Goal: Answer question/provide support: Share knowledge or assist other users

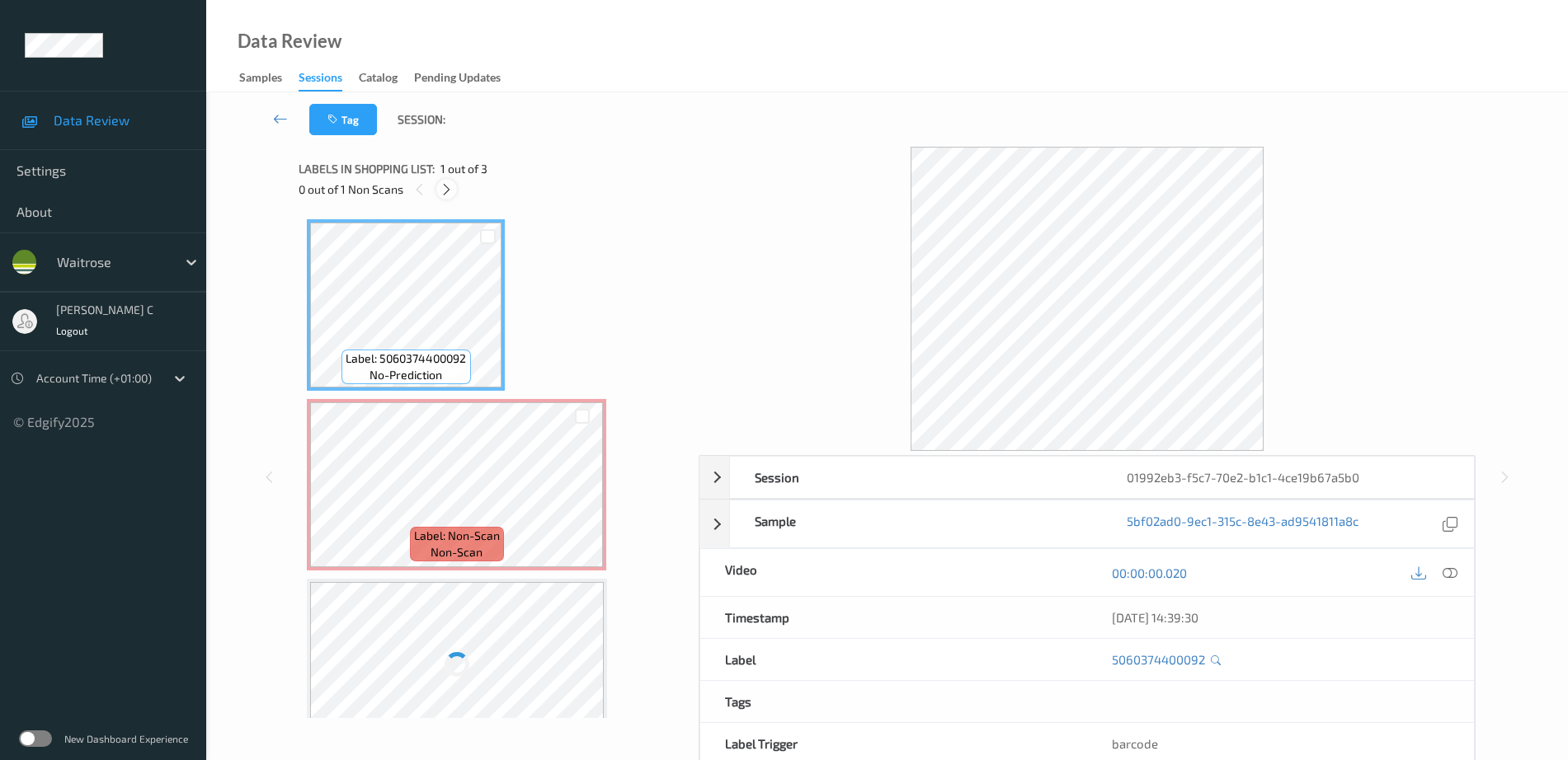
click at [453, 188] on icon at bounding box center [447, 189] width 14 height 15
click at [1447, 572] on icon at bounding box center [1449, 572] width 15 height 15
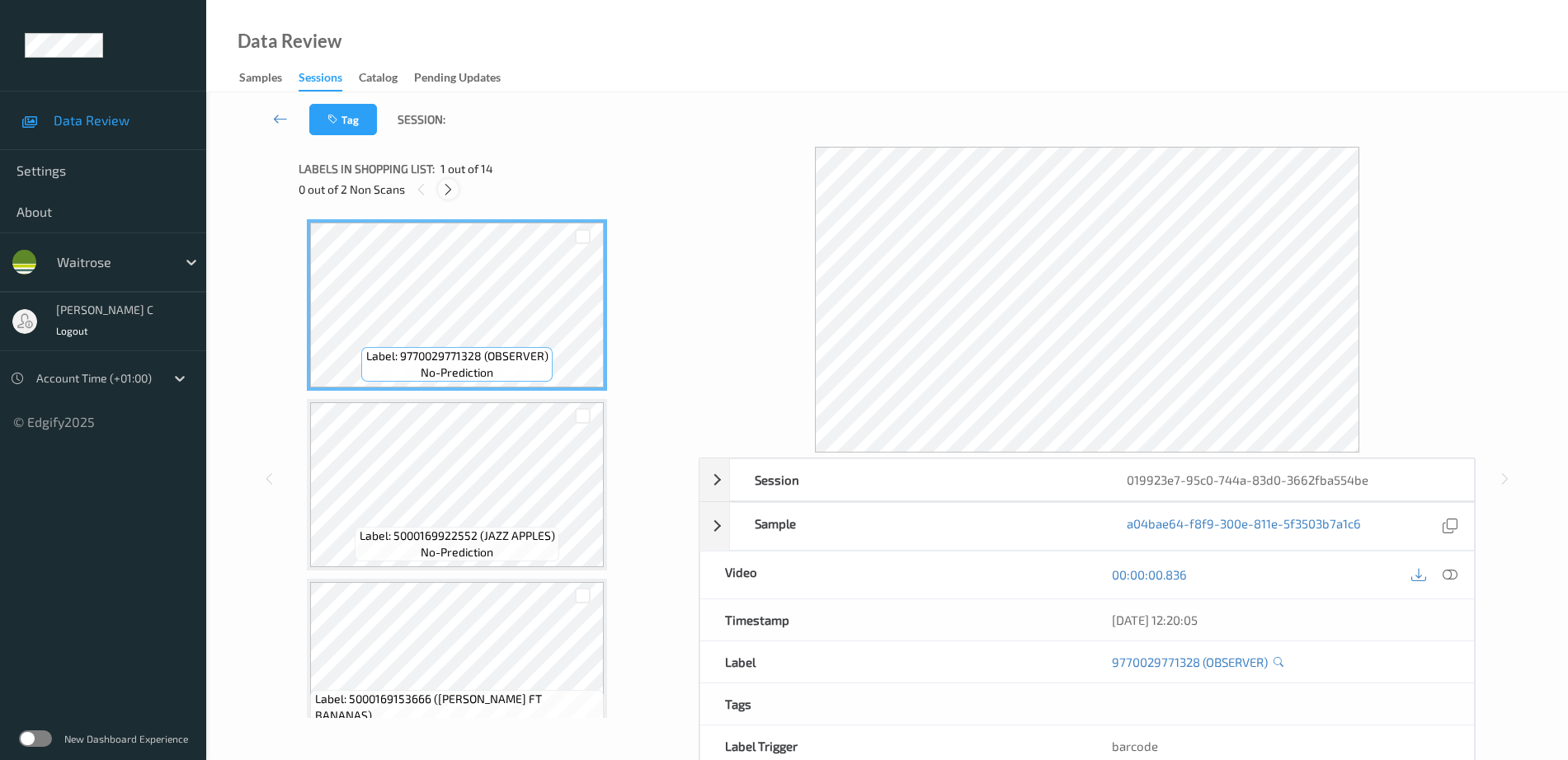
click at [446, 188] on icon at bounding box center [449, 189] width 14 height 15
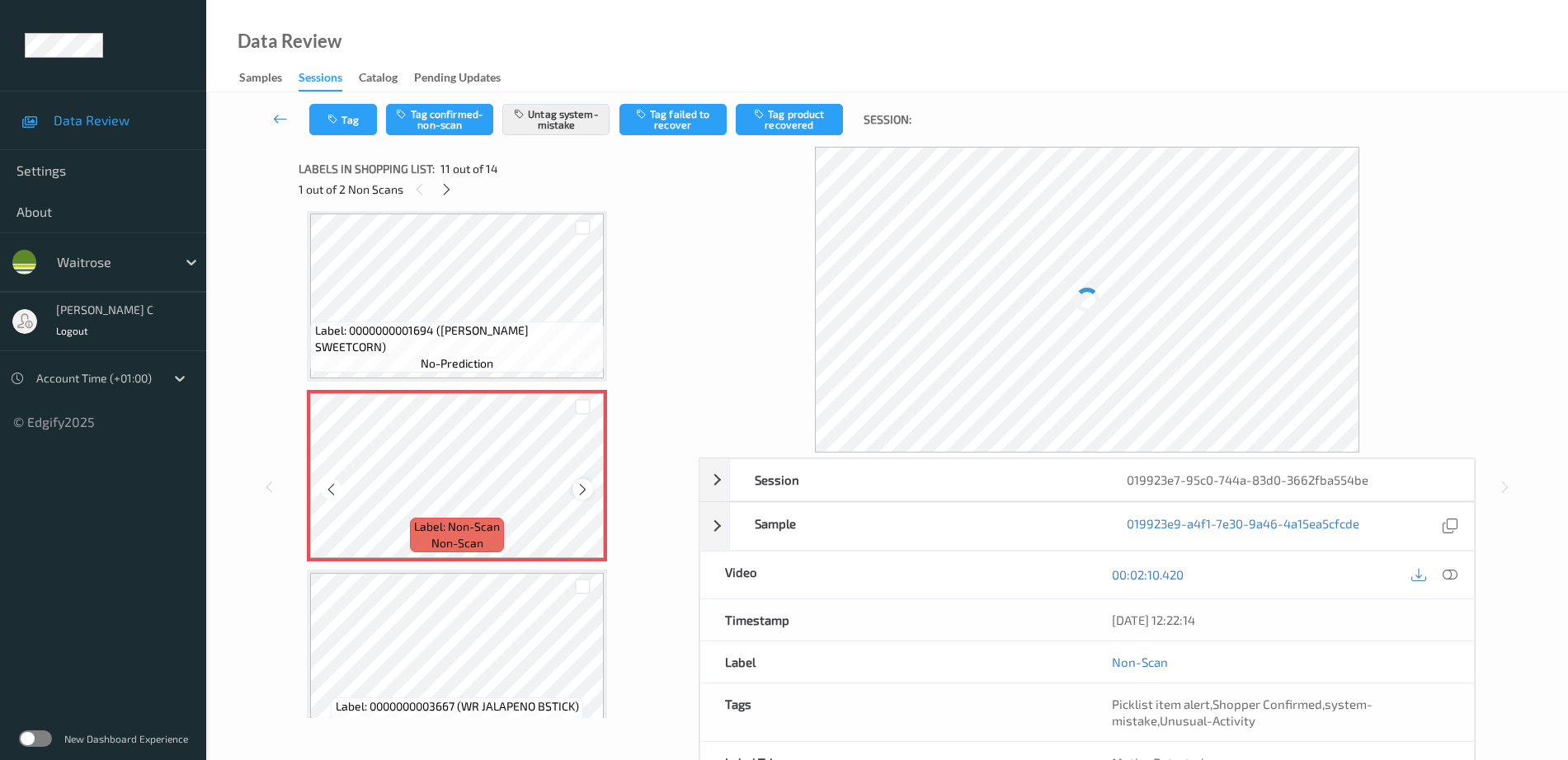
click at [582, 489] on icon at bounding box center [583, 489] width 14 height 15
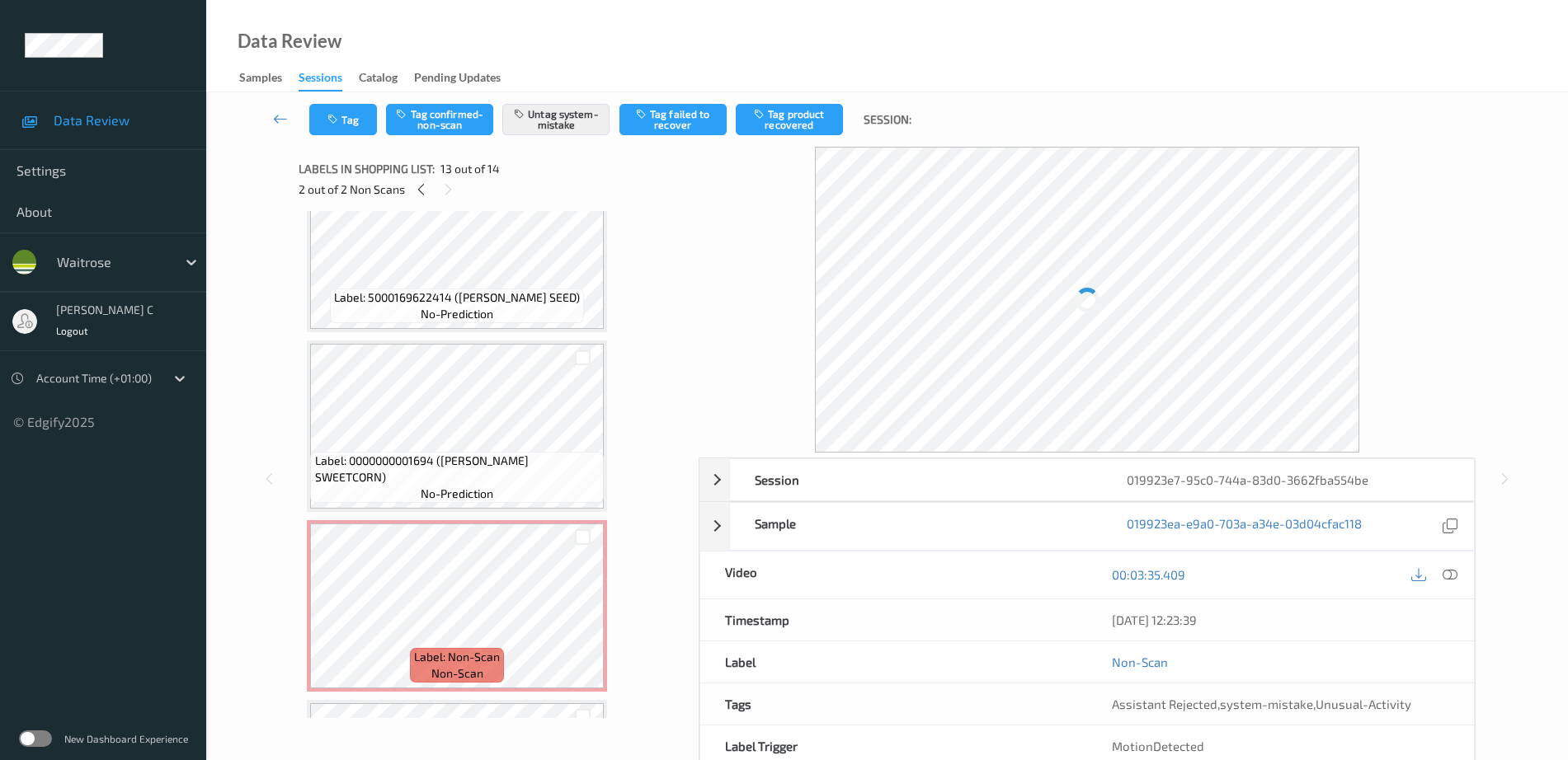
scroll to position [1419, 0]
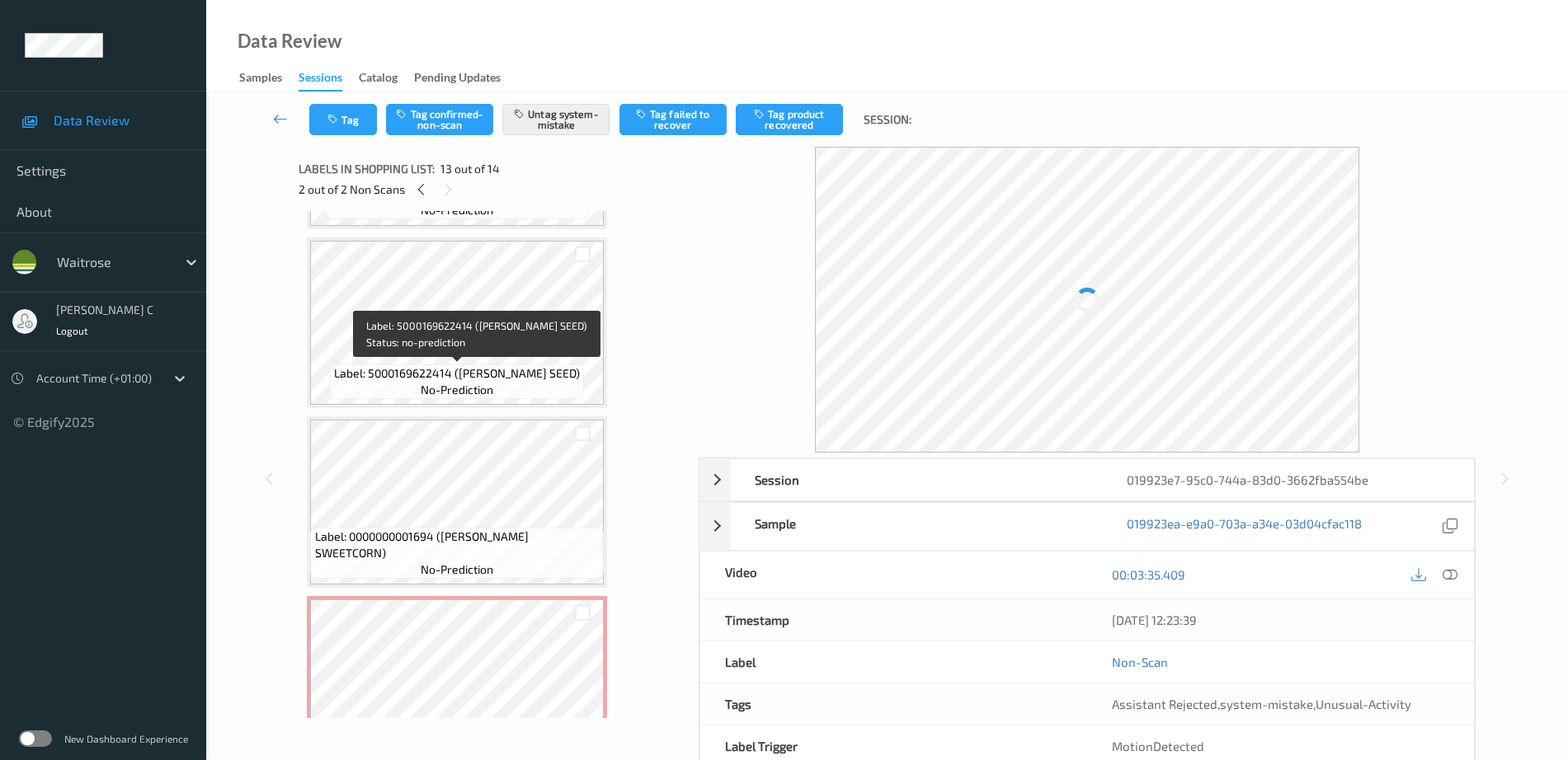
click at [499, 386] on div "Label: 5000169622414 (WR CHIA SEED) no-prediction" at bounding box center [457, 381] width 254 height 35
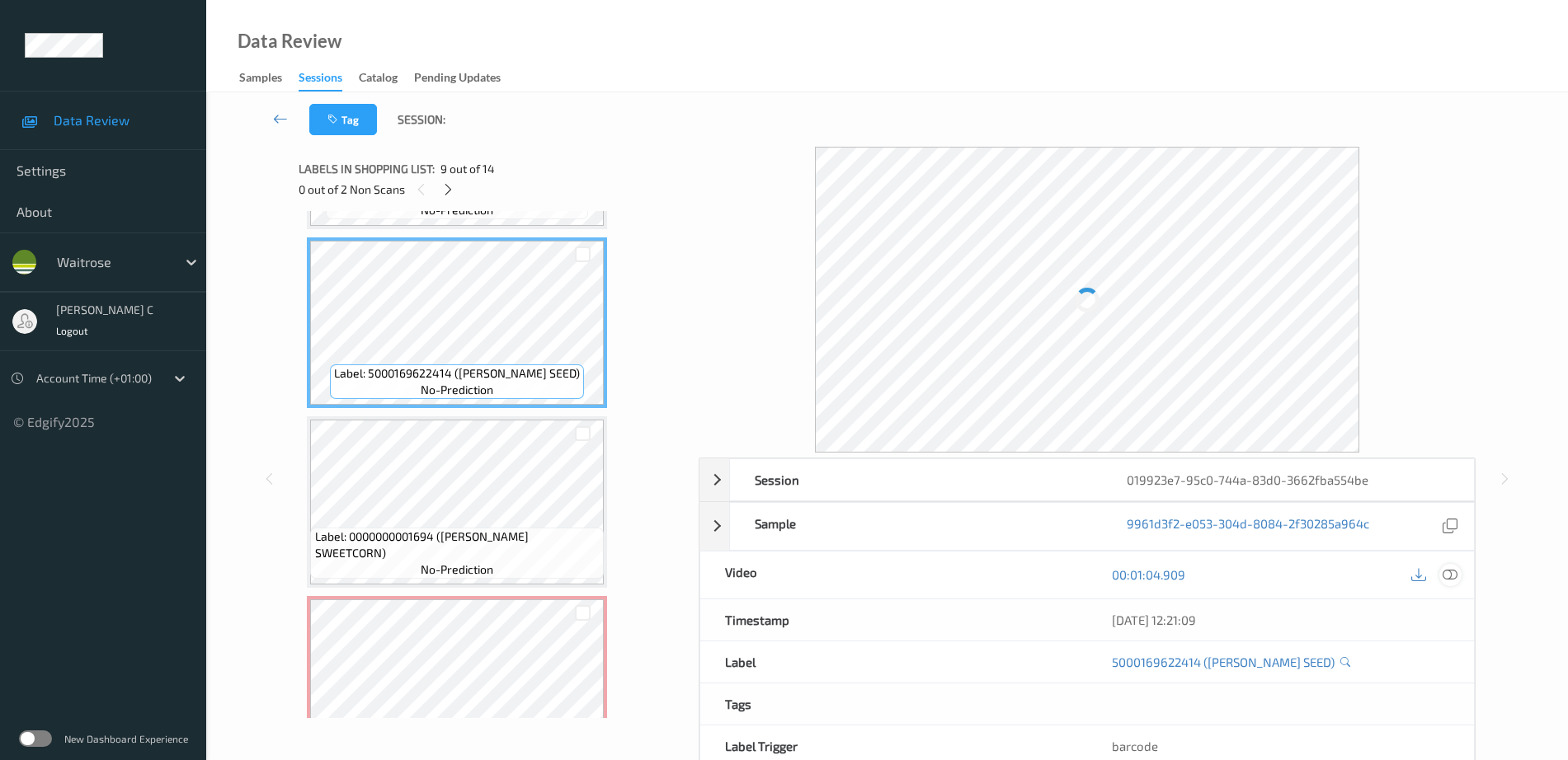
click at [1458, 580] on div at bounding box center [1450, 574] width 22 height 22
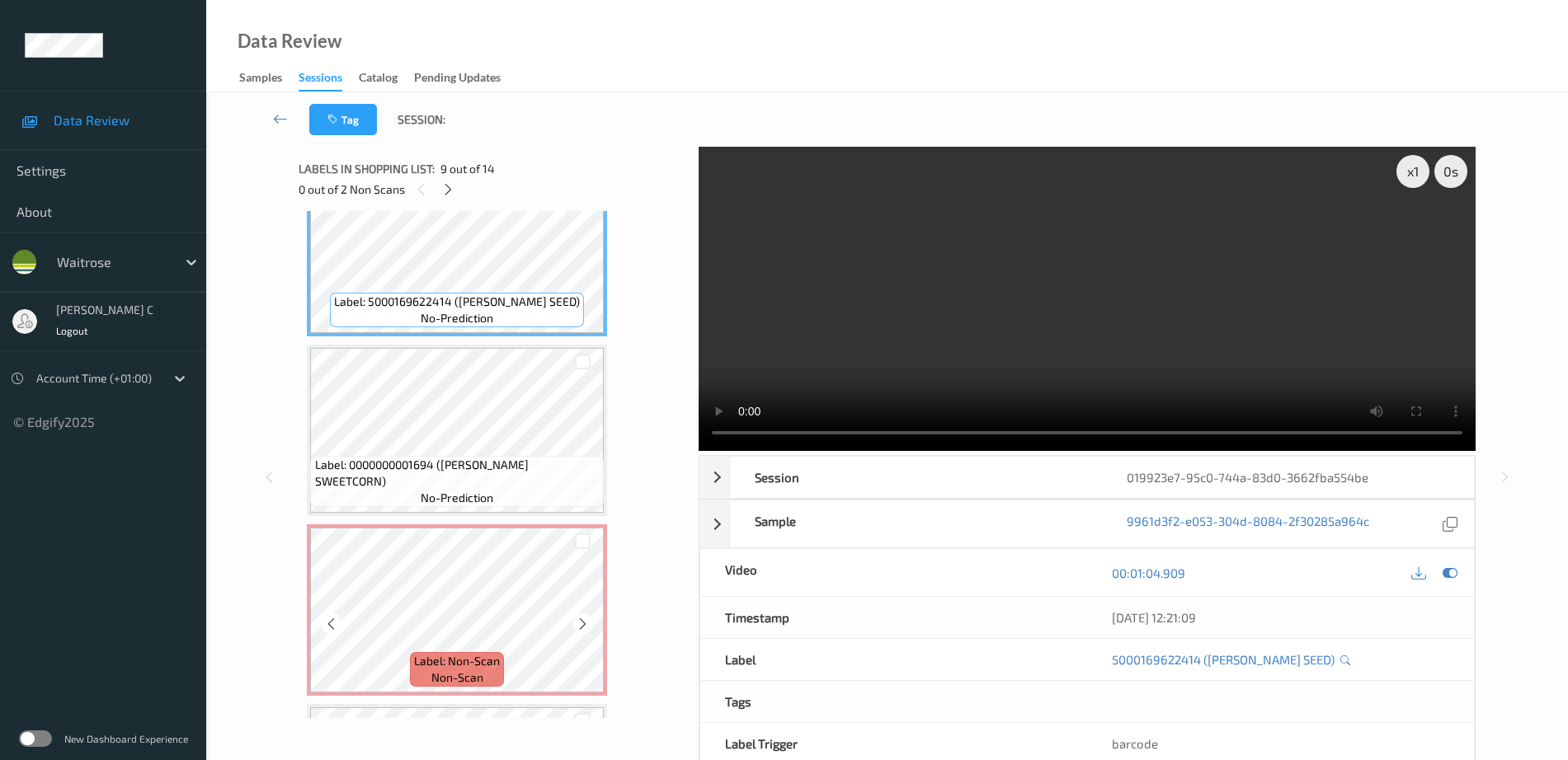
scroll to position [1523, 0]
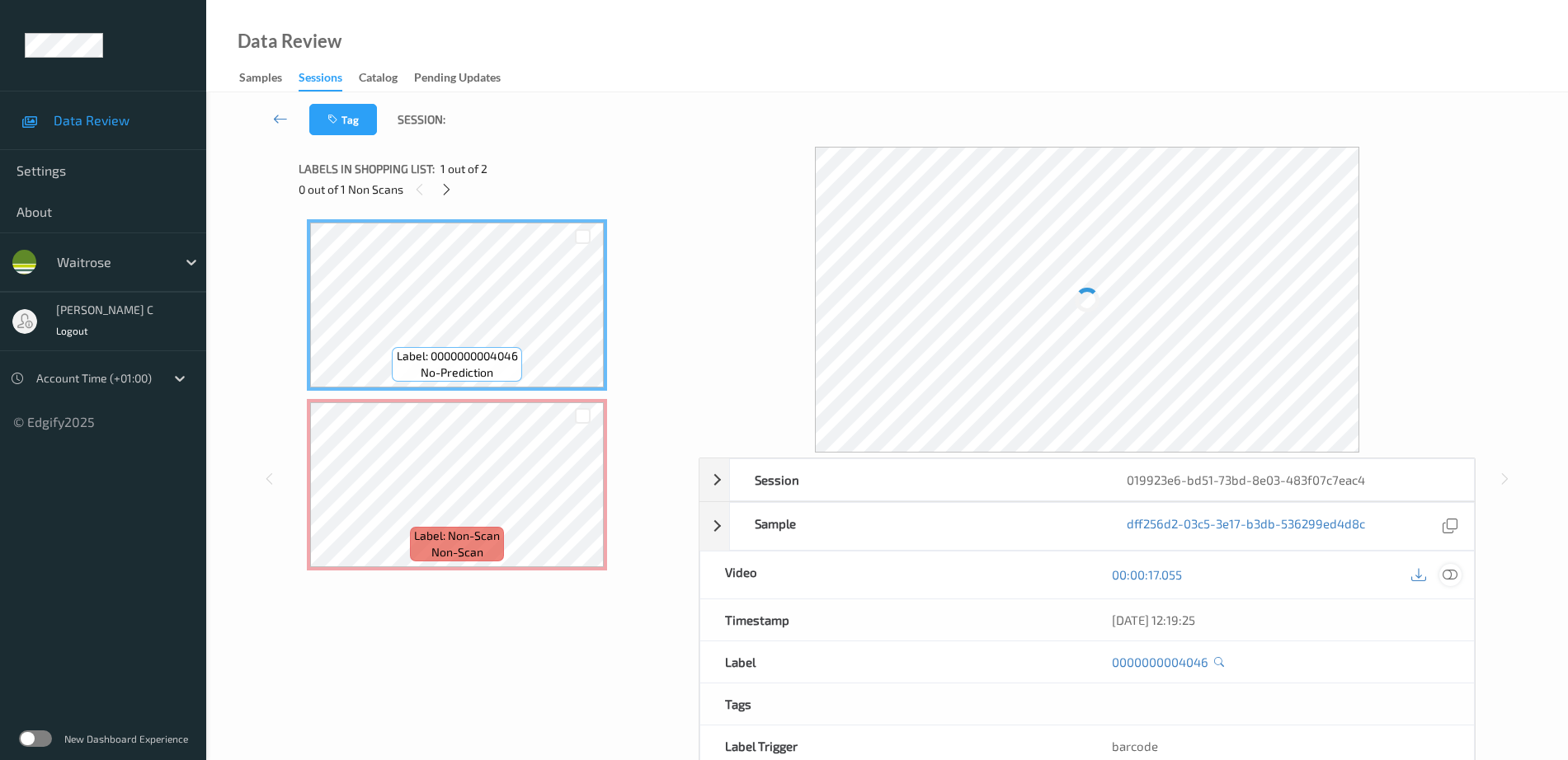
click at [1441, 579] on div at bounding box center [1450, 574] width 22 height 22
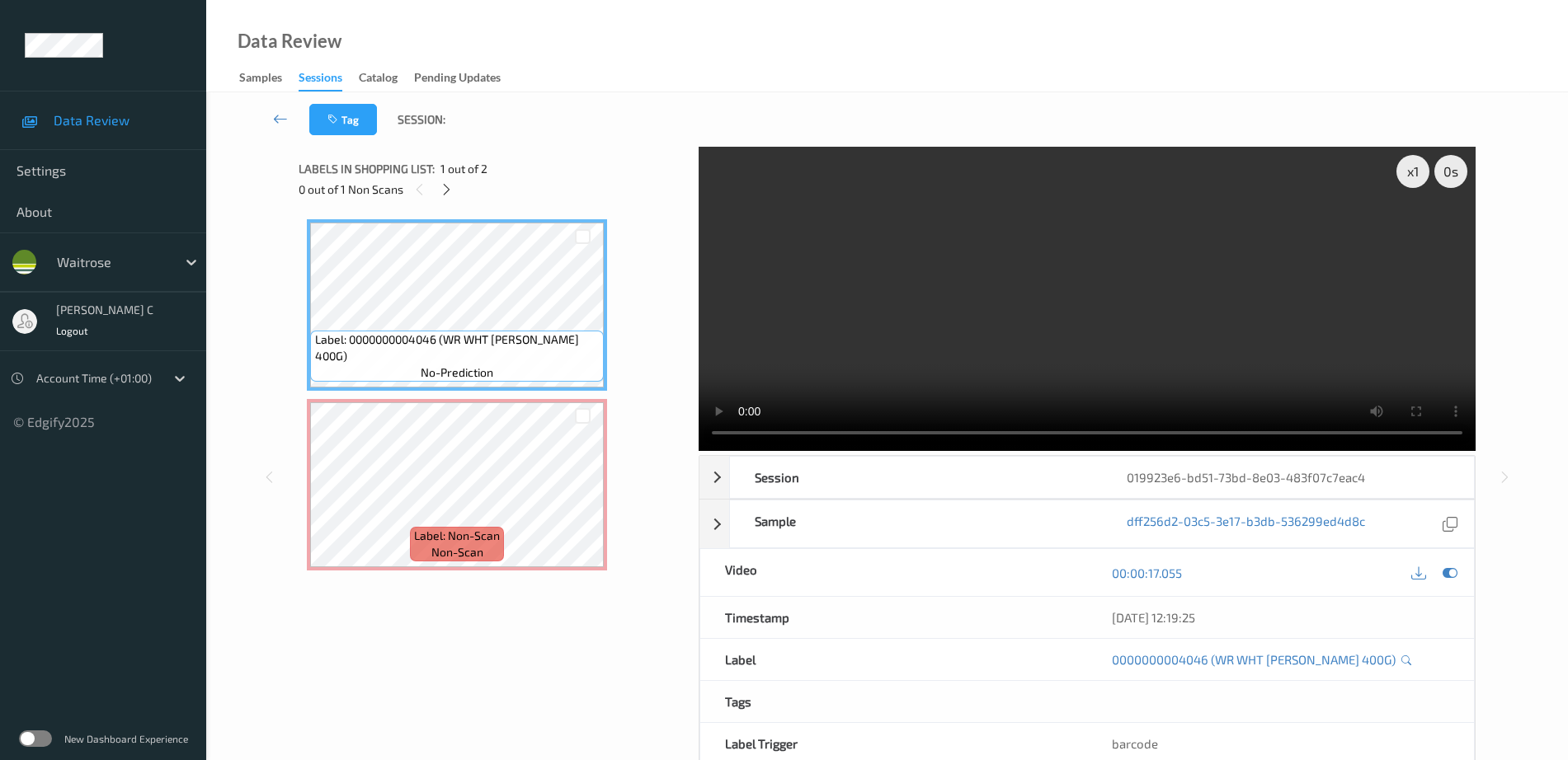
click at [465, 398] on div "Label: 0000000004046 (WR WHT [PERSON_NAME] 400G) no-prediction Label: Non-Scan …" at bounding box center [492, 395] width 372 height 351
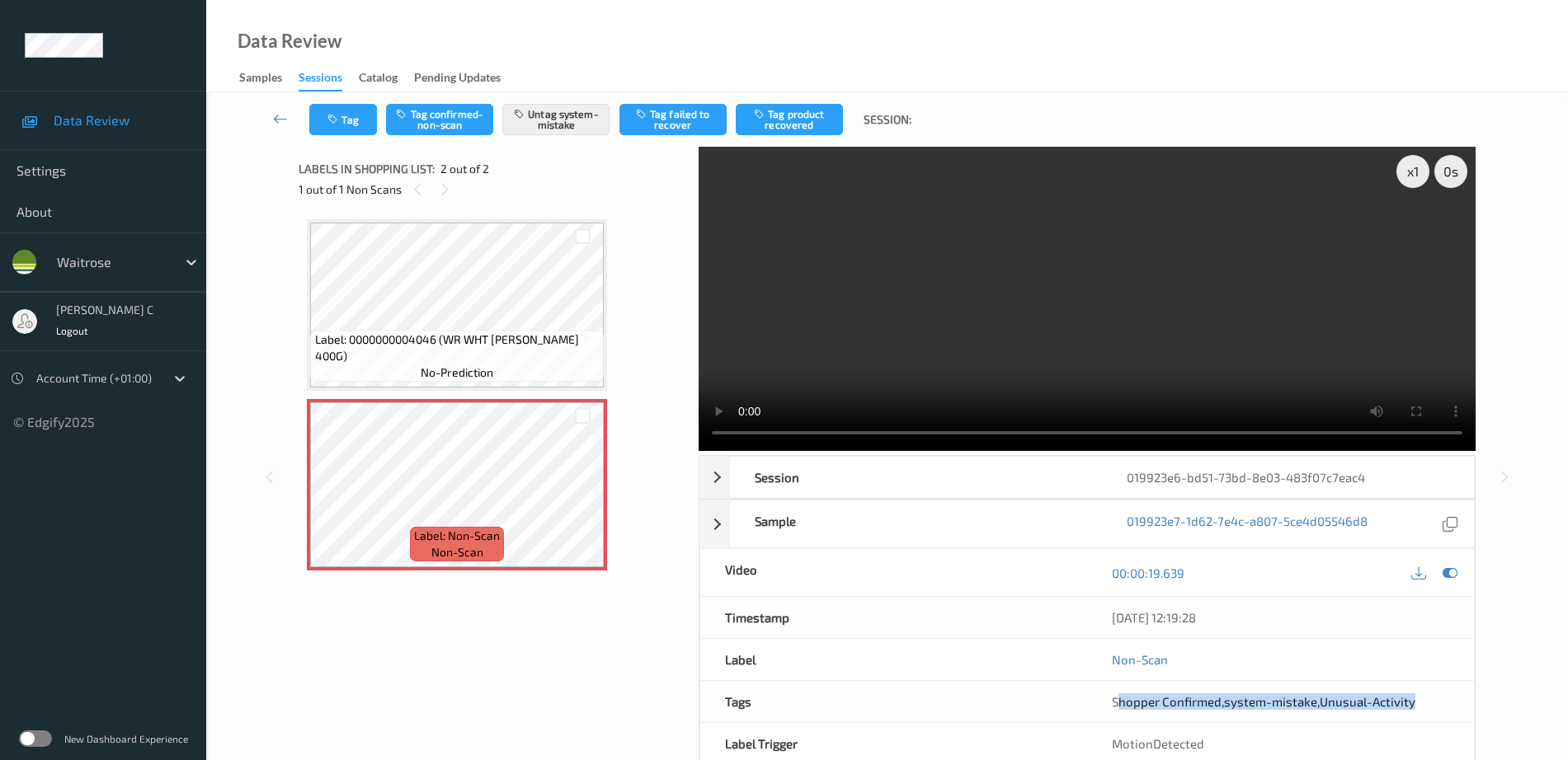
drag, startPoint x: 1117, startPoint y: 702, endPoint x: 1416, endPoint y: 706, distance: 299.0
click at [1416, 706] on div "Shopper Confirmed , system-mistake , Unusual-Activity" at bounding box center [1280, 701] width 338 height 16
click at [1020, 705] on div "Tags" at bounding box center [893, 701] width 387 height 41
click at [338, 122] on icon "button" at bounding box center [334, 119] width 14 height 12
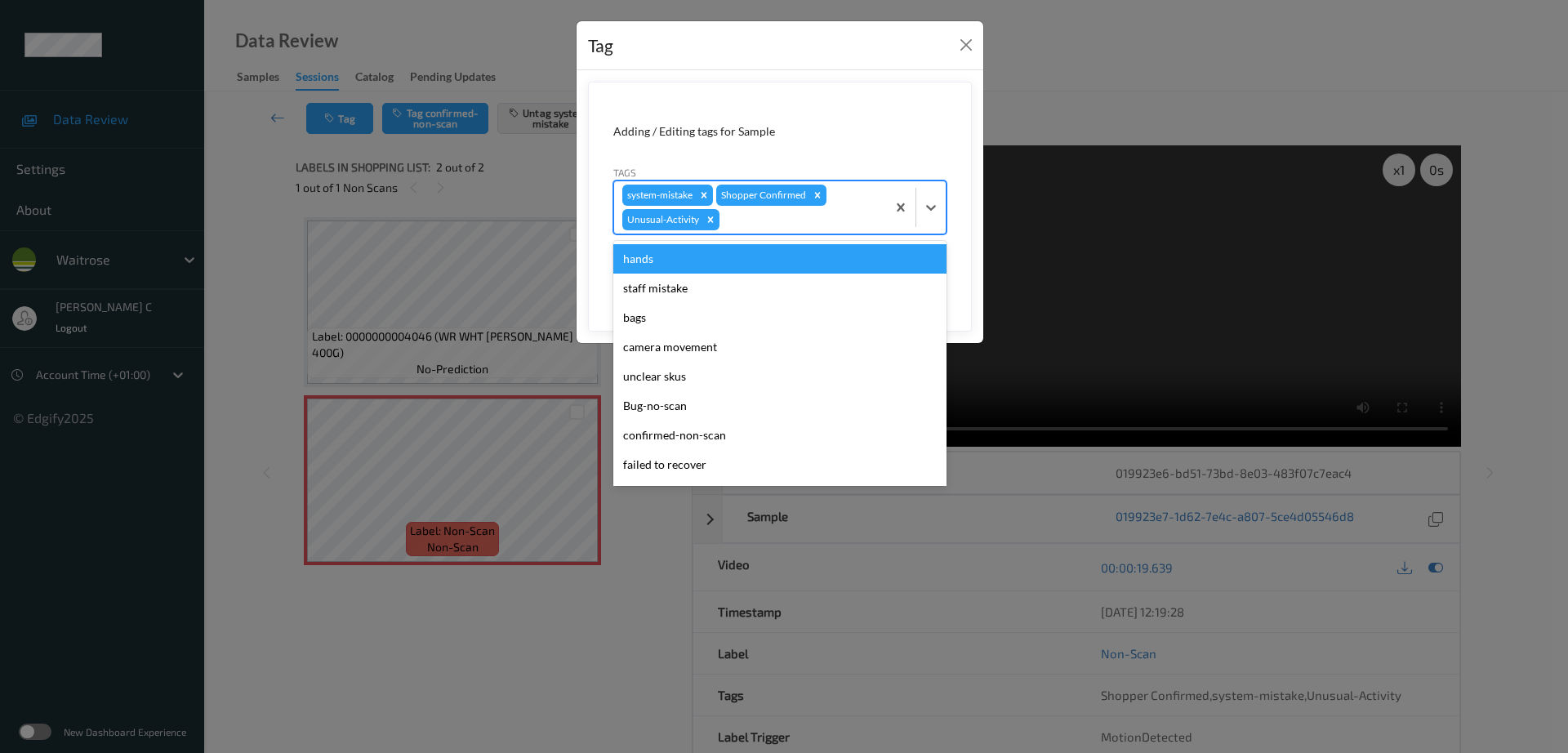
click at [751, 223] on div at bounding box center [800, 219] width 155 height 19
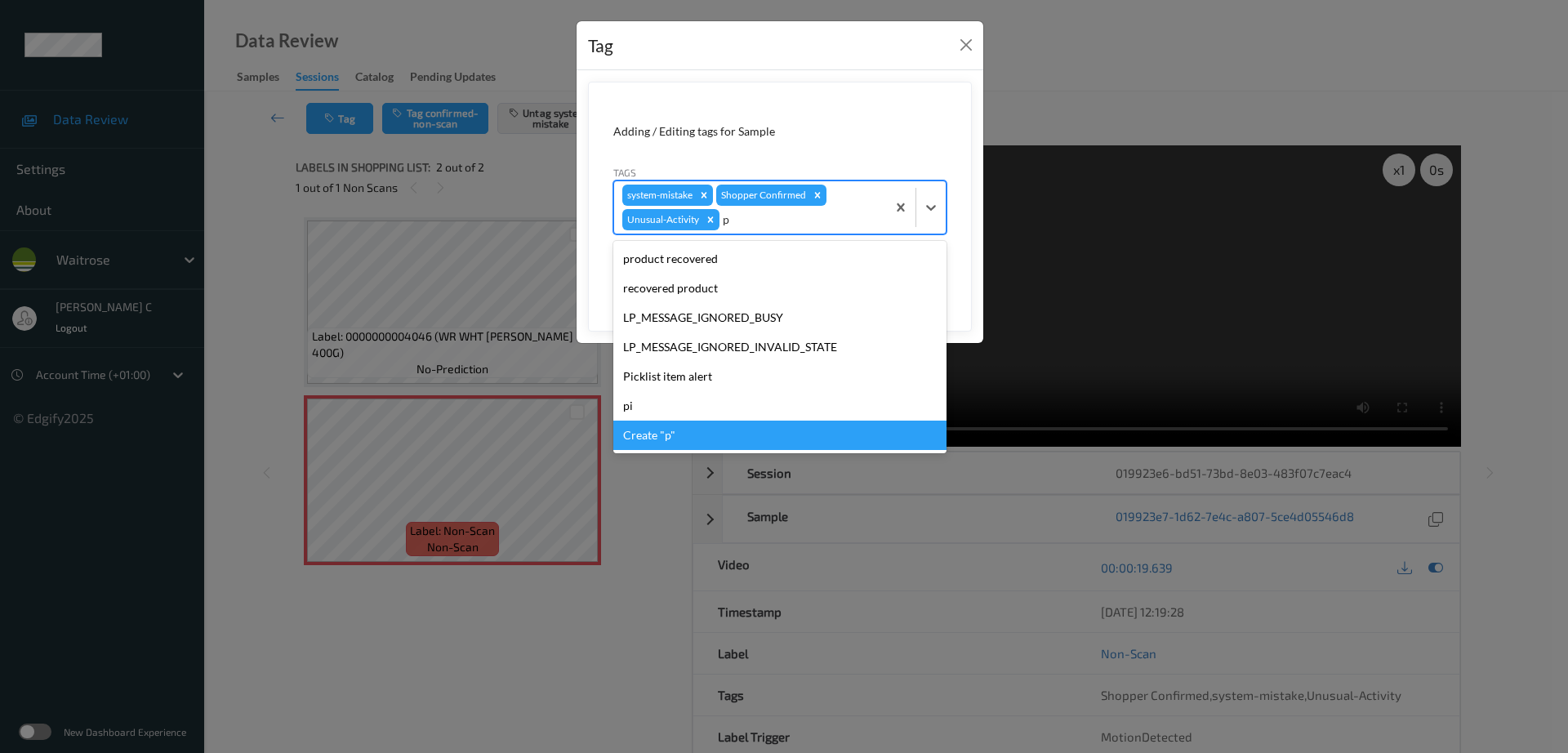
type input "pi"
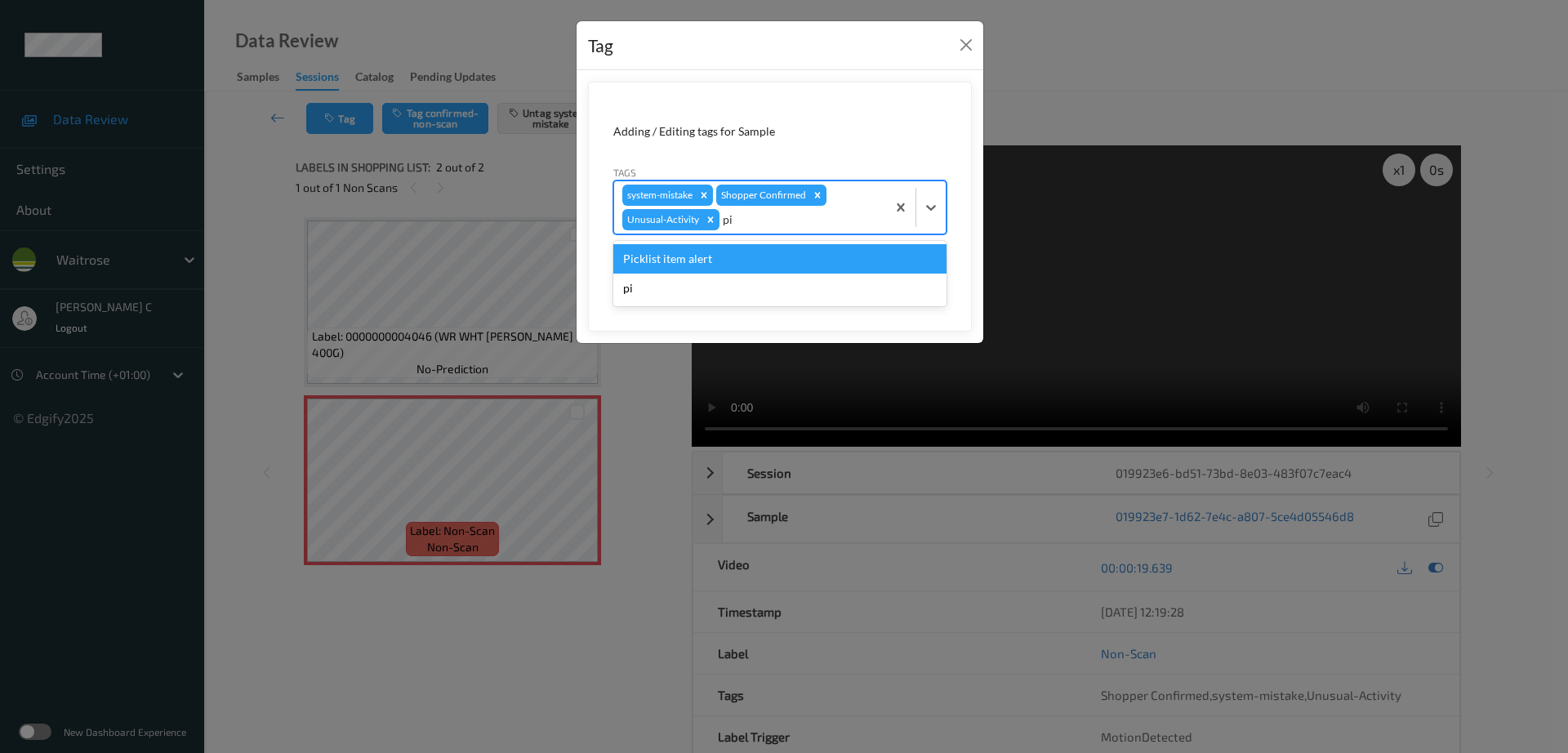
click at [711, 265] on div "Picklist item alert" at bounding box center [780, 258] width 334 height 29
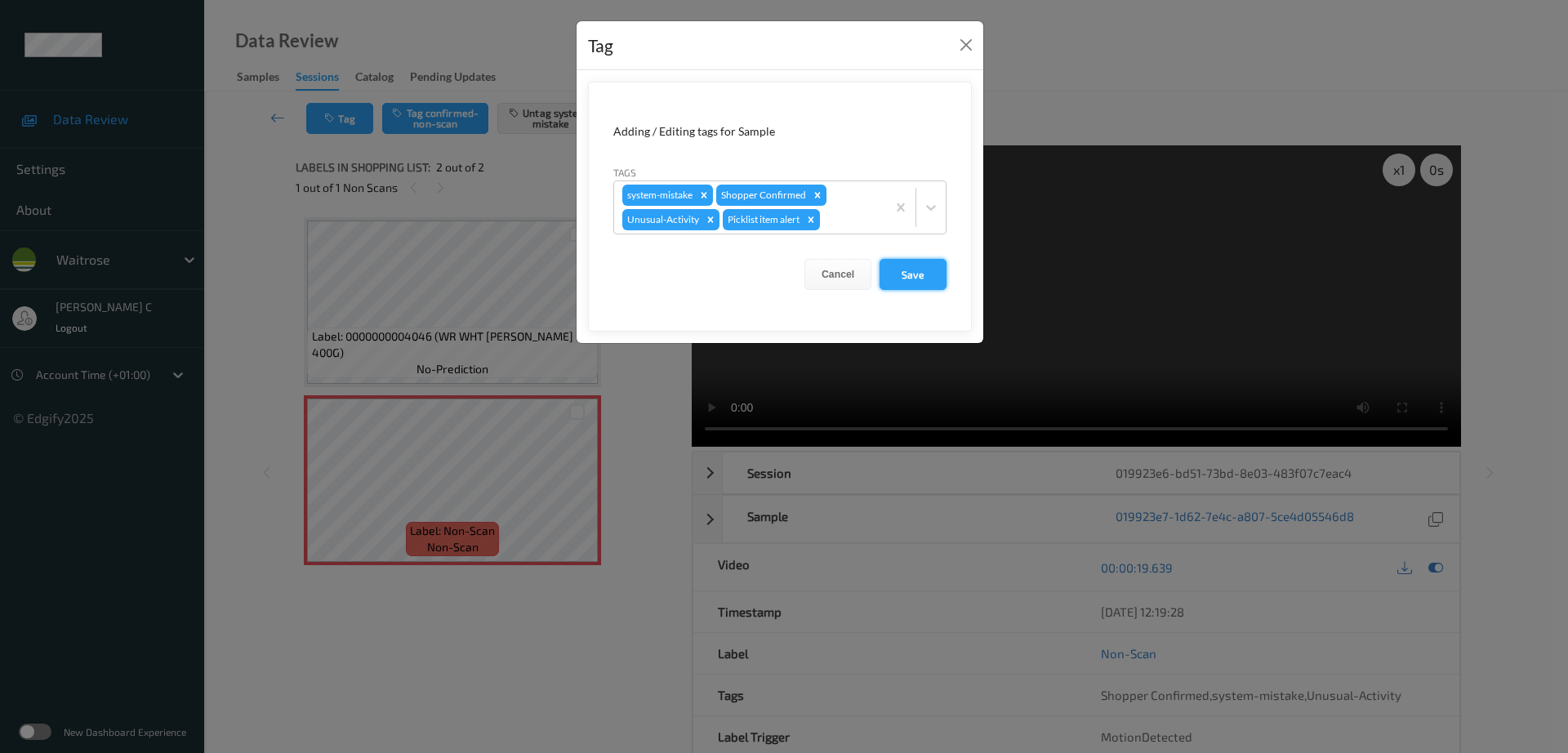
click at [897, 281] on button "Save" at bounding box center [913, 274] width 67 height 31
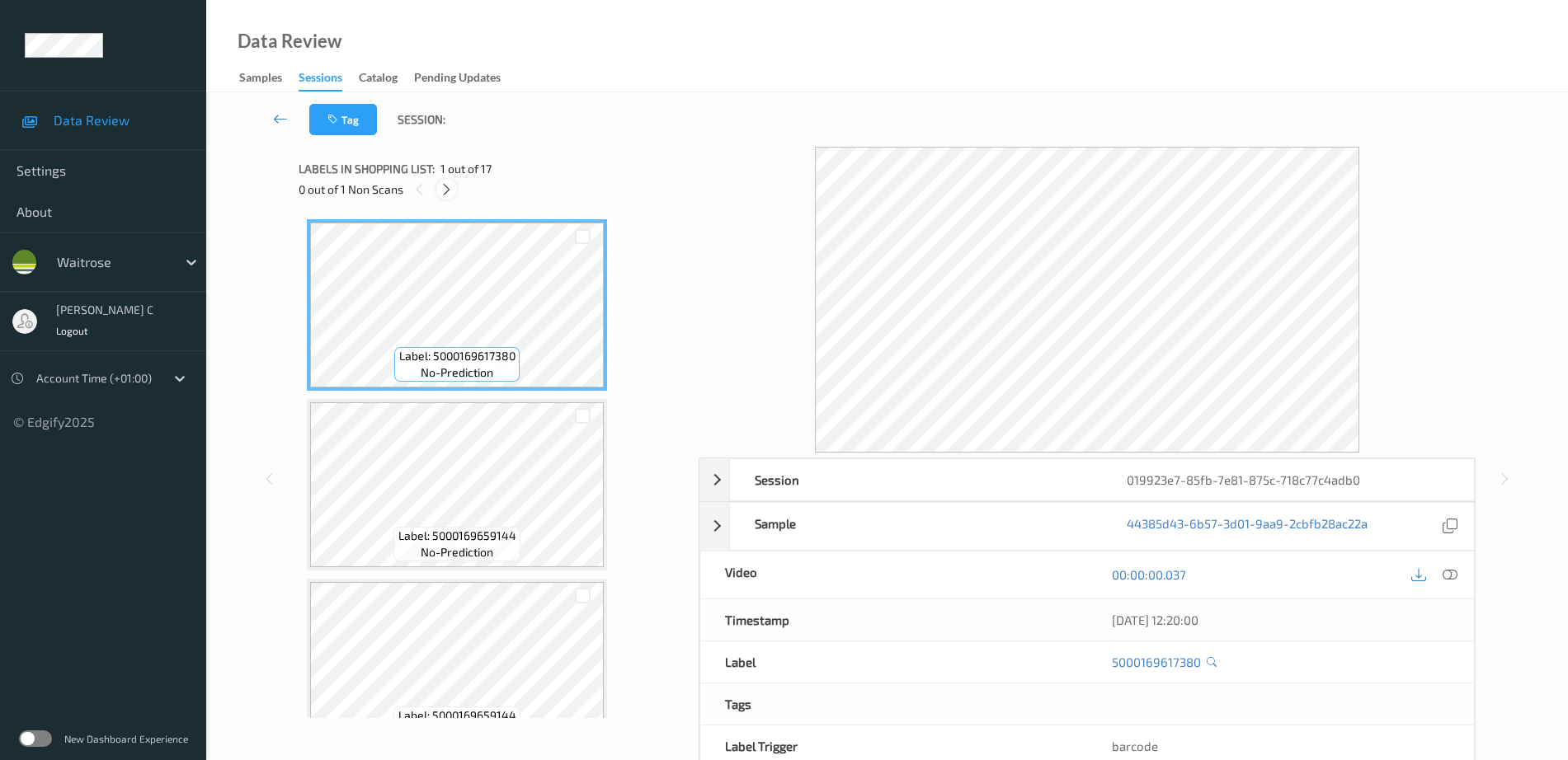
click at [450, 185] on icon at bounding box center [447, 189] width 14 height 15
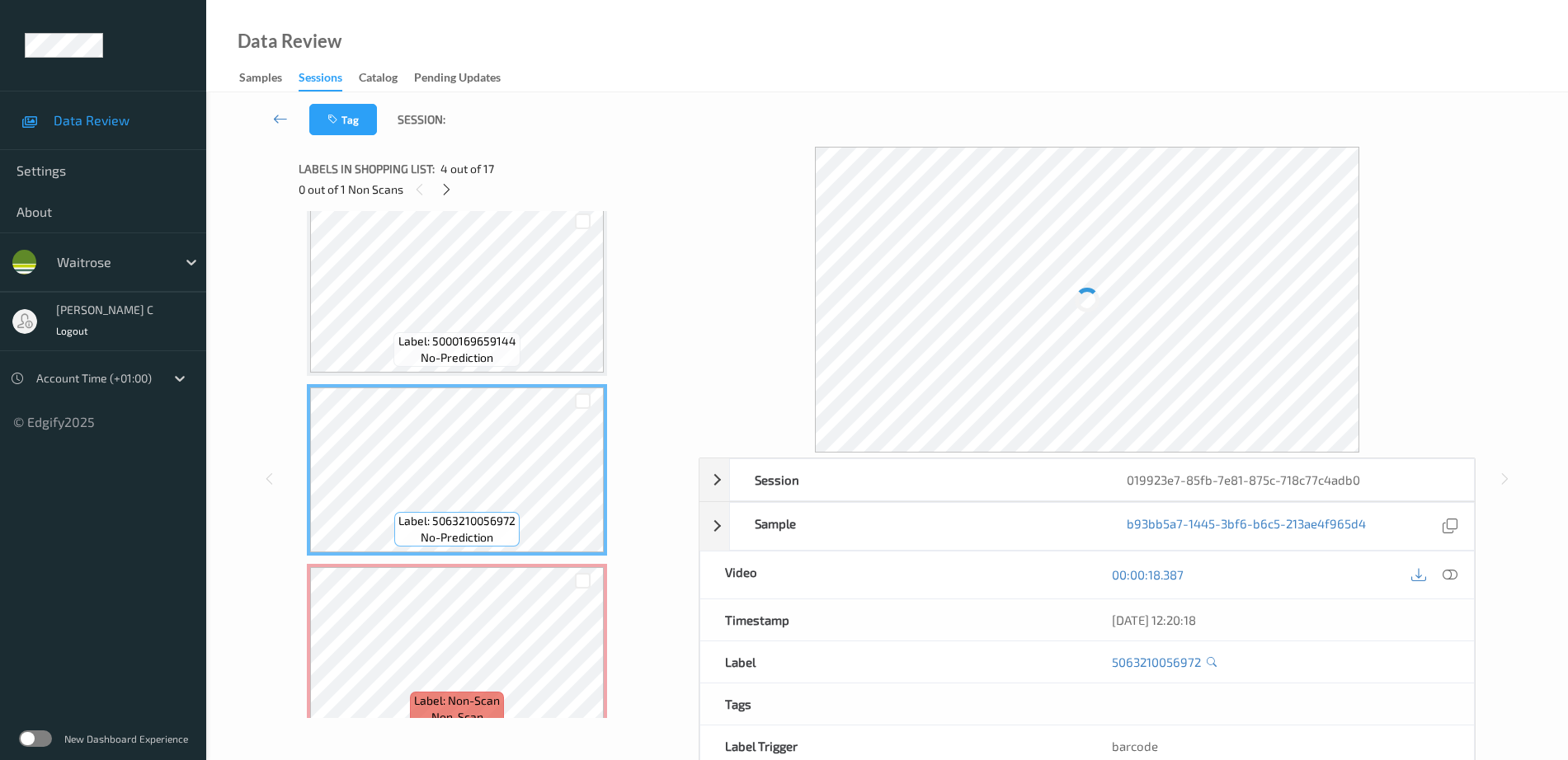
scroll to position [341, 0]
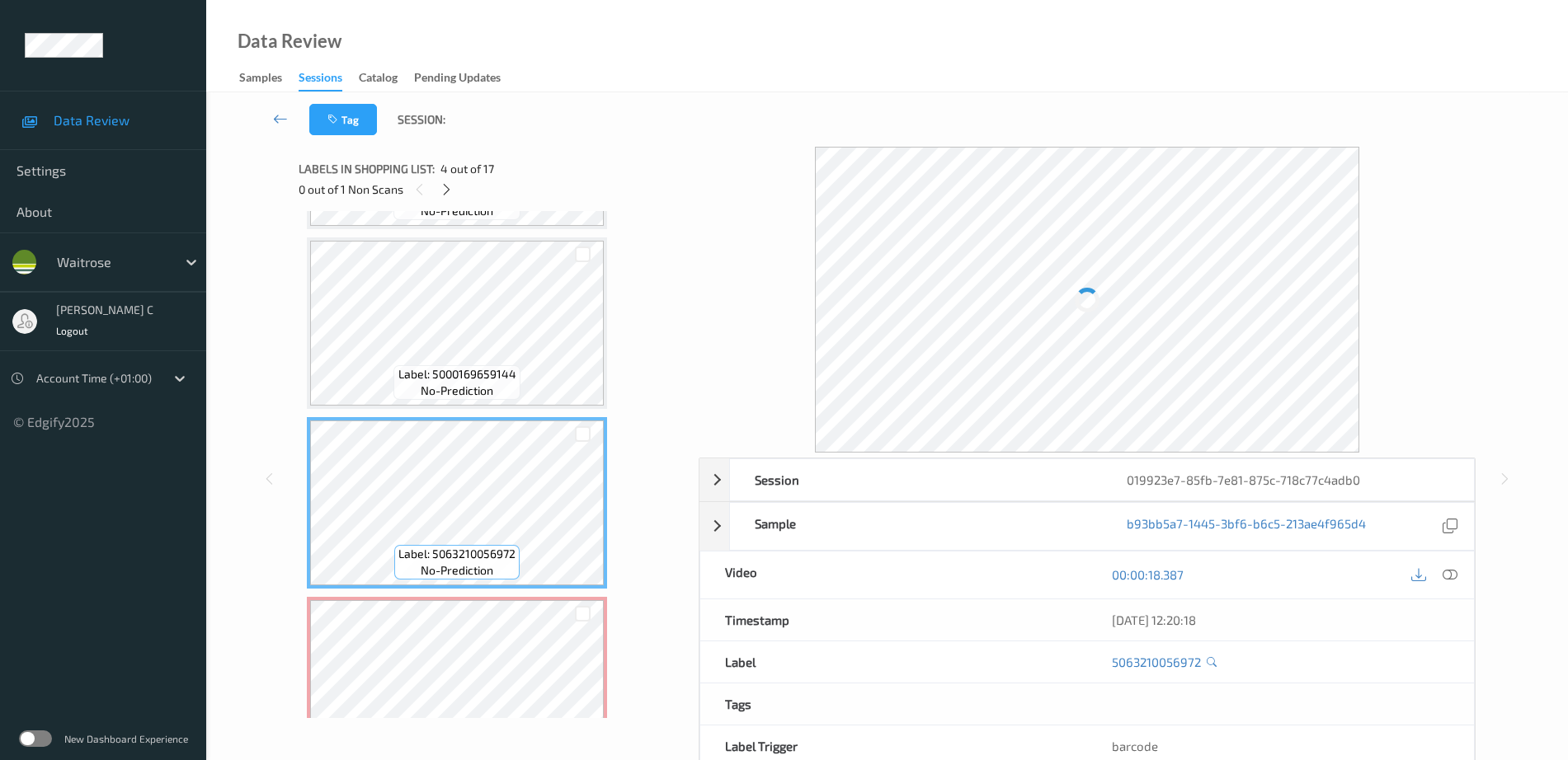
click at [508, 375] on span "Label: 5000169659144" at bounding box center [457, 374] width 118 height 16
click at [453, 189] on icon at bounding box center [447, 189] width 14 height 15
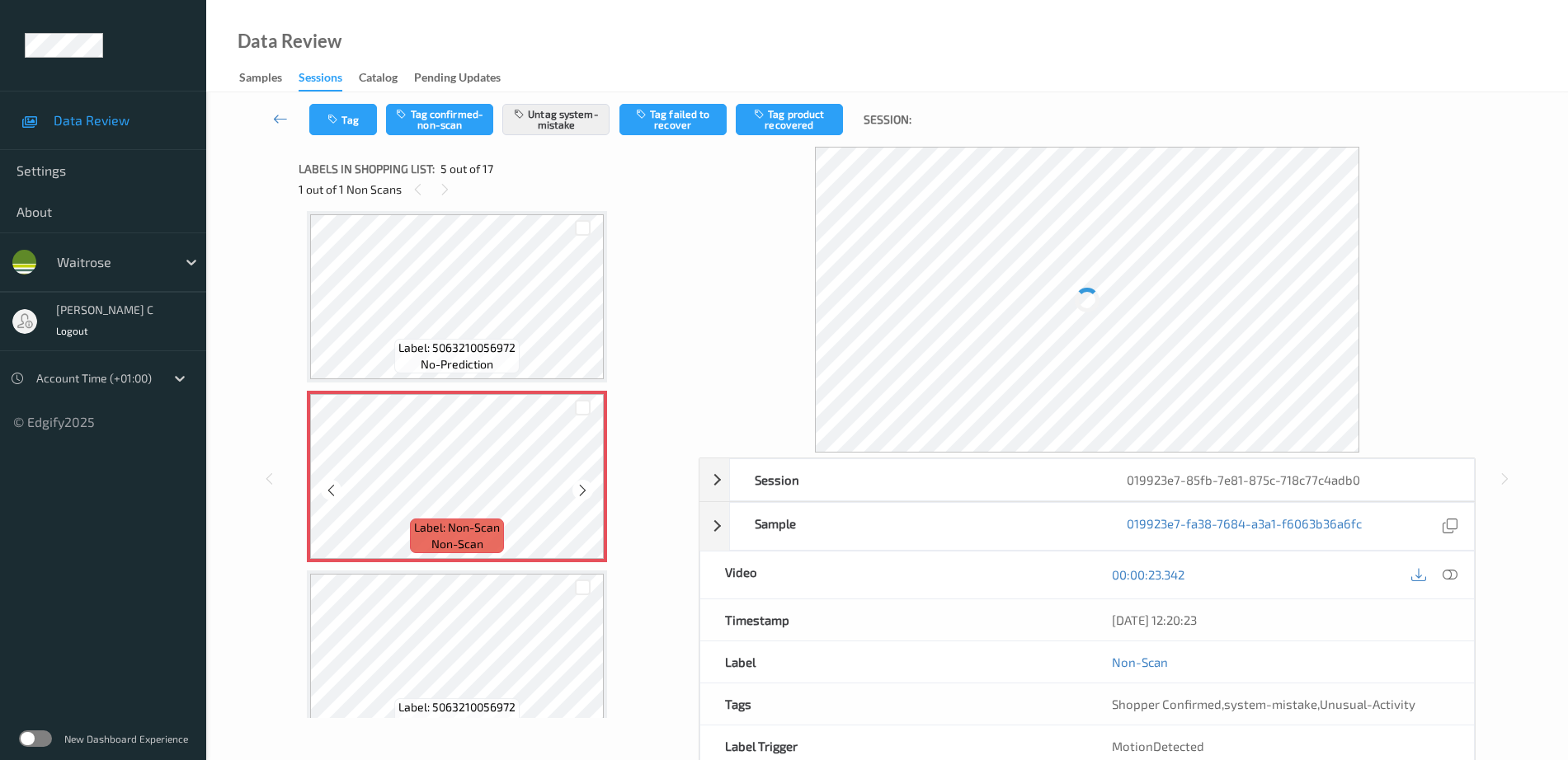
scroll to position [444, 0]
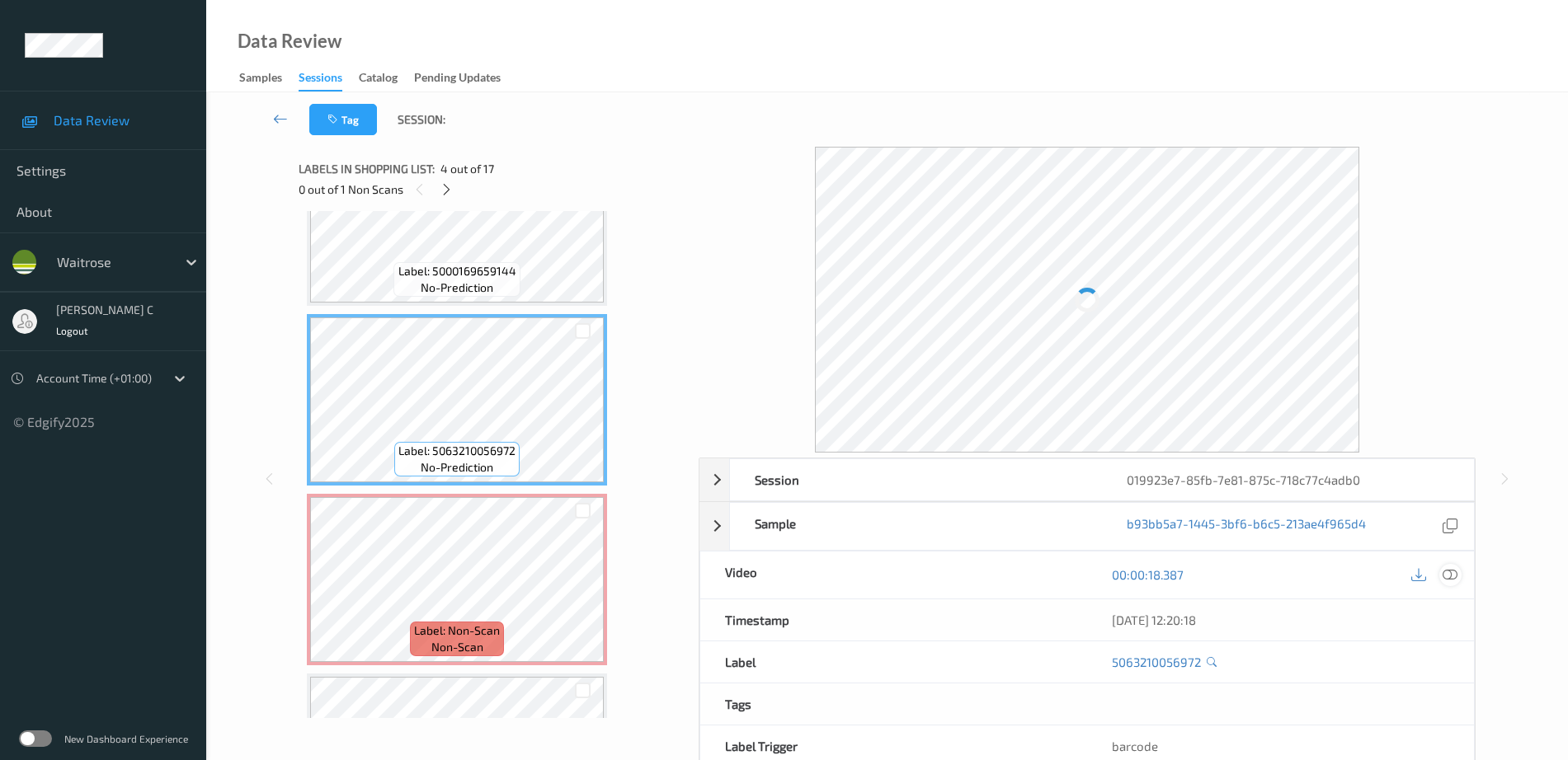
click at [1446, 567] on icon at bounding box center [1449, 574] width 15 height 15
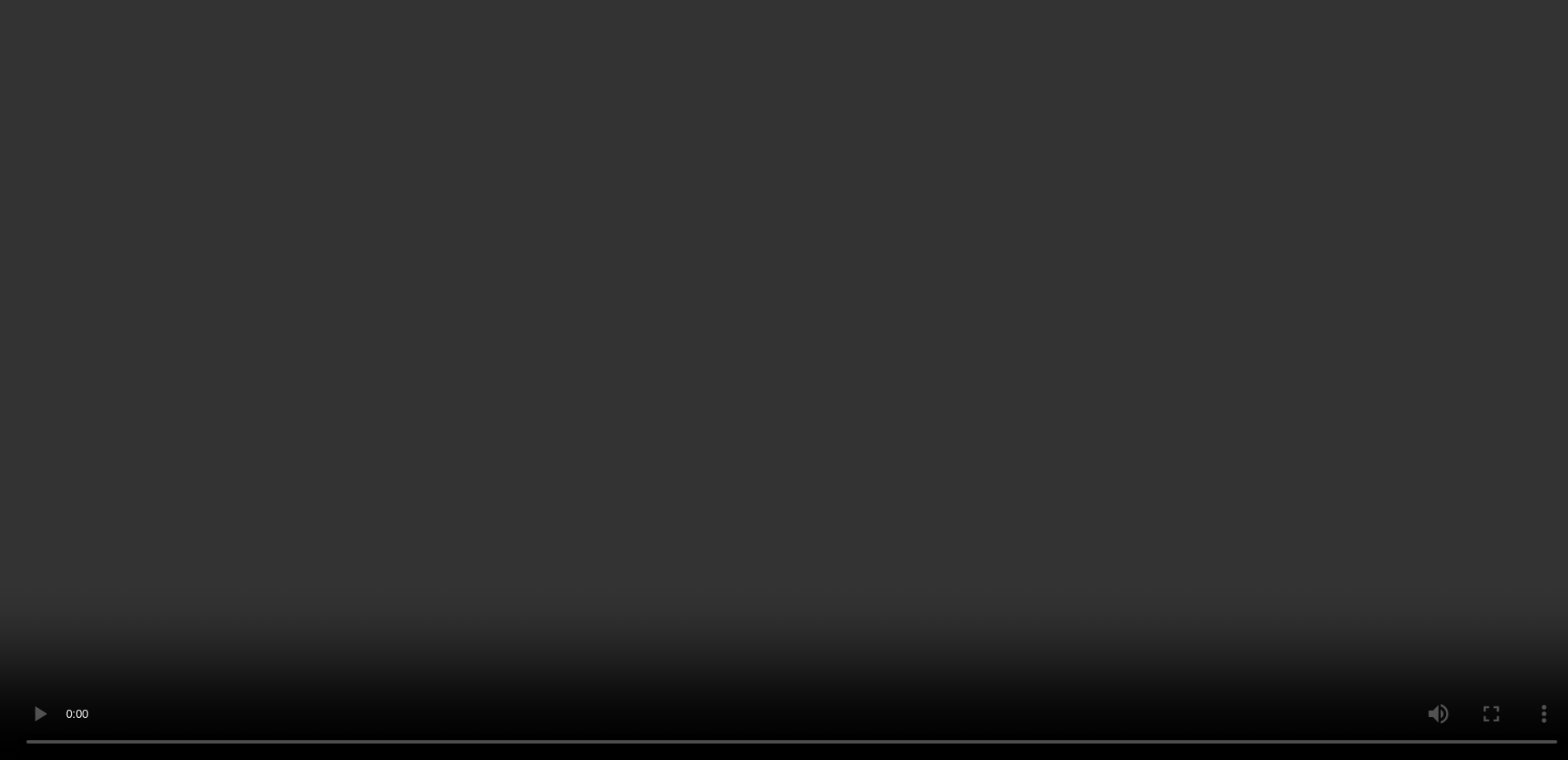
scroll to position [547, 0]
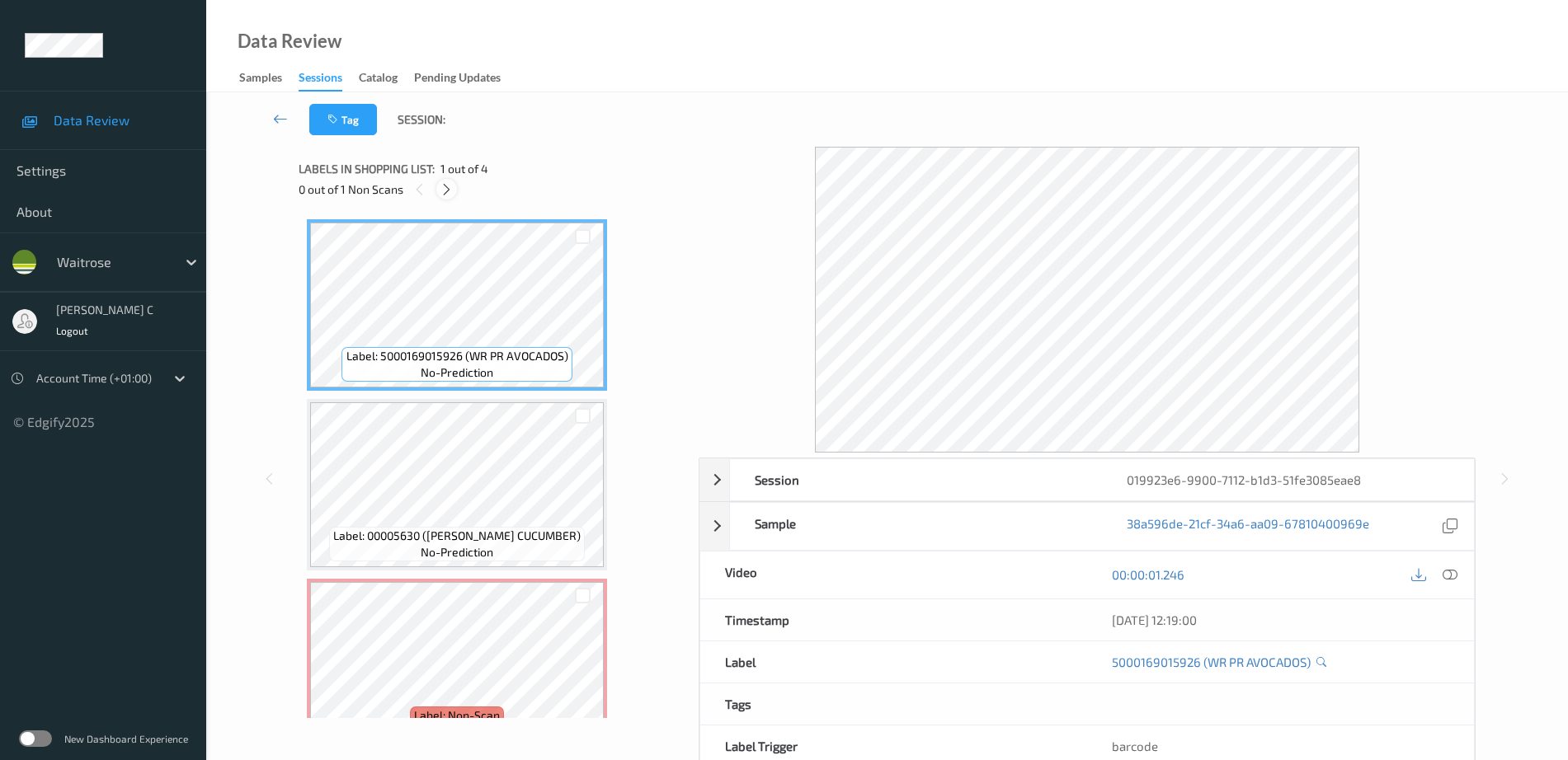
click at [449, 187] on icon at bounding box center [447, 189] width 14 height 15
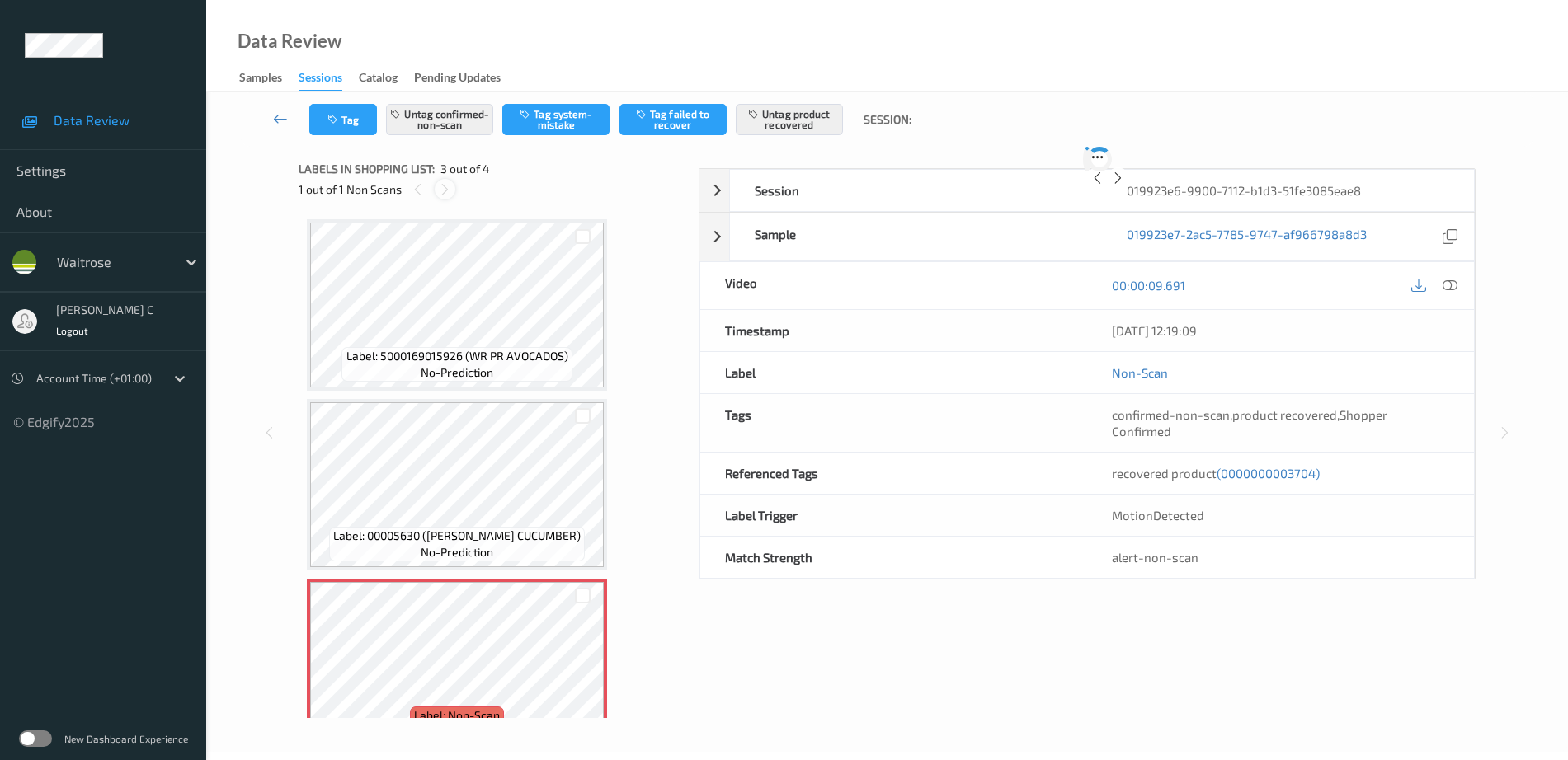
scroll to position [188, 0]
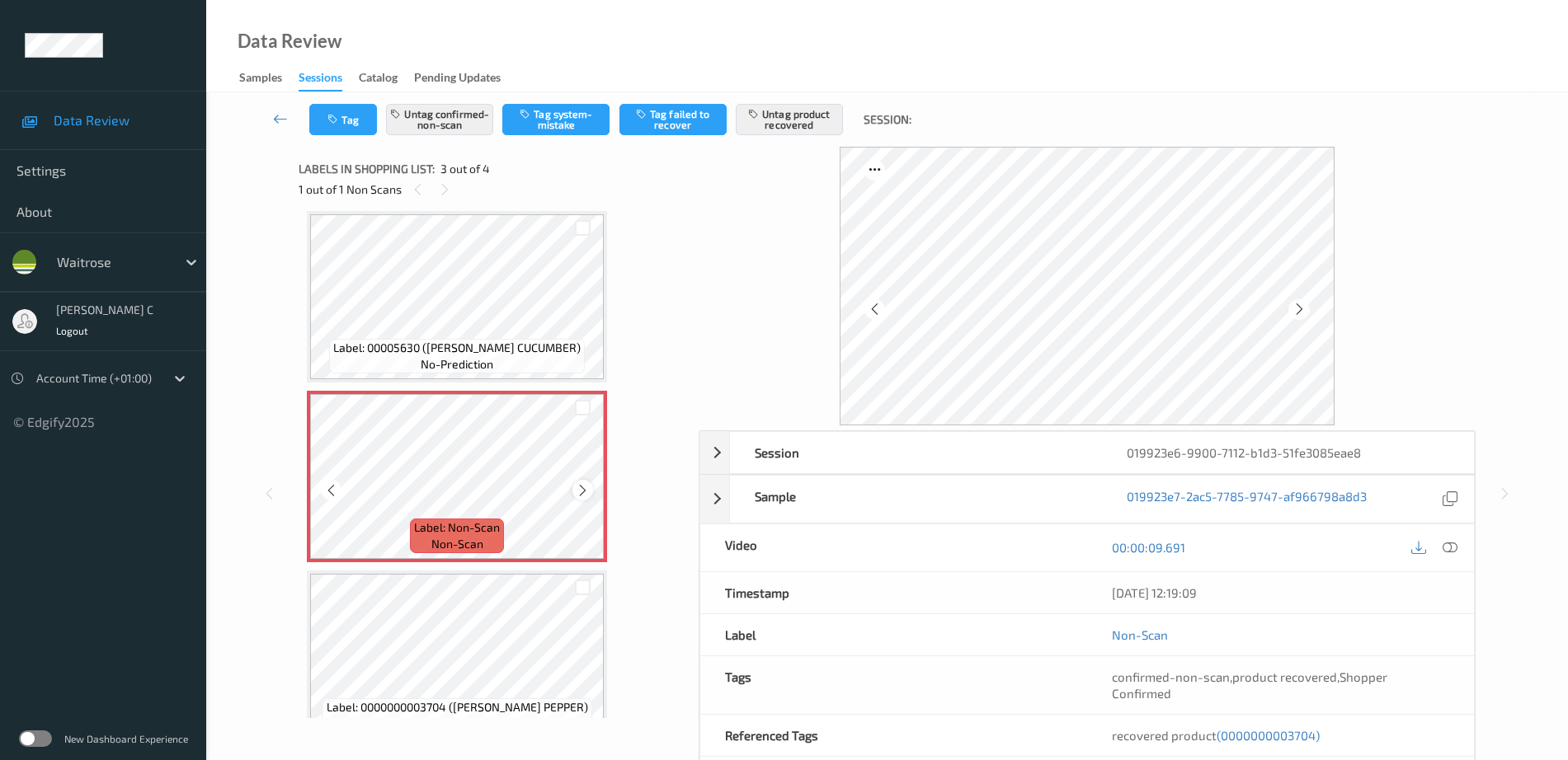
click at [592, 489] on div at bounding box center [583, 489] width 21 height 21
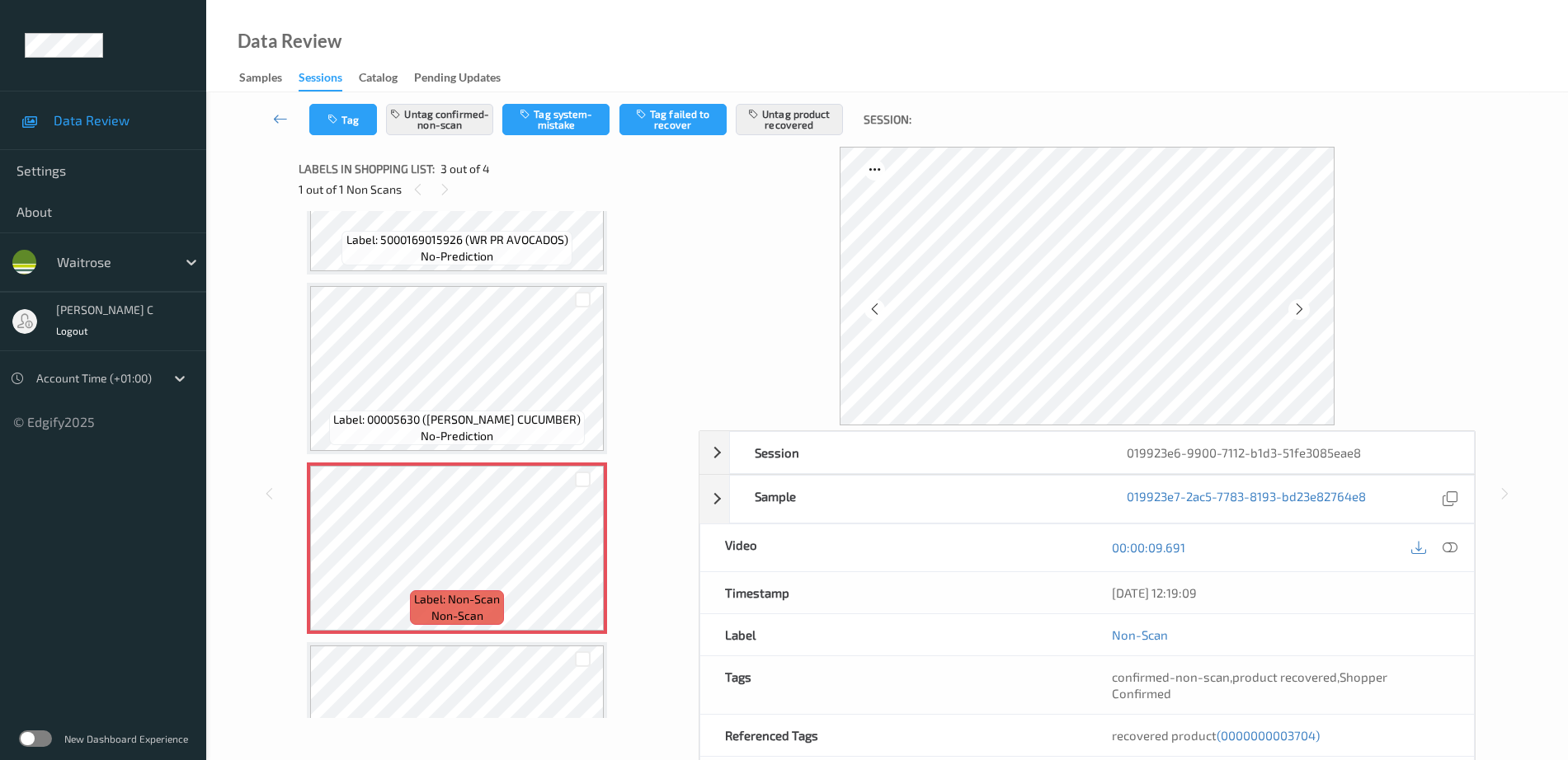
scroll to position [85, 0]
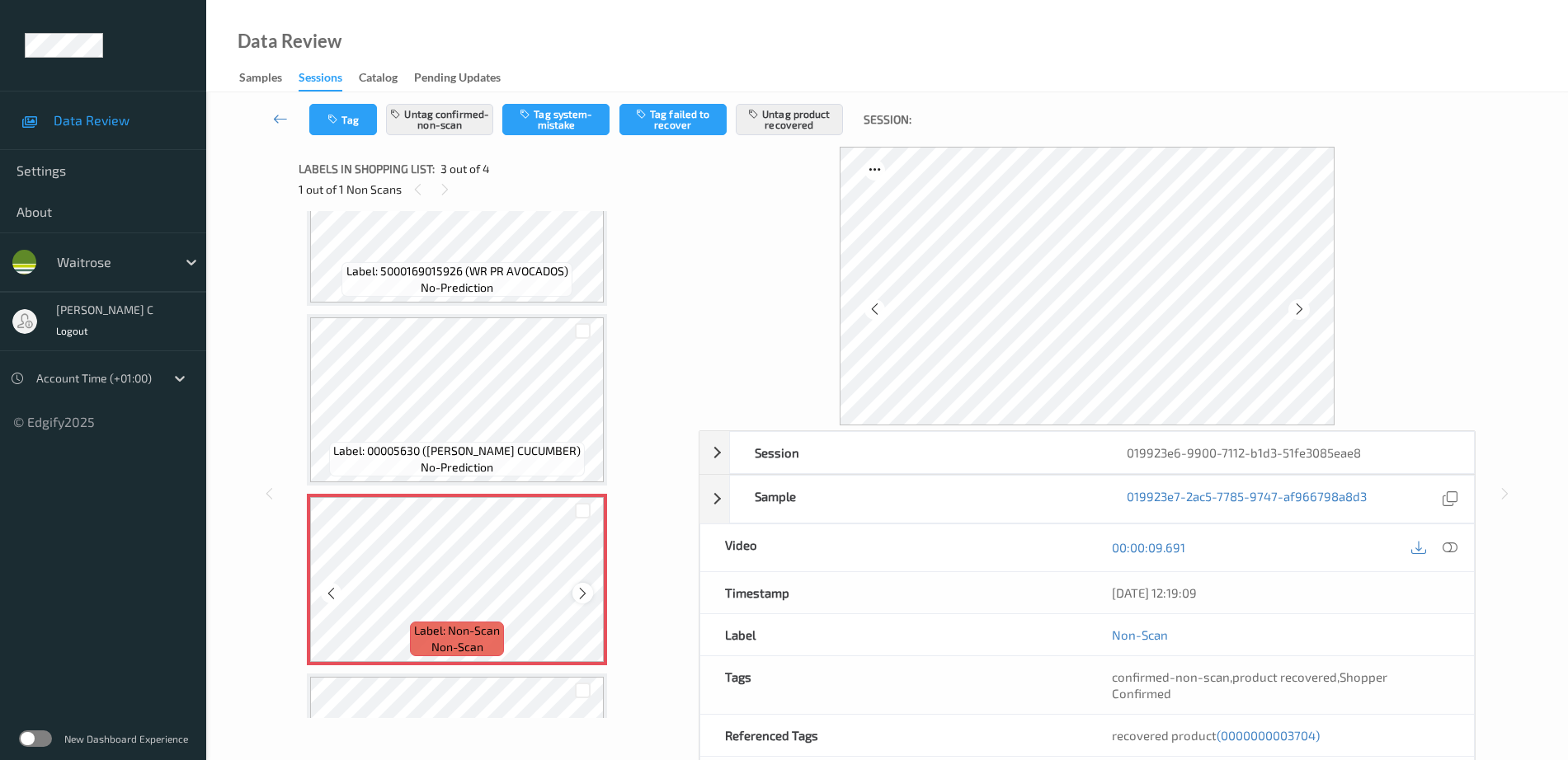
click at [586, 599] on icon at bounding box center [583, 593] width 14 height 15
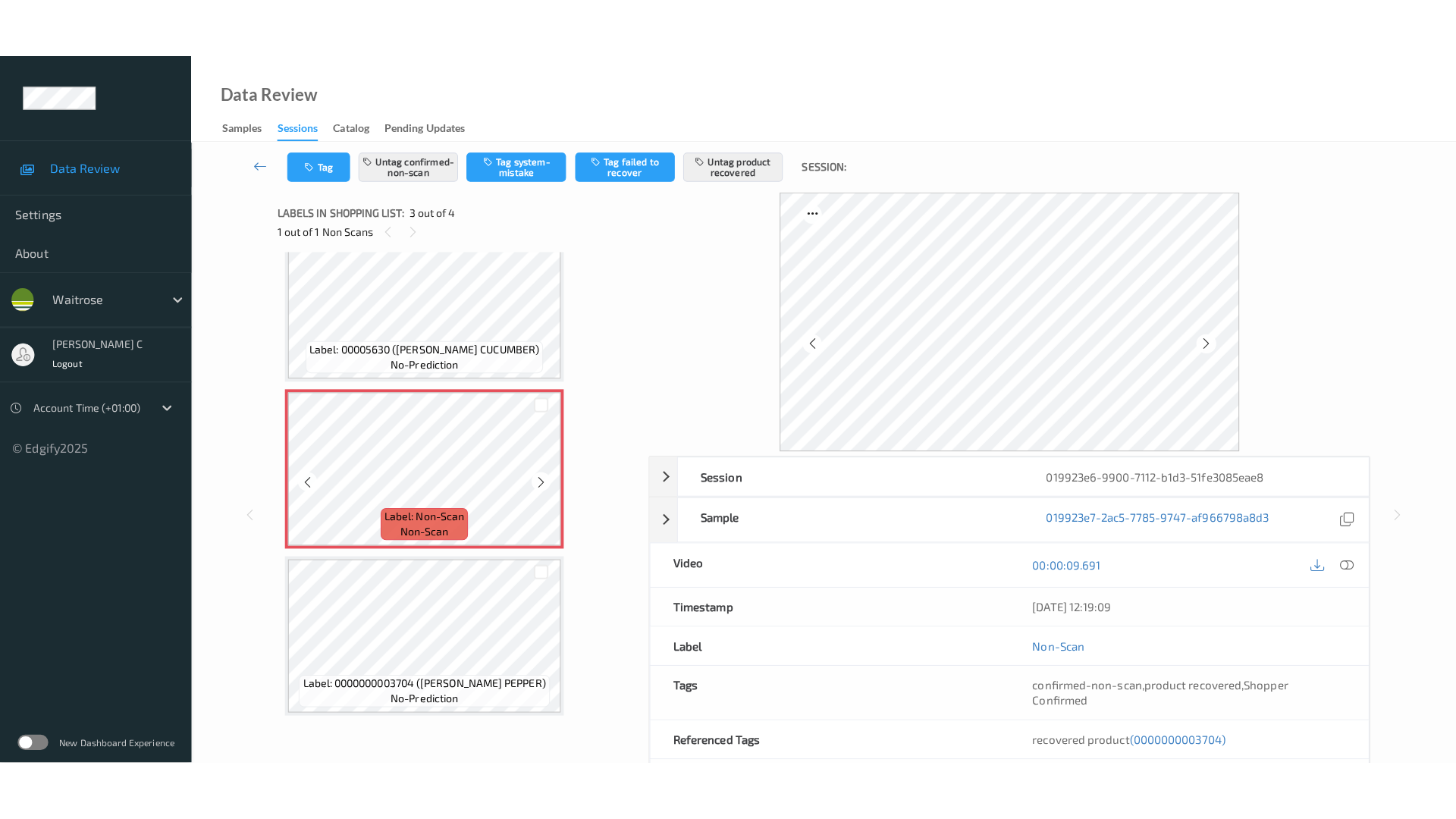
scroll to position [108, 0]
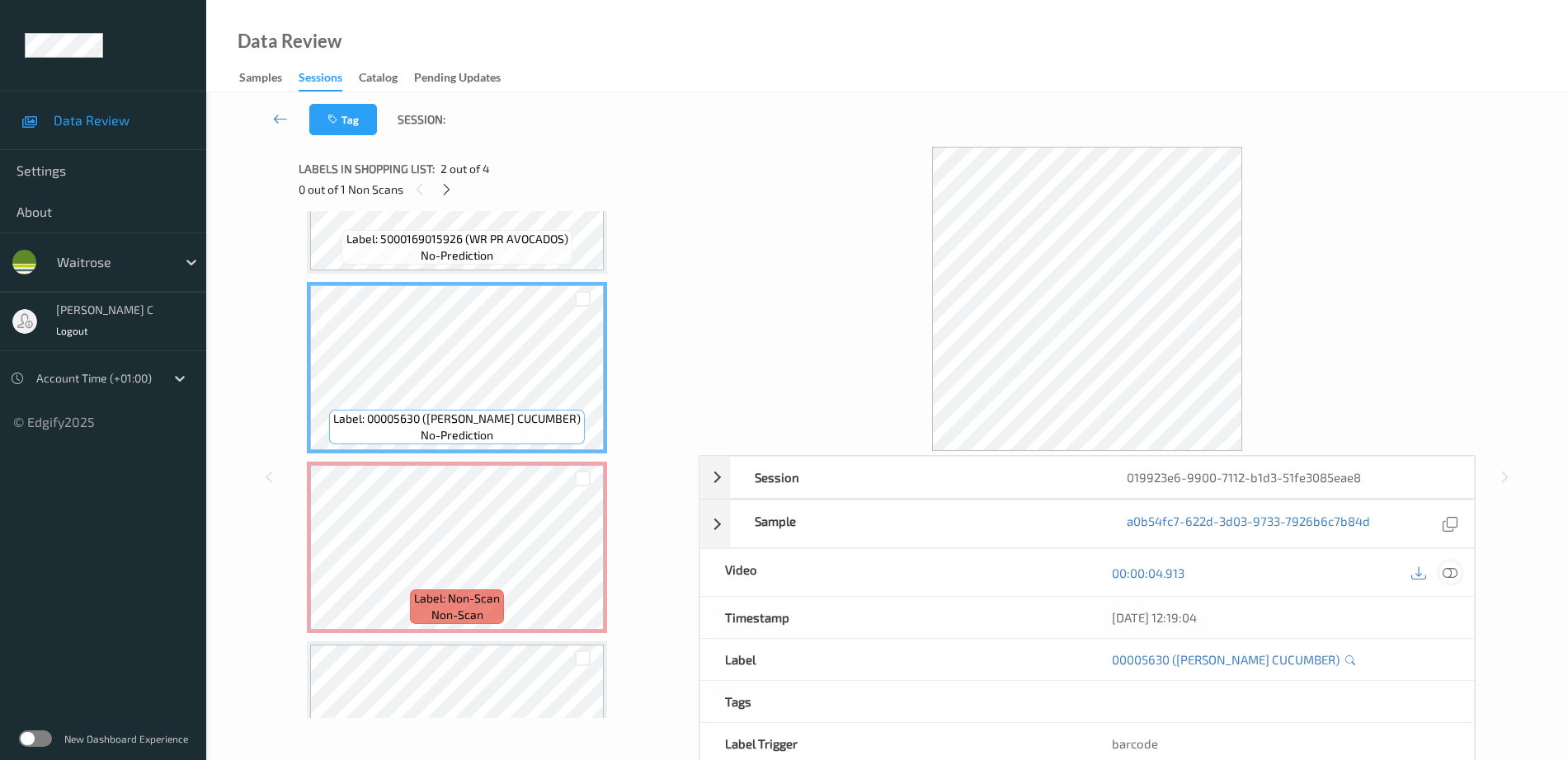
click at [1456, 572] on icon at bounding box center [1449, 572] width 15 height 15
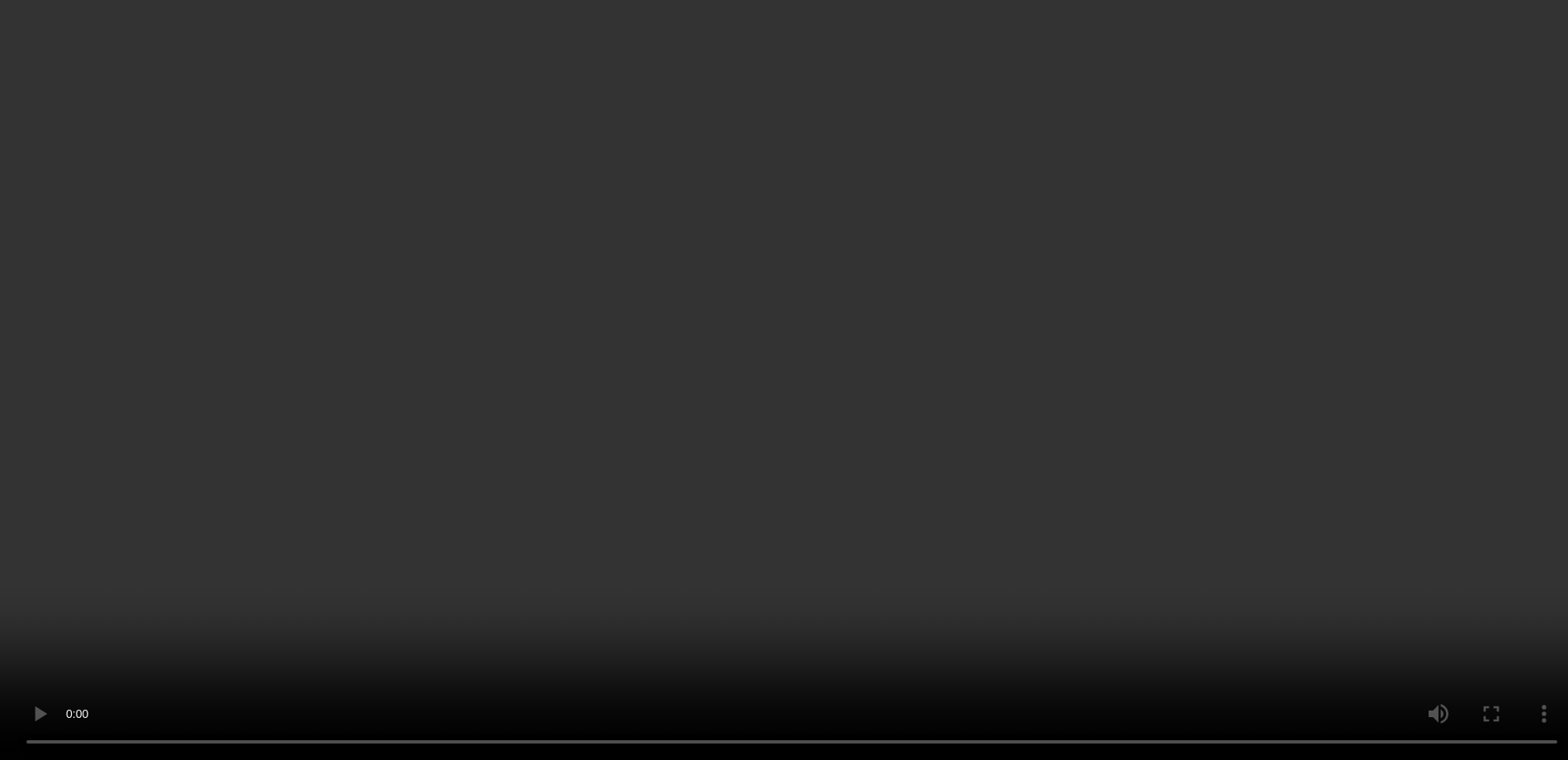
scroll to position [193, 0]
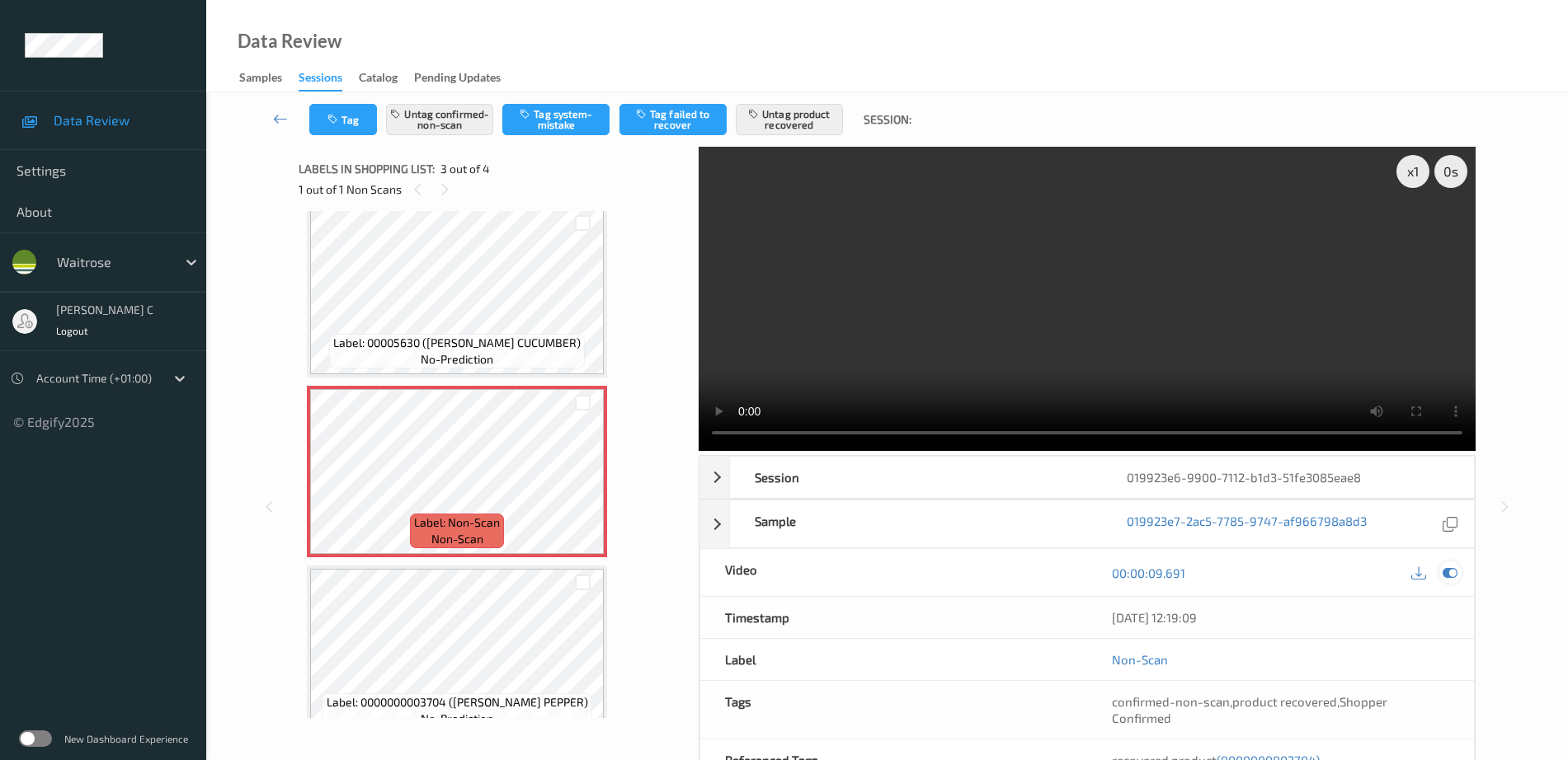
click at [1452, 575] on icon at bounding box center [1449, 572] width 15 height 15
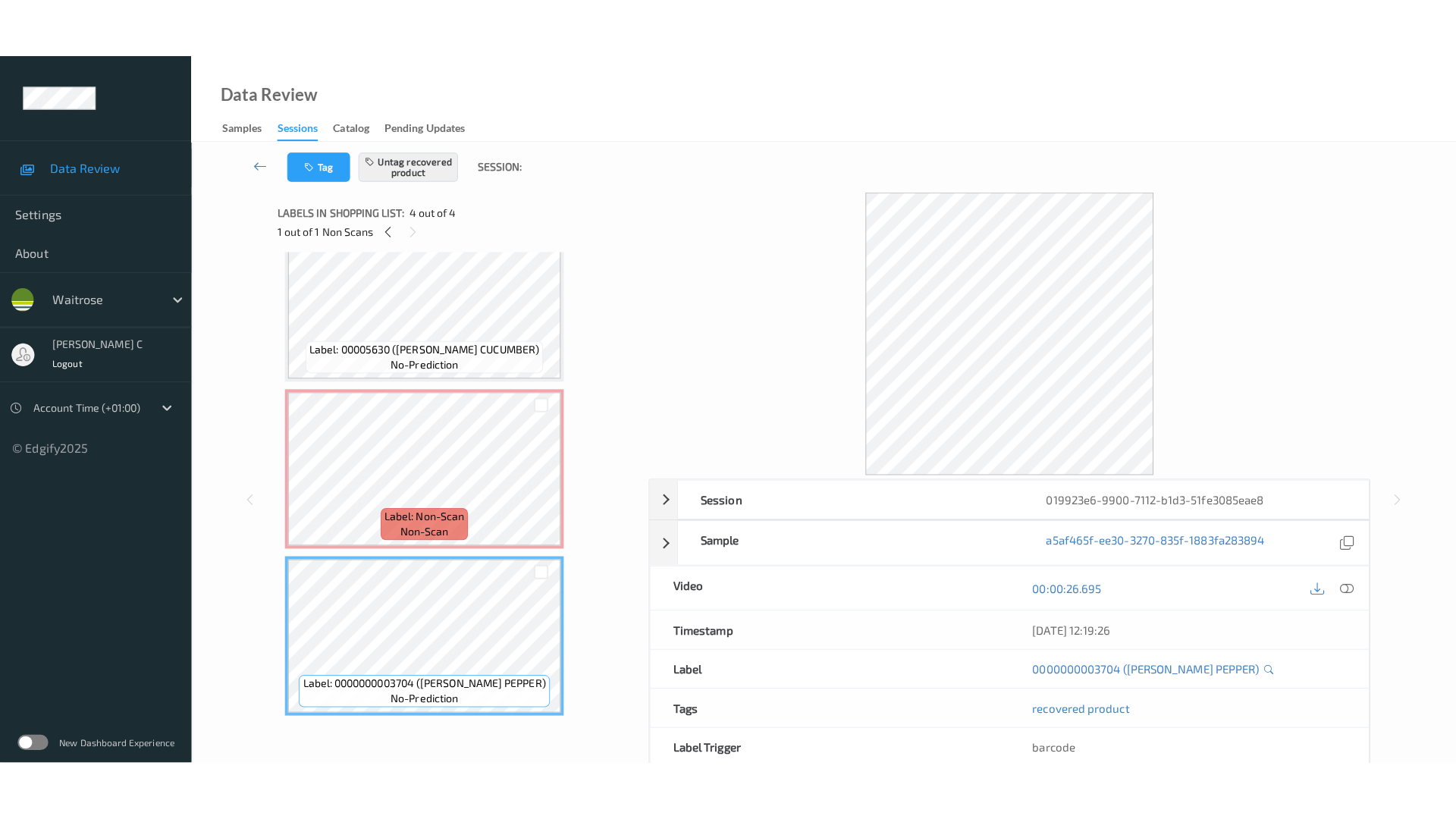
scroll to position [108, 0]
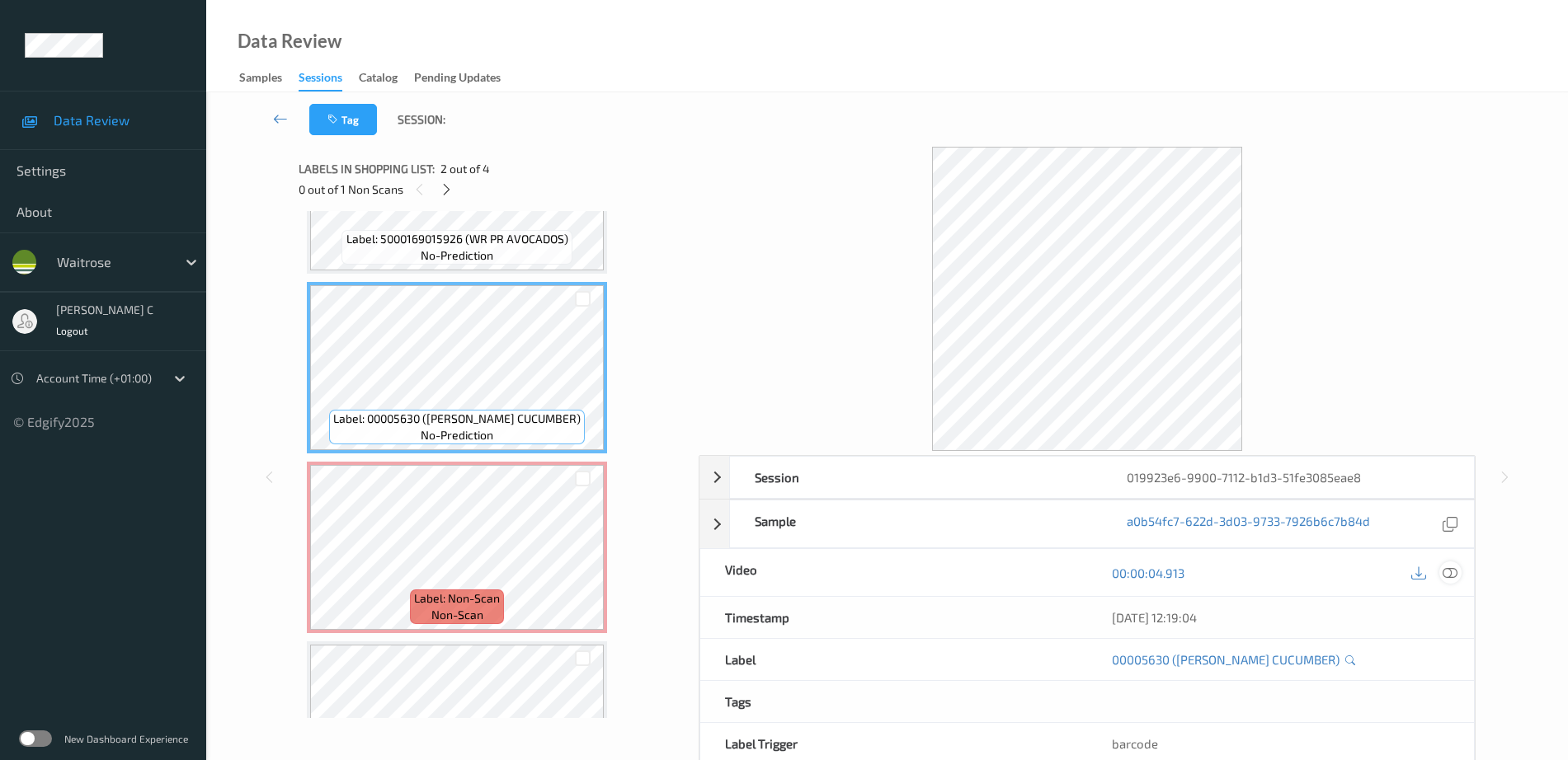
click at [1457, 572] on icon at bounding box center [1449, 572] width 15 height 15
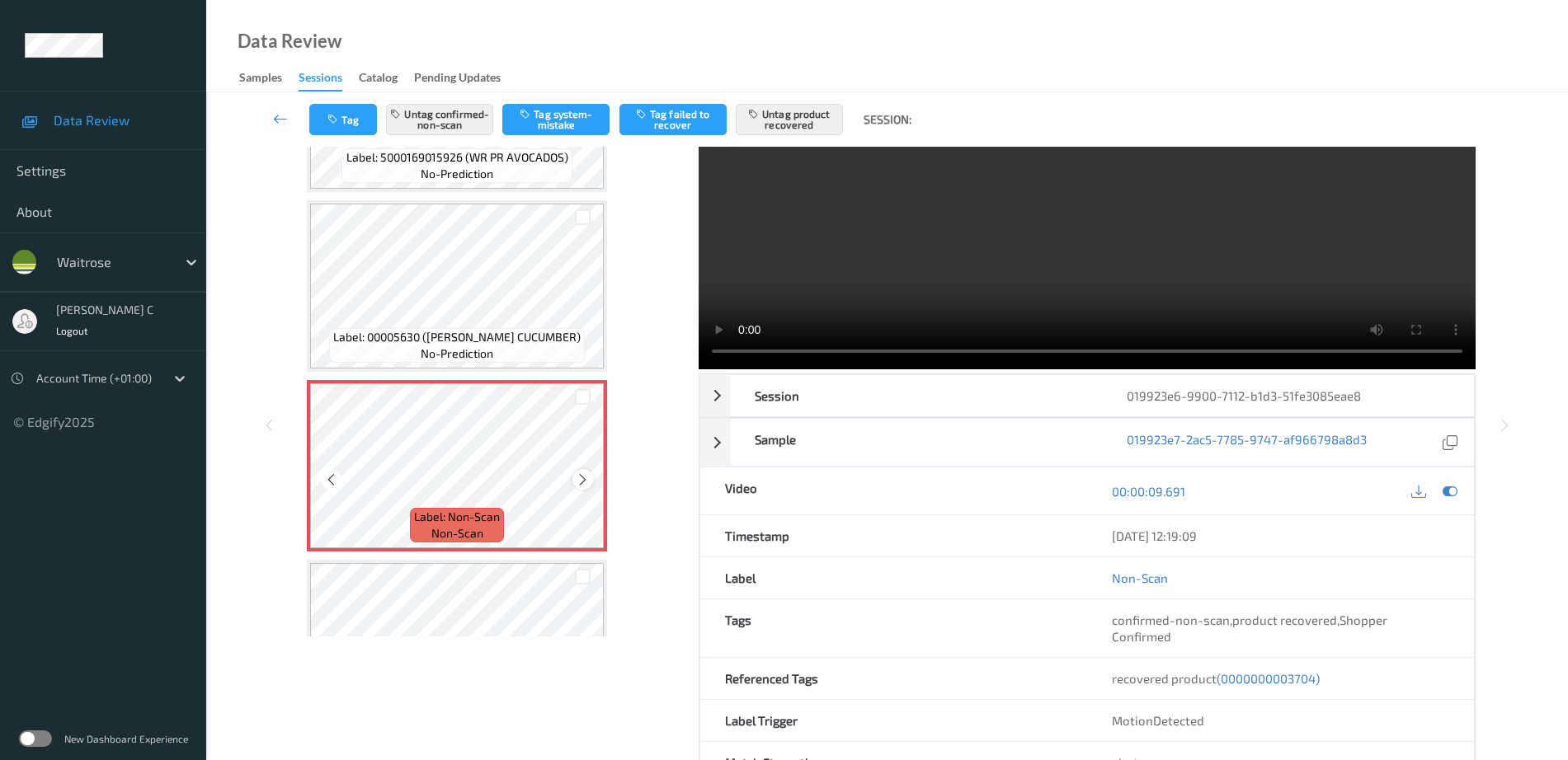
click at [578, 483] on icon at bounding box center [583, 480] width 14 height 15
click at [1448, 490] on icon at bounding box center [1449, 491] width 15 height 15
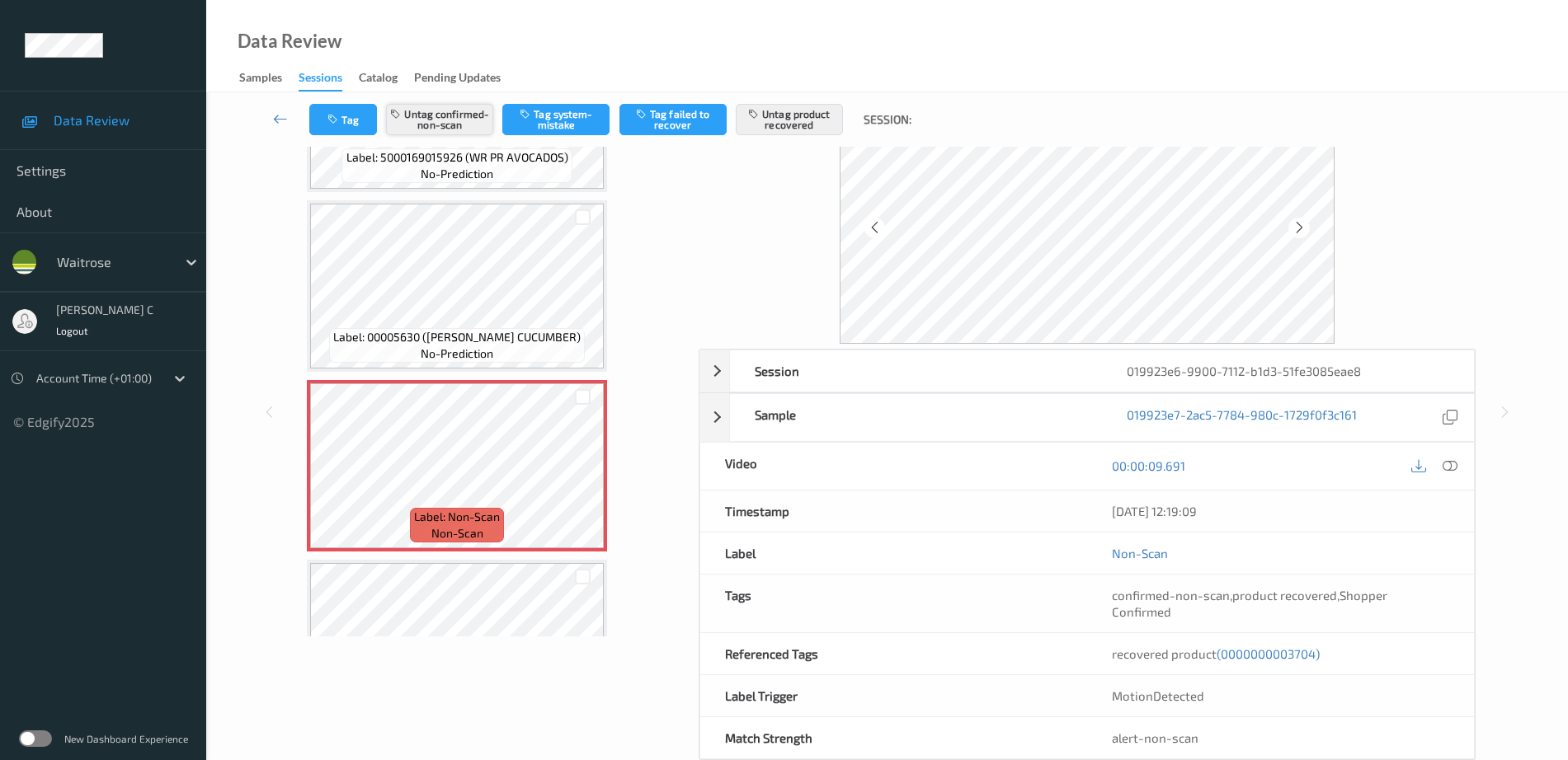
click at [465, 119] on button "Untag confirmed-non-scan" at bounding box center [440, 119] width 107 height 31
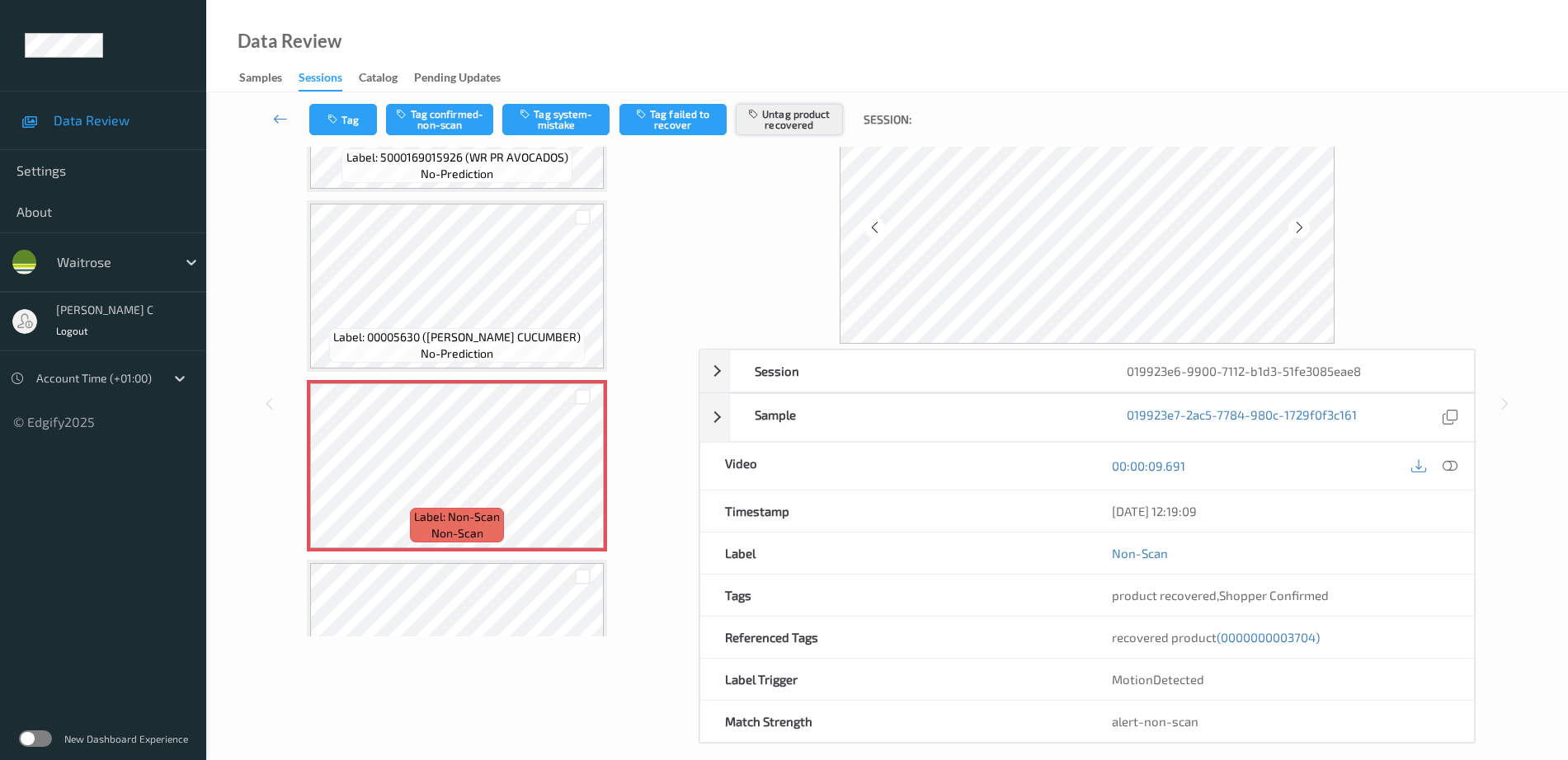
click at [803, 123] on button "Untag product recovered" at bounding box center [789, 119] width 107 height 31
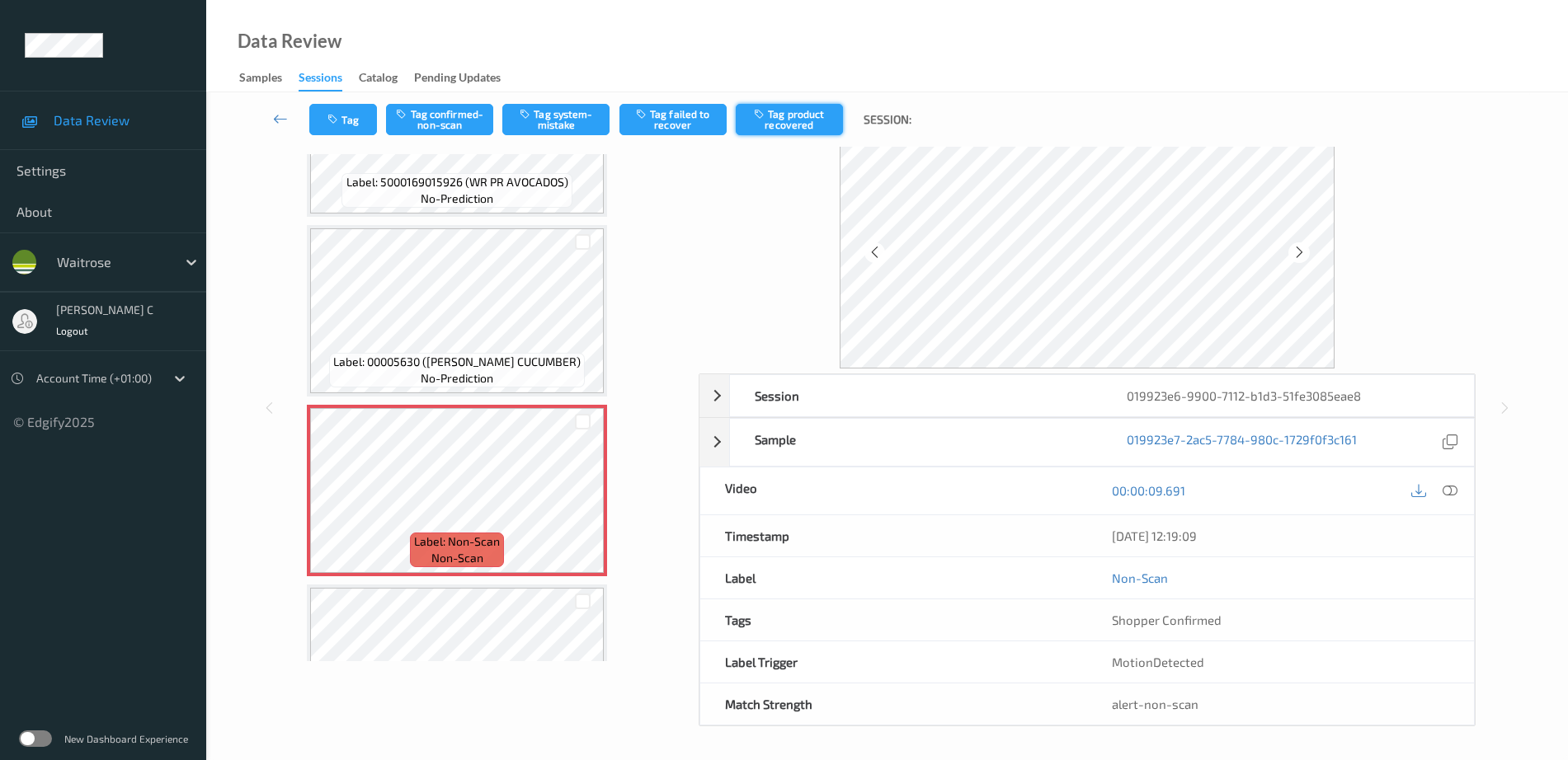
scroll to position [57, 0]
click at [587, 118] on button "Tag system-mistake" at bounding box center [556, 119] width 107 height 31
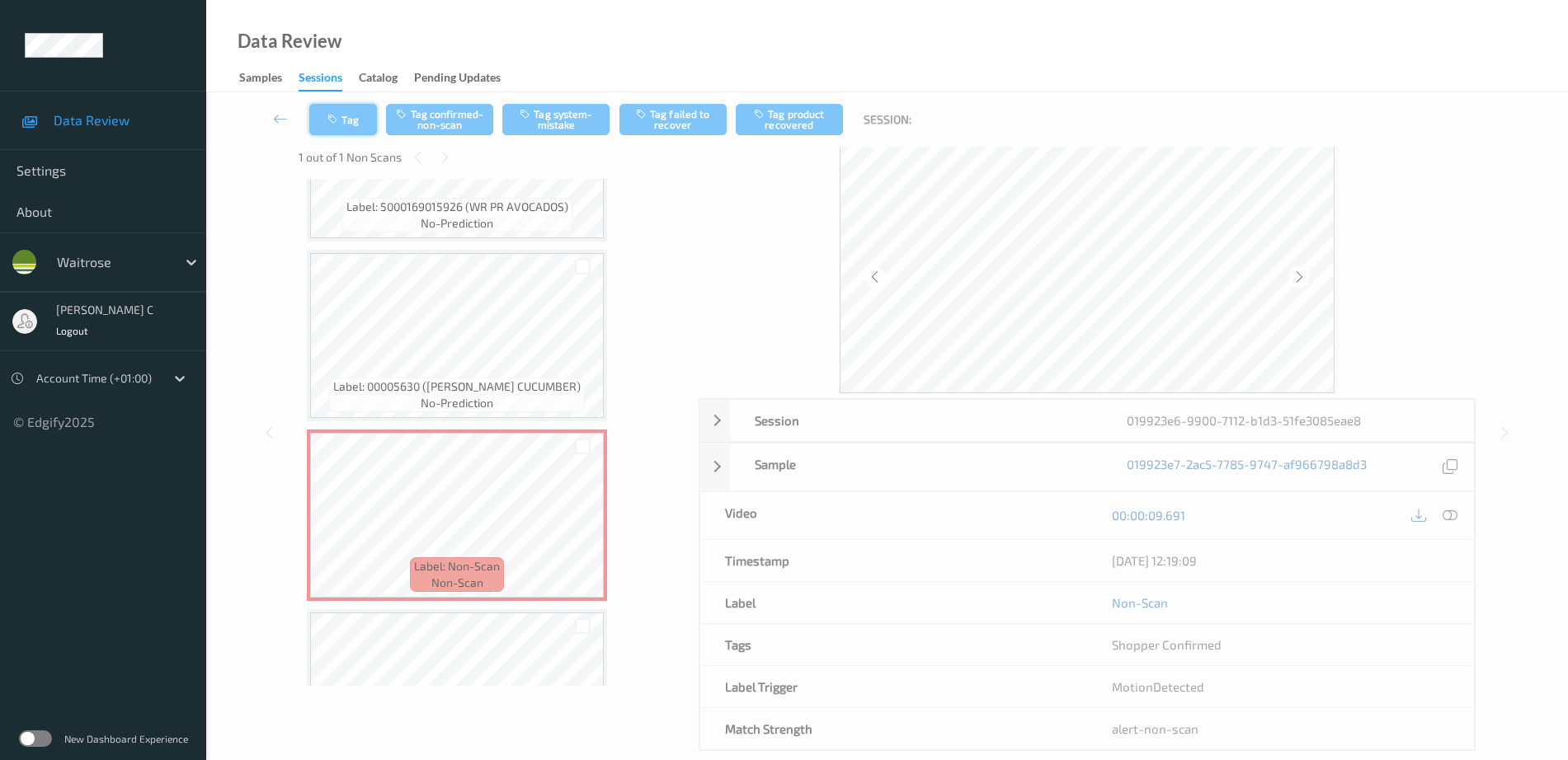
click at [352, 104] on button "Tag" at bounding box center [343, 119] width 68 height 31
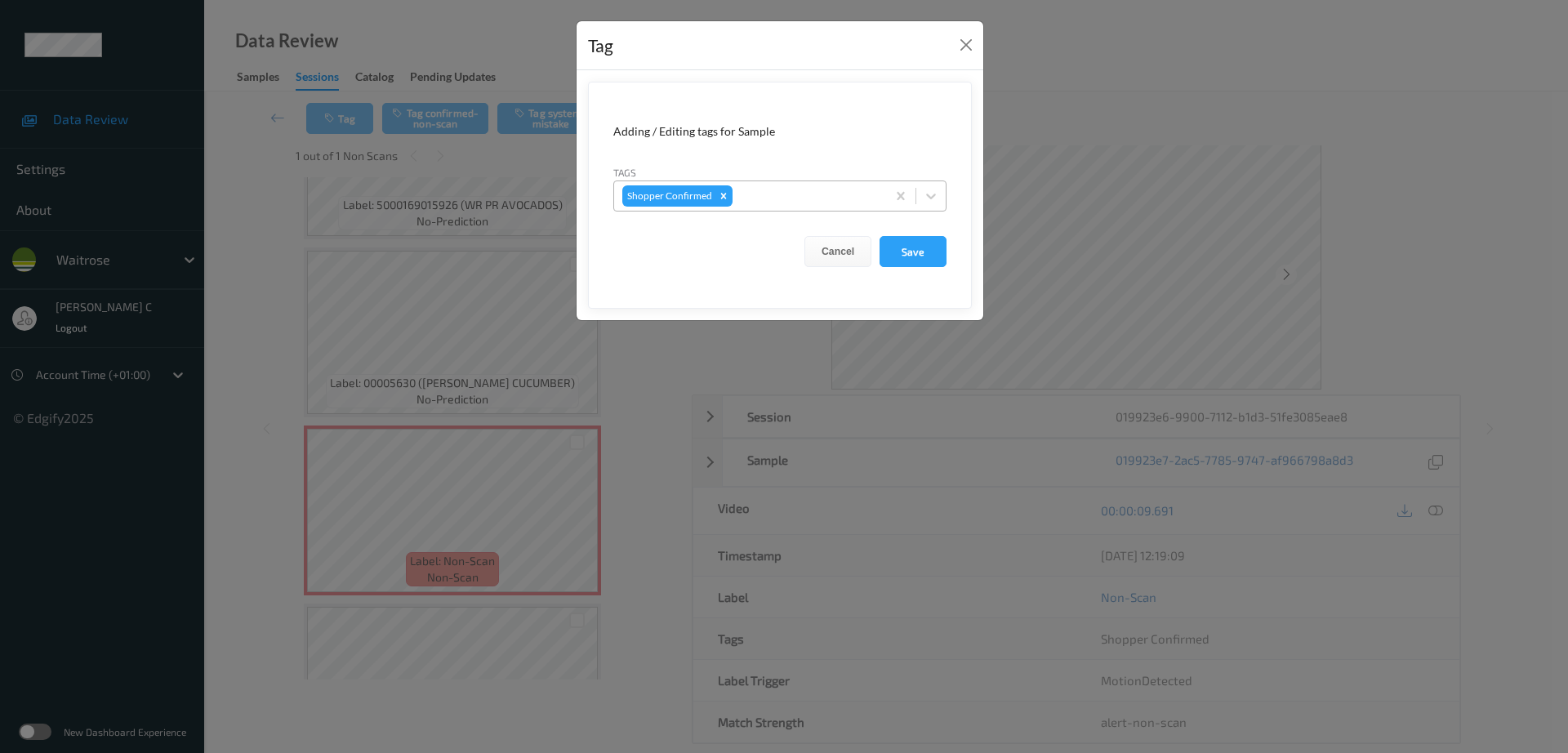
click at [777, 185] on div "Shopper Confirmed" at bounding box center [749, 196] width 272 height 27
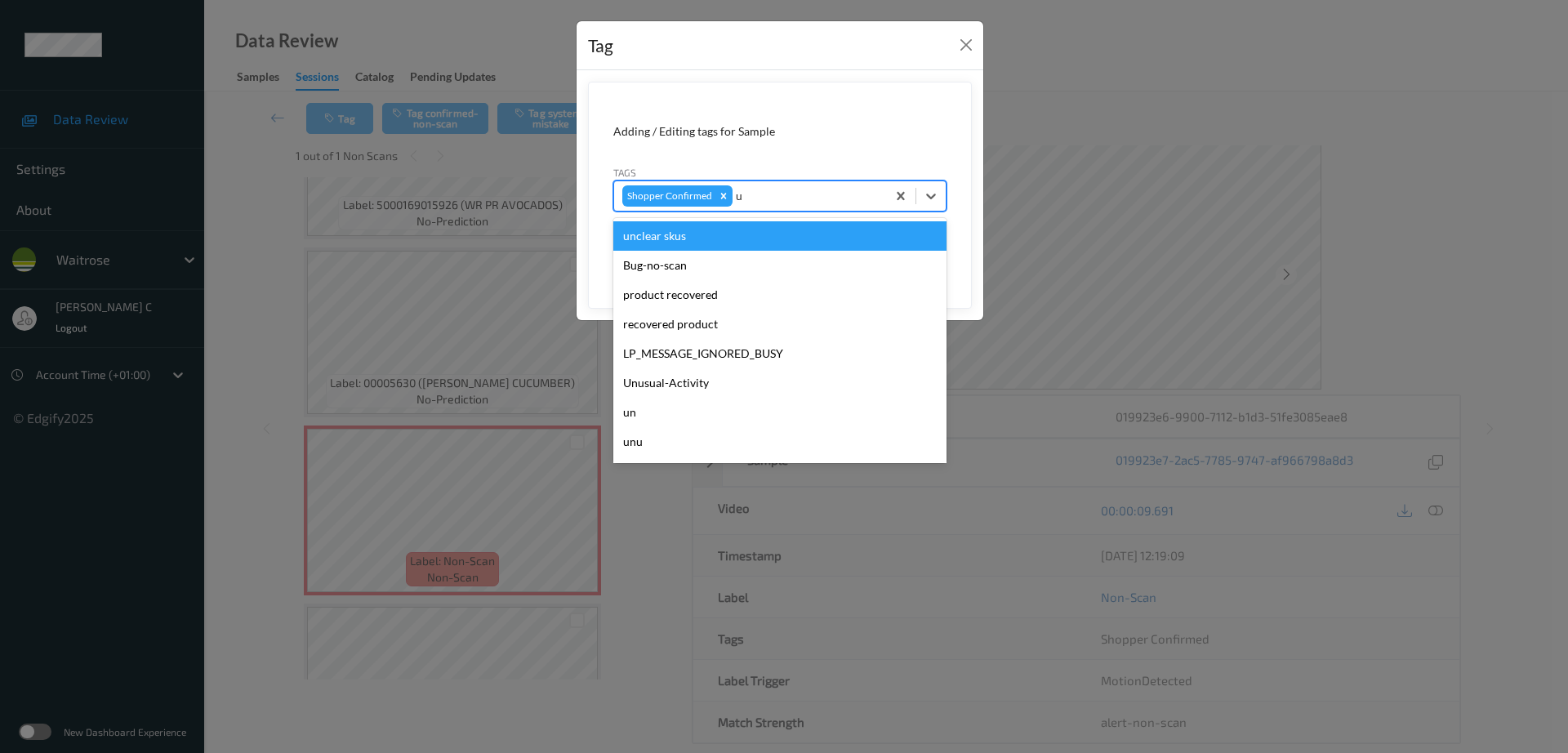
type input "un"
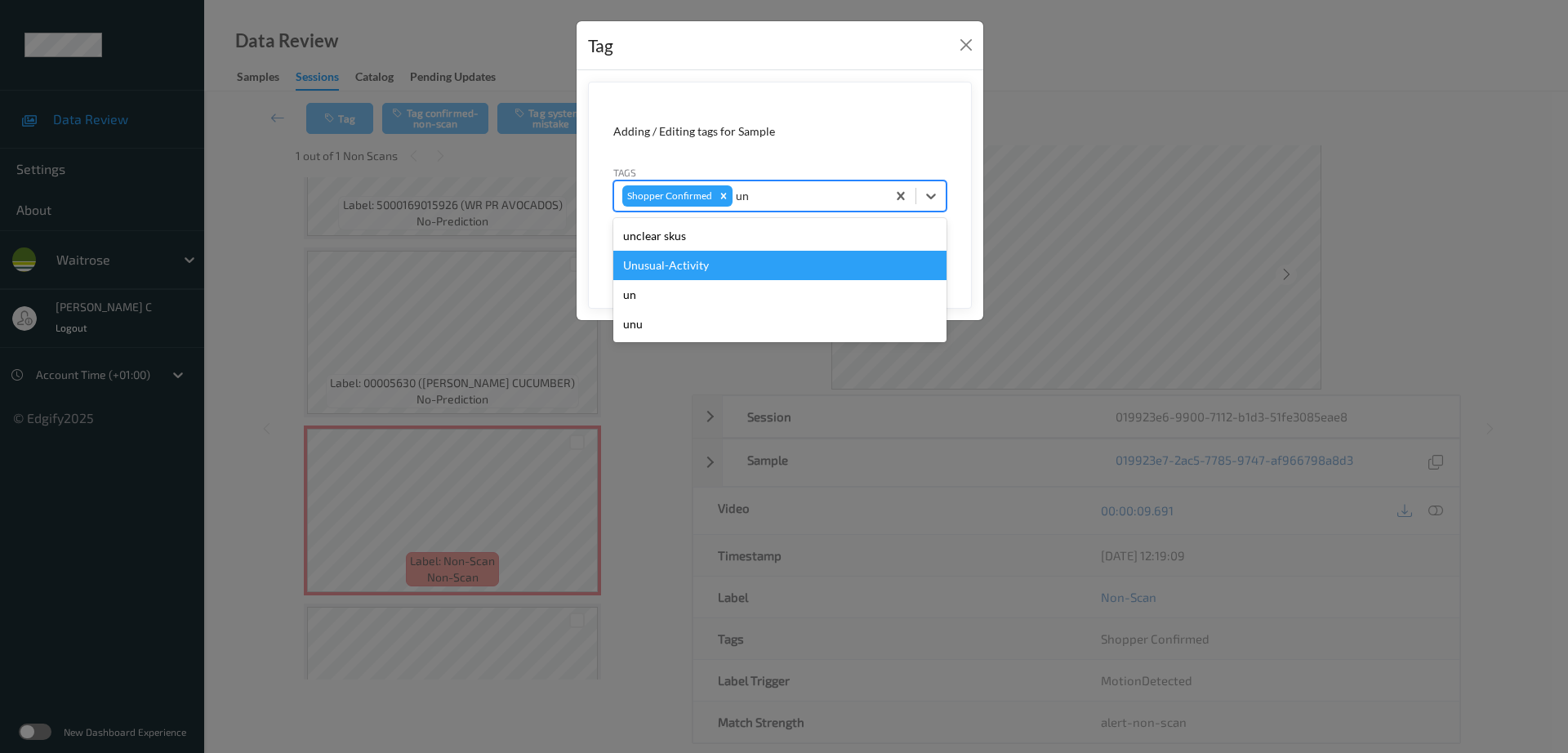
click at [657, 278] on div "Unusual-Activity" at bounding box center [780, 265] width 334 height 29
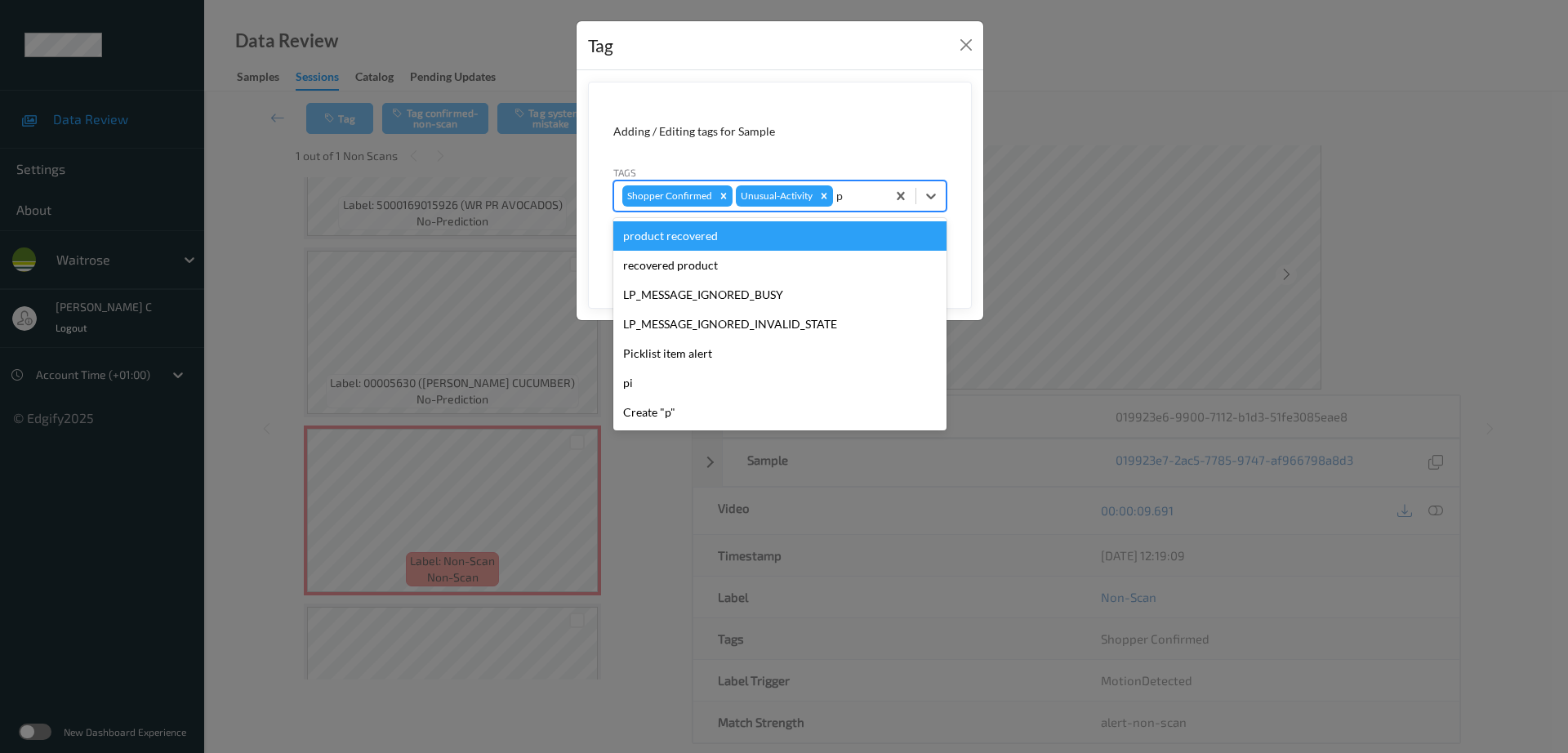
type input "pi"
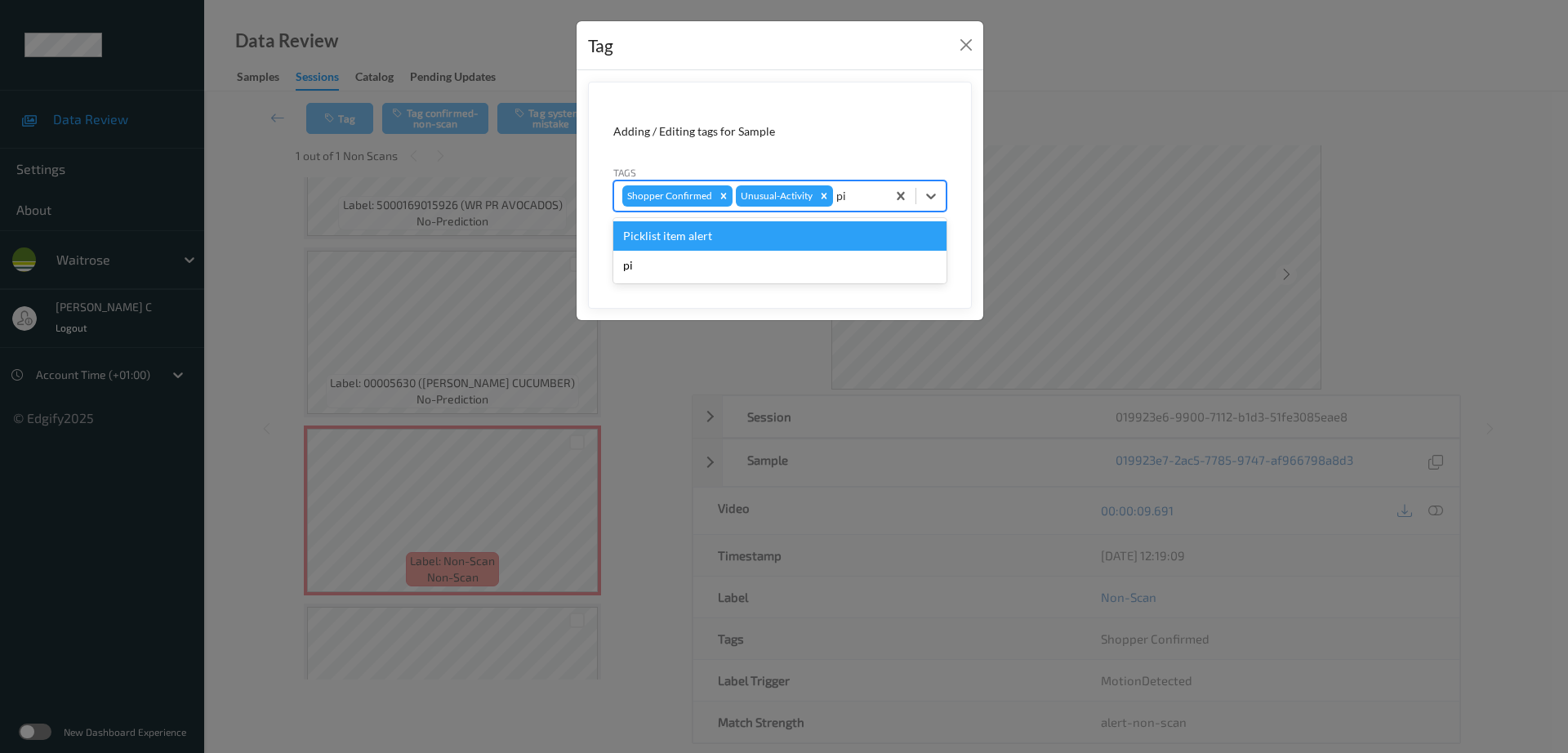
click at [763, 247] on div "Picklist item alert" at bounding box center [780, 235] width 334 height 29
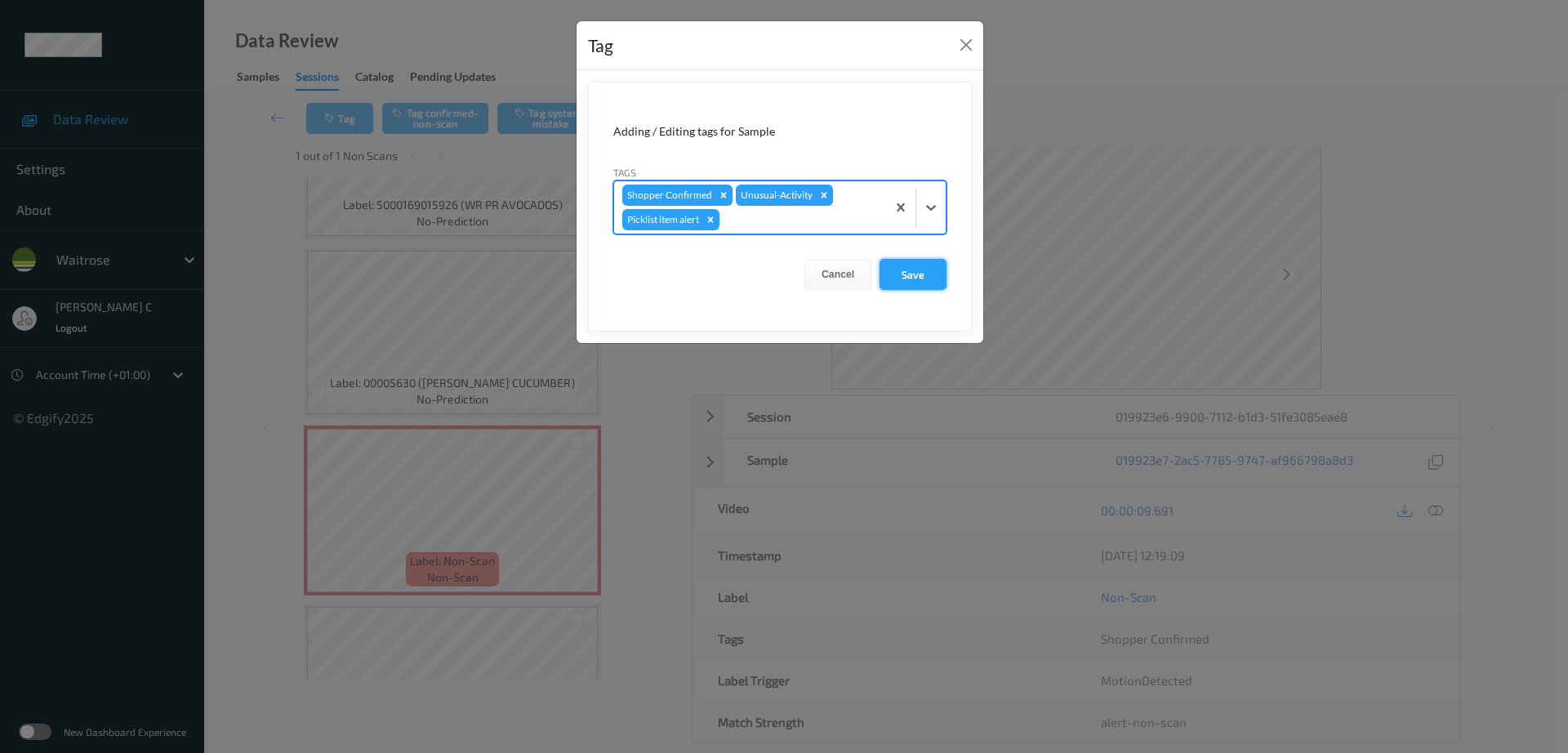
click at [928, 275] on button "Save" at bounding box center [913, 274] width 67 height 31
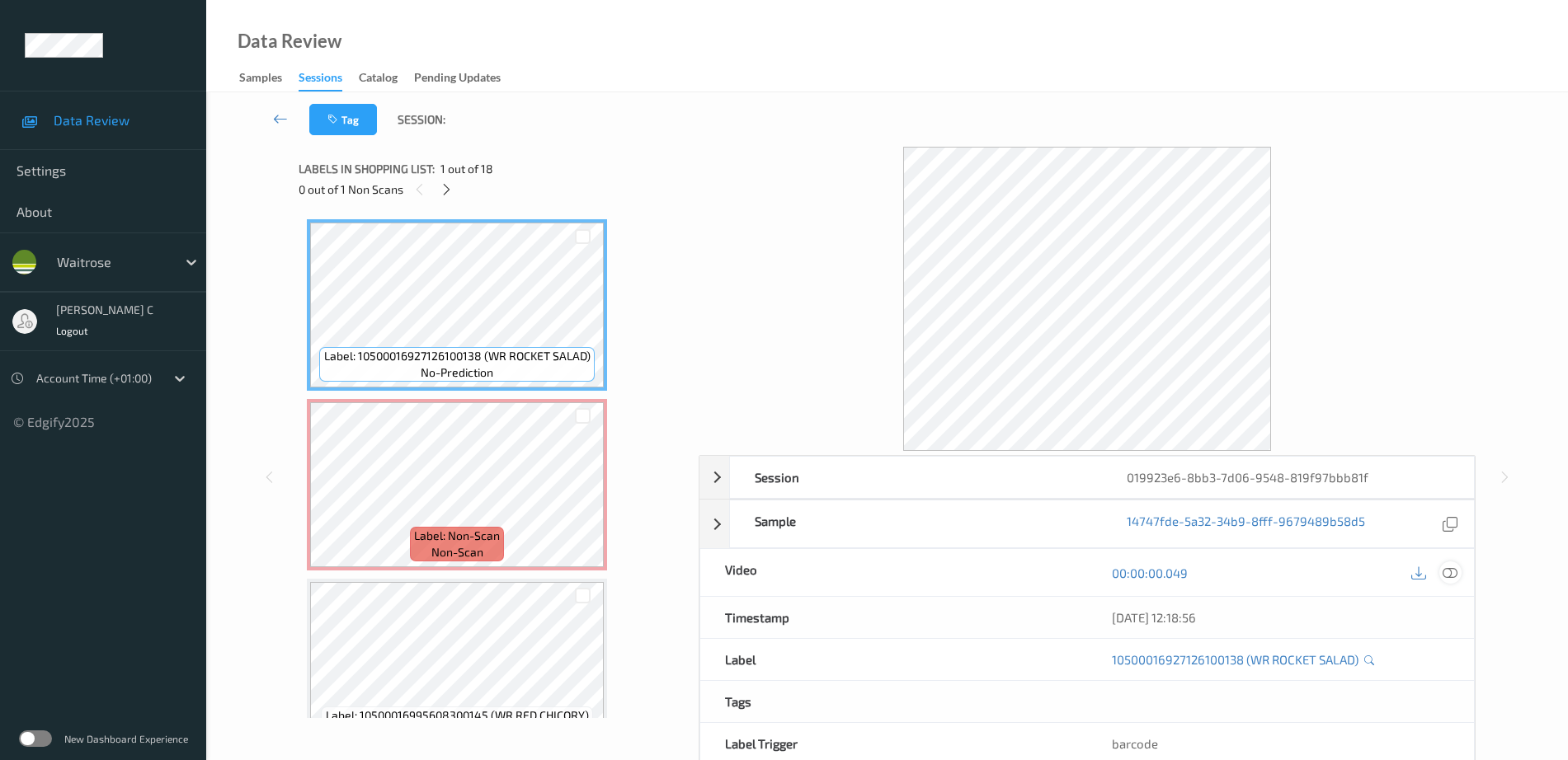
click at [1453, 568] on icon at bounding box center [1449, 572] width 15 height 15
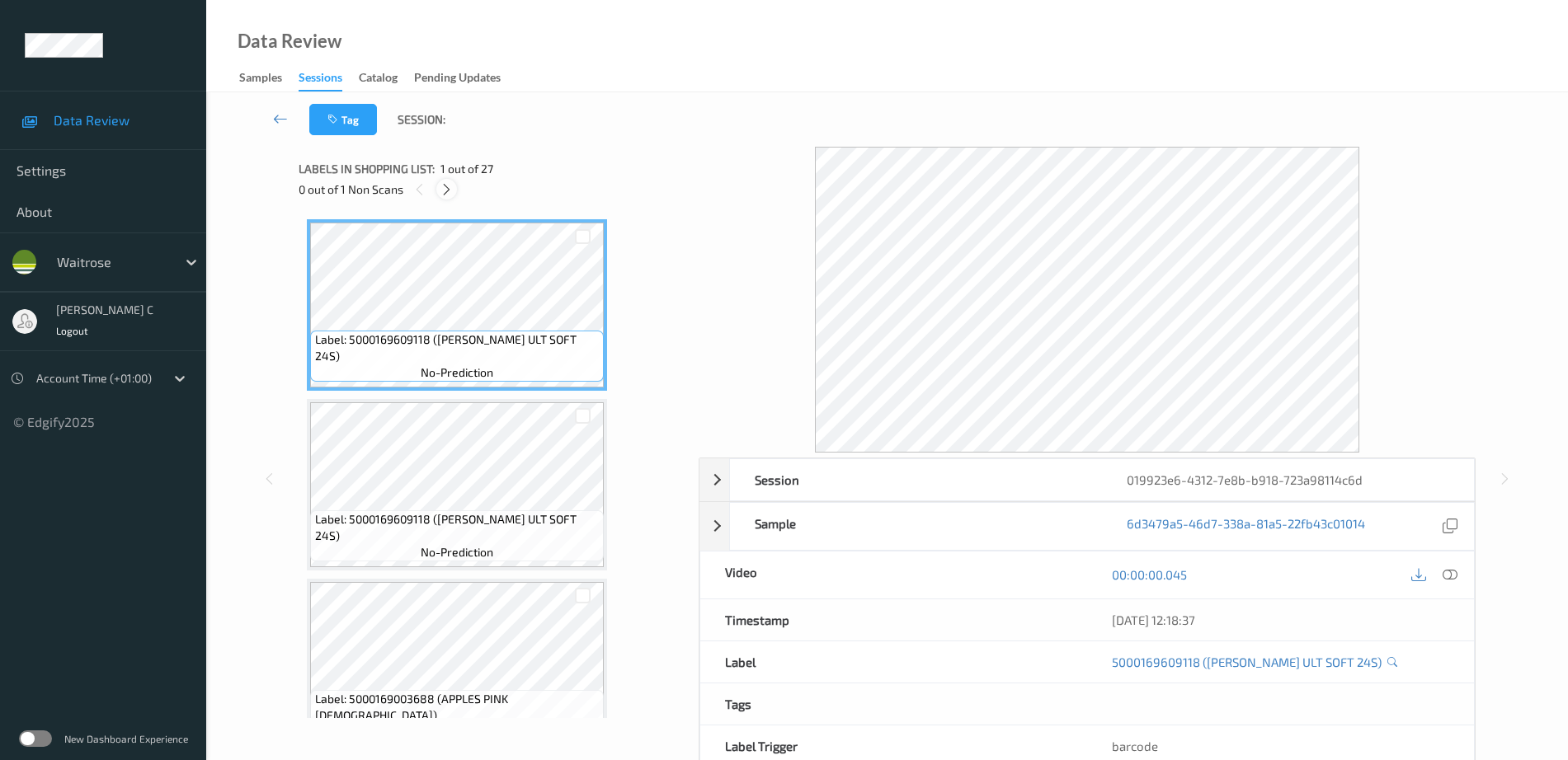
click at [443, 188] on icon at bounding box center [447, 189] width 14 height 15
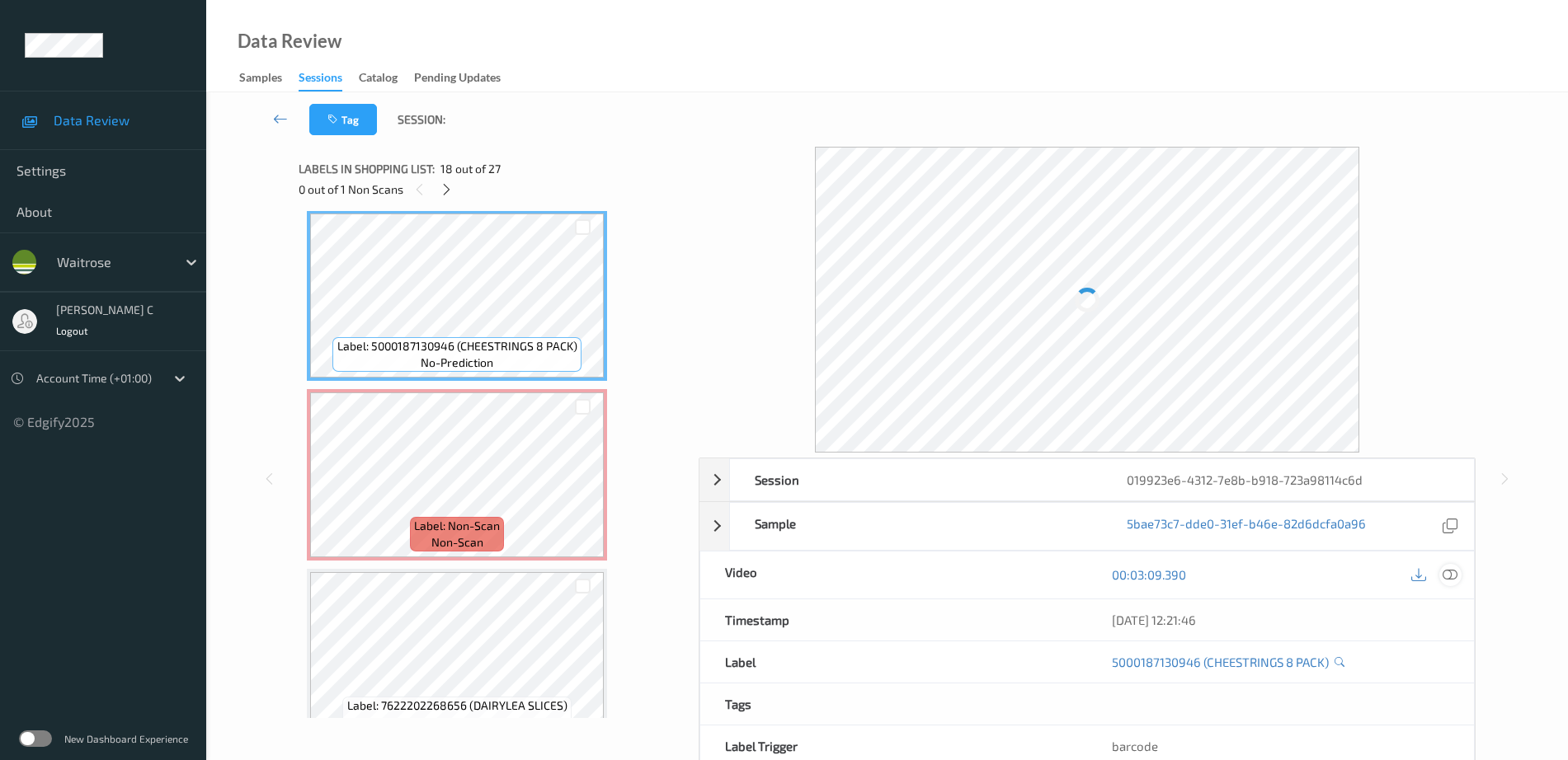
click at [1451, 578] on icon at bounding box center [1449, 574] width 15 height 15
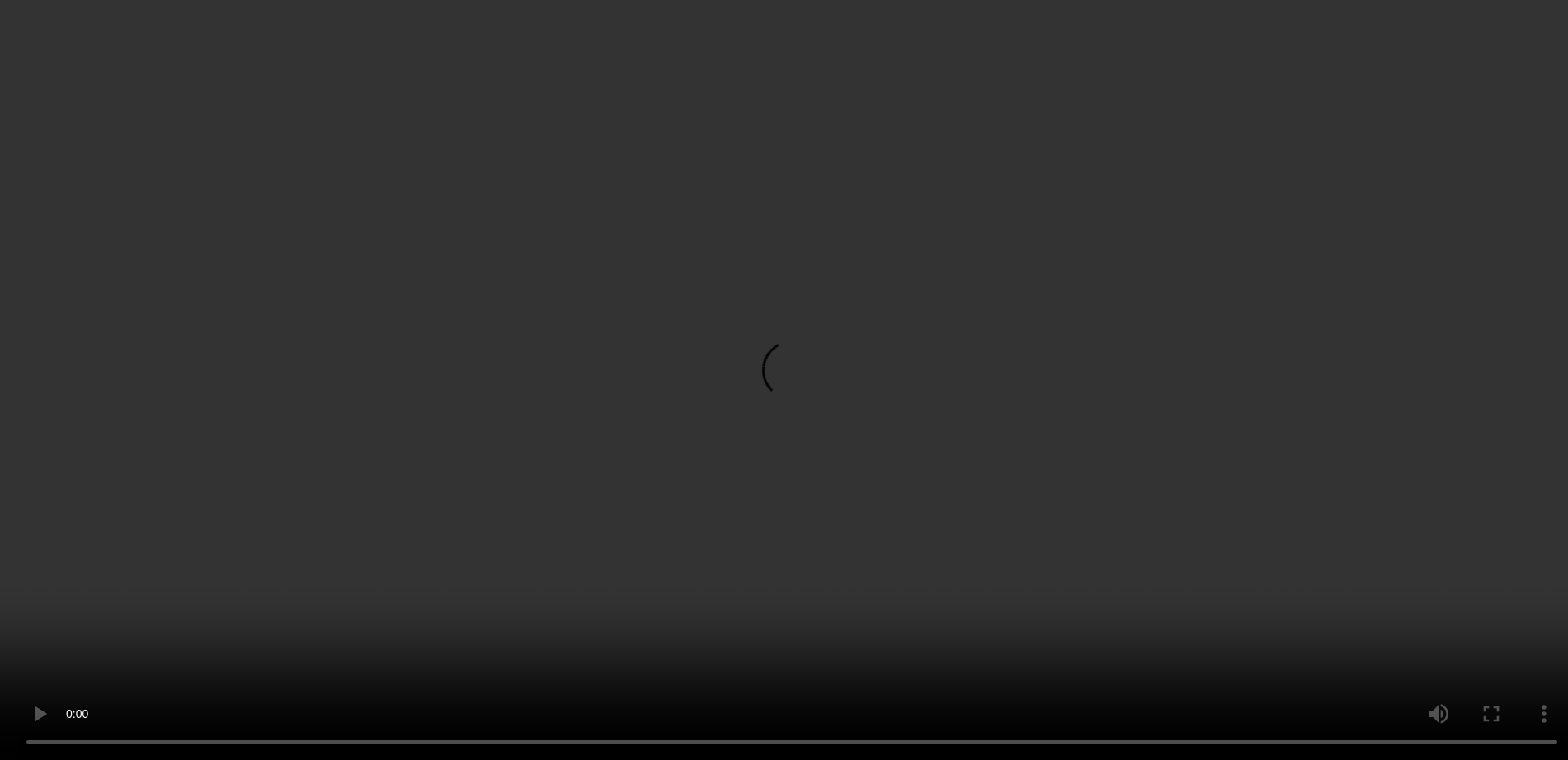
scroll to position [2960, 0]
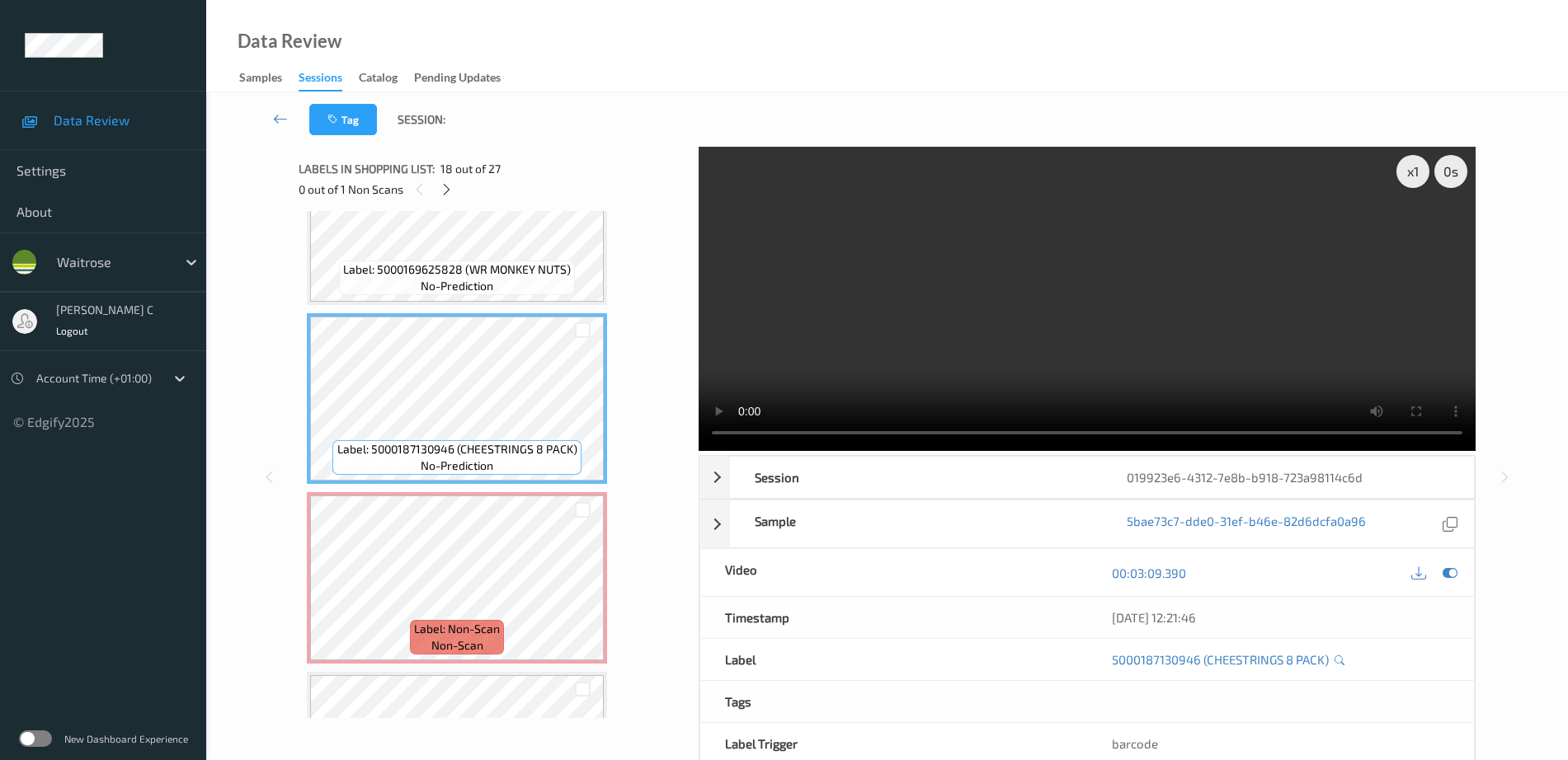
click at [479, 272] on span "Label: 5000169625828 (WR MONKEY NUTS)" at bounding box center [457, 270] width 228 height 16
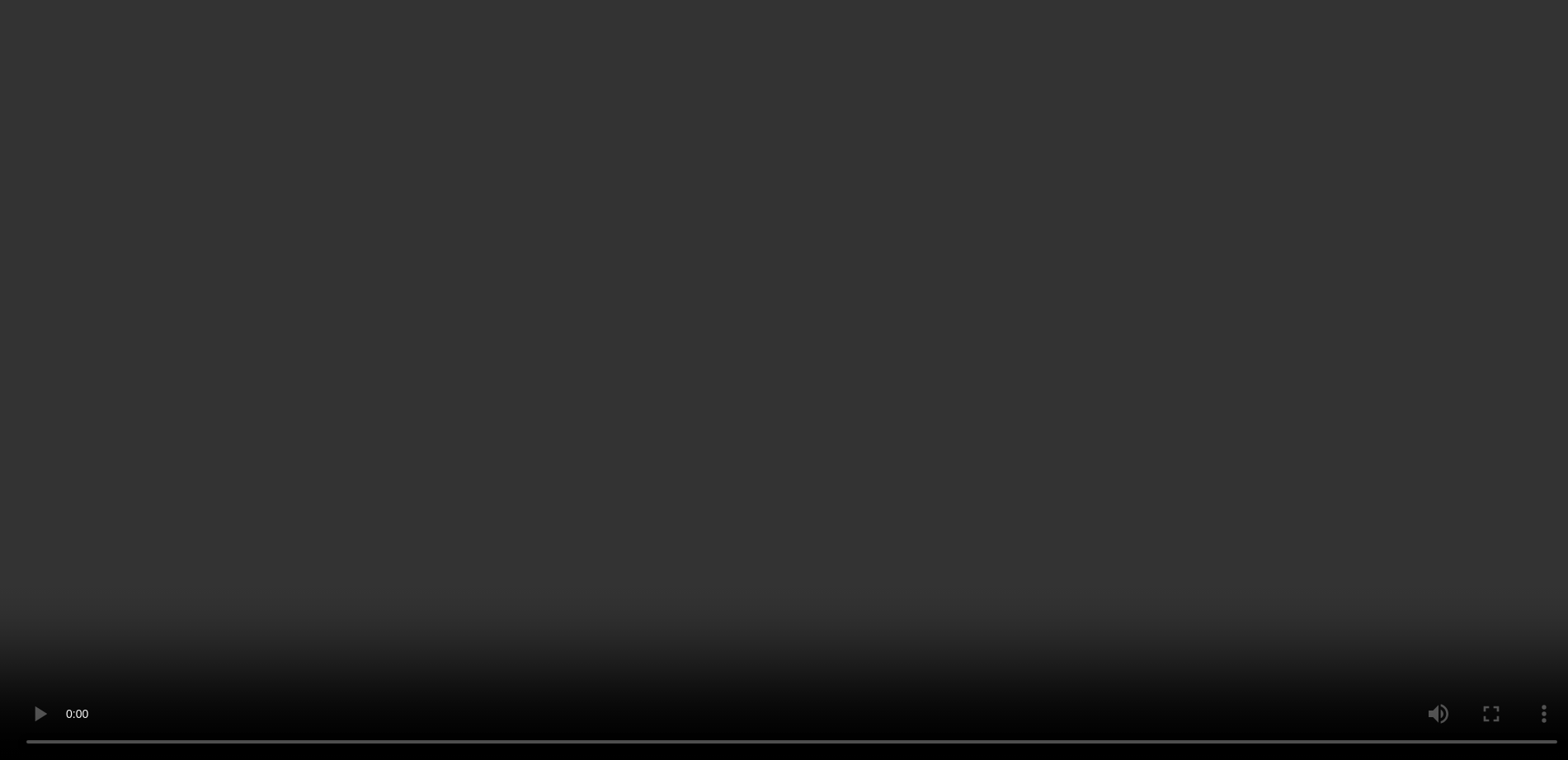
scroll to position [3063, 0]
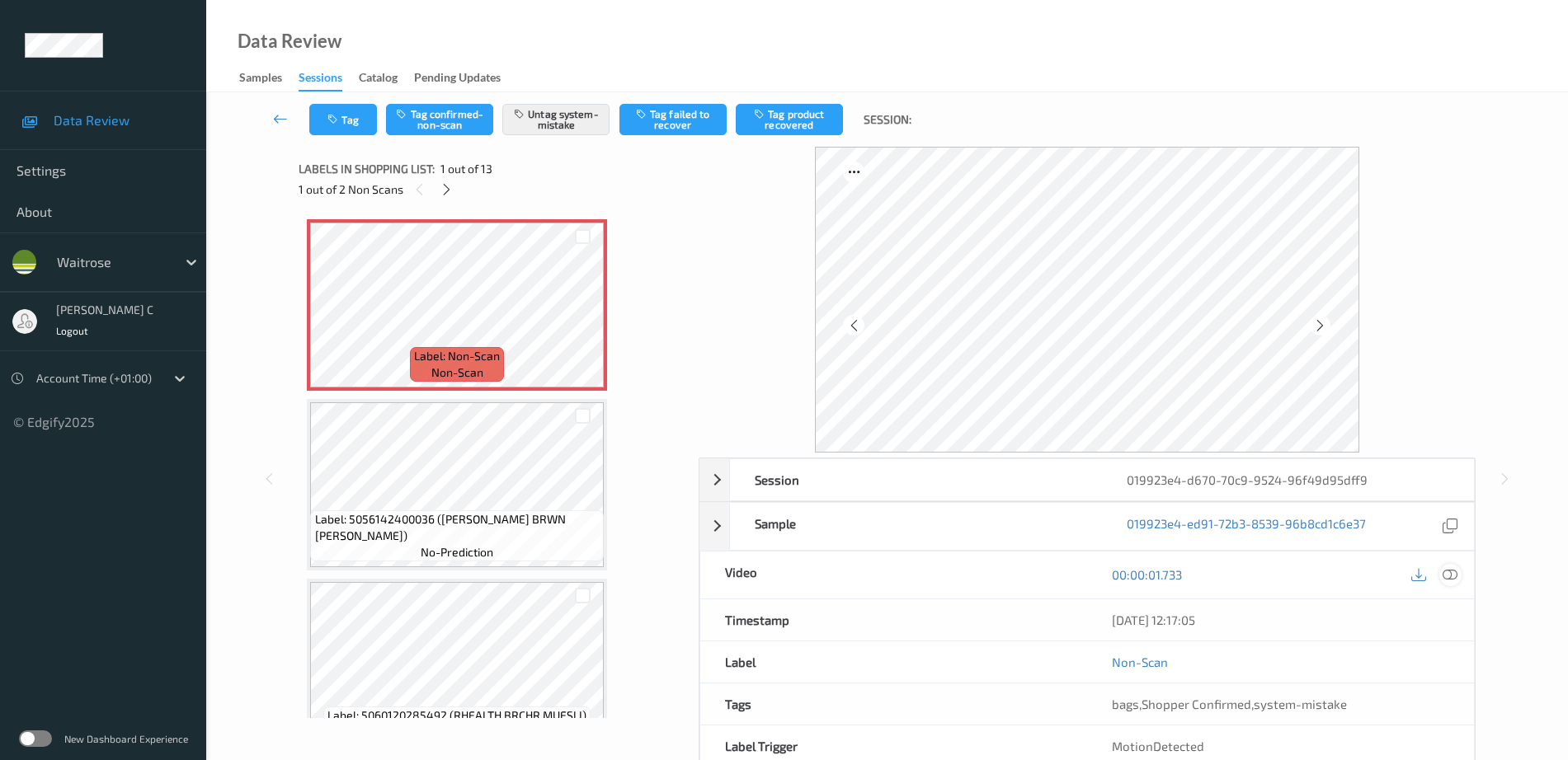
click at [1452, 572] on icon at bounding box center [1449, 574] width 15 height 15
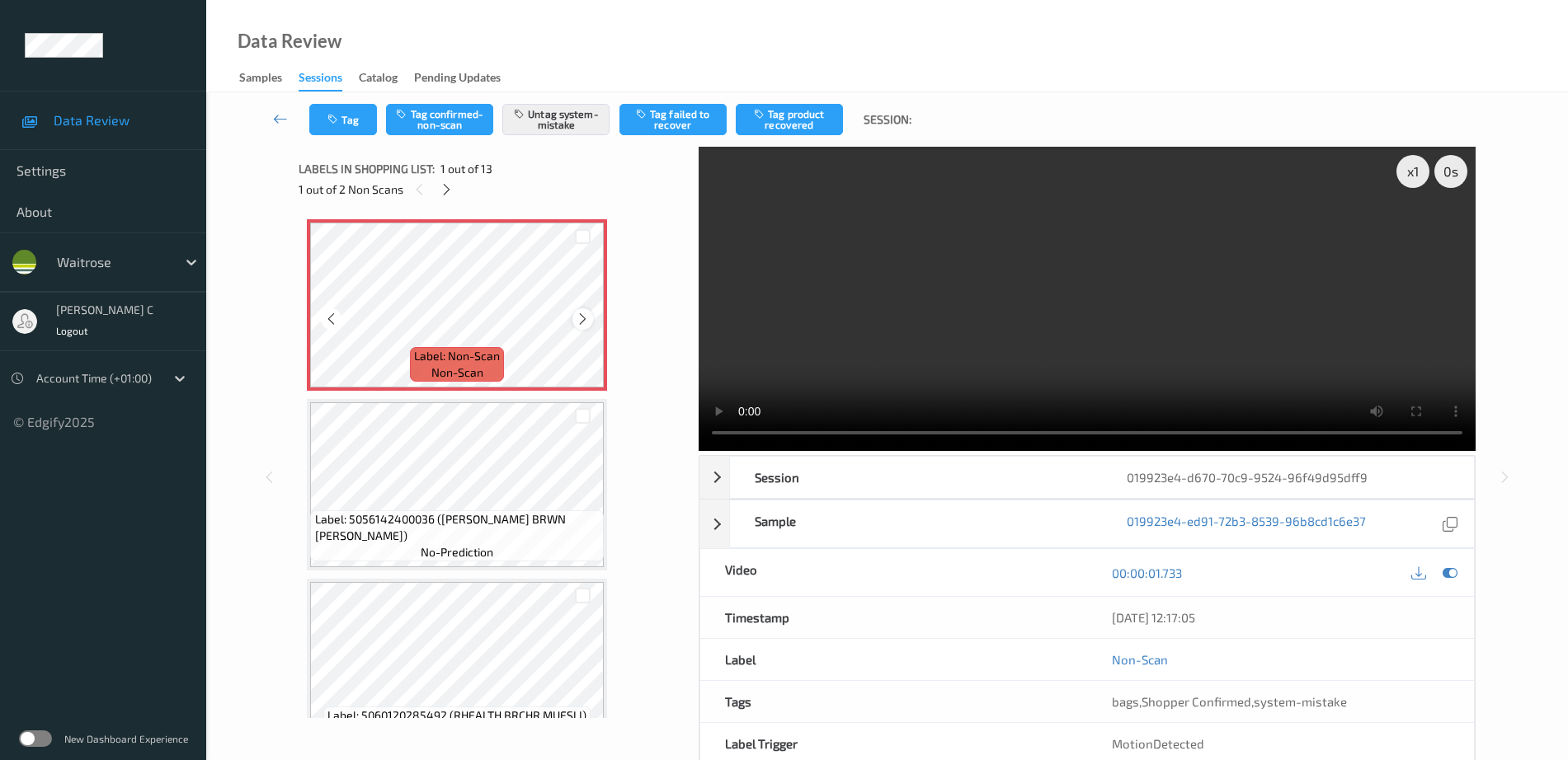
click at [585, 323] on icon at bounding box center [583, 319] width 14 height 15
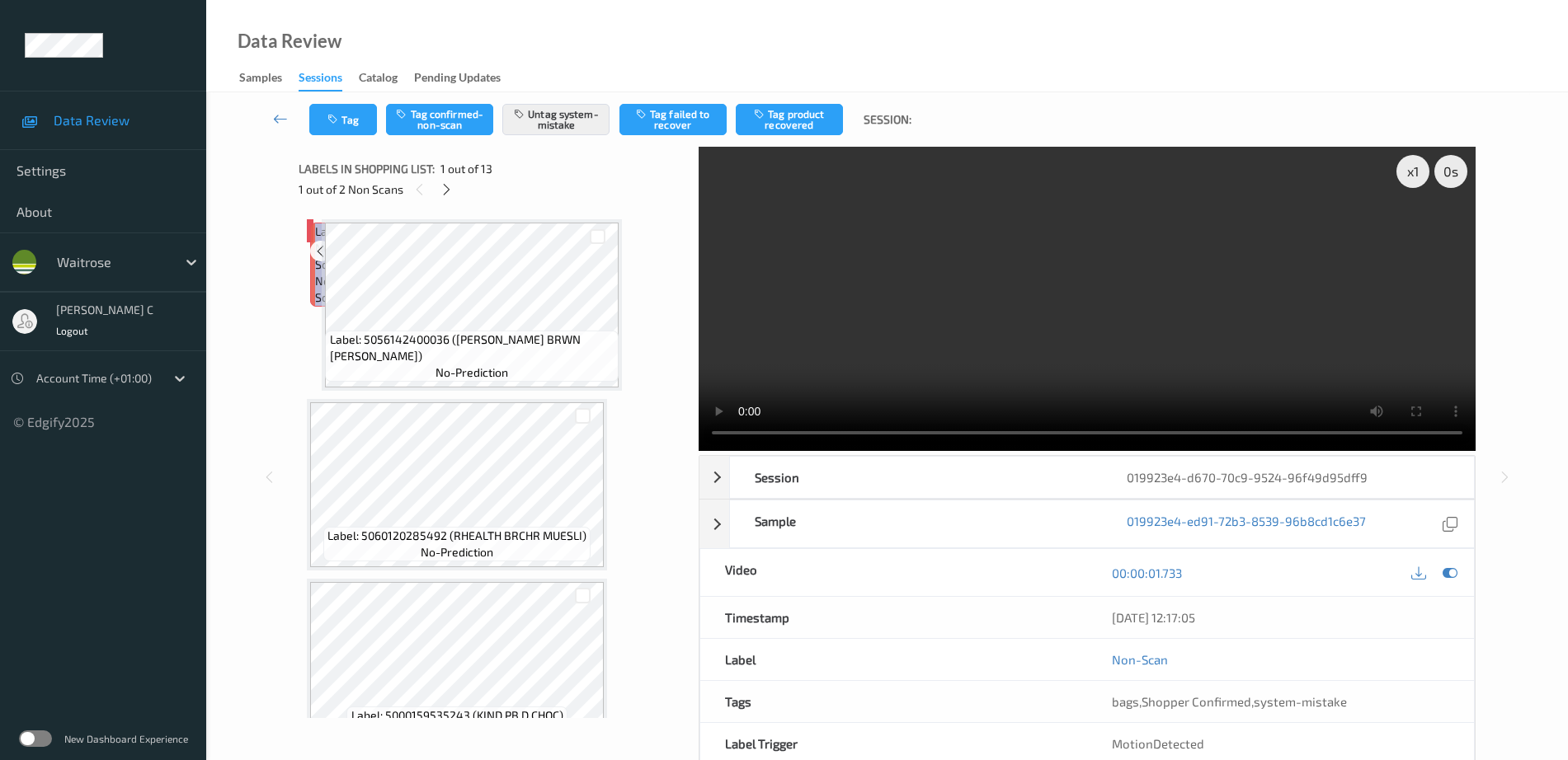
click at [348, 258] on icon at bounding box center [342, 250] width 14 height 15
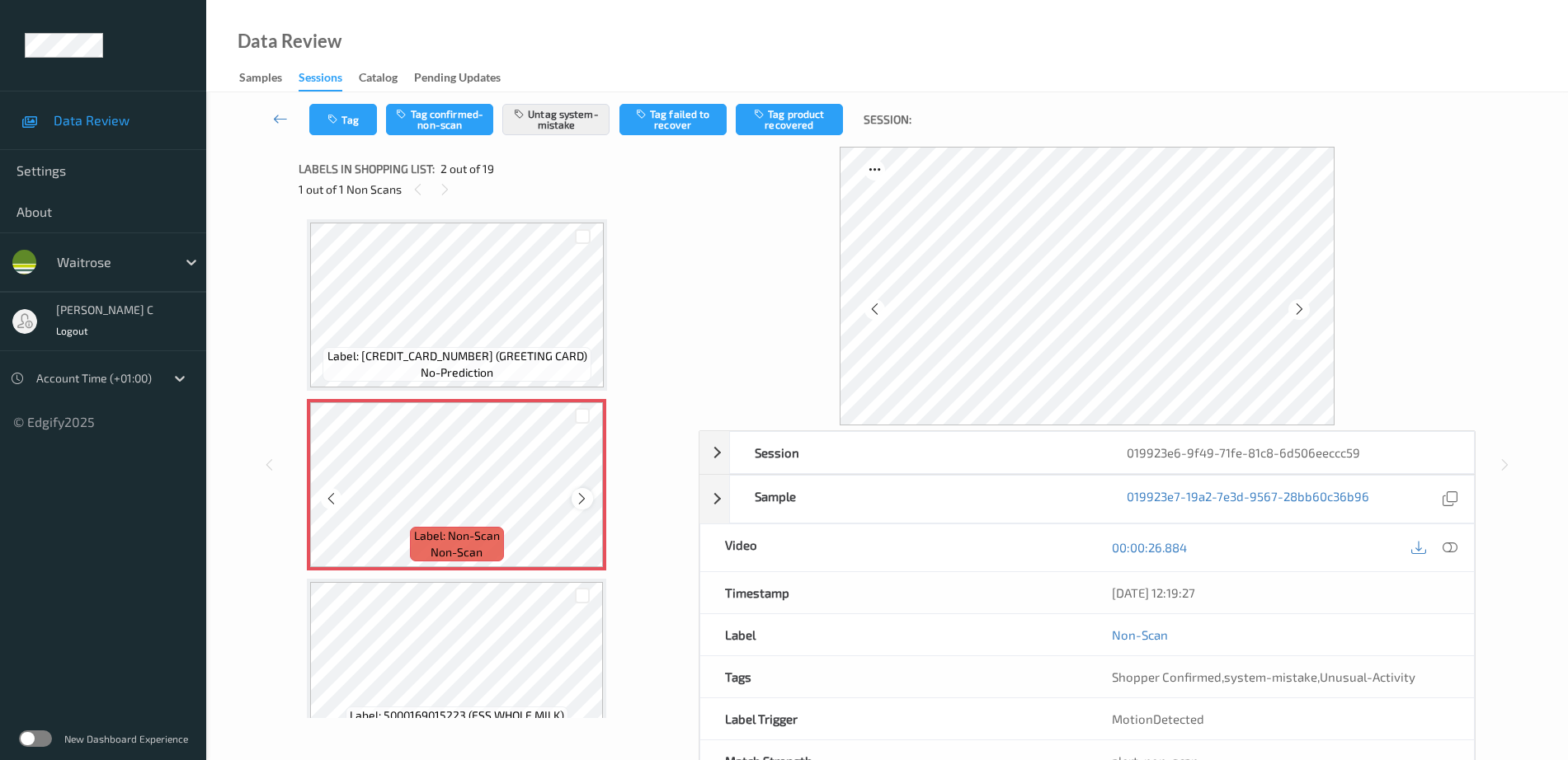
click at [584, 492] on icon at bounding box center [582, 498] width 14 height 15
click at [584, 492] on icon at bounding box center [583, 498] width 14 height 15
click at [584, 491] on icon at bounding box center [582, 498] width 14 height 15
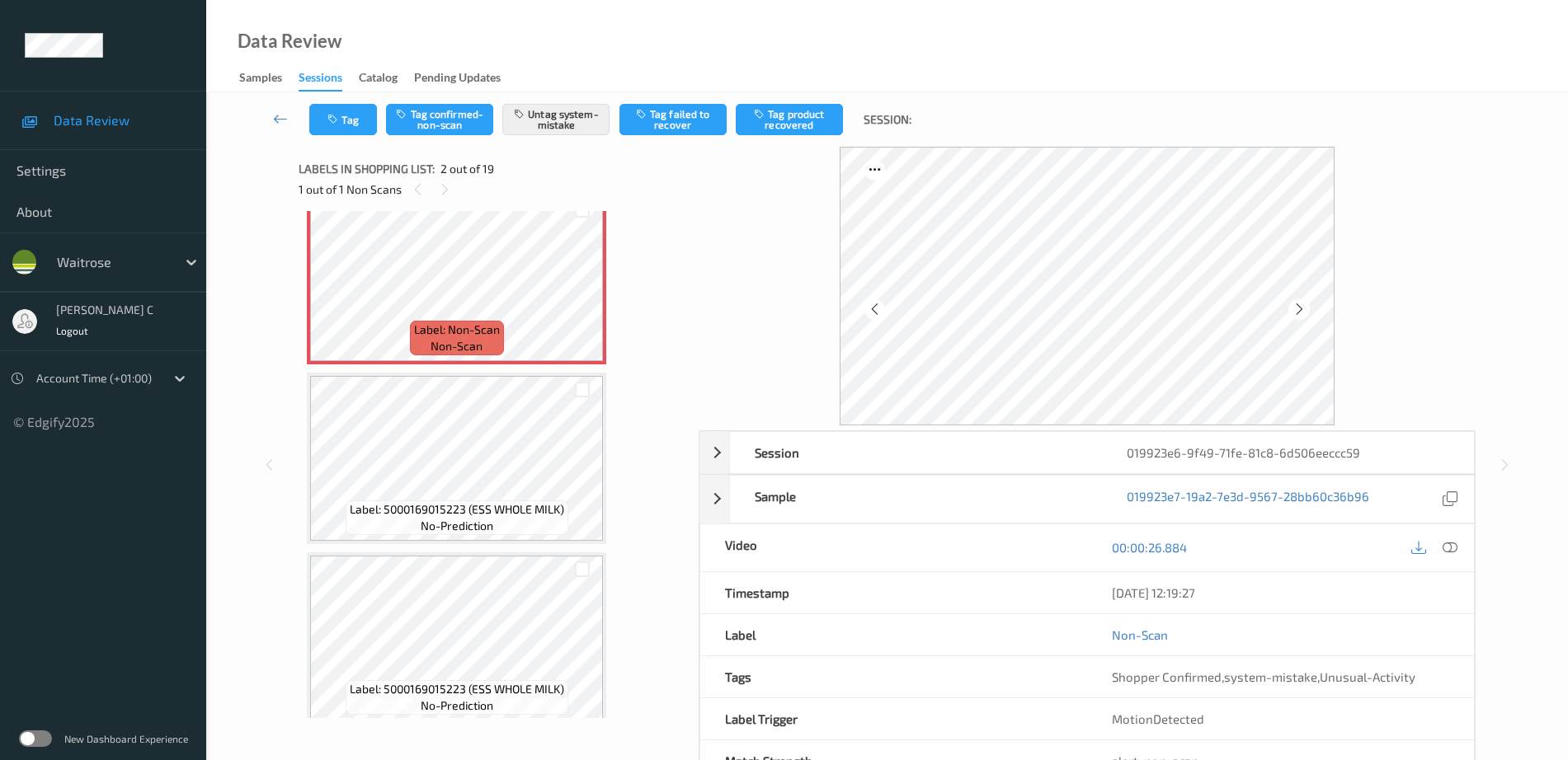
click at [489, 526] on span "no-prediction" at bounding box center [457, 526] width 72 height 16
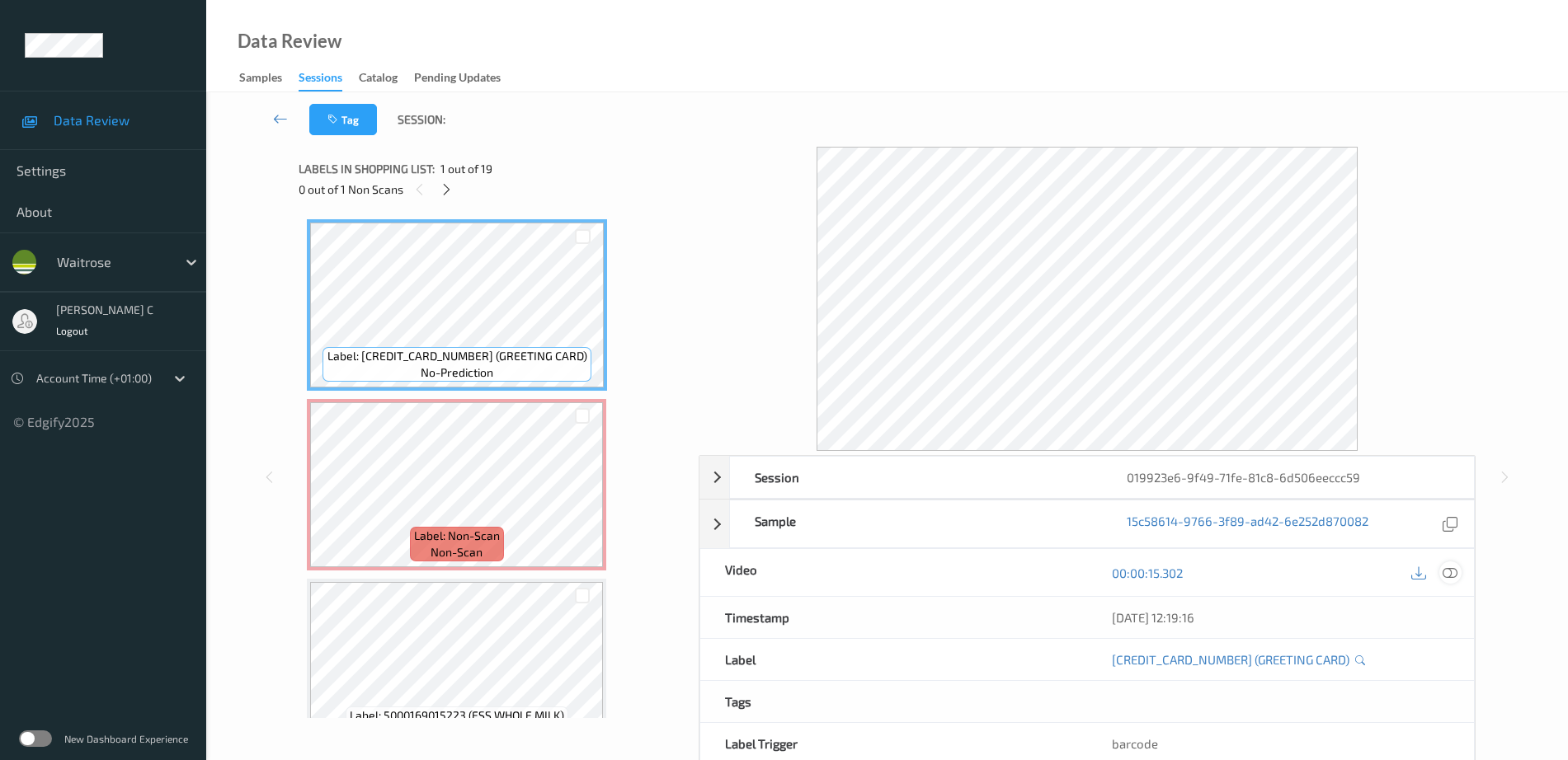
click at [1444, 576] on icon at bounding box center [1449, 572] width 15 height 15
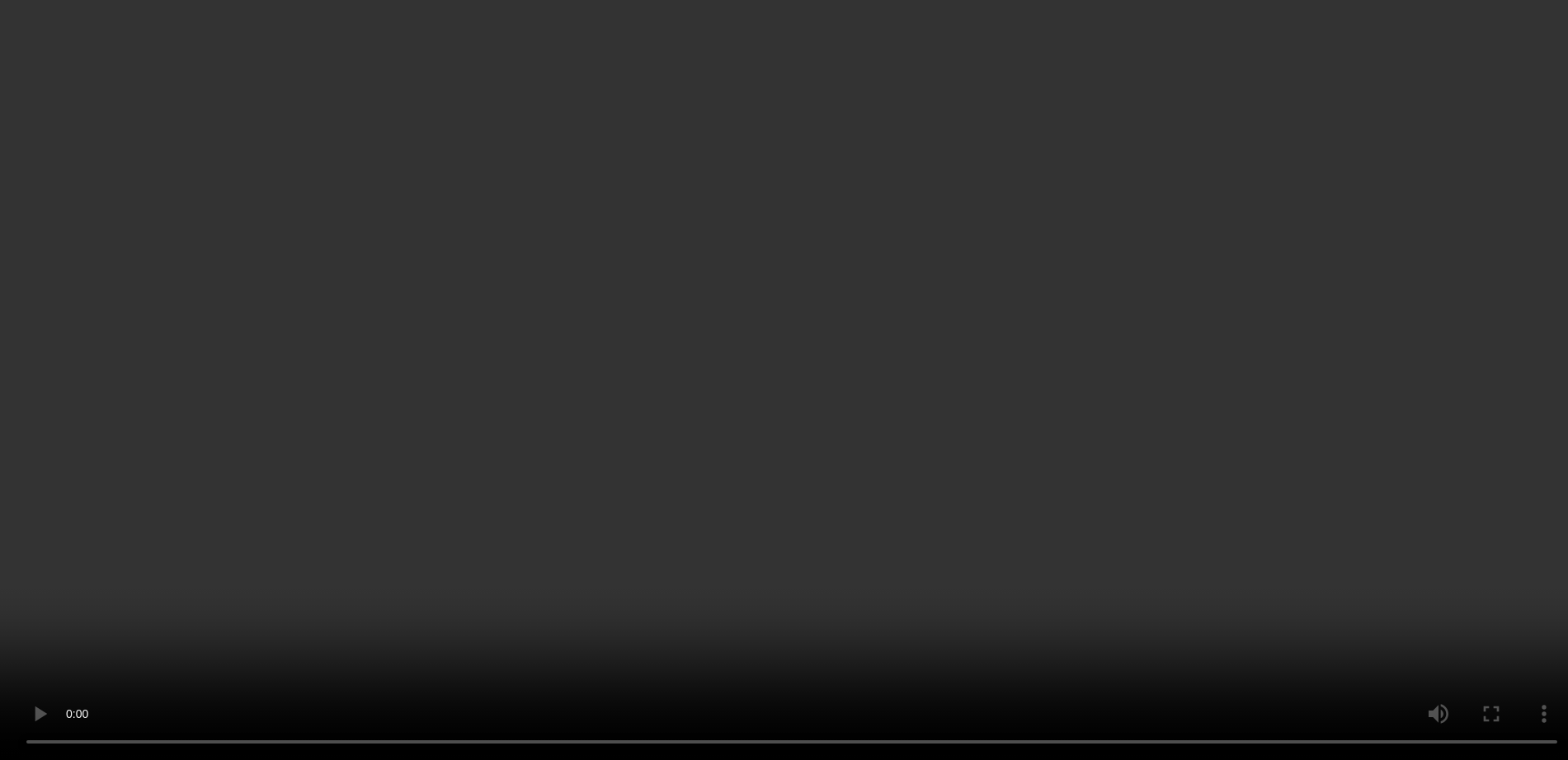
scroll to position [206, 0]
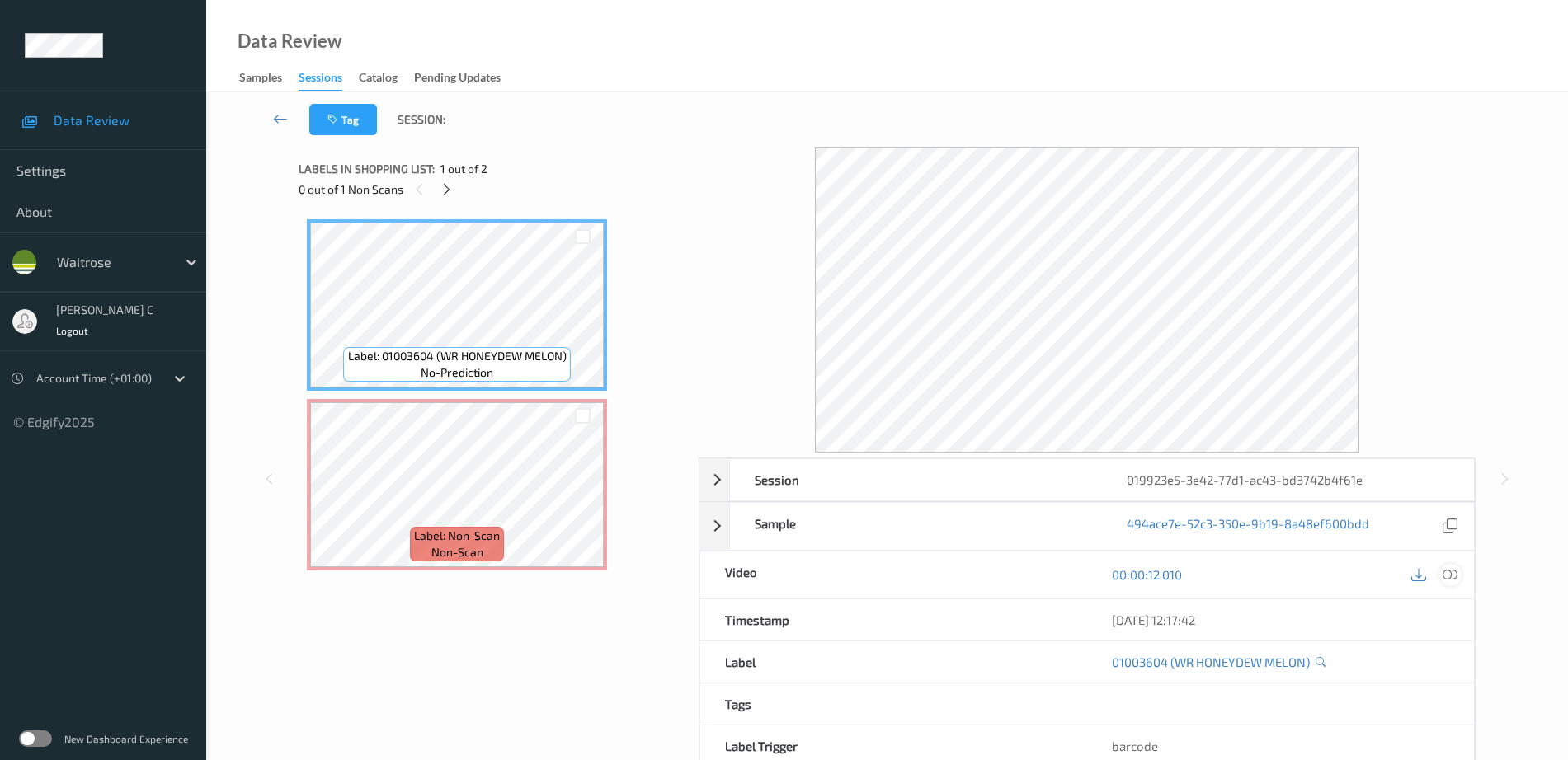
click at [1455, 579] on icon at bounding box center [1449, 574] width 15 height 15
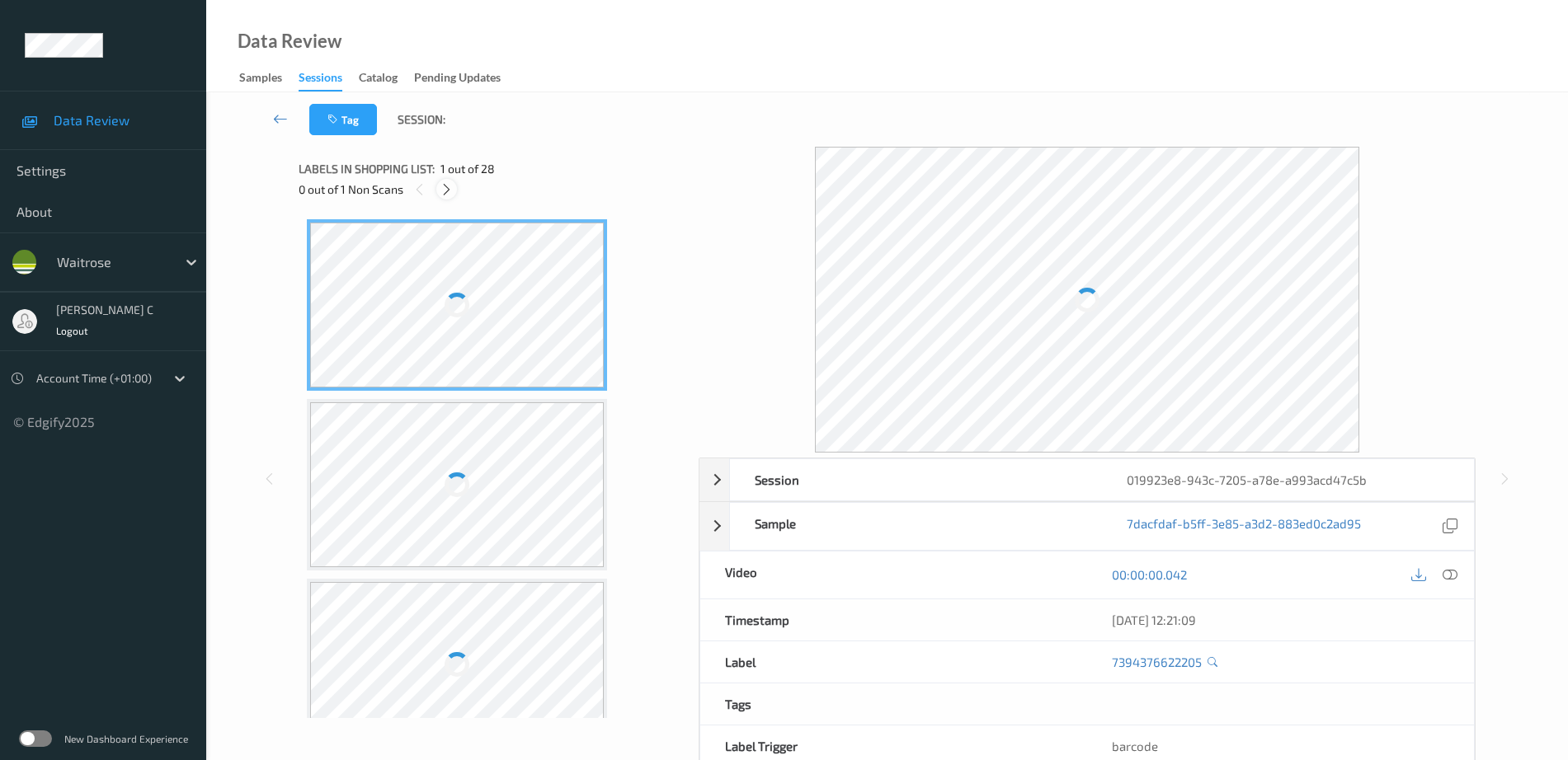
click at [456, 191] on div at bounding box center [446, 188] width 21 height 21
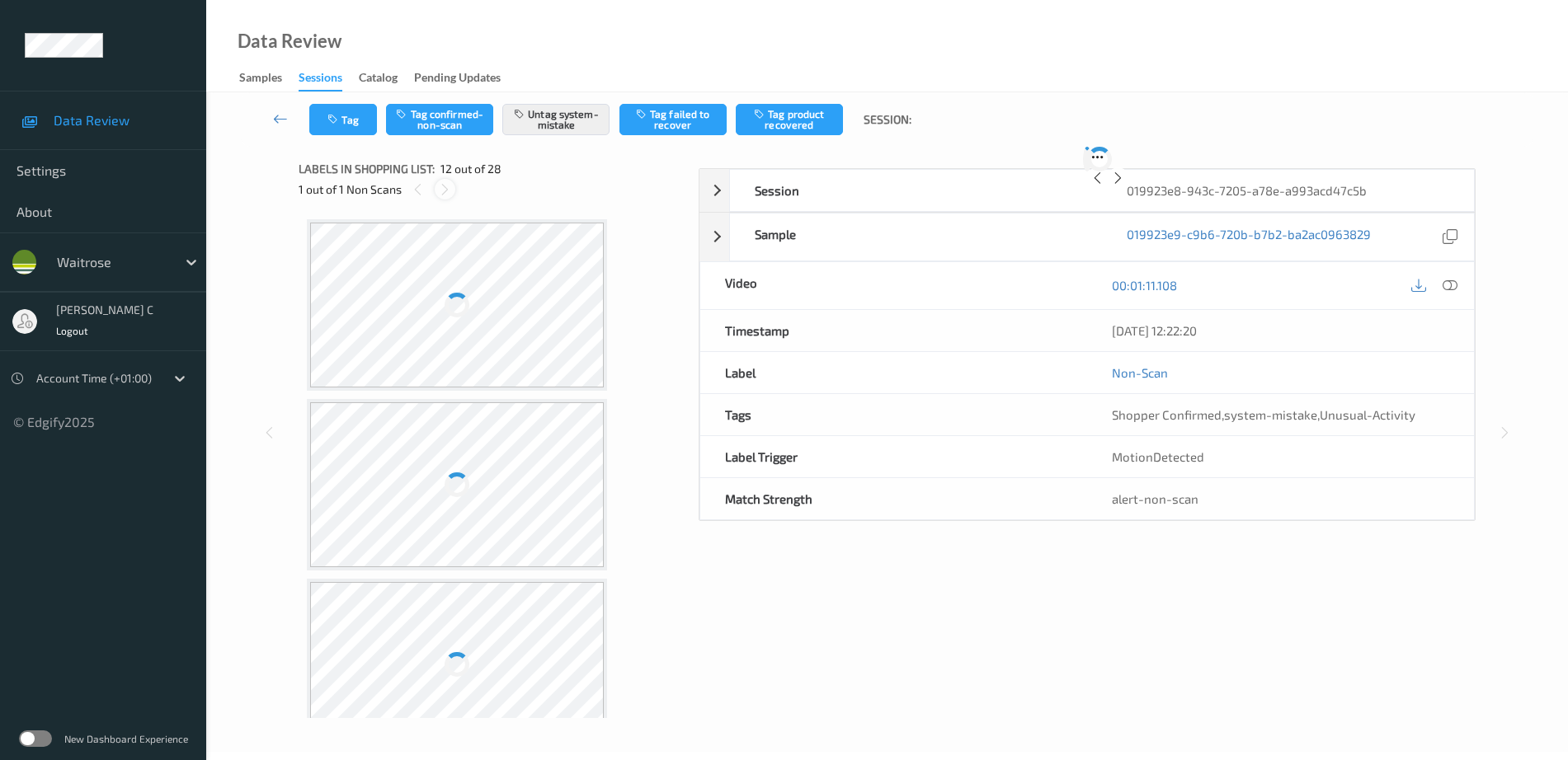
scroll to position [1805, 0]
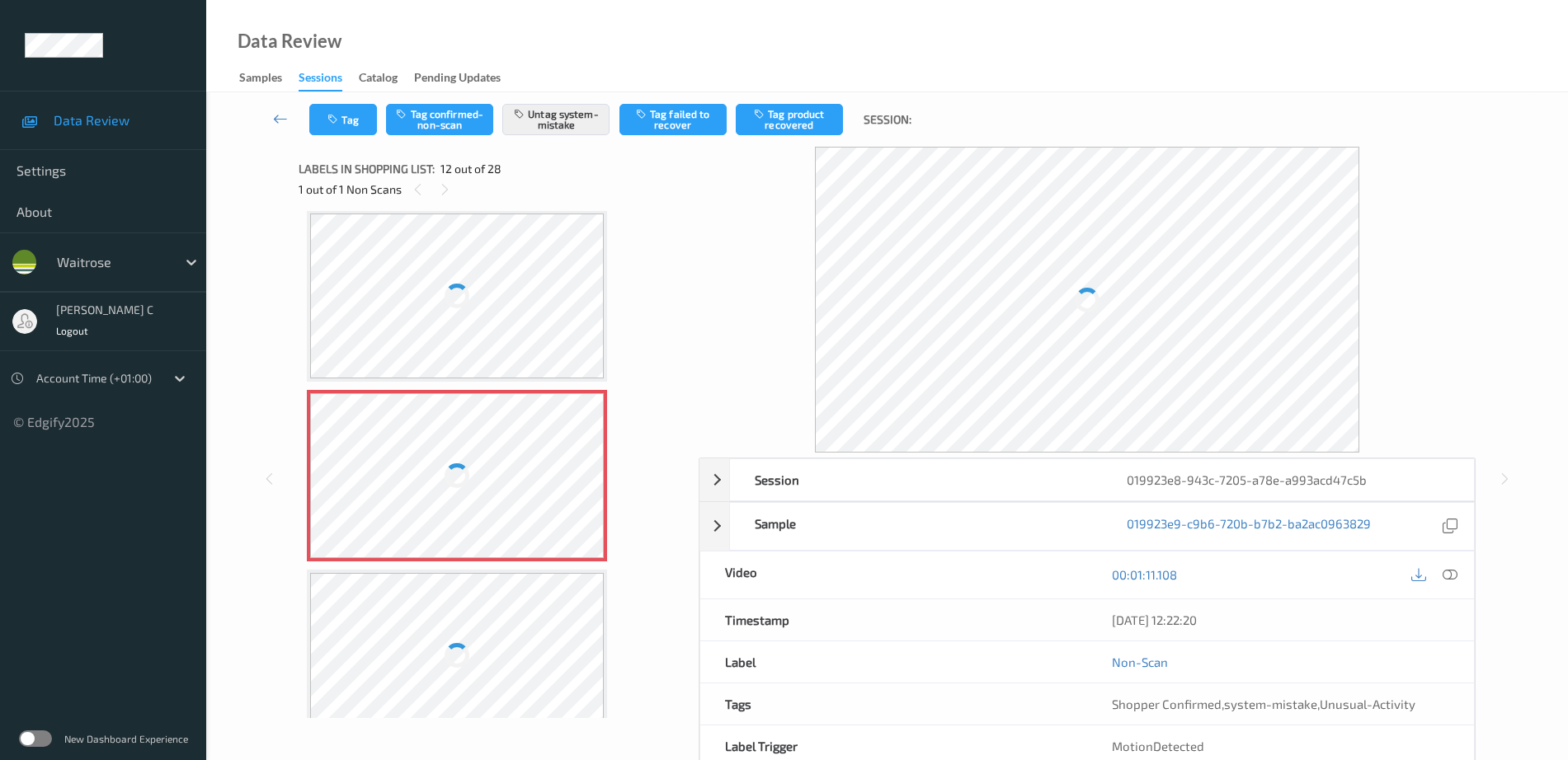
click at [465, 296] on div at bounding box center [457, 296] width 25 height 25
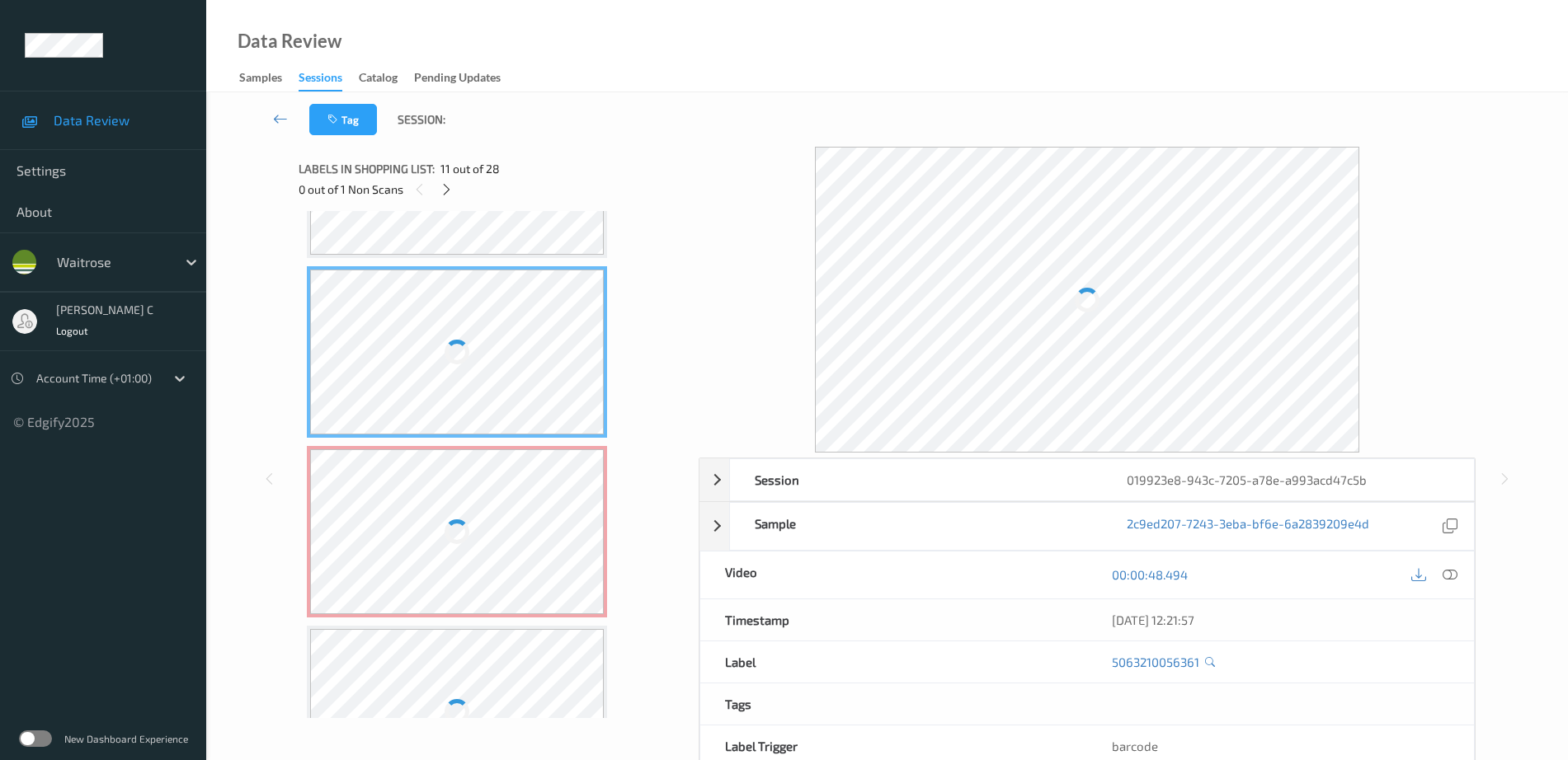
scroll to position [1702, 0]
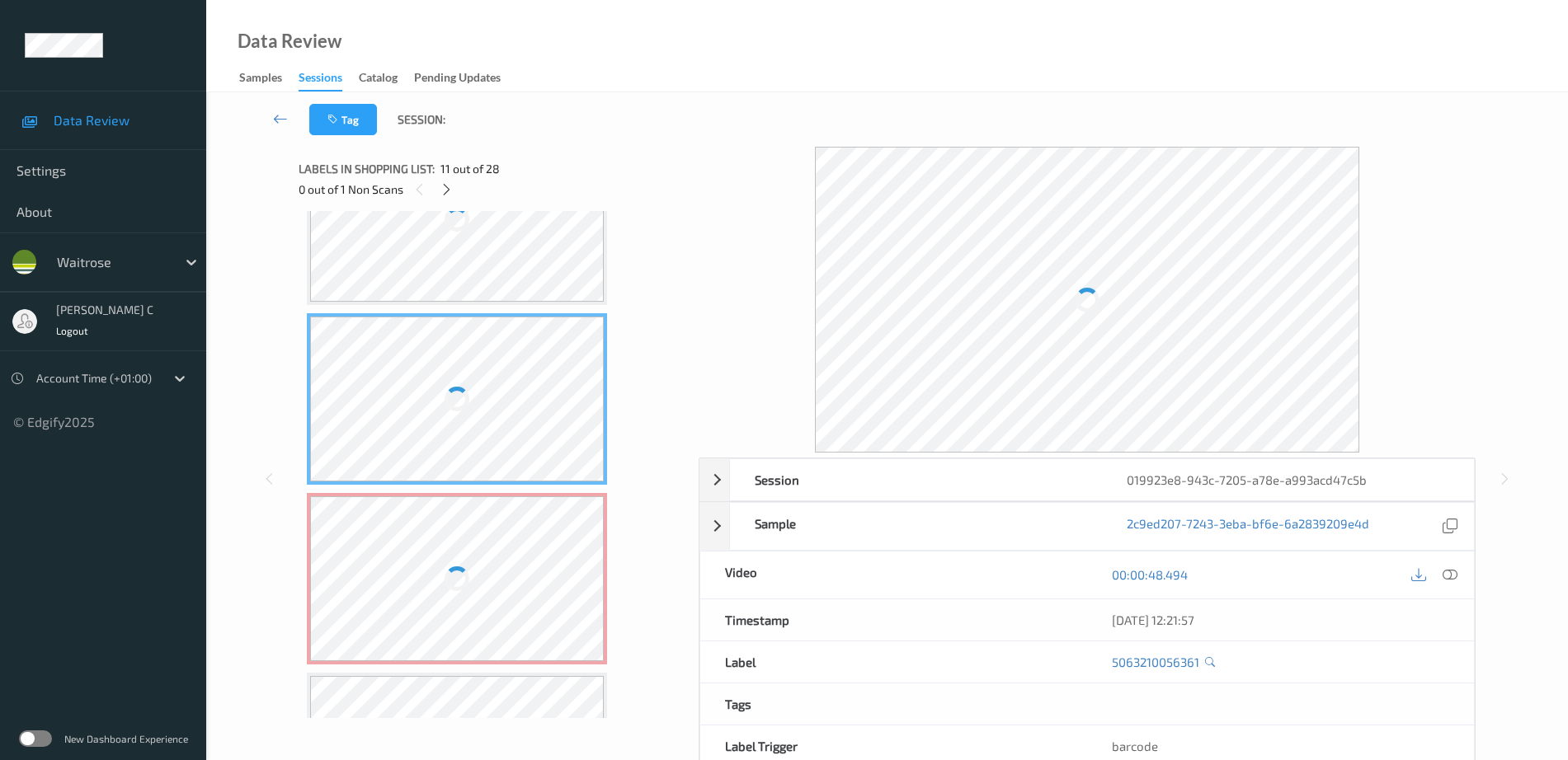
click at [465, 295] on div at bounding box center [457, 219] width 294 height 165
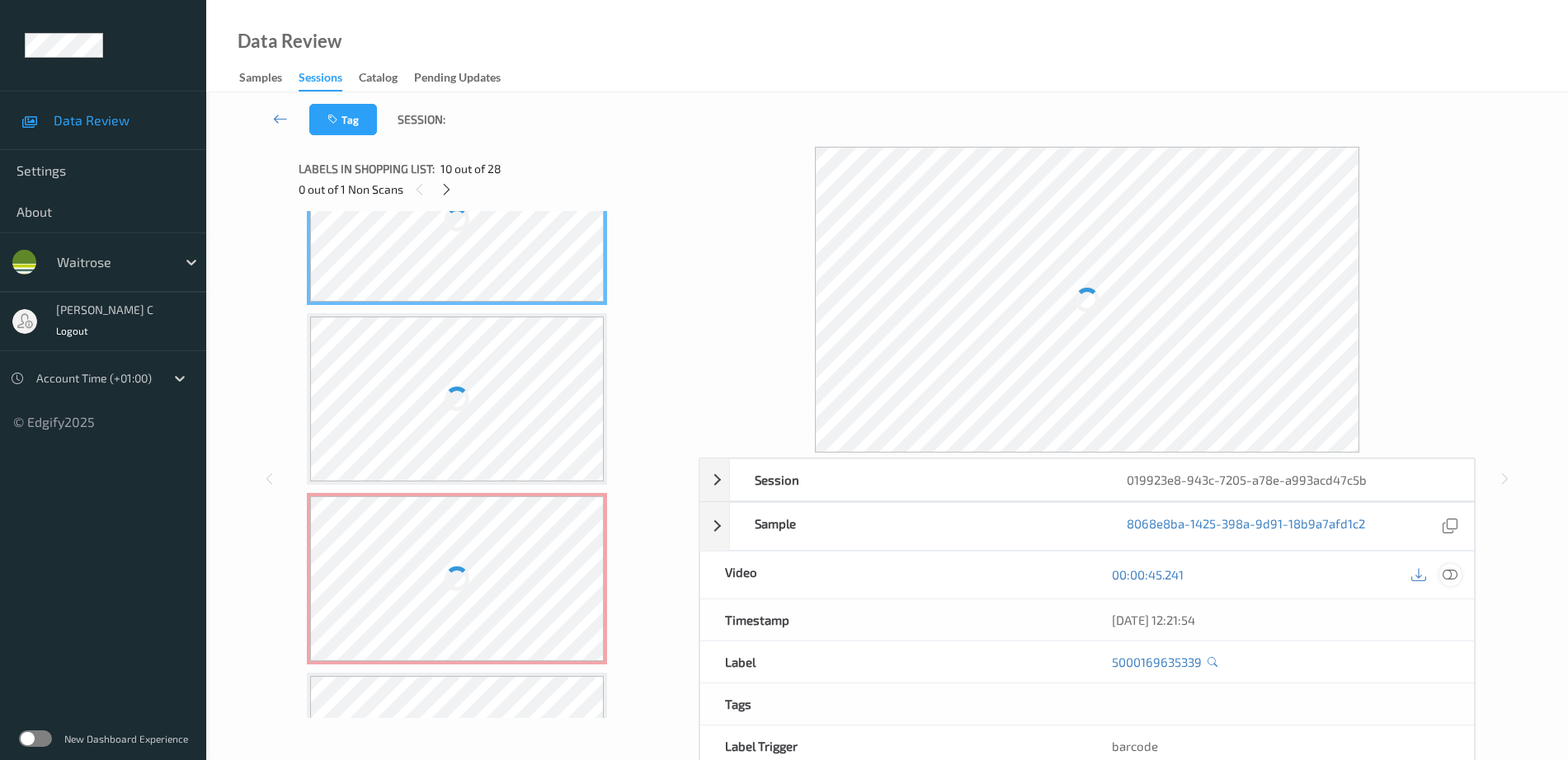
click at [1452, 580] on icon at bounding box center [1449, 574] width 15 height 15
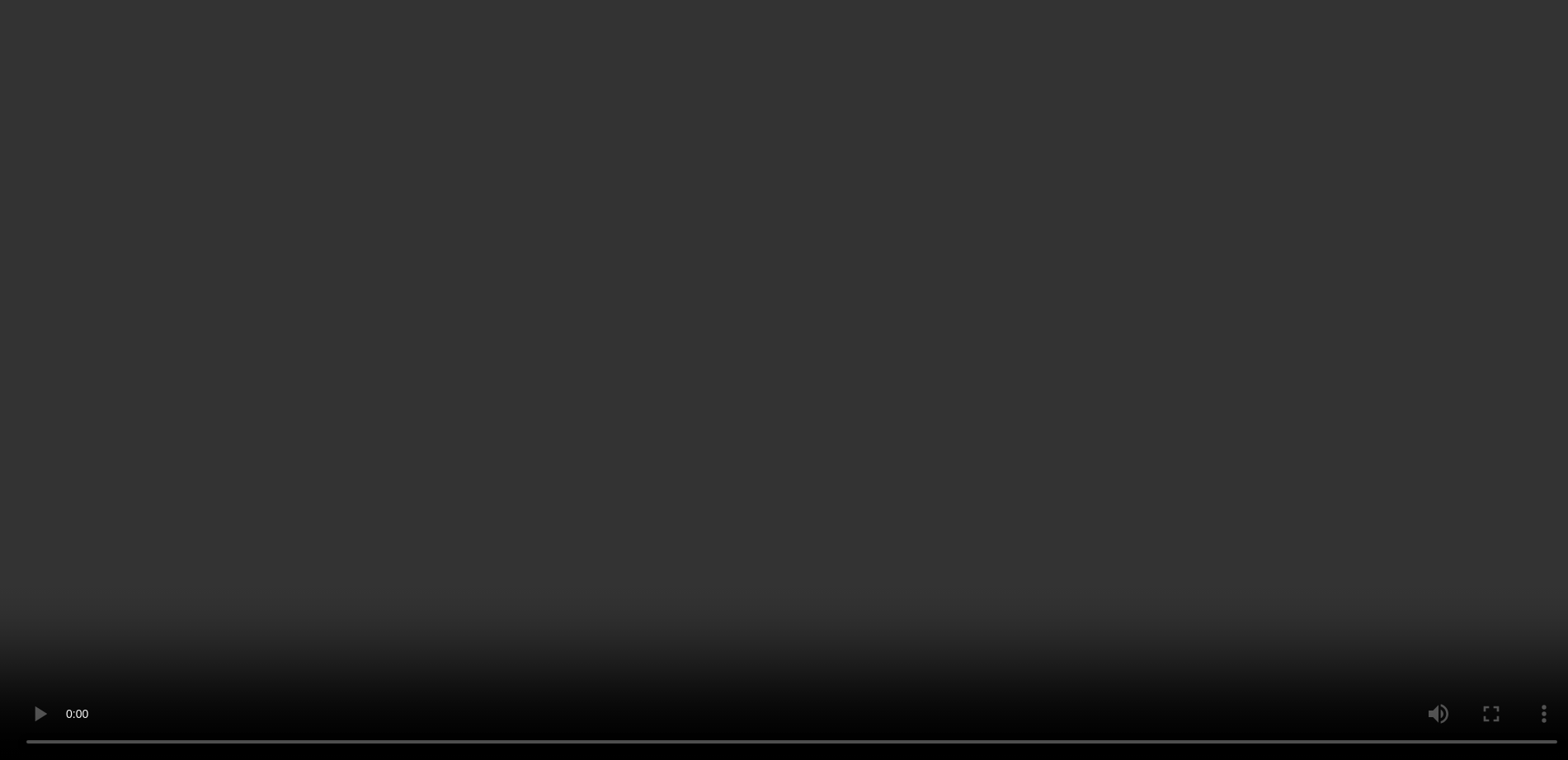
scroll to position [1908, 0]
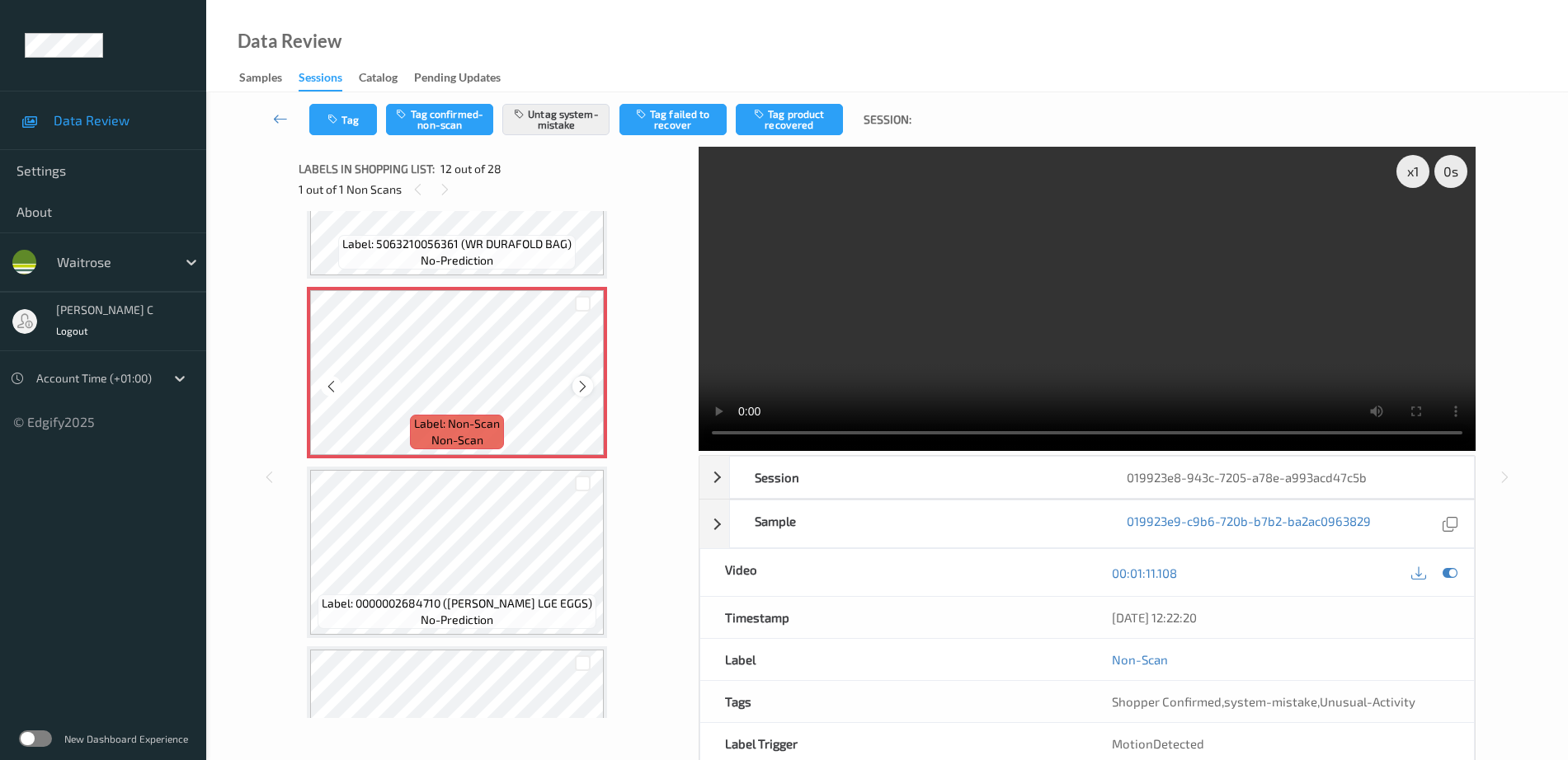
click at [585, 381] on icon at bounding box center [583, 387] width 14 height 15
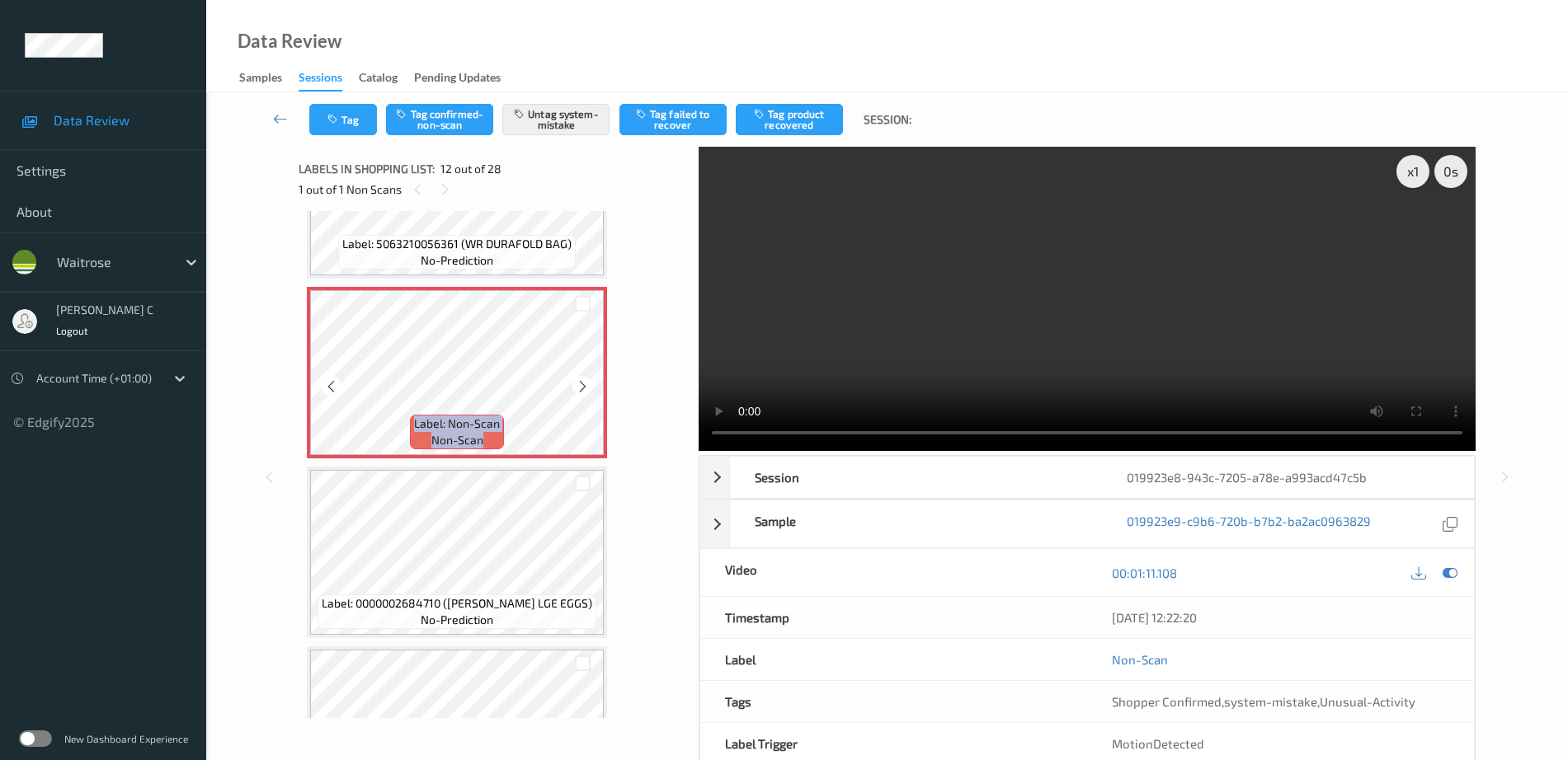
click at [585, 381] on icon at bounding box center [583, 387] width 14 height 15
click at [1451, 568] on icon at bounding box center [1449, 572] width 15 height 15
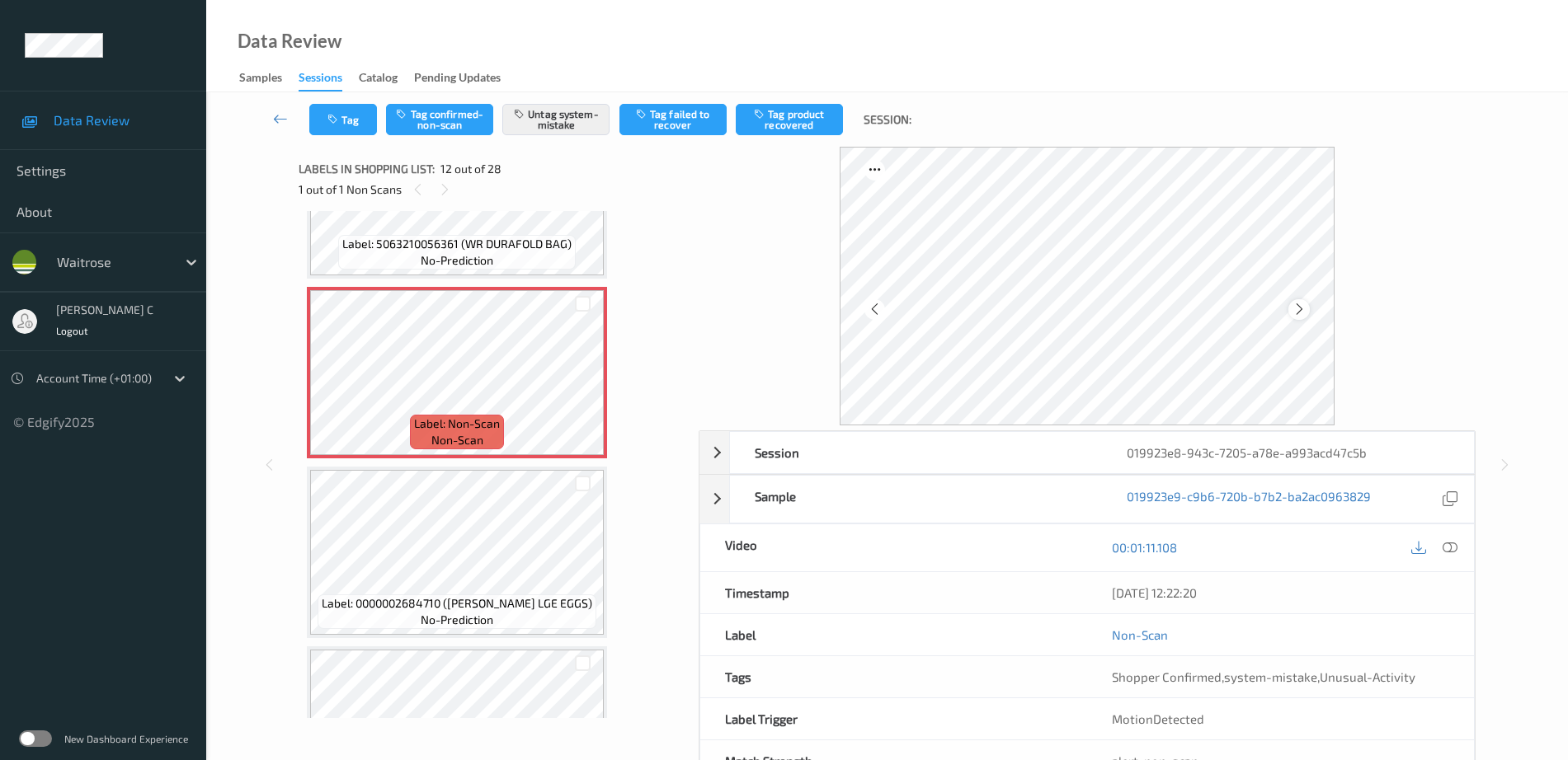
click at [1306, 313] on div at bounding box center [1298, 309] width 21 height 21
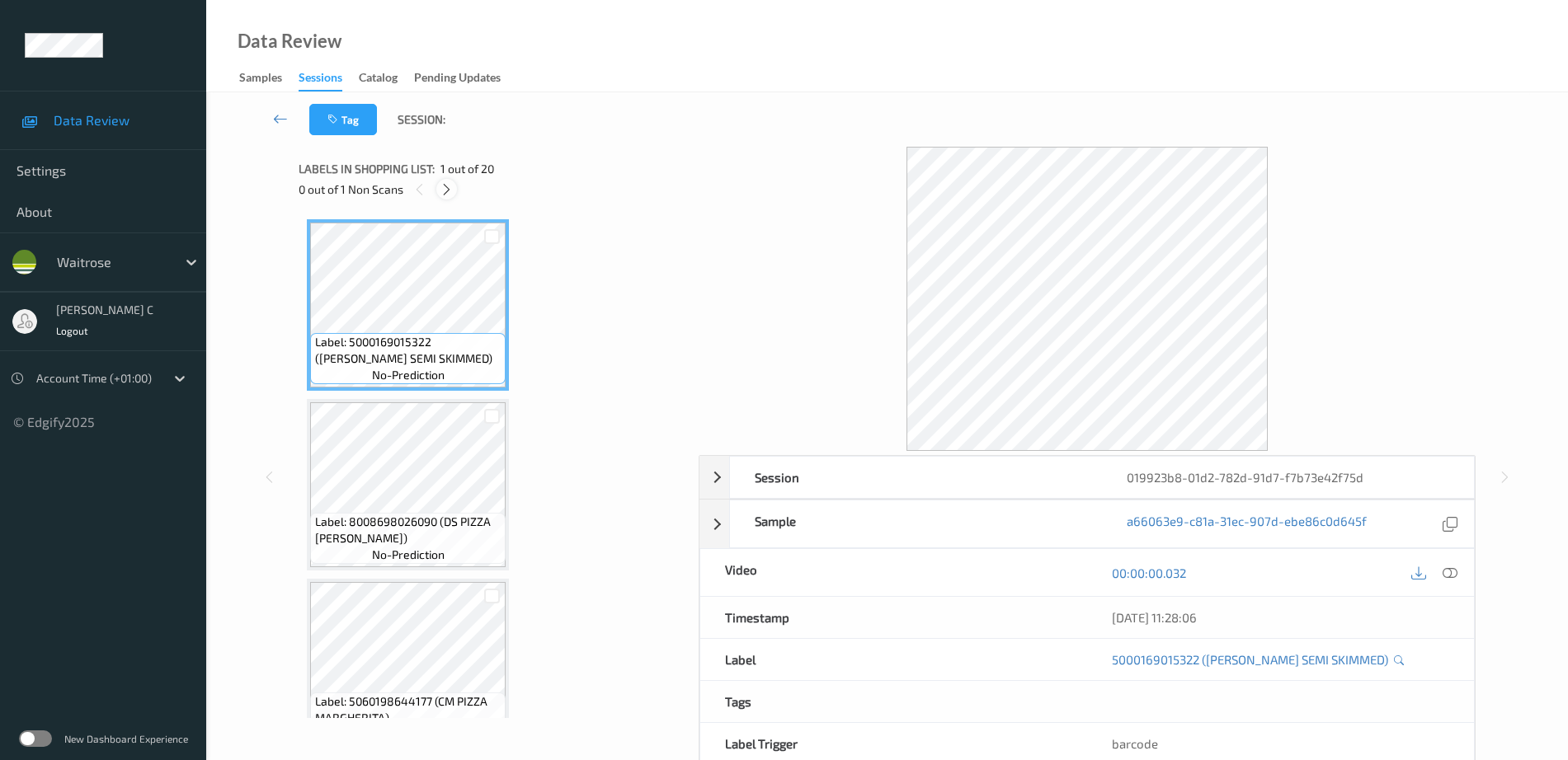
click at [449, 191] on icon at bounding box center [447, 189] width 14 height 15
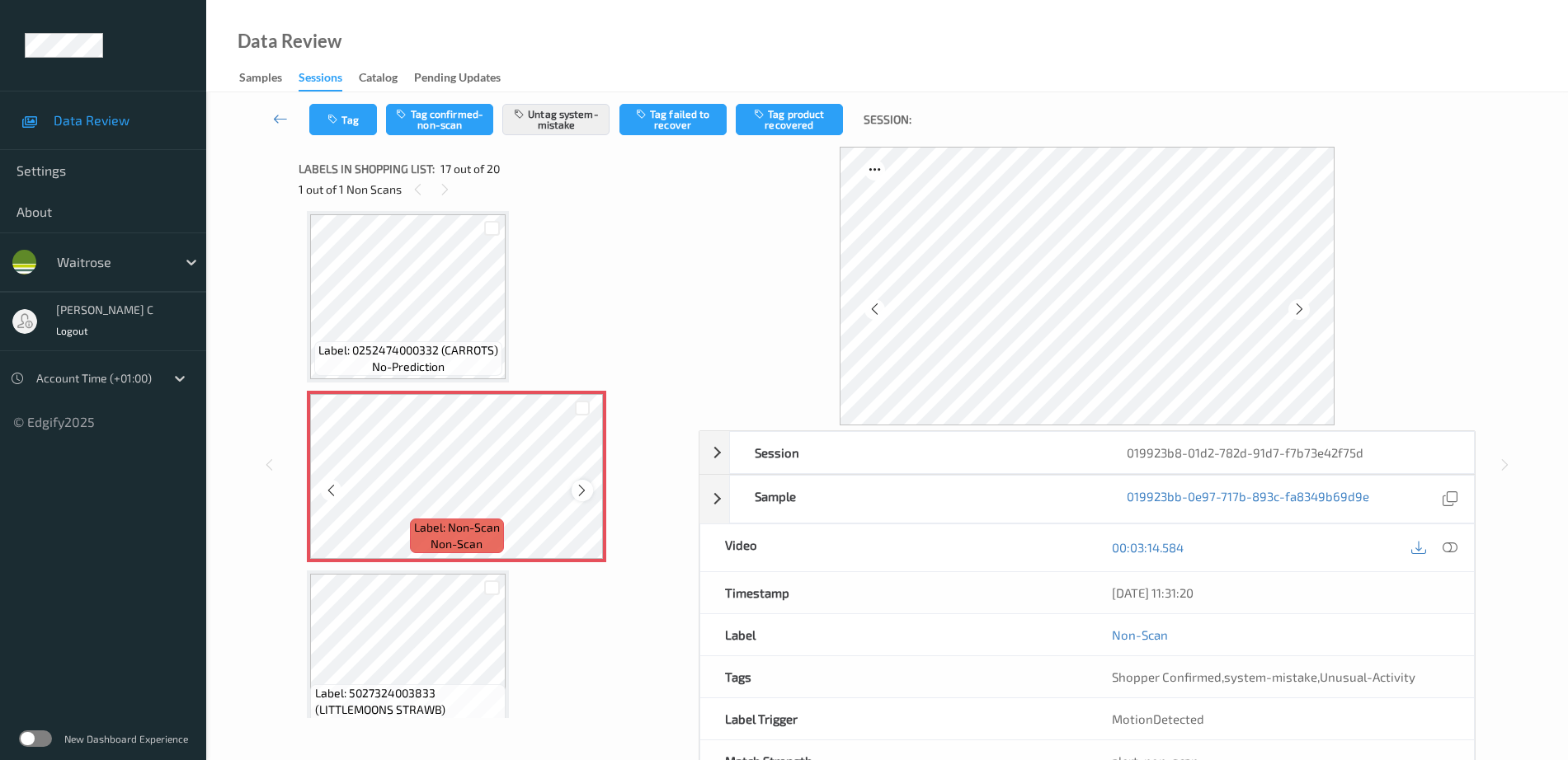
click at [580, 497] on icon at bounding box center [582, 490] width 14 height 15
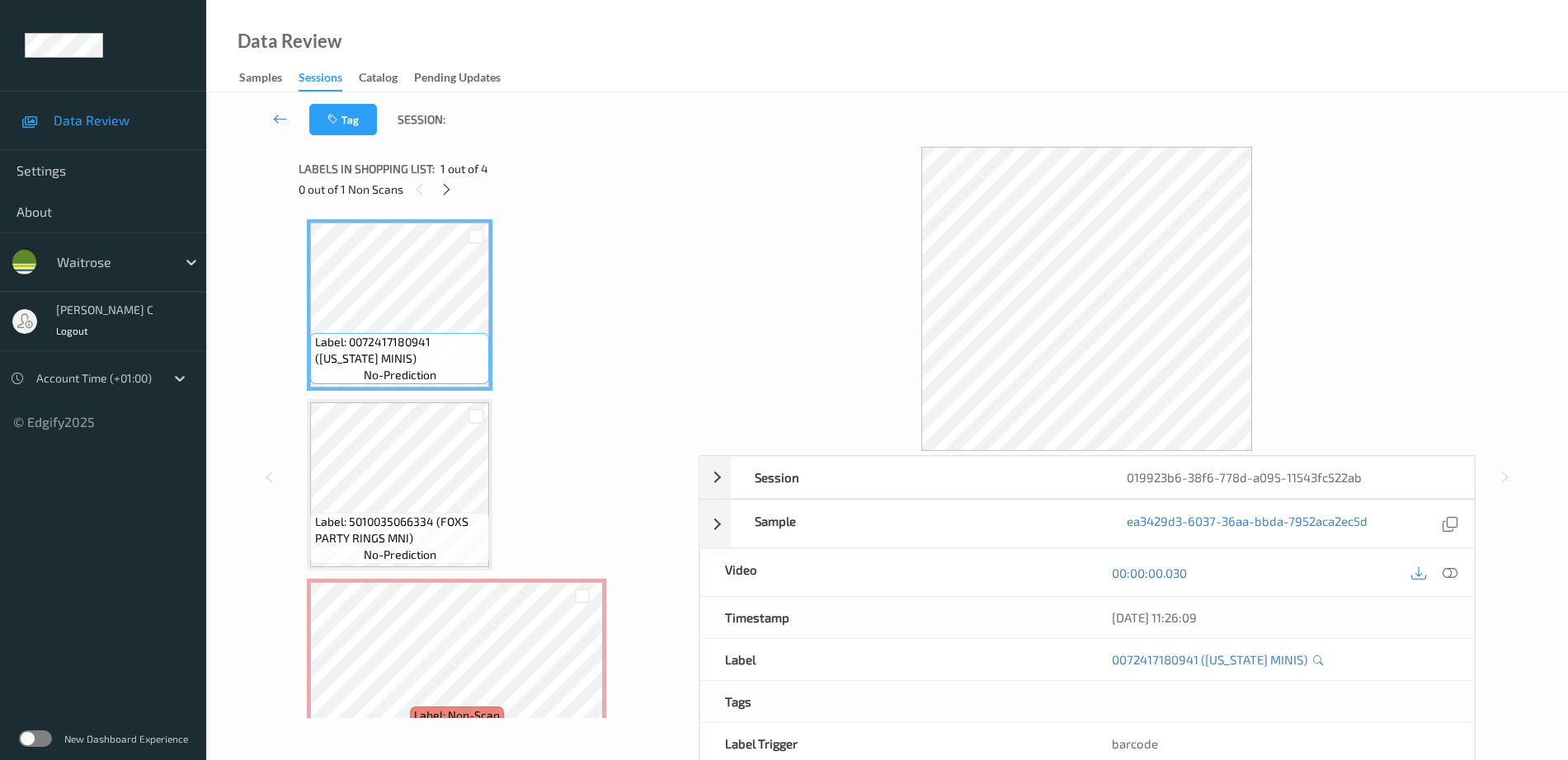
drag, startPoint x: 447, startPoint y: 188, endPoint x: 436, endPoint y: 370, distance: 182.3
click at [447, 187] on icon at bounding box center [447, 189] width 14 height 15
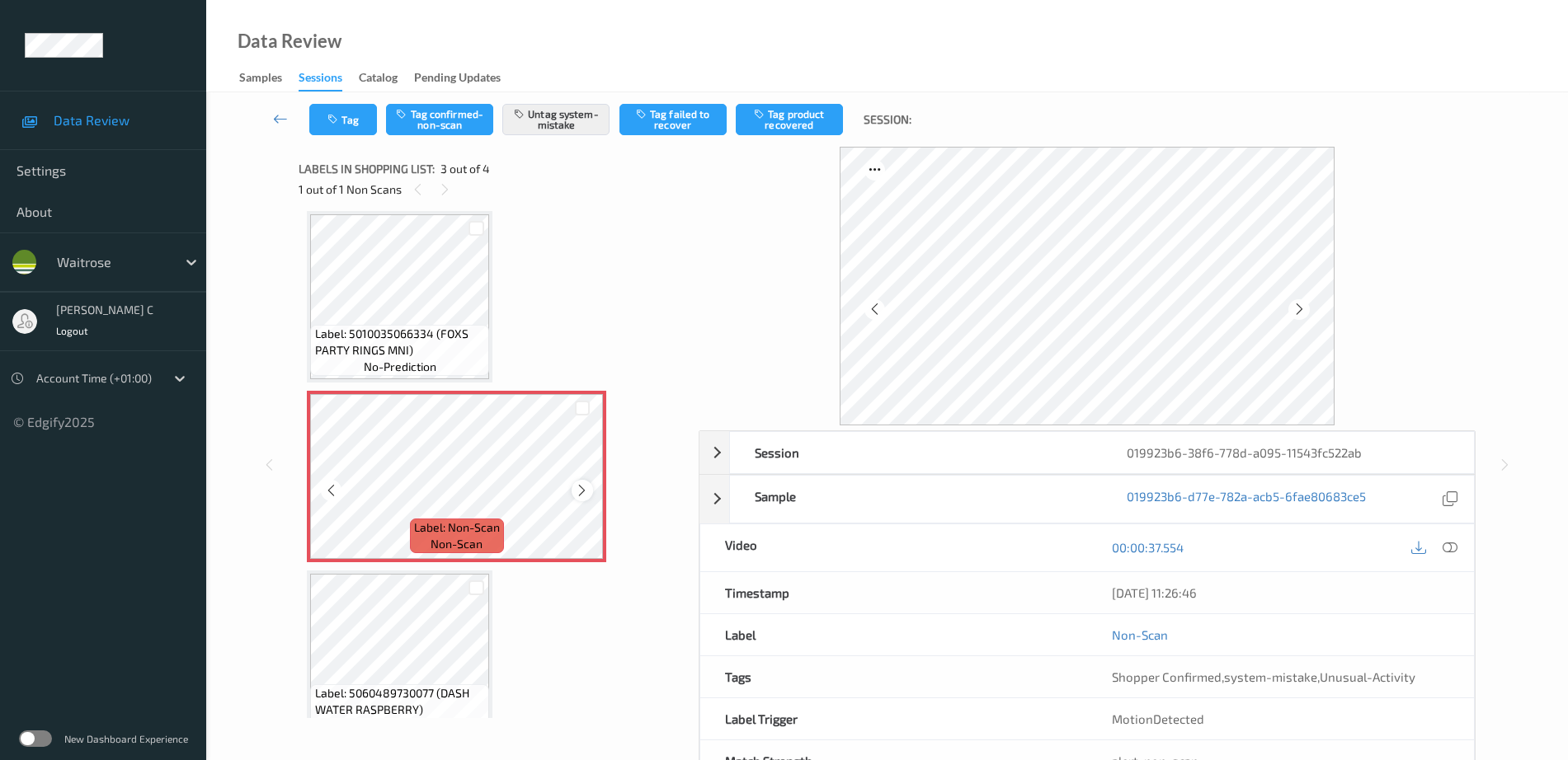
click at [590, 495] on div at bounding box center [582, 489] width 21 height 21
click at [589, 491] on icon at bounding box center [582, 490] width 14 height 15
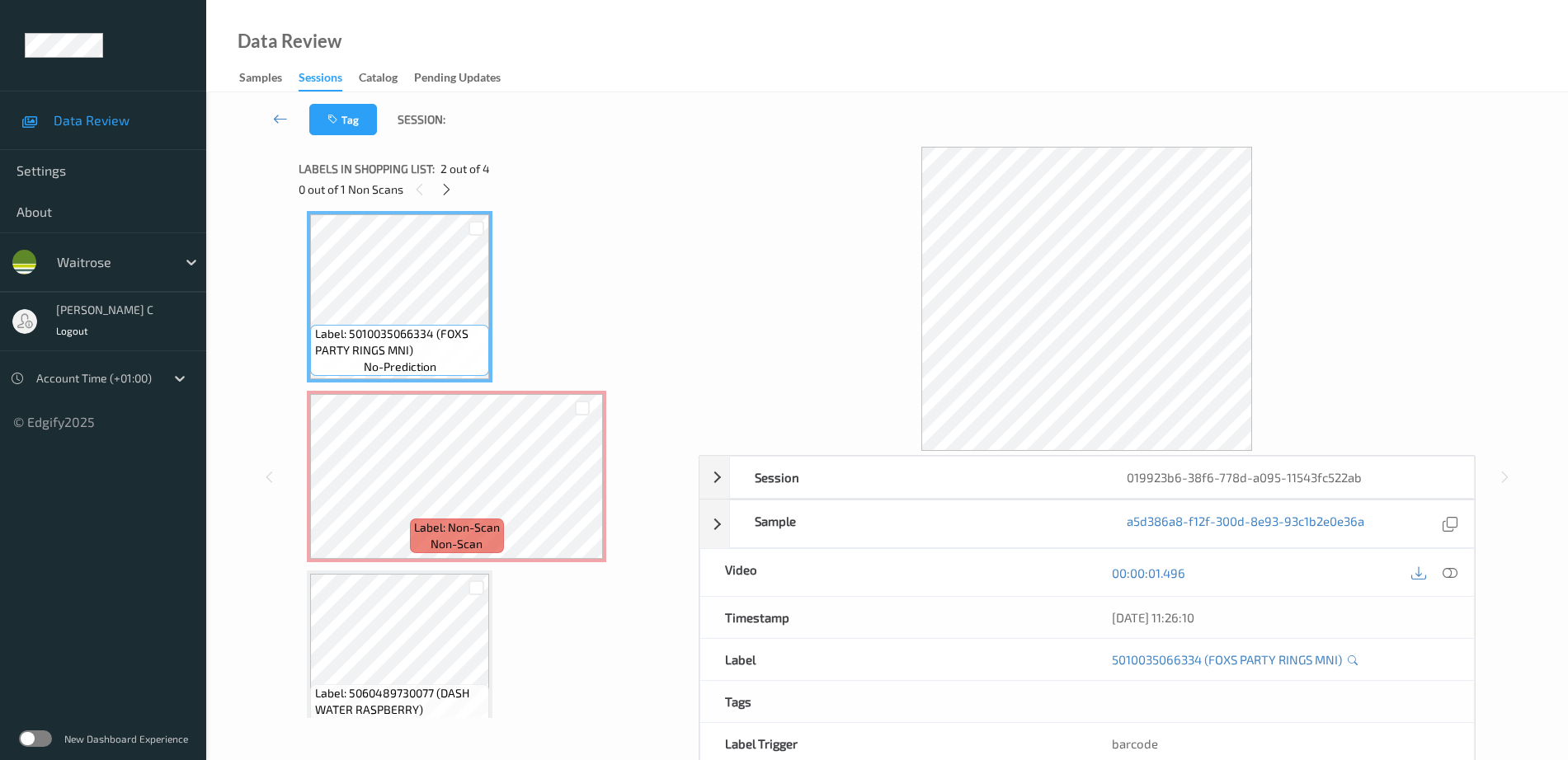
scroll to position [85, 0]
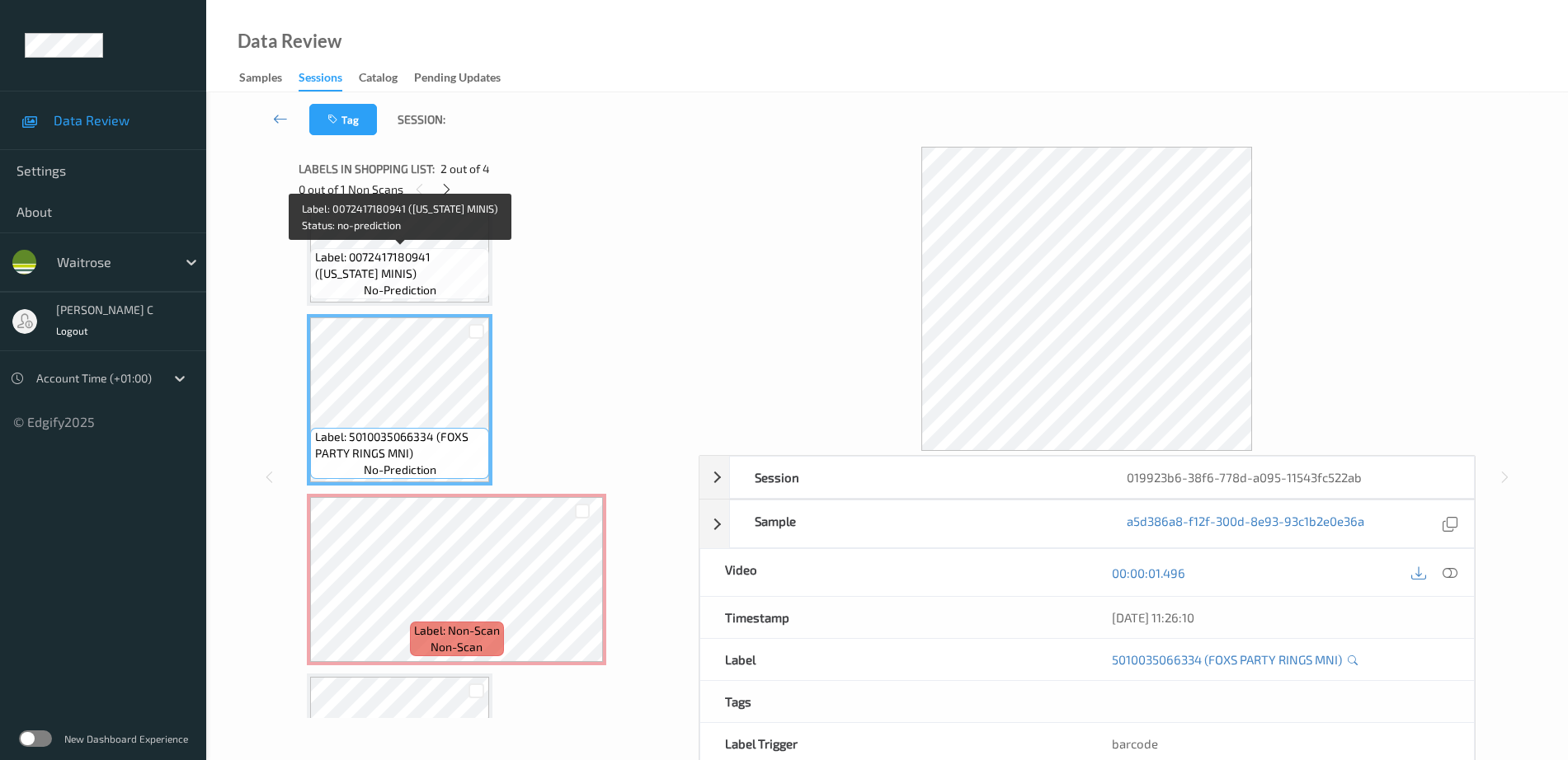
click at [381, 284] on span "no-prediction" at bounding box center [399, 290] width 72 height 16
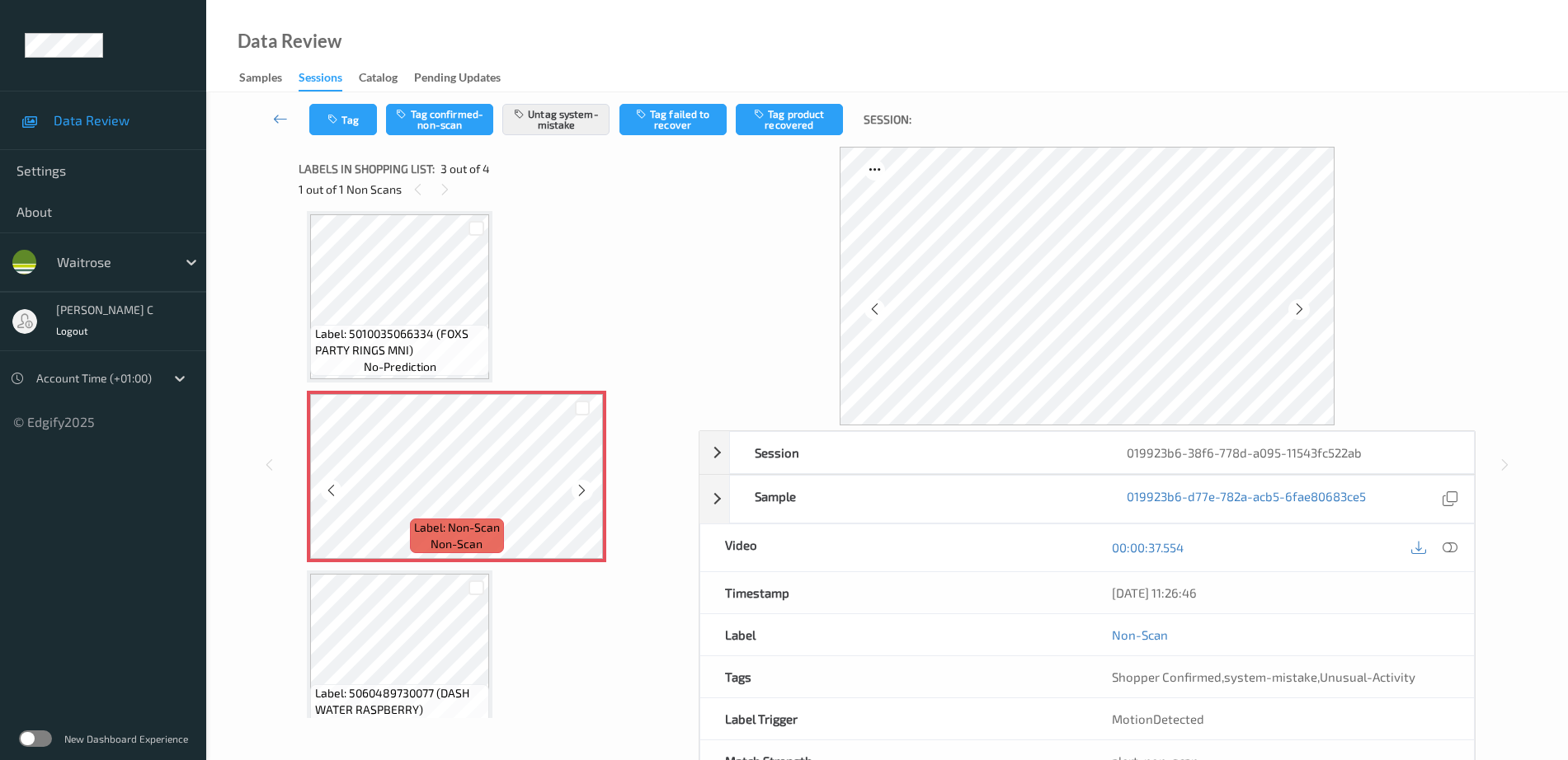
scroll to position [220, 0]
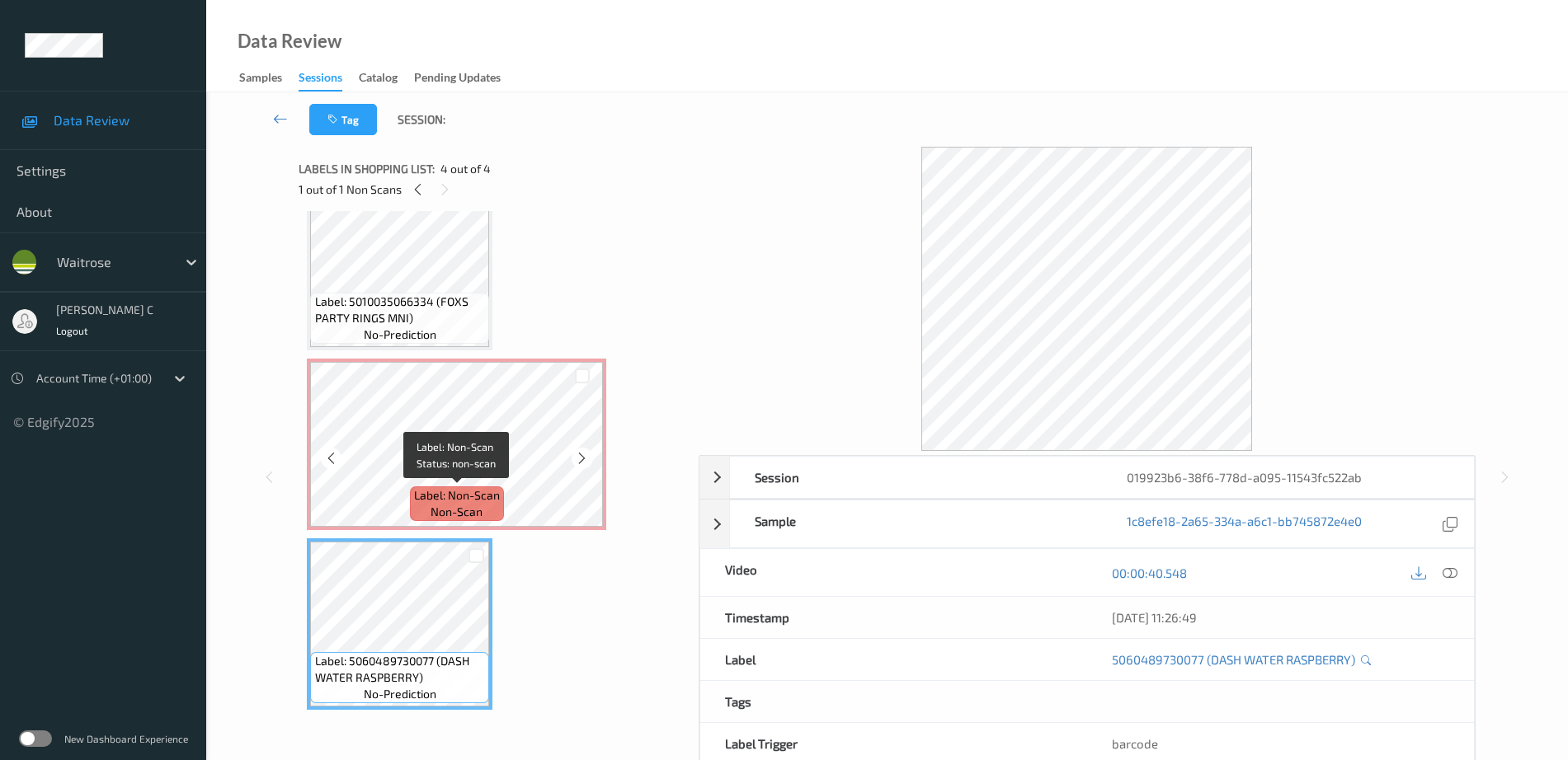
click at [449, 487] on div "Label: Non-Scan non-scan" at bounding box center [457, 504] width 94 height 35
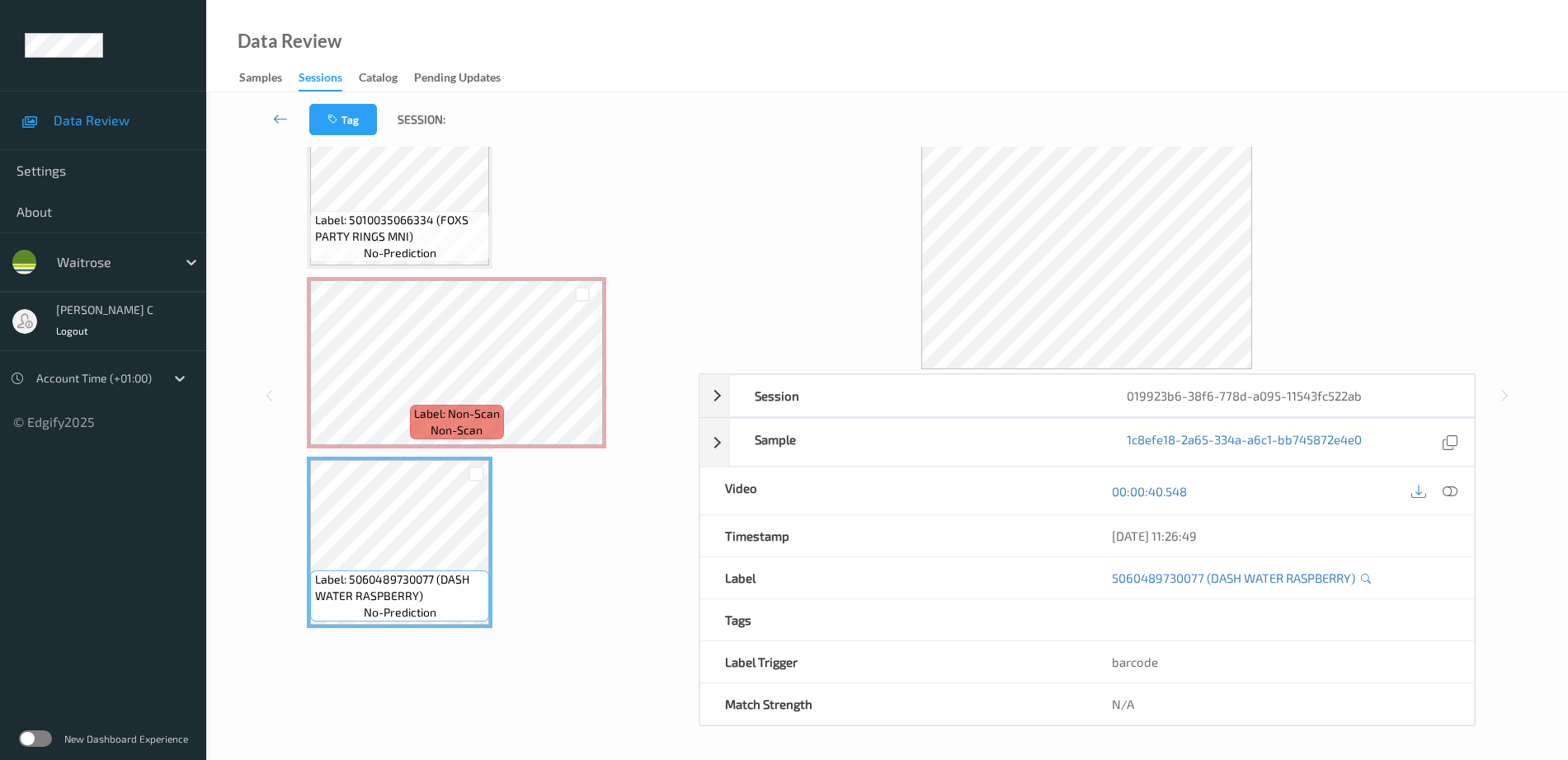
click at [456, 405] on div "Label: Non-Scan non-scan" at bounding box center [457, 422] width 94 height 35
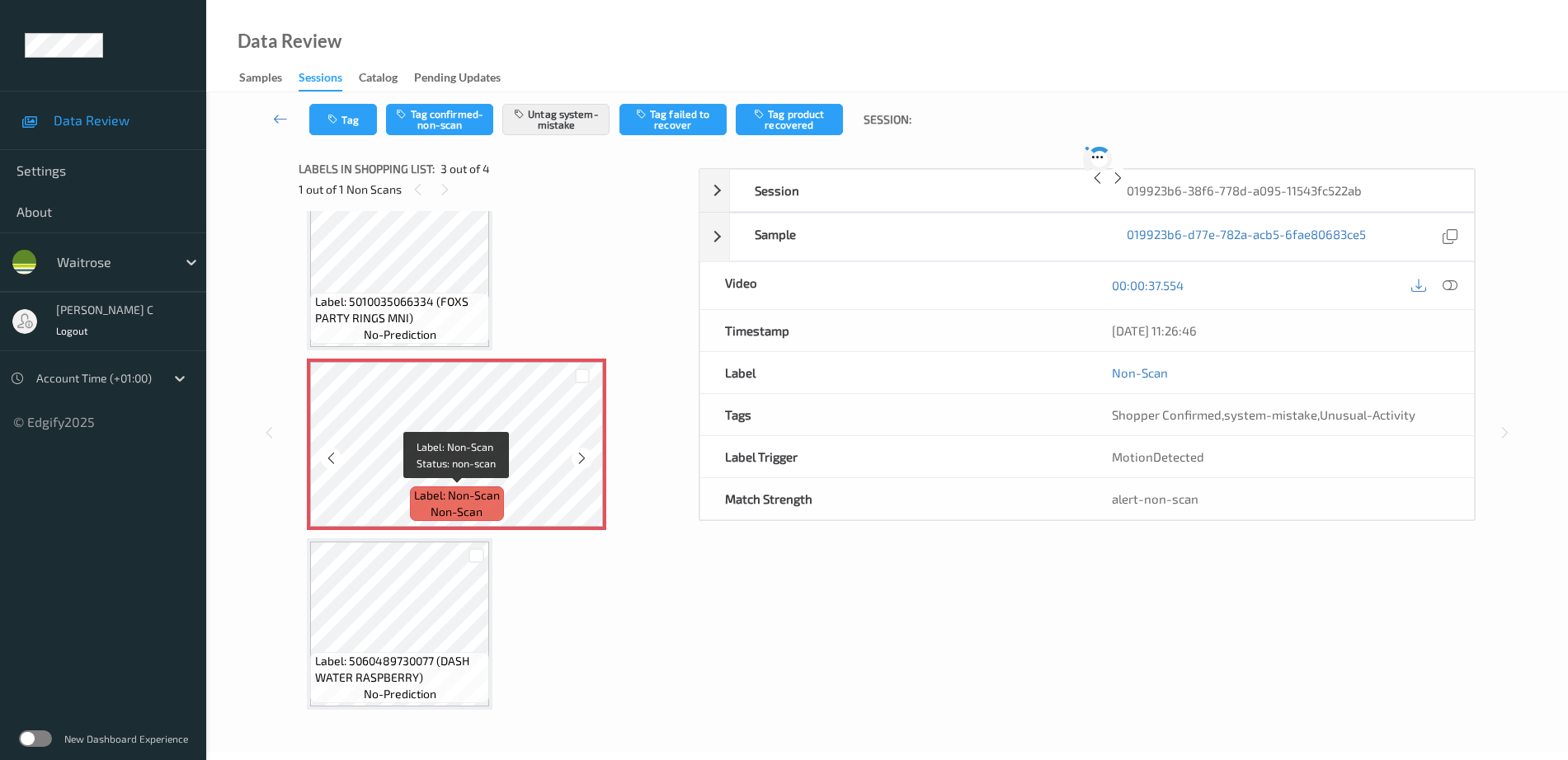
scroll to position [57, 0]
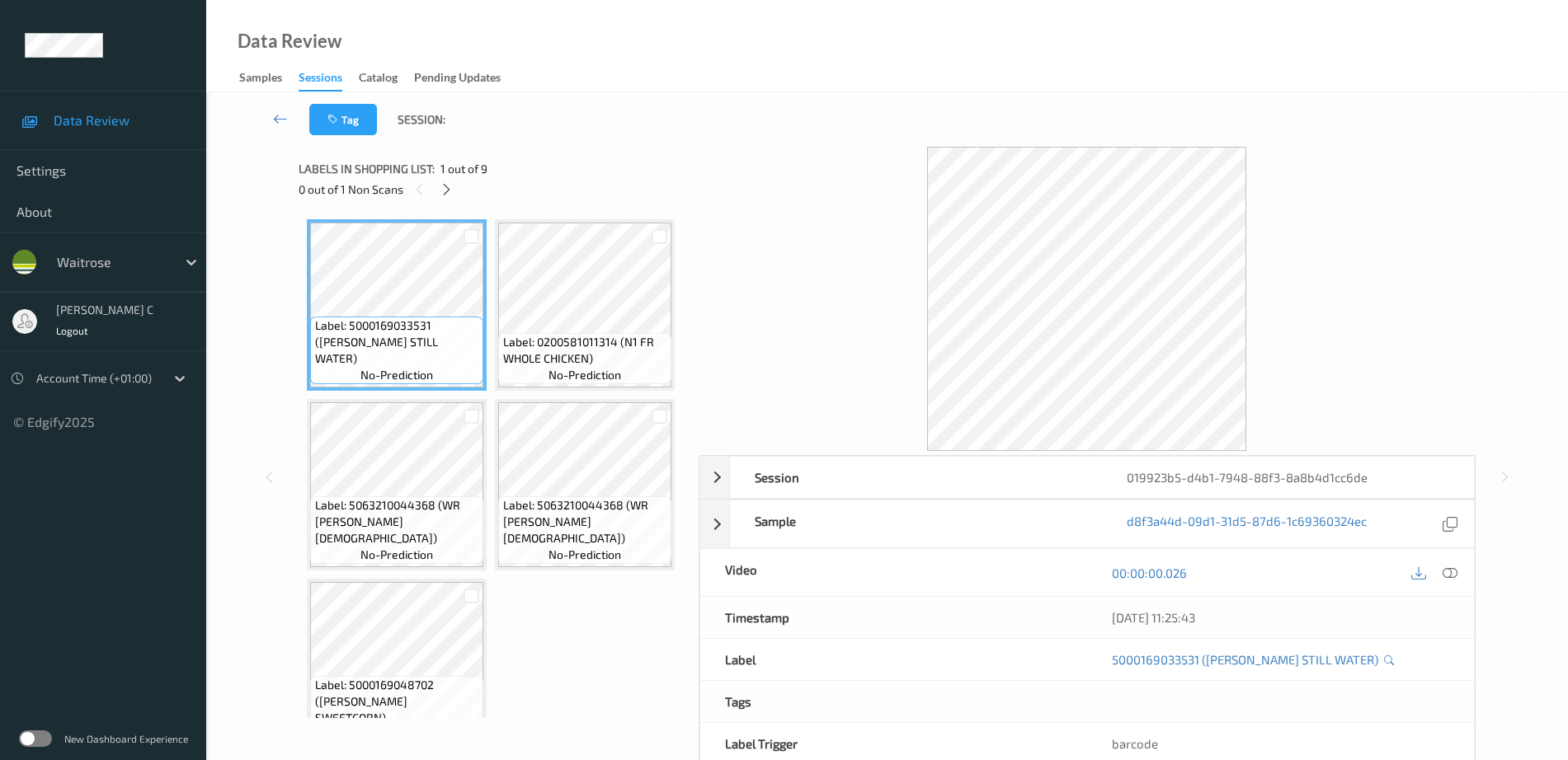
click at [436, 184] on div "0 out of 1 Non Scans" at bounding box center [492, 188] width 389 height 21
click at [443, 190] on icon at bounding box center [447, 189] width 14 height 15
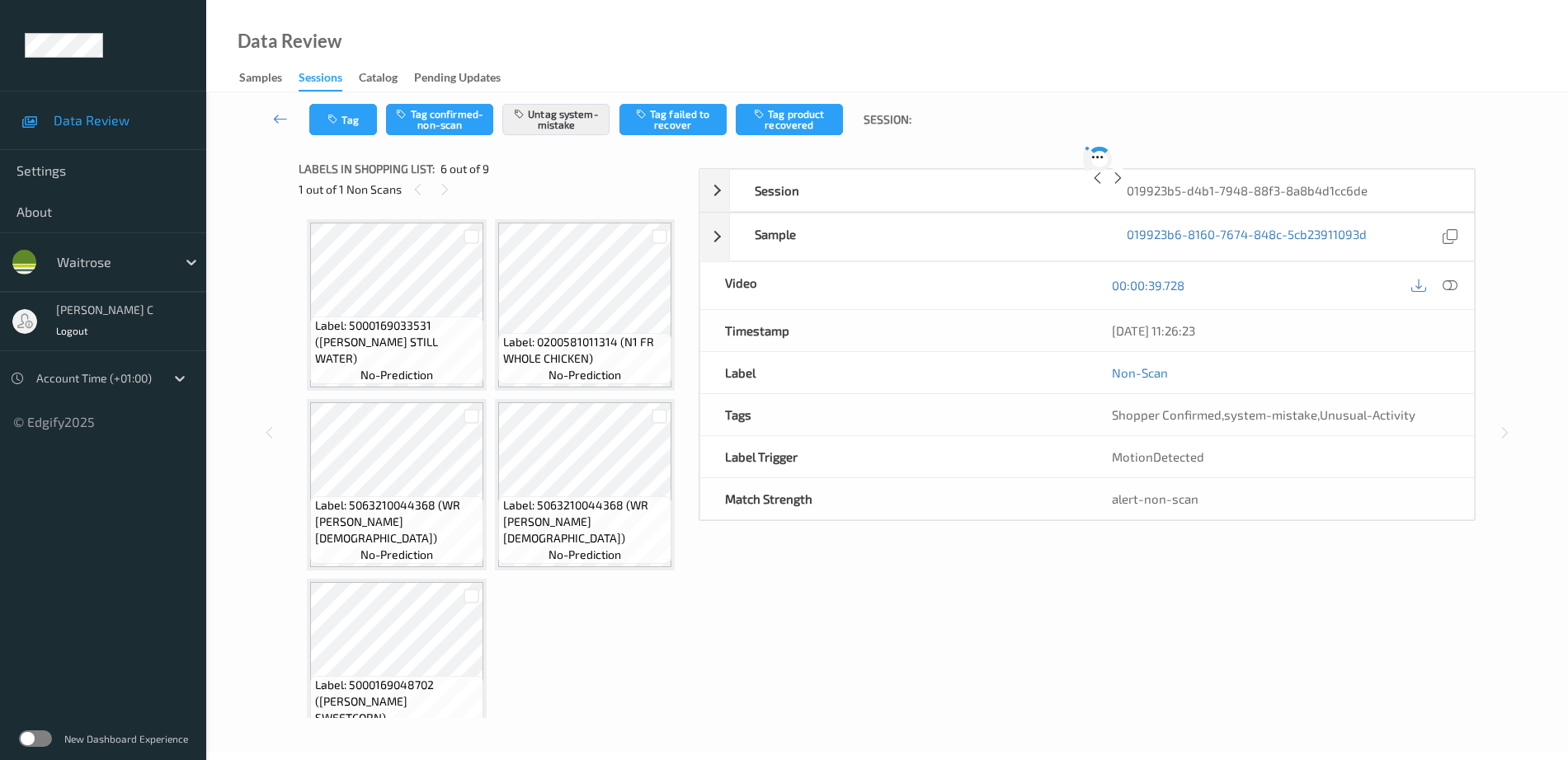
scroll to position [727, 0]
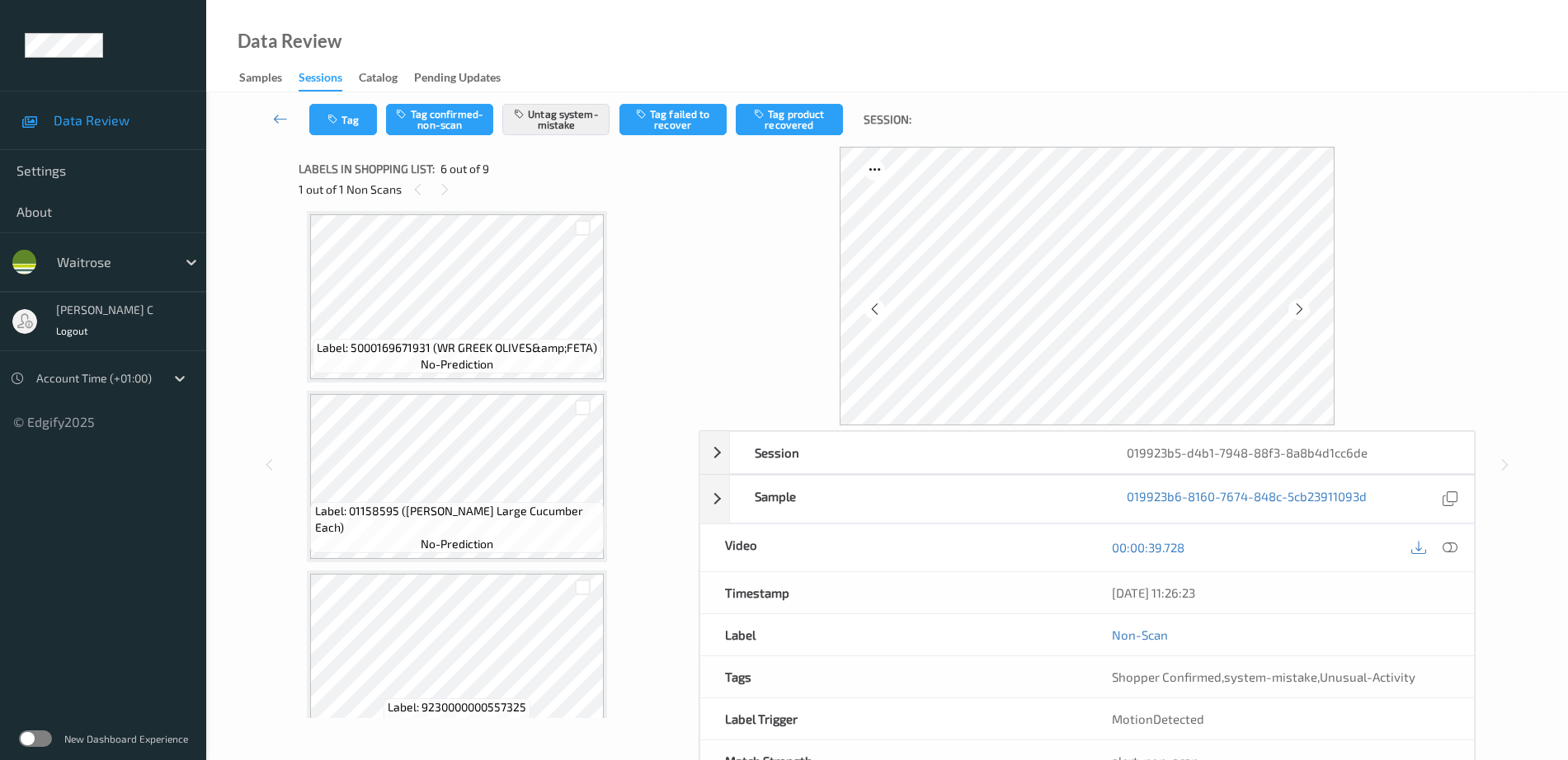
click at [584, 138] on icon at bounding box center [583, 130] width 14 height 15
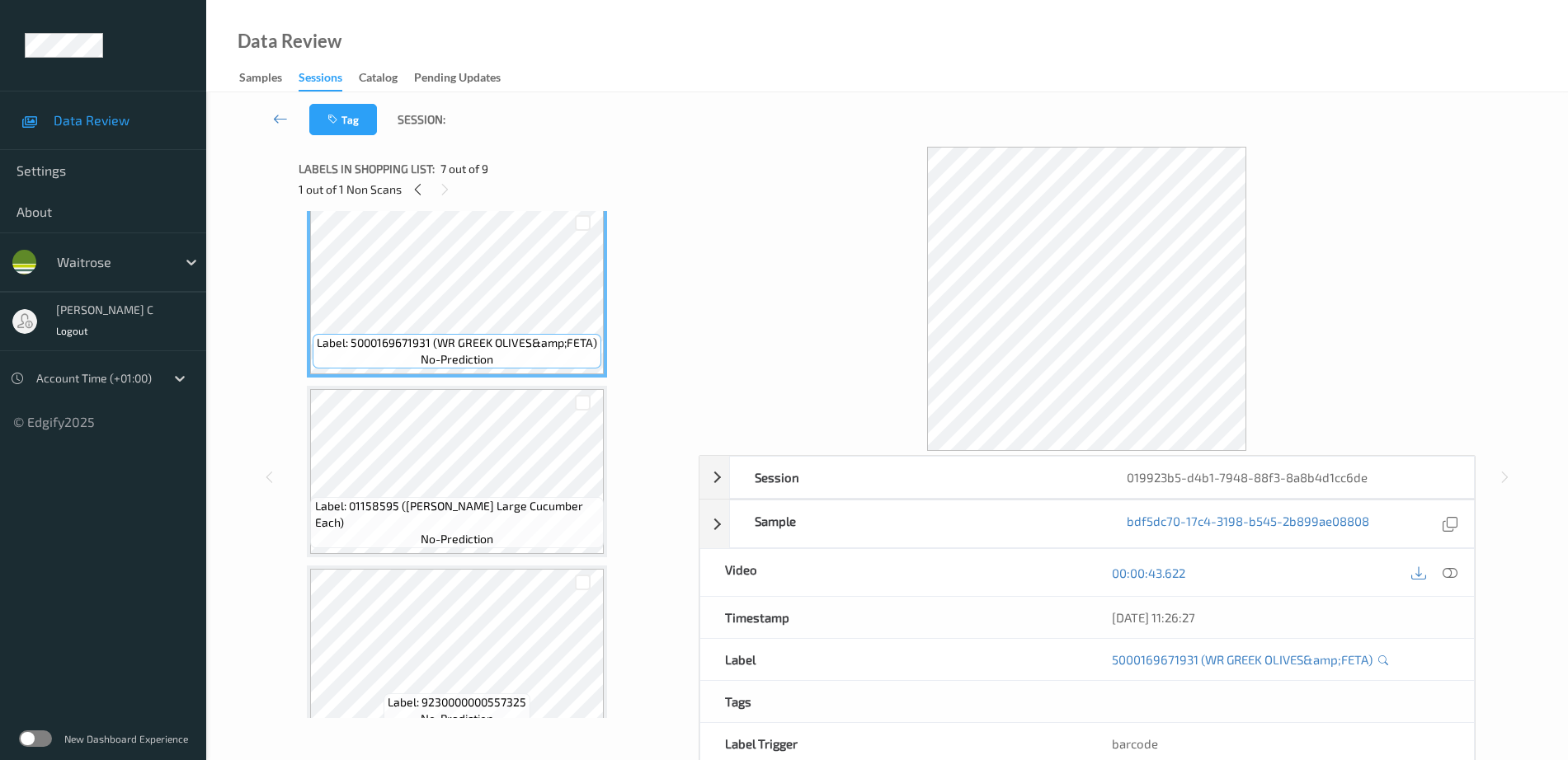
scroll to position [624, 0]
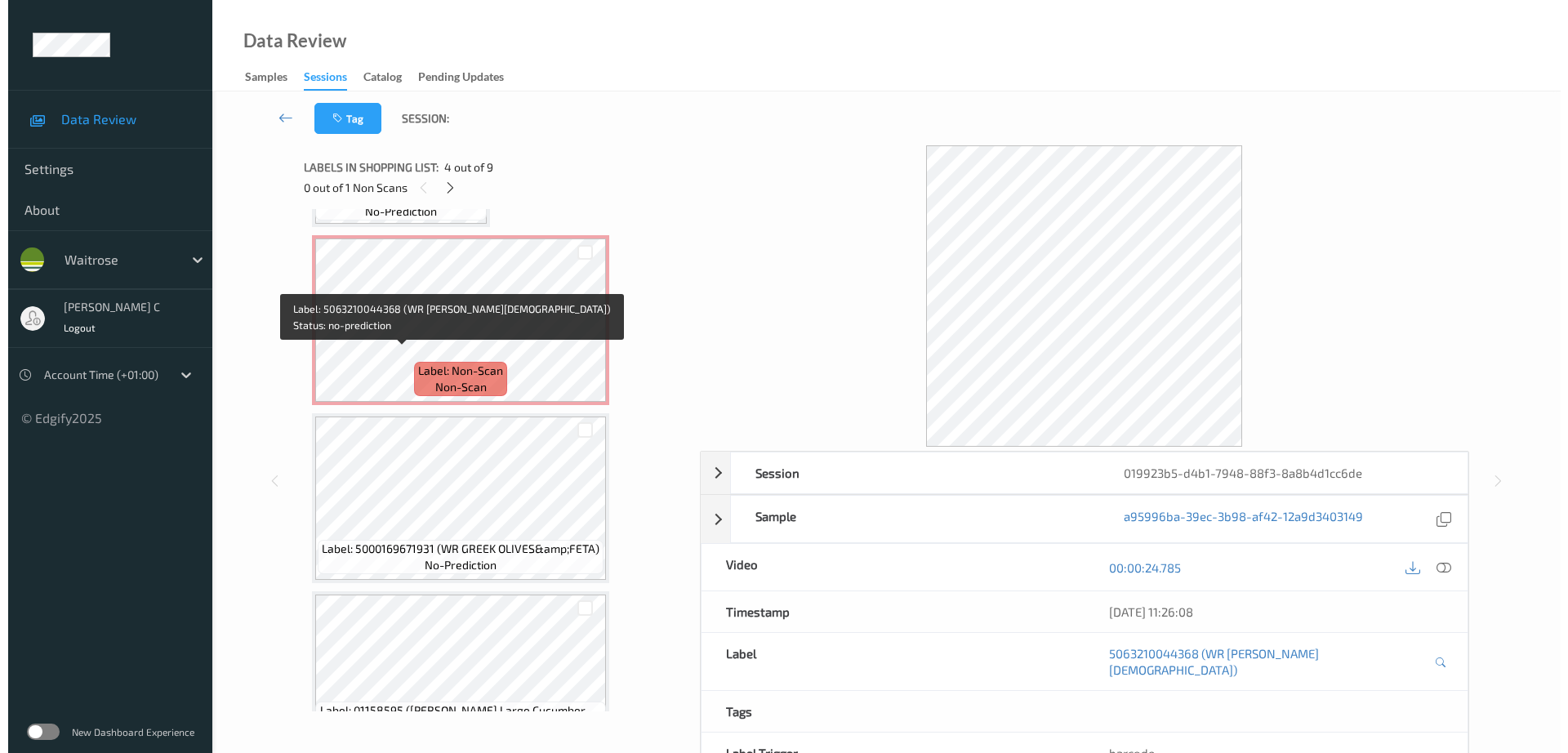
scroll to position [414, 0]
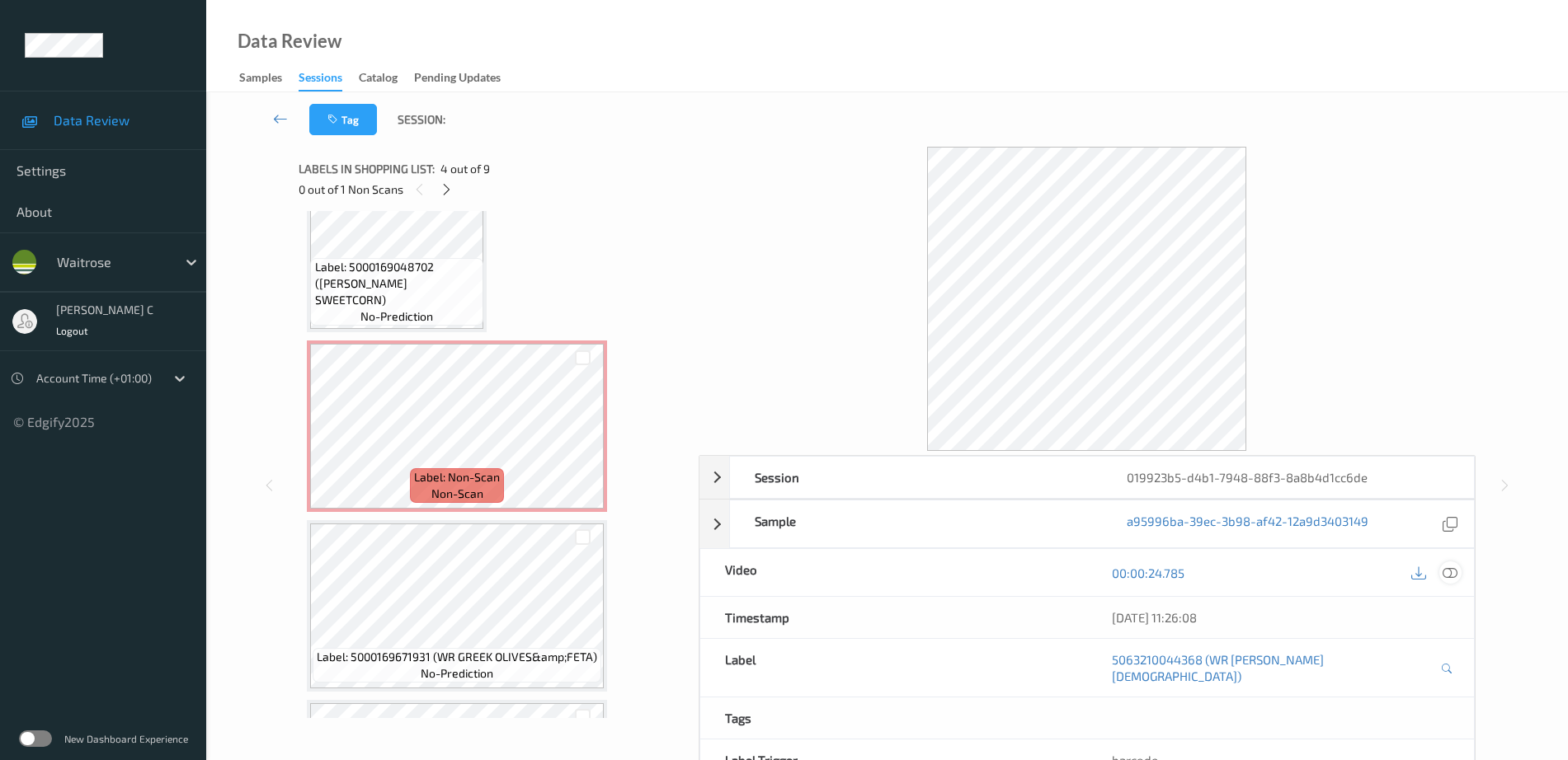
click at [1452, 573] on icon at bounding box center [1449, 572] width 15 height 15
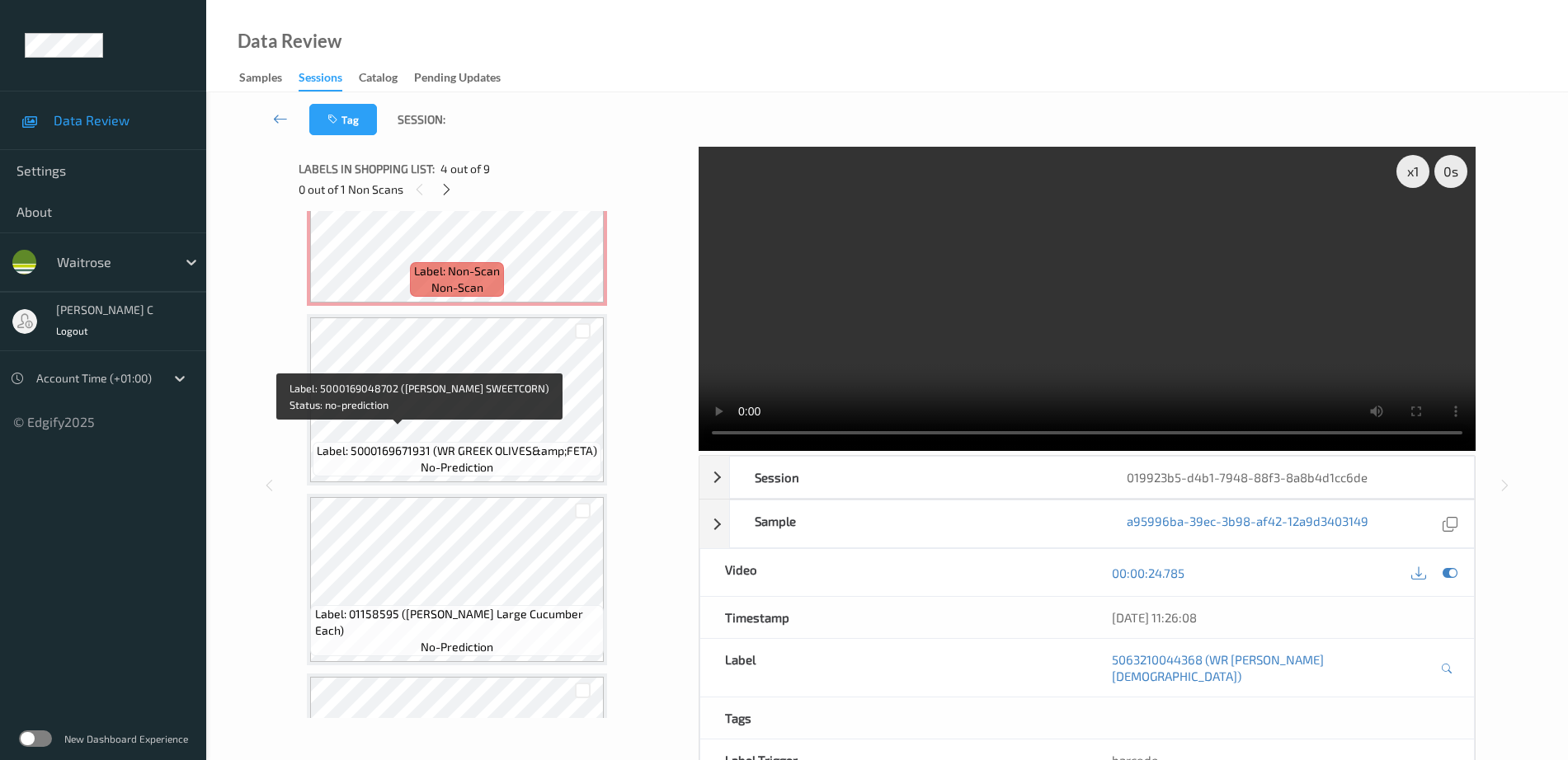
click at [449, 126] on div "Label: 5000169048702 (WR ESS SWEETCORN) no-prediction" at bounding box center [396, 40] width 180 height 171
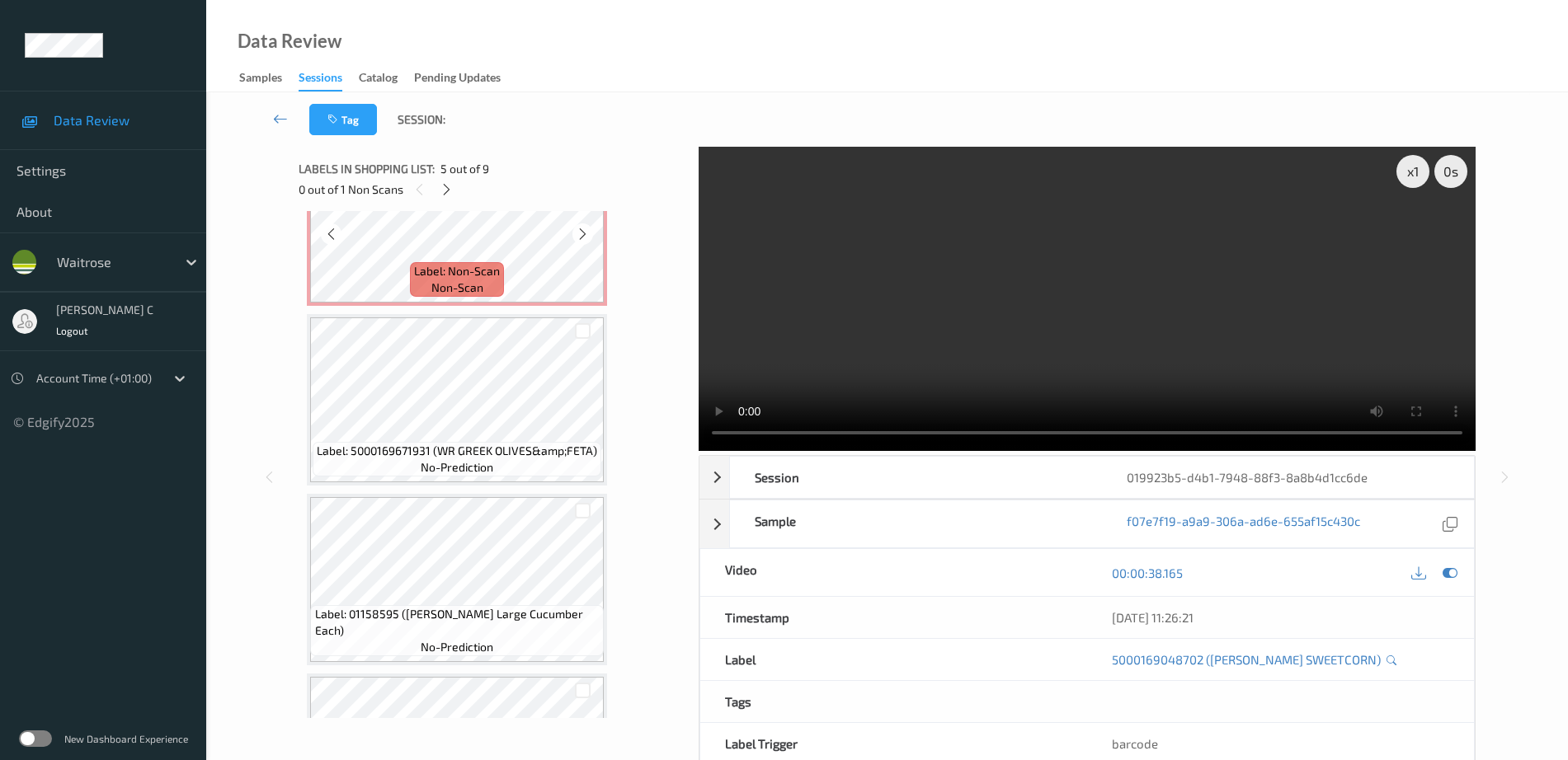
scroll to position [830, 0]
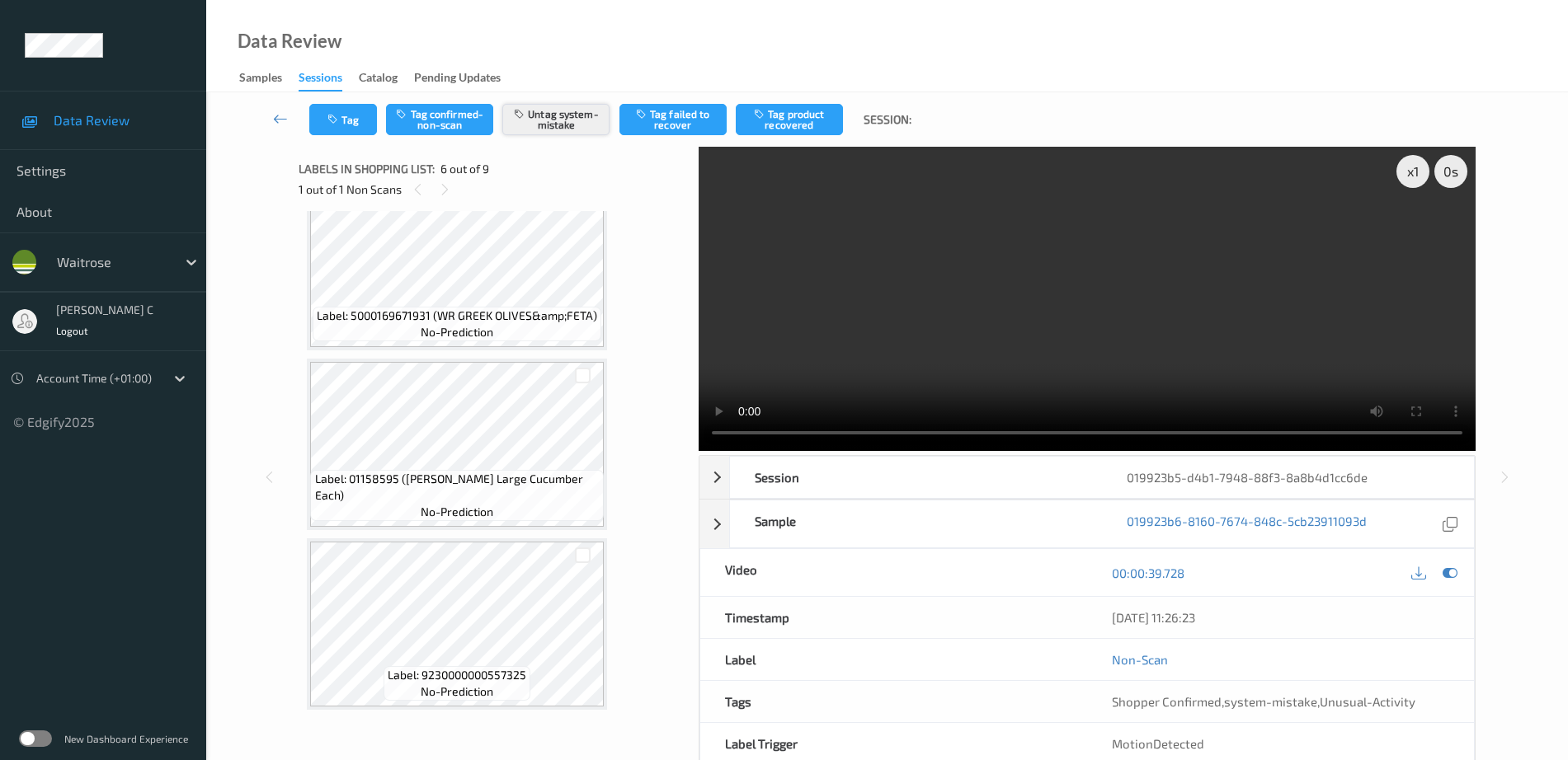
click at [560, 124] on button "Untag system-mistake" at bounding box center [556, 119] width 107 height 31
click at [560, 123] on button "Untag system-mistake" at bounding box center [556, 119] width 107 height 31
click at [551, 119] on button "Untag system-mistake" at bounding box center [556, 119] width 107 height 31
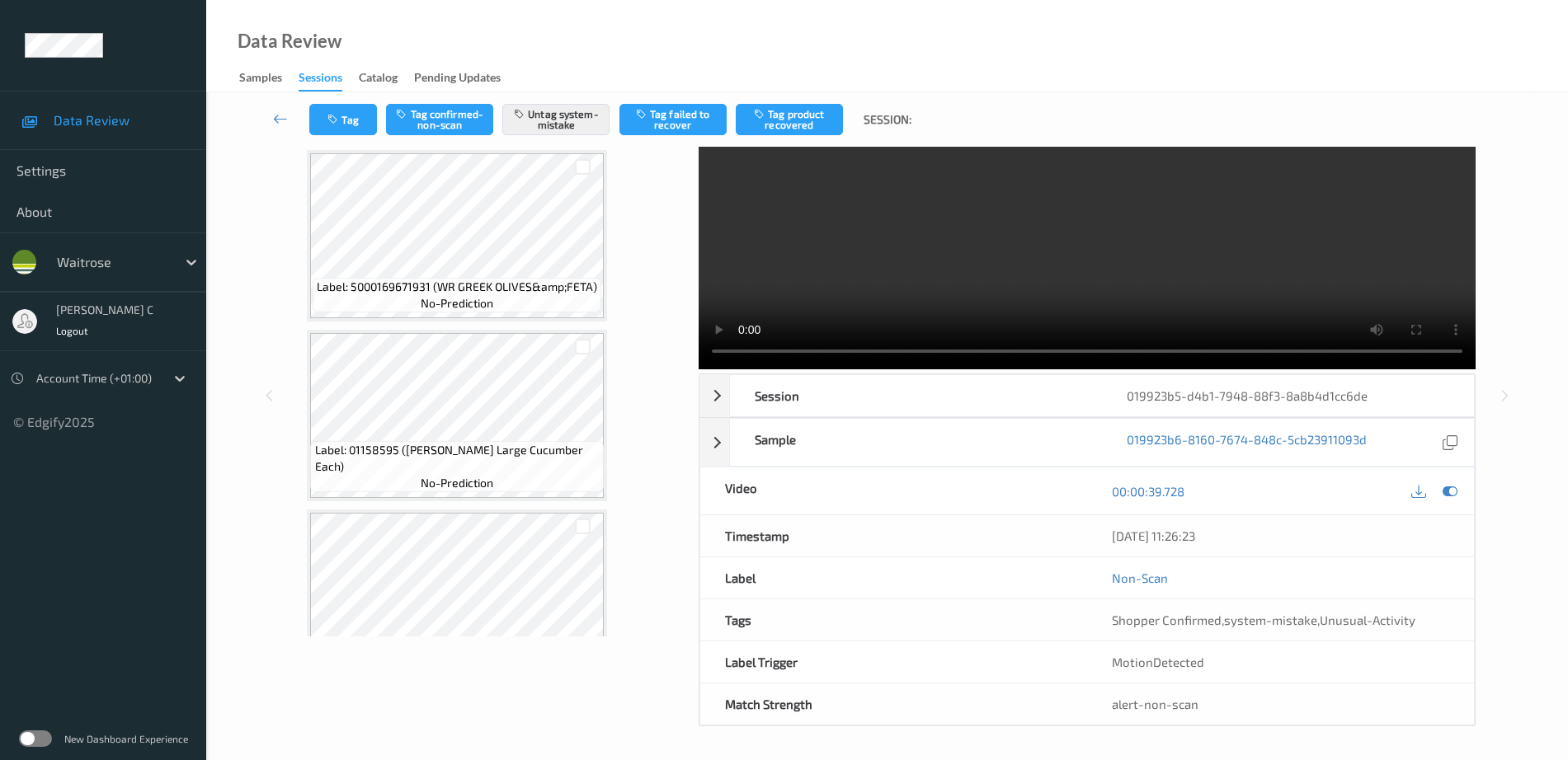
scroll to position [604, 0]
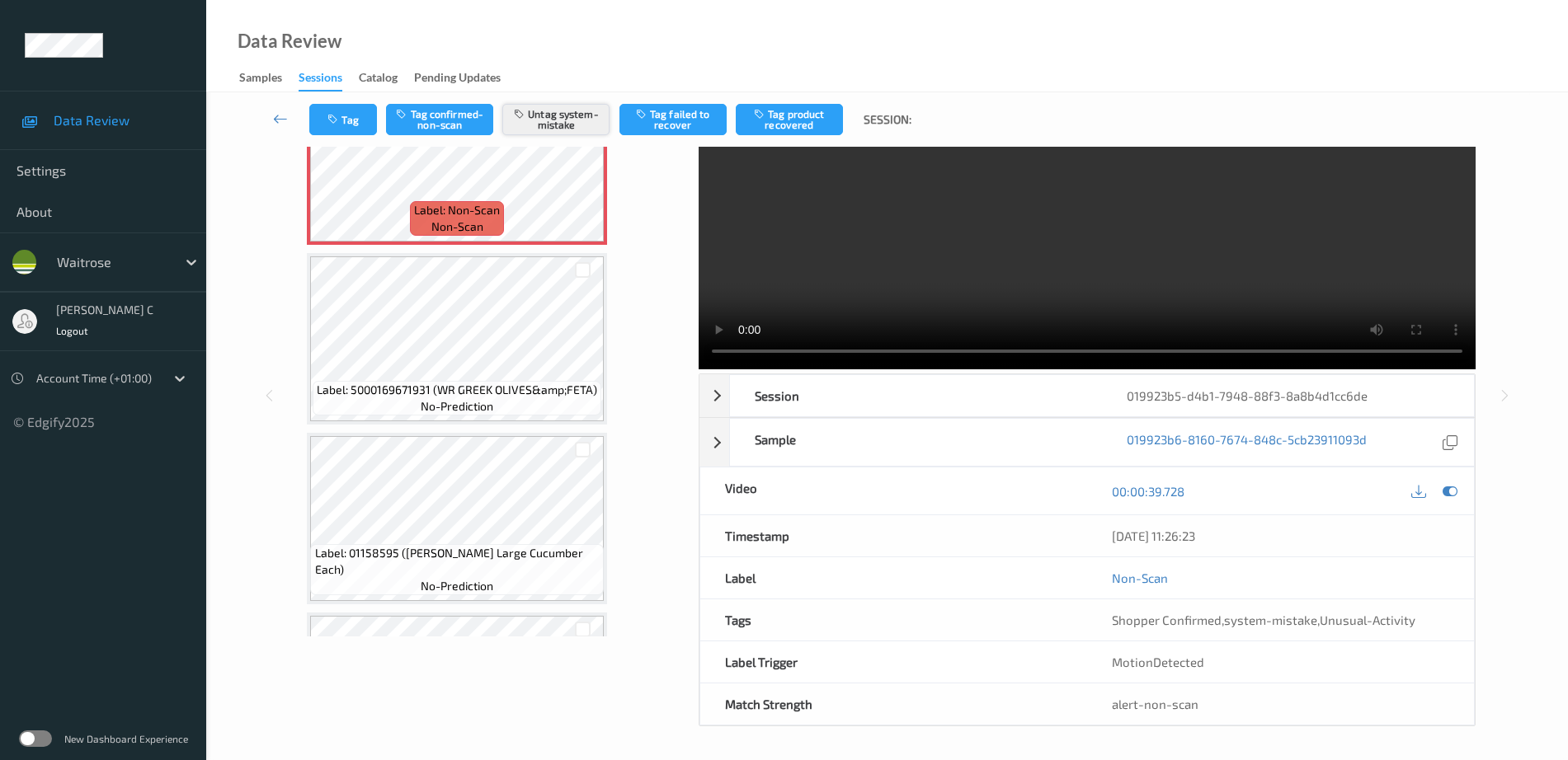
click at [562, 115] on button "Untag system-mistake" at bounding box center [556, 119] width 107 height 31
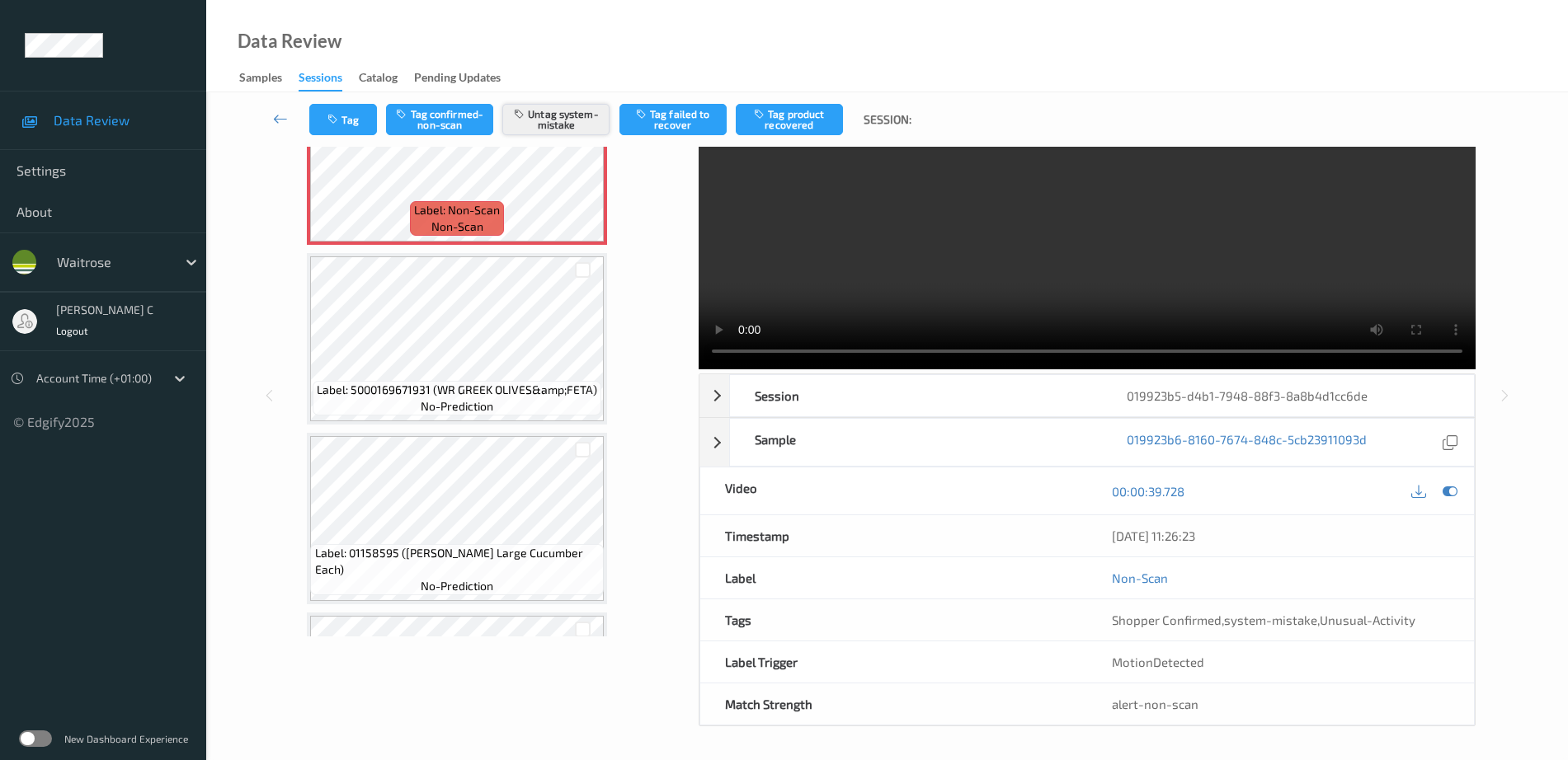
click at [562, 115] on button "Untag system-mistake" at bounding box center [556, 119] width 107 height 31
click at [451, 124] on button "Tag confirmed-non-scan" at bounding box center [440, 119] width 107 height 31
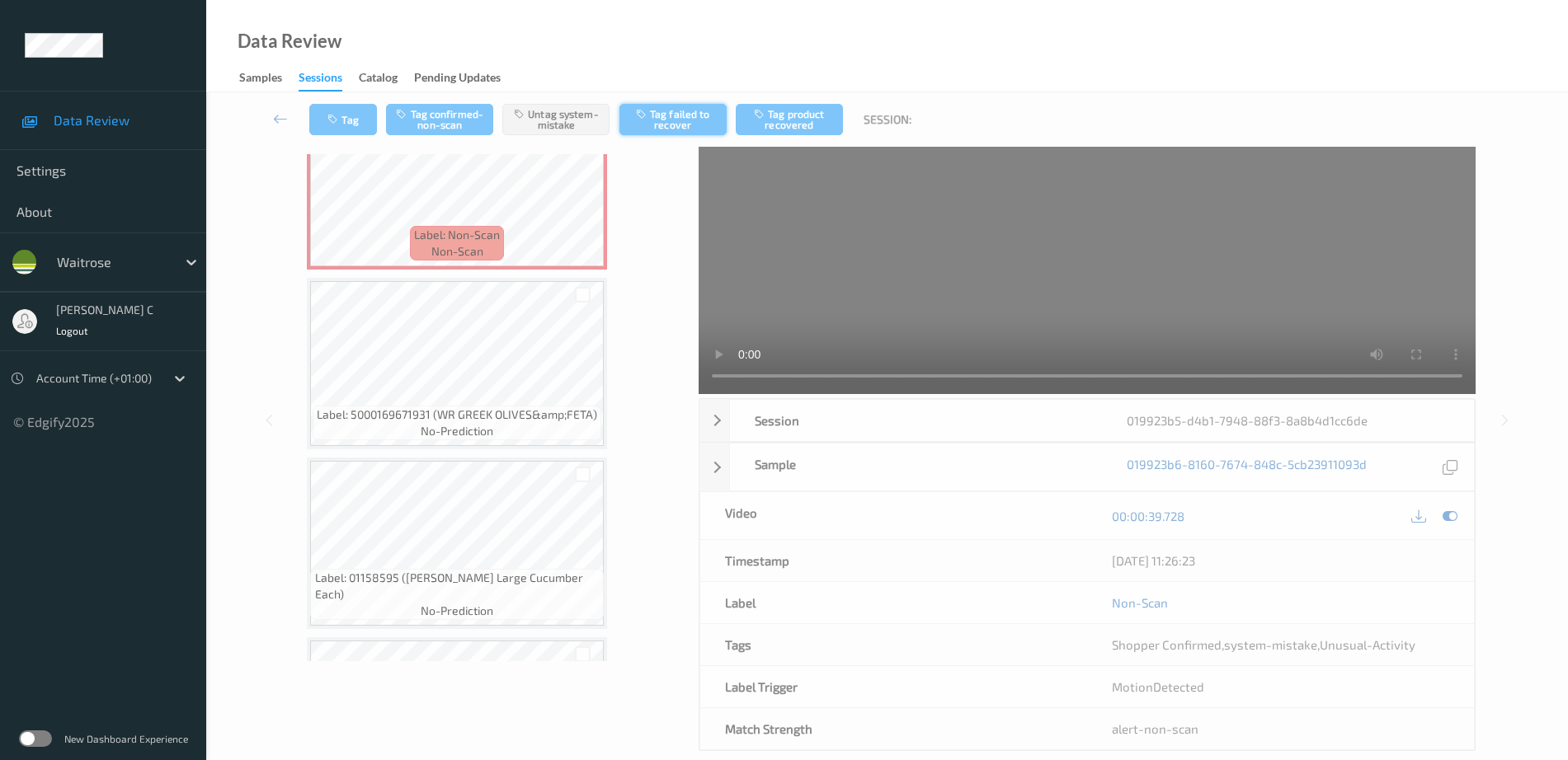
click at [693, 121] on button "Tag failed to recover" at bounding box center [673, 119] width 107 height 31
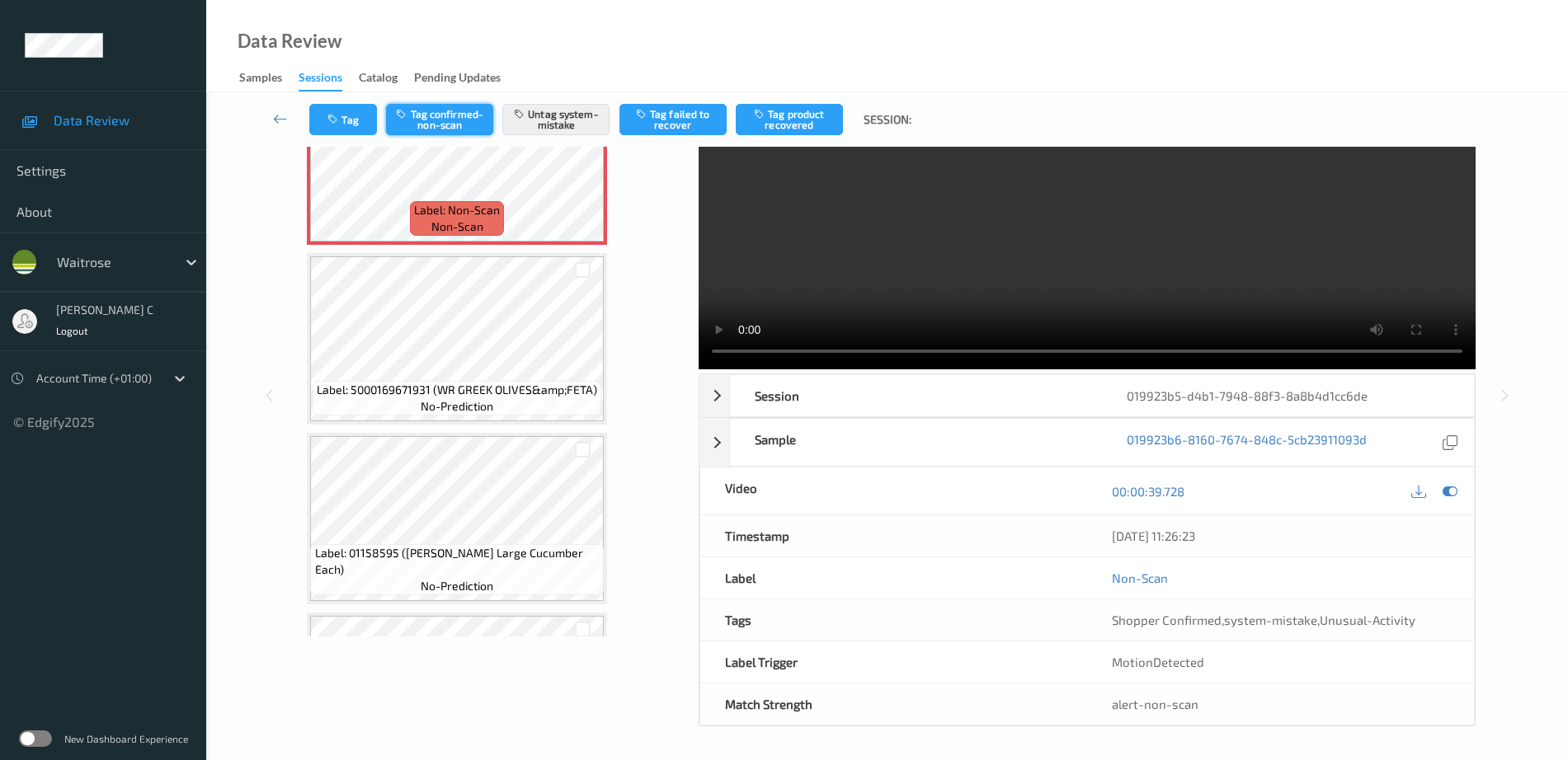
click at [454, 131] on button "Tag confirmed-non-scan" at bounding box center [440, 119] width 107 height 31
click at [562, 123] on button "Untag system-mistake" at bounding box center [556, 119] width 107 height 31
click at [562, 121] on button "Untag system-mistake" at bounding box center [556, 119] width 107 height 31
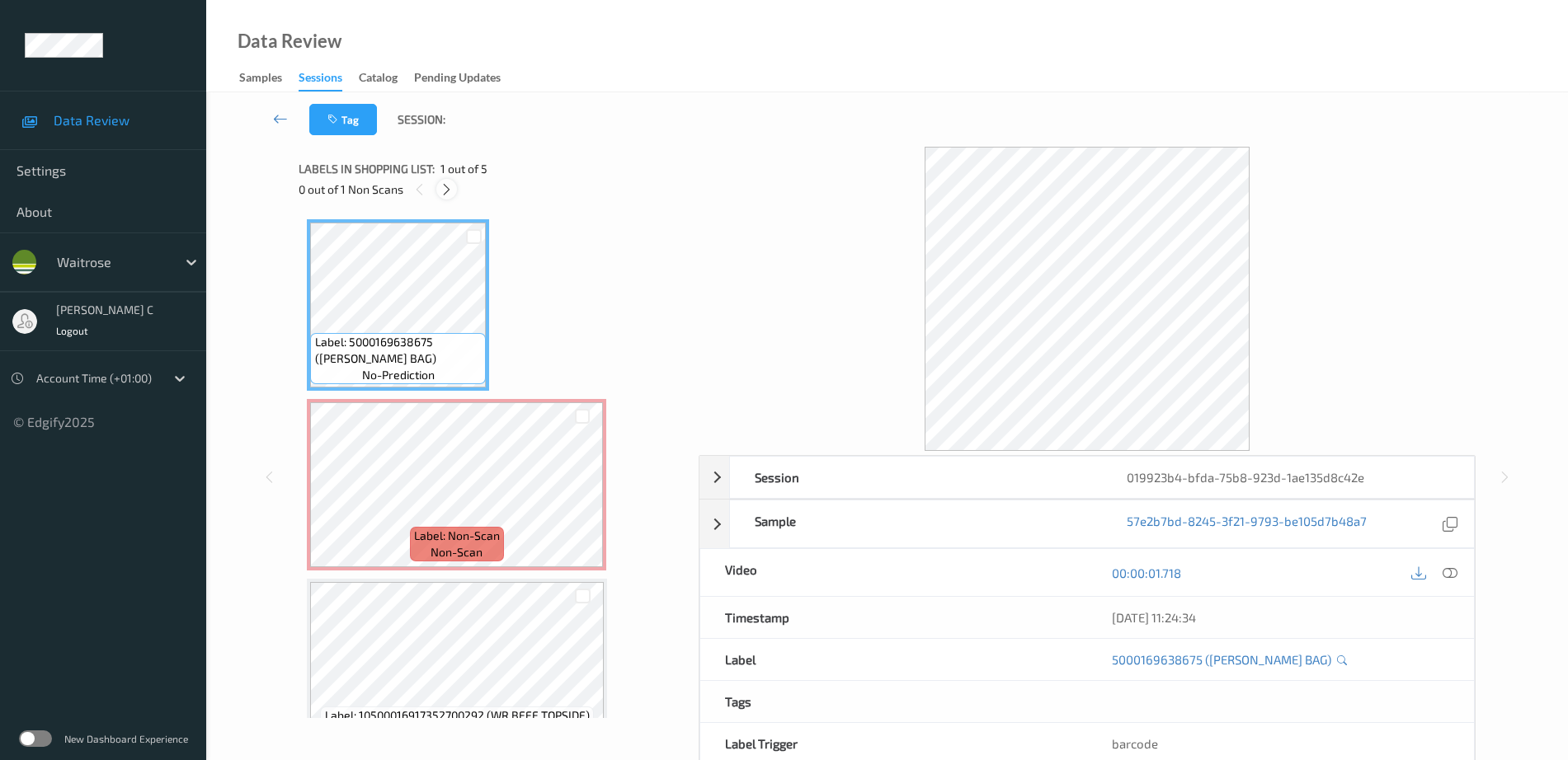
click at [449, 190] on icon at bounding box center [447, 189] width 14 height 15
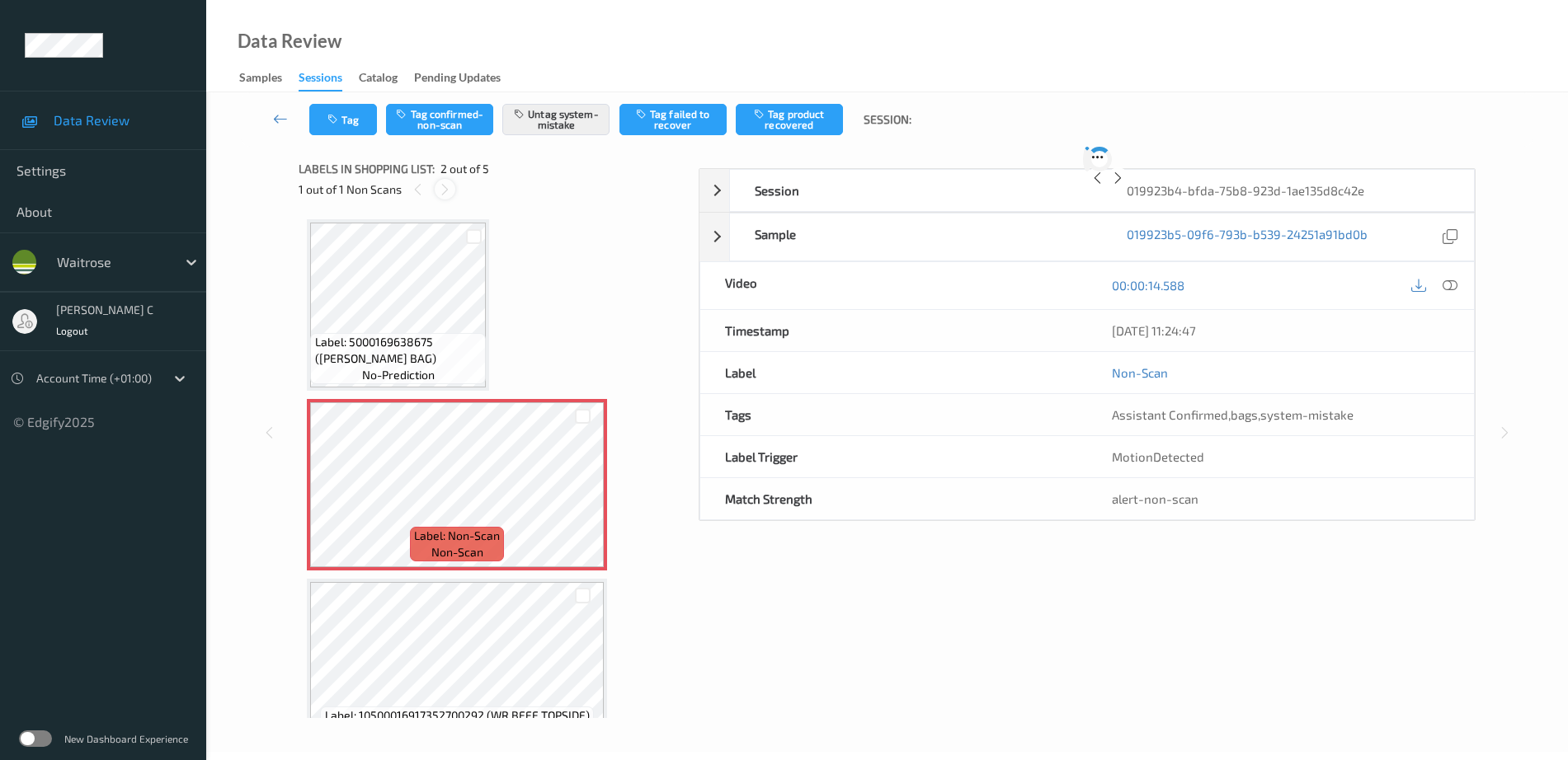
scroll to position [8, 0]
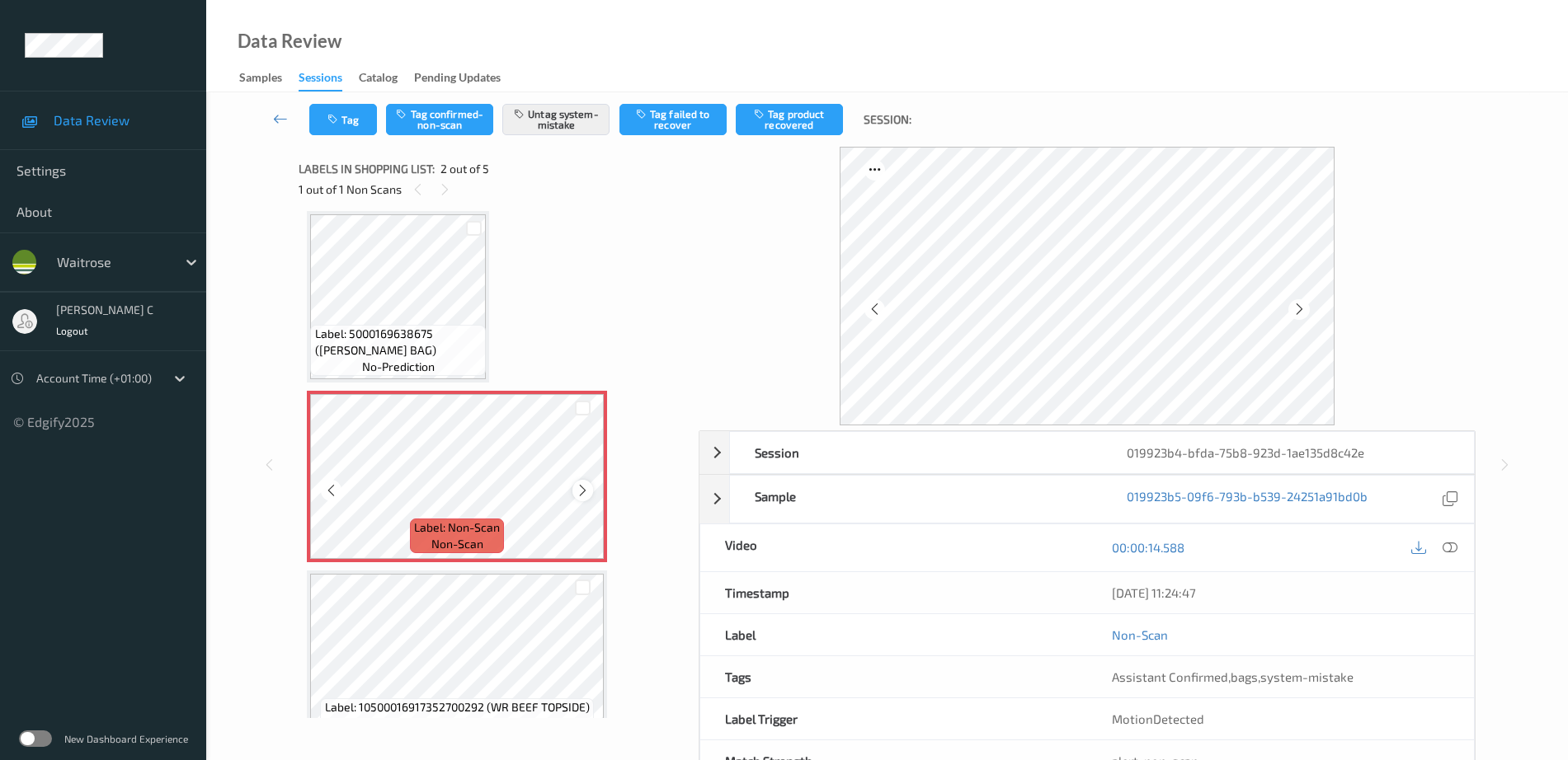
click at [578, 492] on icon at bounding box center [583, 490] width 14 height 15
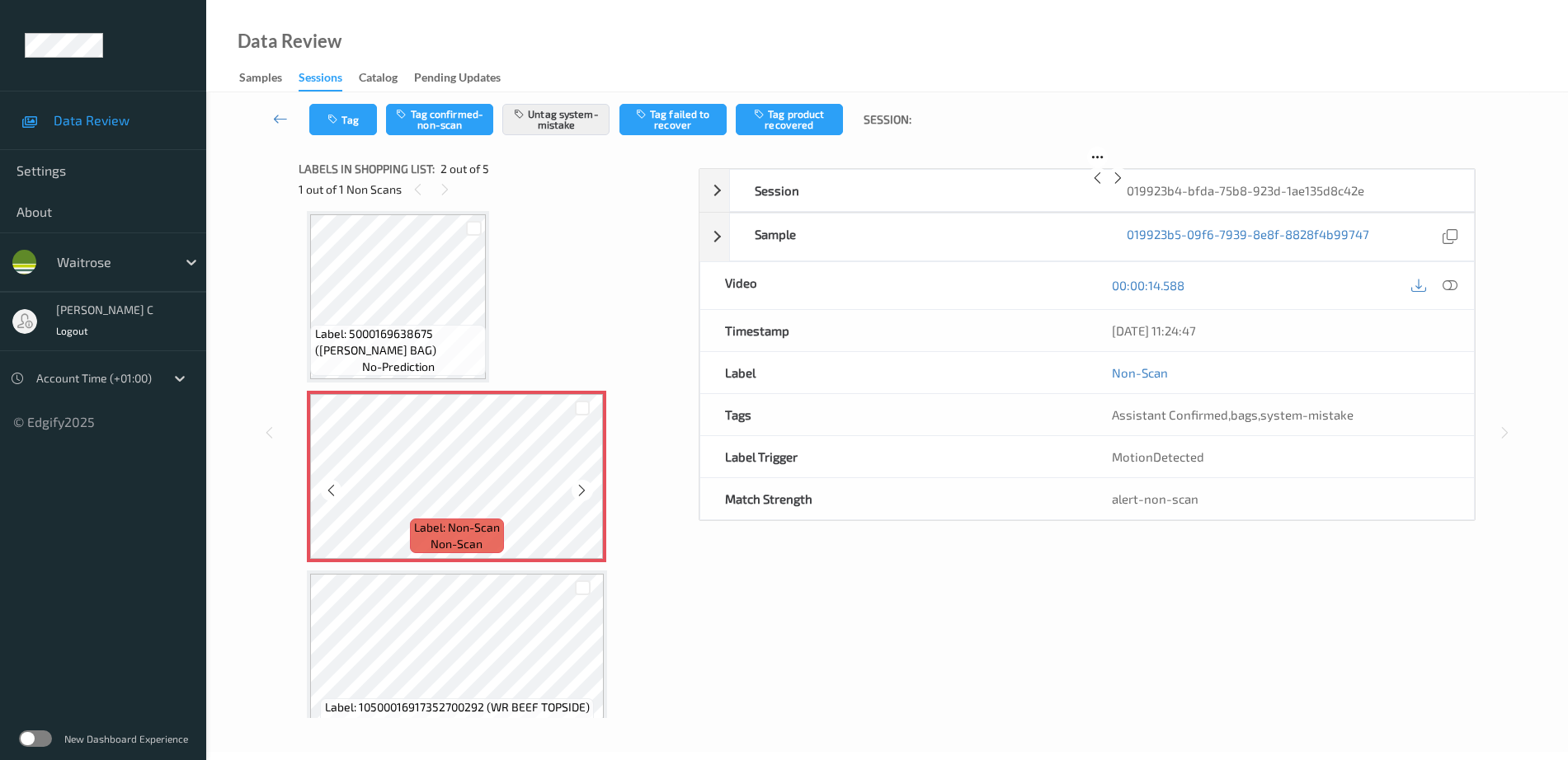
click at [578, 492] on icon at bounding box center [582, 490] width 14 height 15
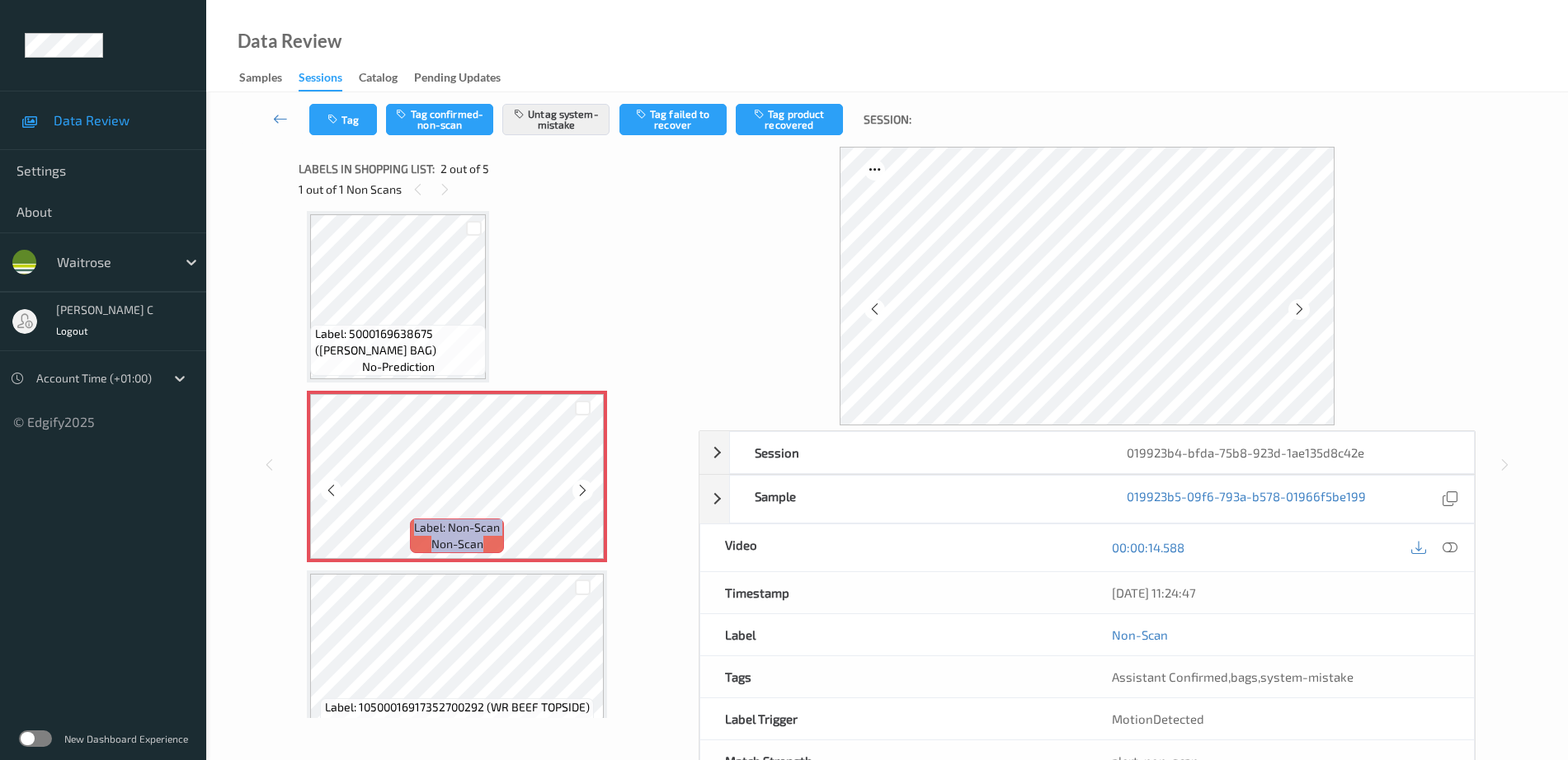
click at [578, 492] on icon at bounding box center [583, 490] width 14 height 15
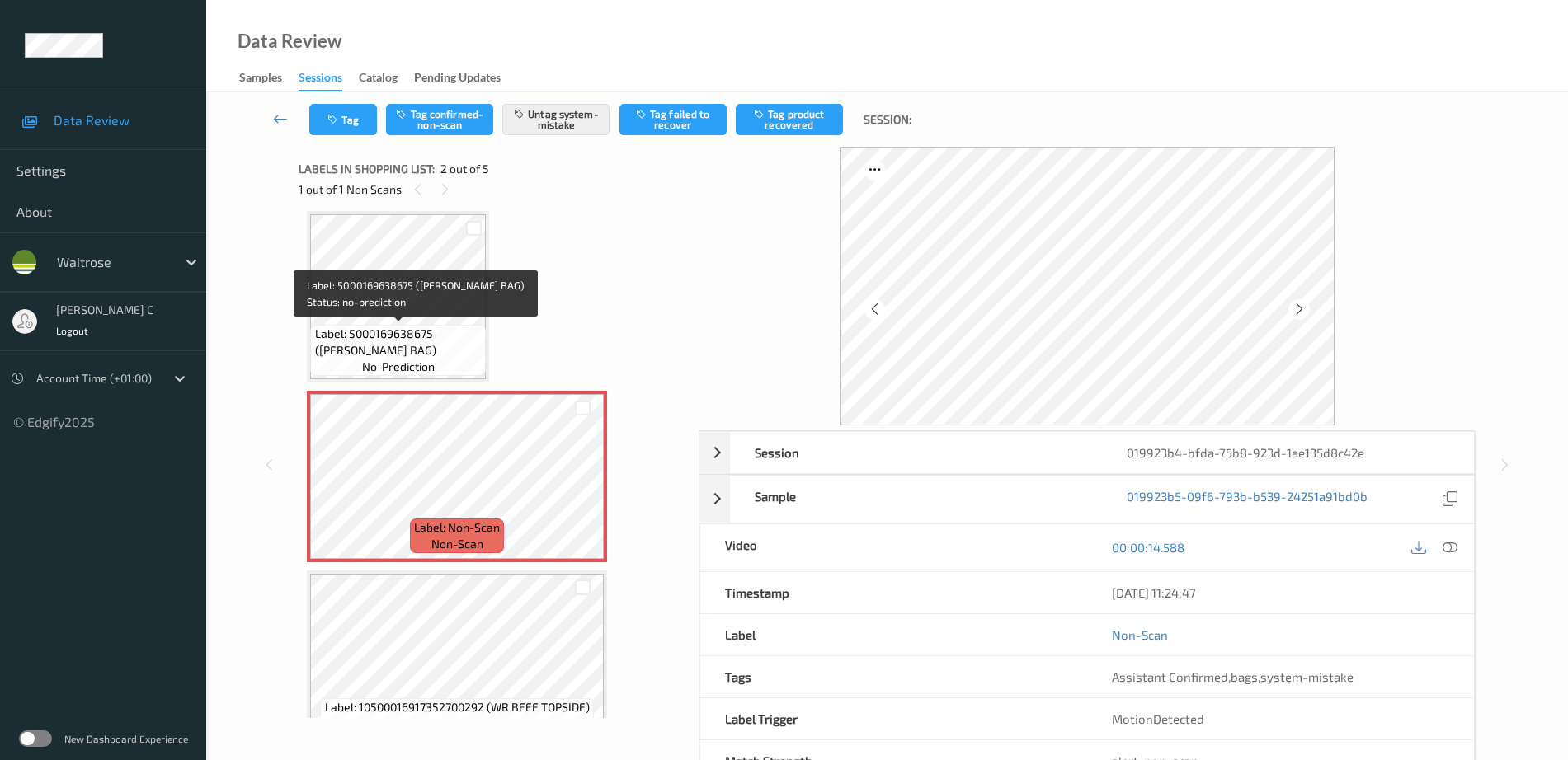
click at [435, 332] on span "Label: 5000169638675 (WR DURA BAG)" at bounding box center [398, 342] width 167 height 33
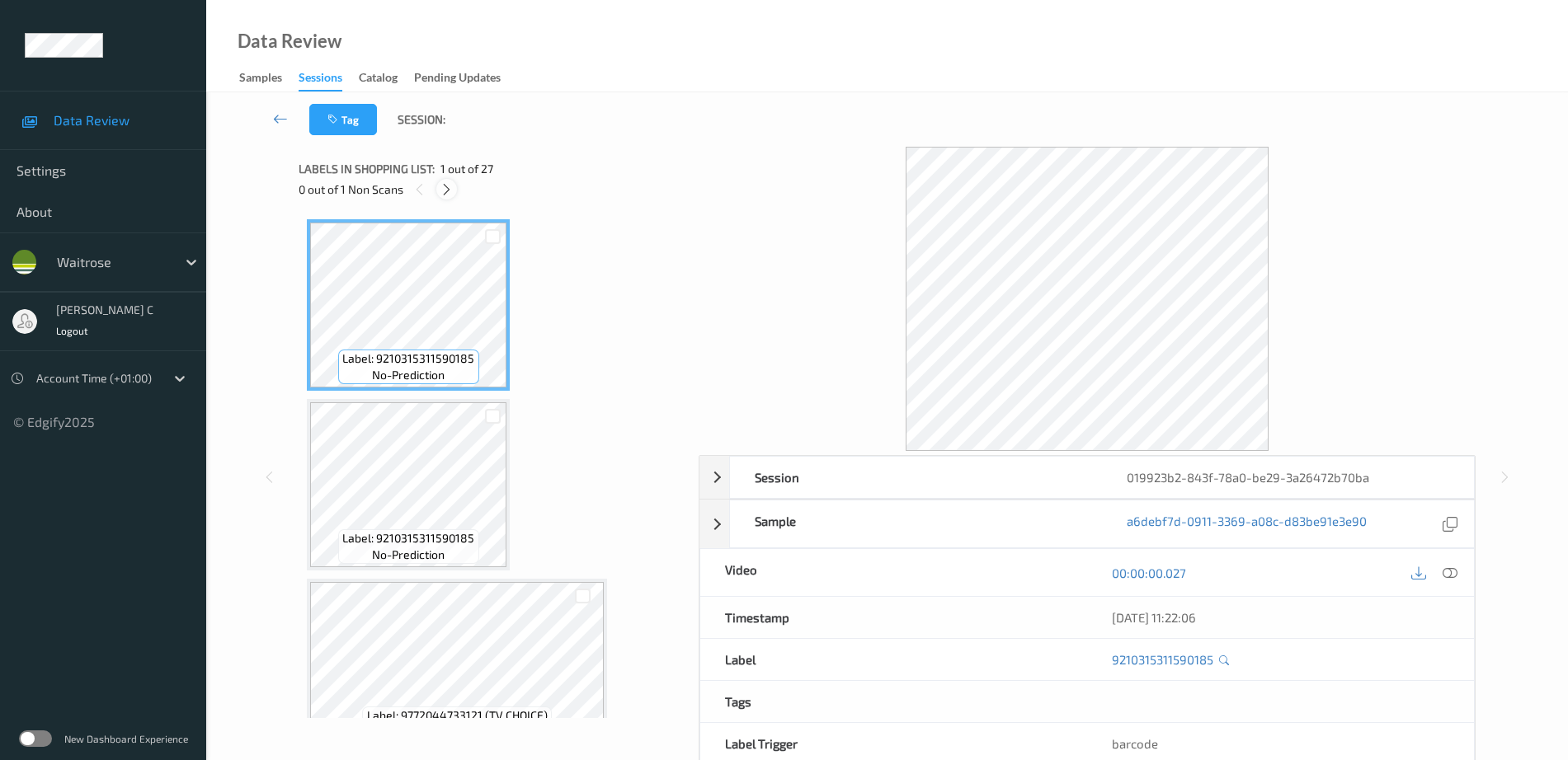
click at [448, 192] on icon at bounding box center [447, 189] width 14 height 15
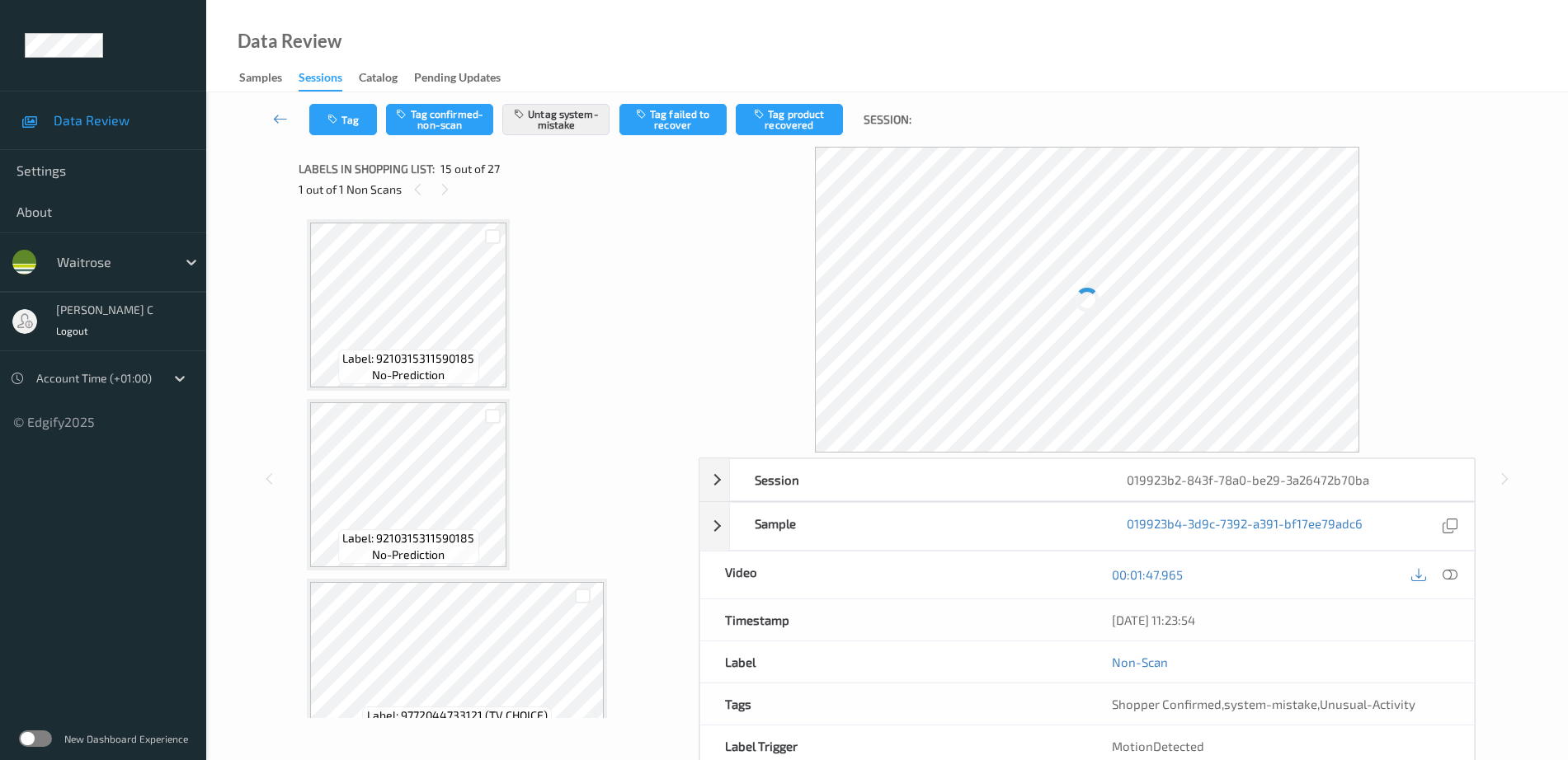
scroll to position [2344, 0]
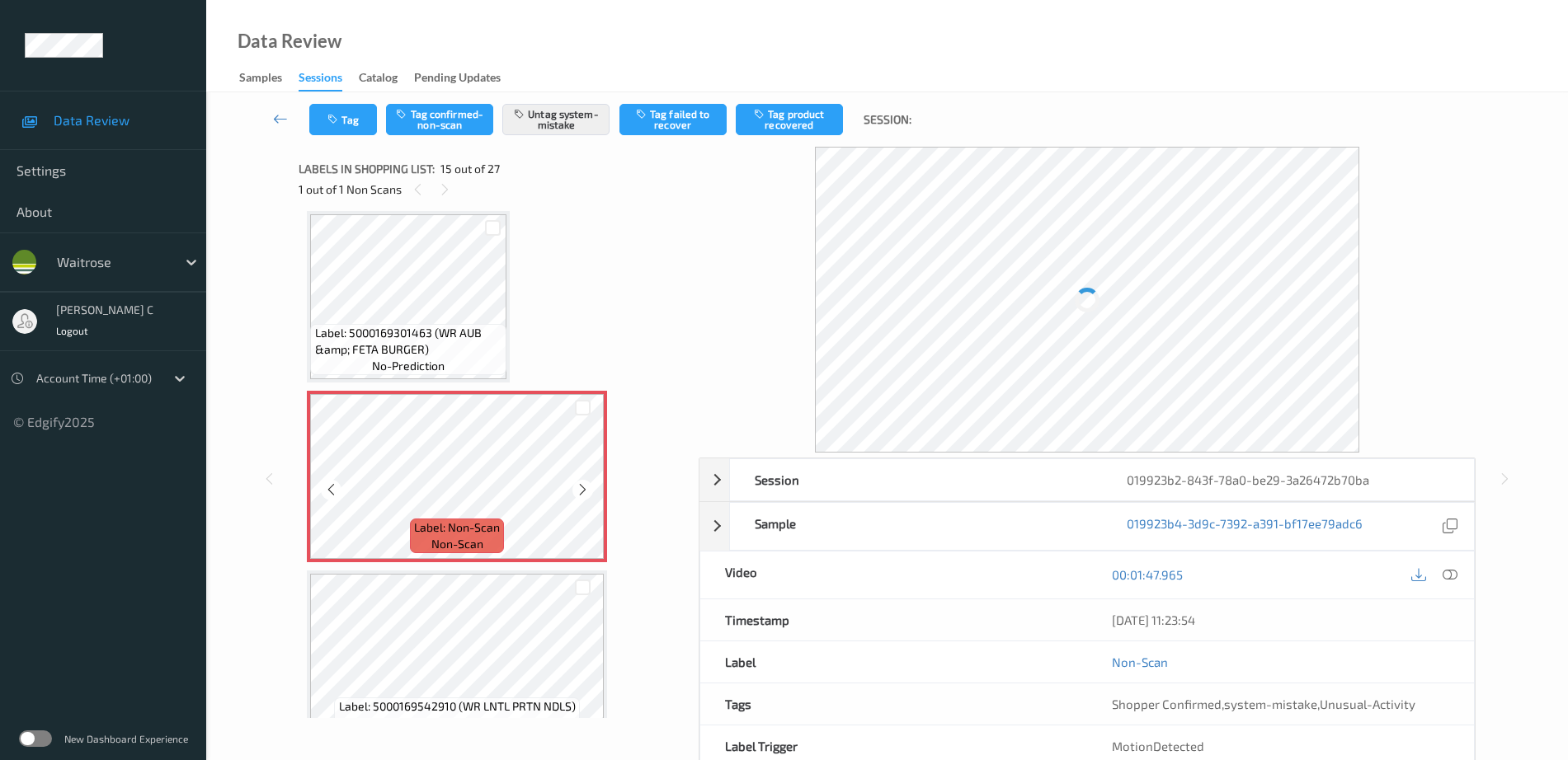
click at [465, 522] on span "Label: Non-Scan" at bounding box center [457, 527] width 86 height 16
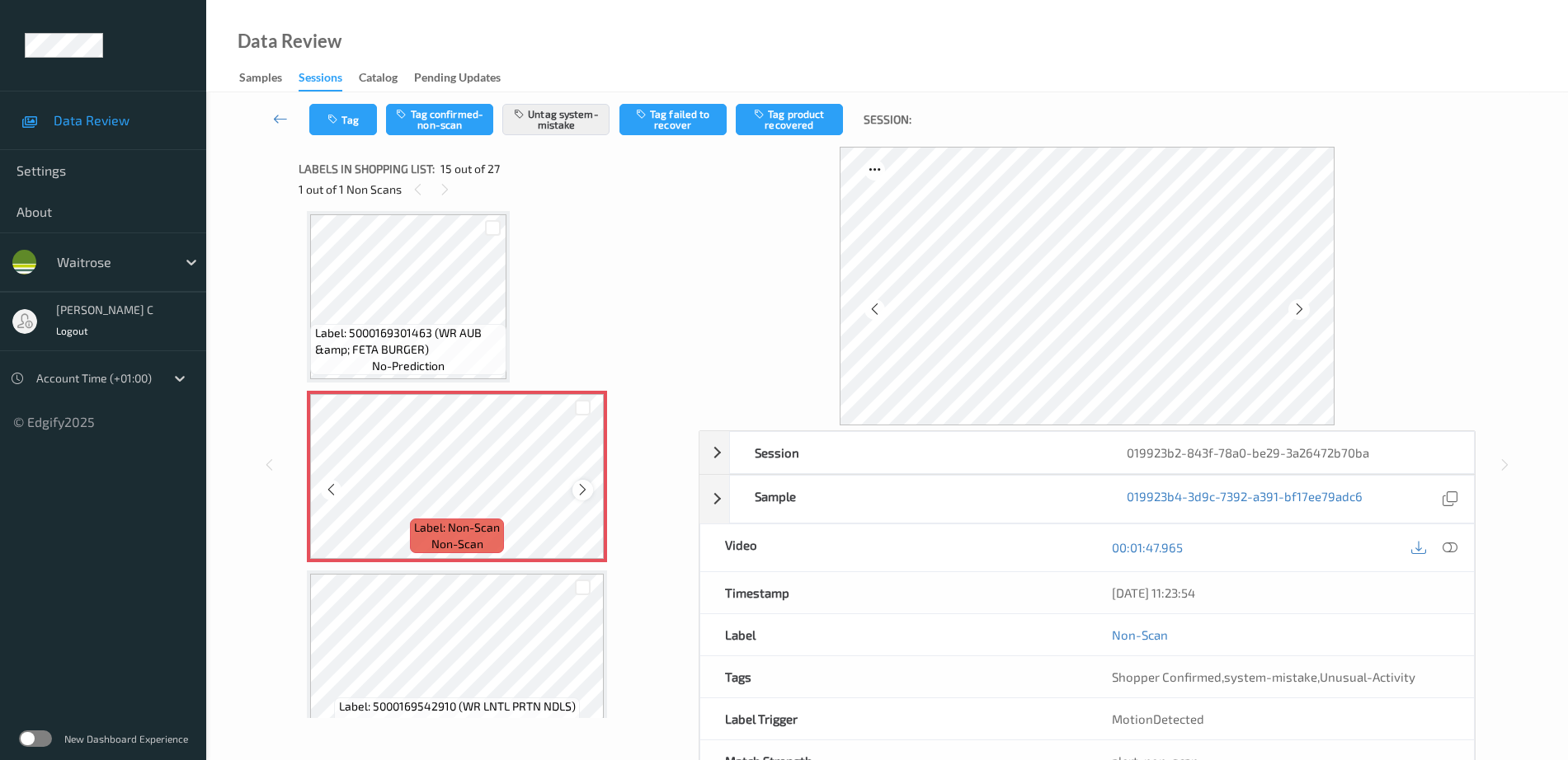
click at [581, 500] on div at bounding box center [583, 489] width 21 height 21
click at [581, 497] on div at bounding box center [582, 489] width 21 height 21
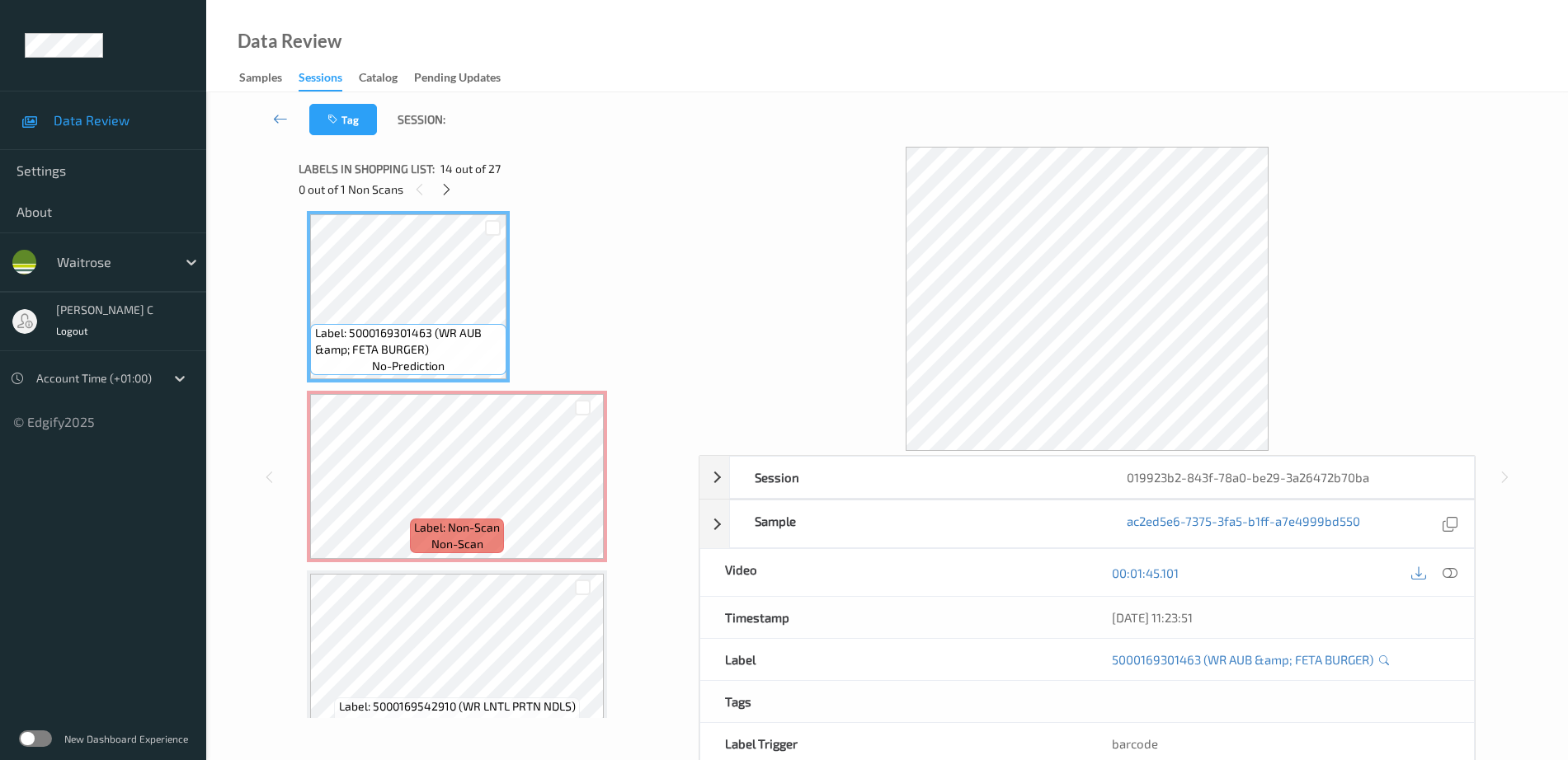
click at [1454, 571] on icon at bounding box center [1449, 572] width 15 height 15
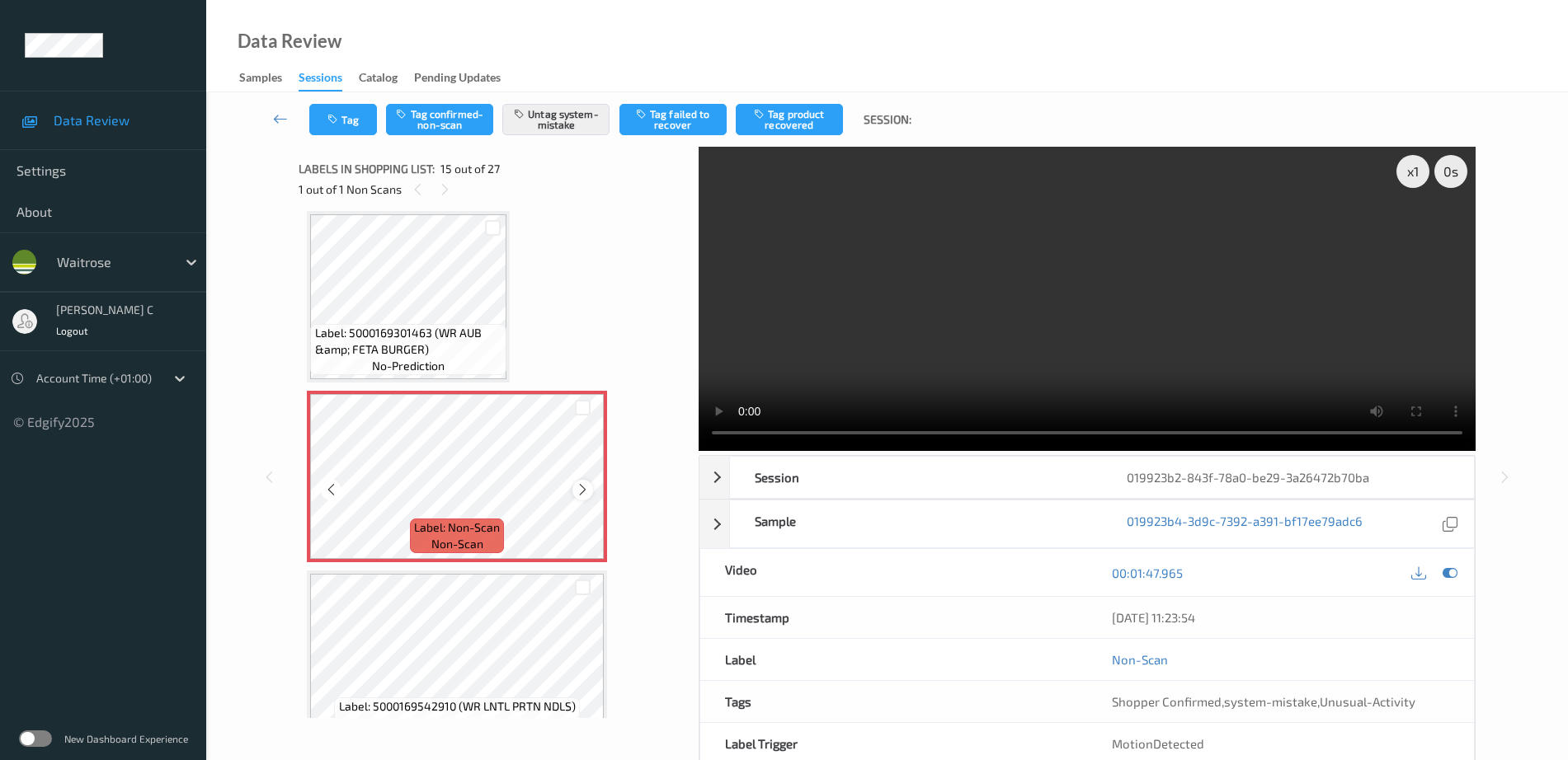
click at [583, 489] on icon at bounding box center [583, 489] width 14 height 15
click at [583, 489] on icon at bounding box center [582, 489] width 14 height 15
click at [583, 489] on icon at bounding box center [583, 489] width 14 height 15
click at [583, 489] on icon at bounding box center [582, 489] width 14 height 15
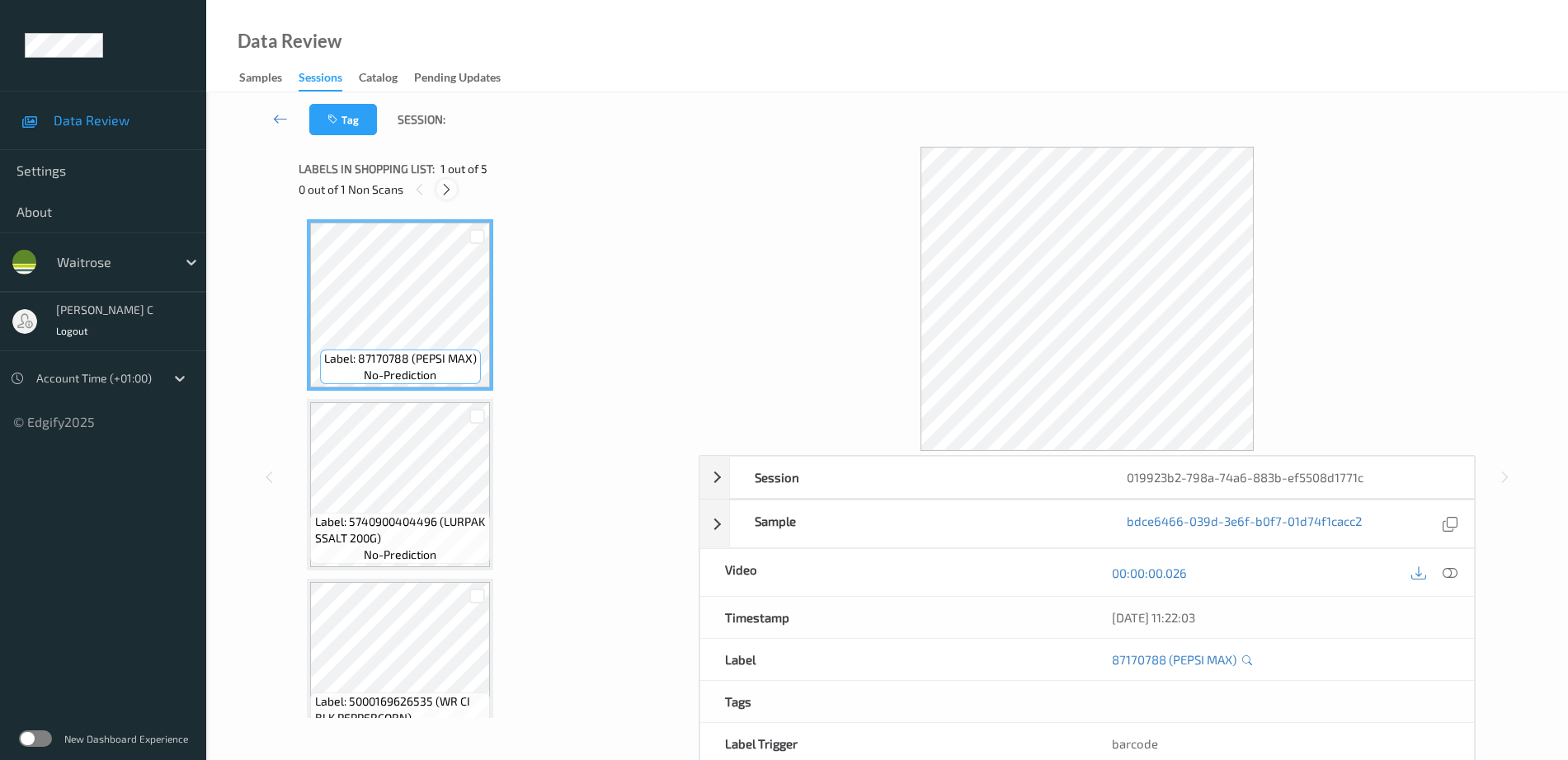
click at [454, 183] on div at bounding box center [446, 188] width 21 height 21
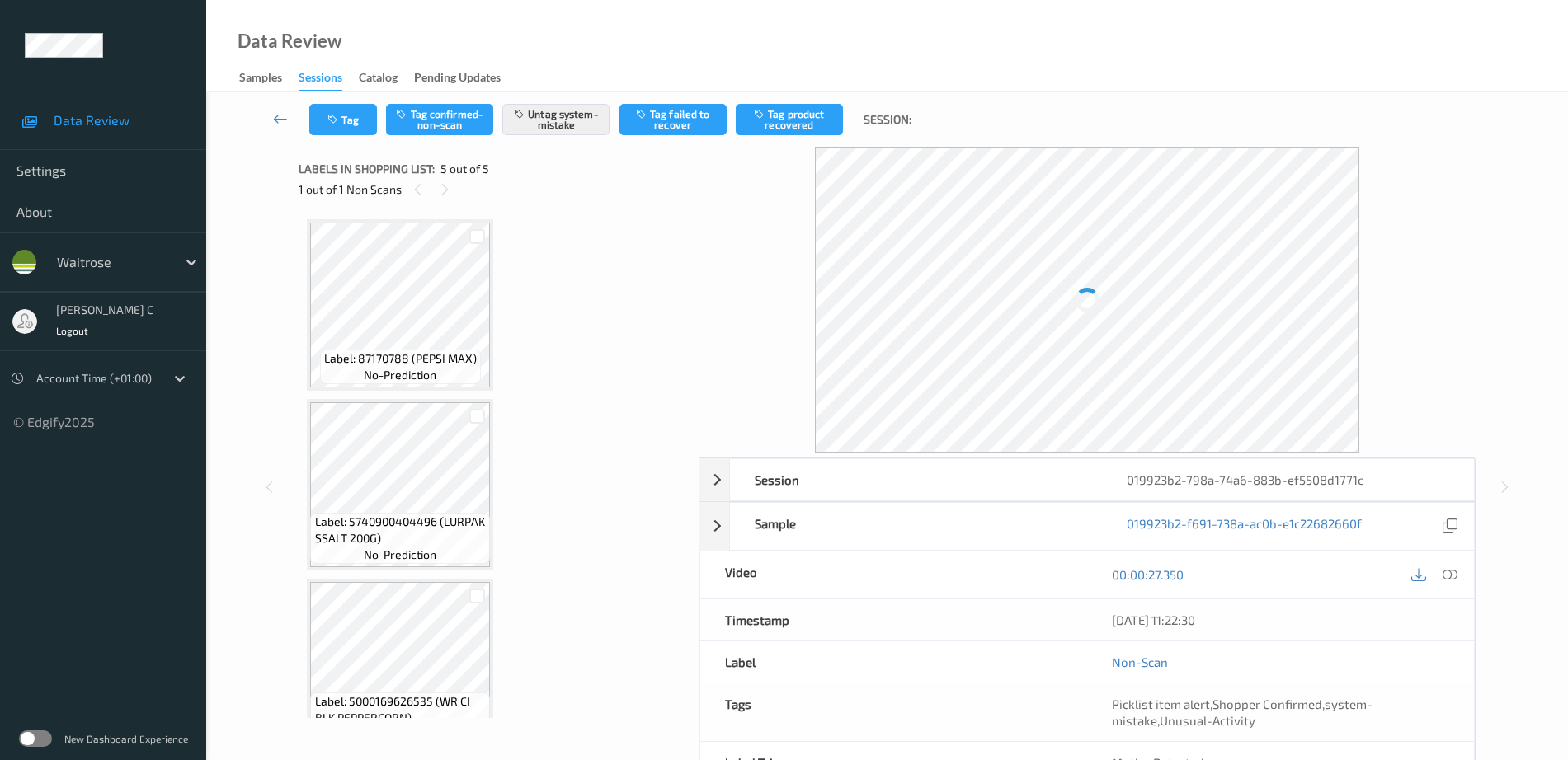
scroll to position [400, 0]
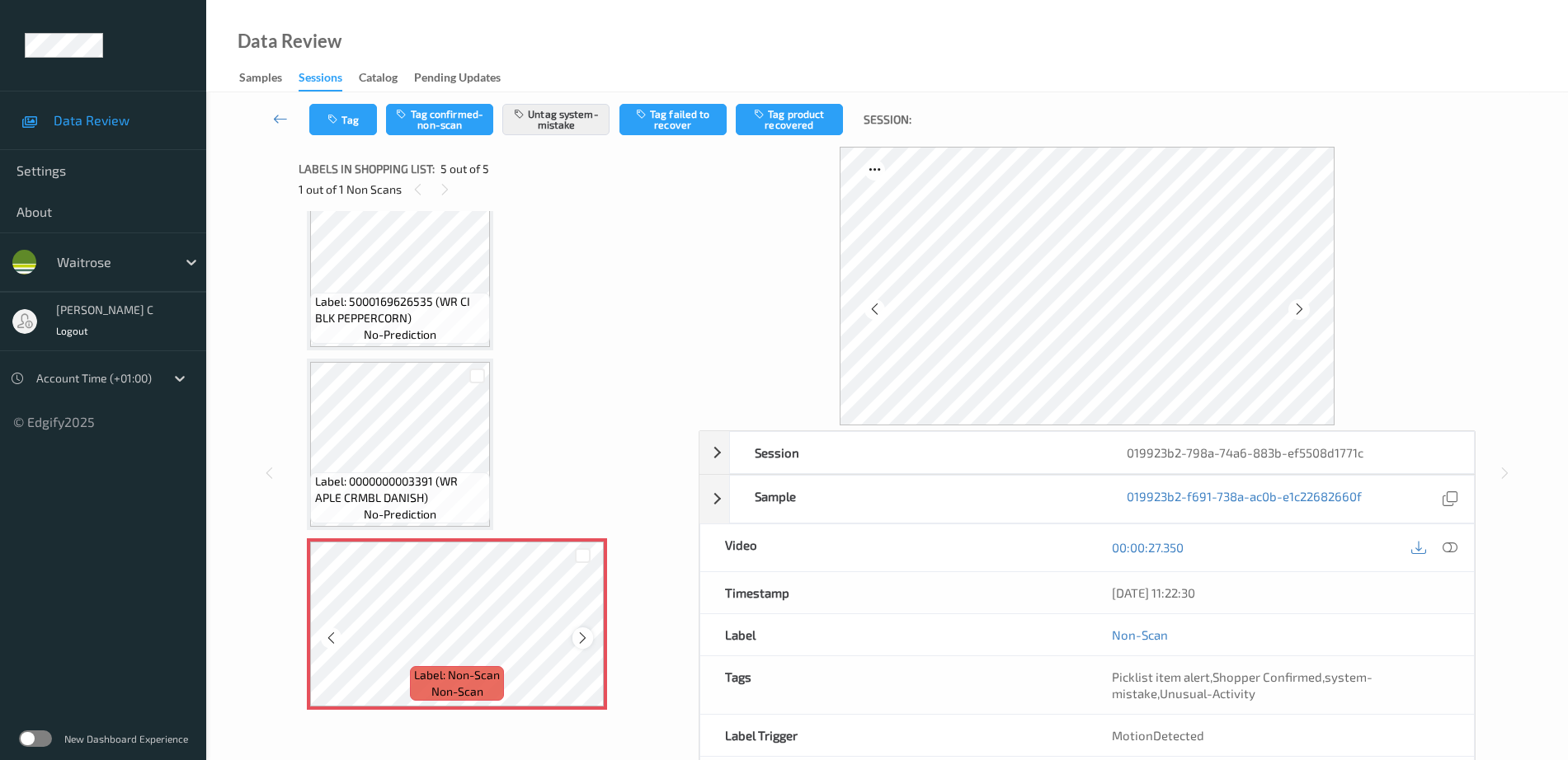
click at [583, 642] on icon at bounding box center [583, 638] width 14 height 15
click at [583, 642] on icon at bounding box center [582, 638] width 14 height 15
click at [498, 535] on div "Label: 87170788 (PEPSI MAX) no-prediction Label: 5740900404496 (LURPAK SSALT 20…" at bounding box center [492, 264] width 372 height 890
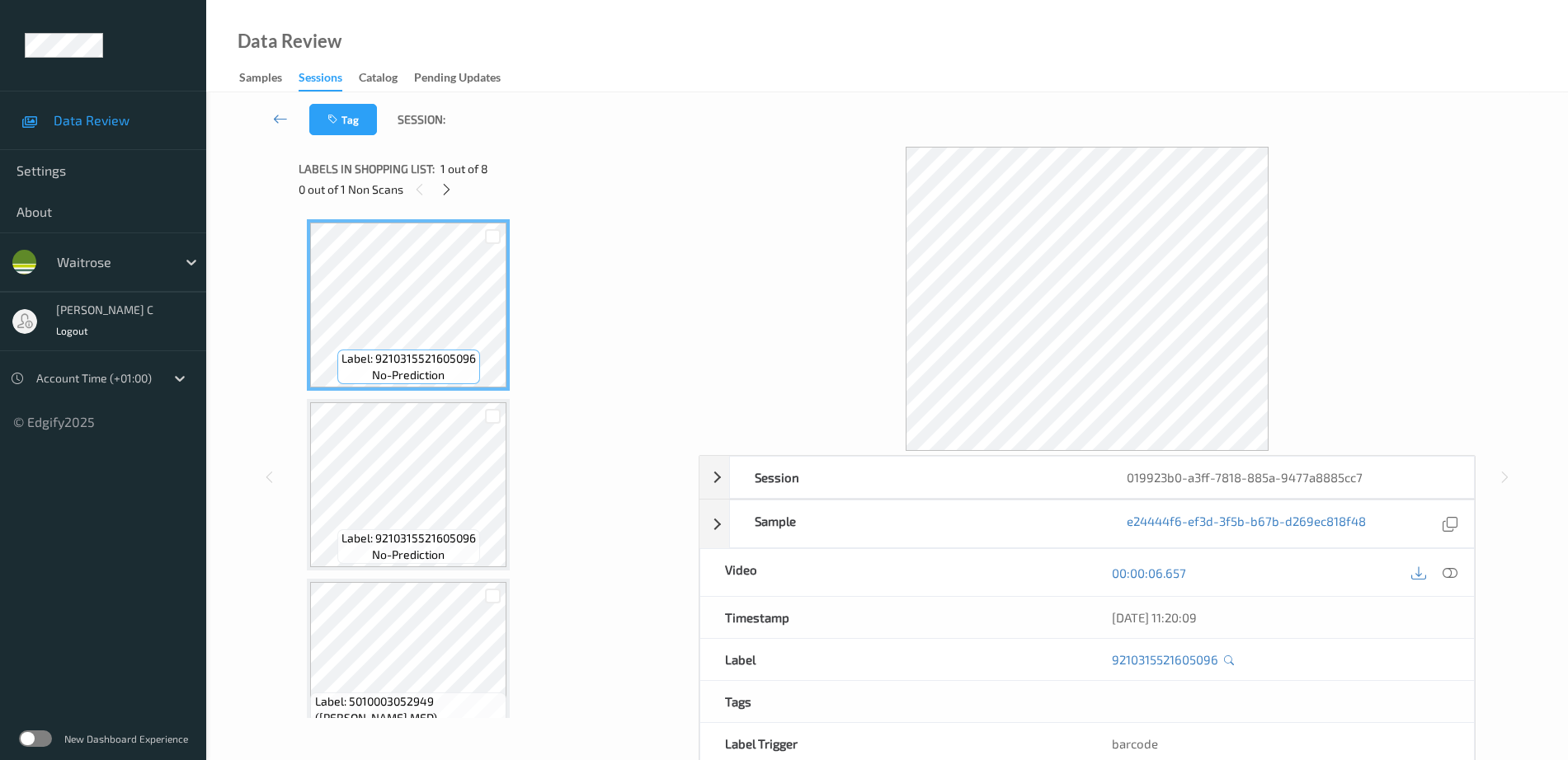
drag, startPoint x: 453, startPoint y: 191, endPoint x: 455, endPoint y: 183, distance: 8.2
click at [455, 189] on div at bounding box center [446, 188] width 21 height 21
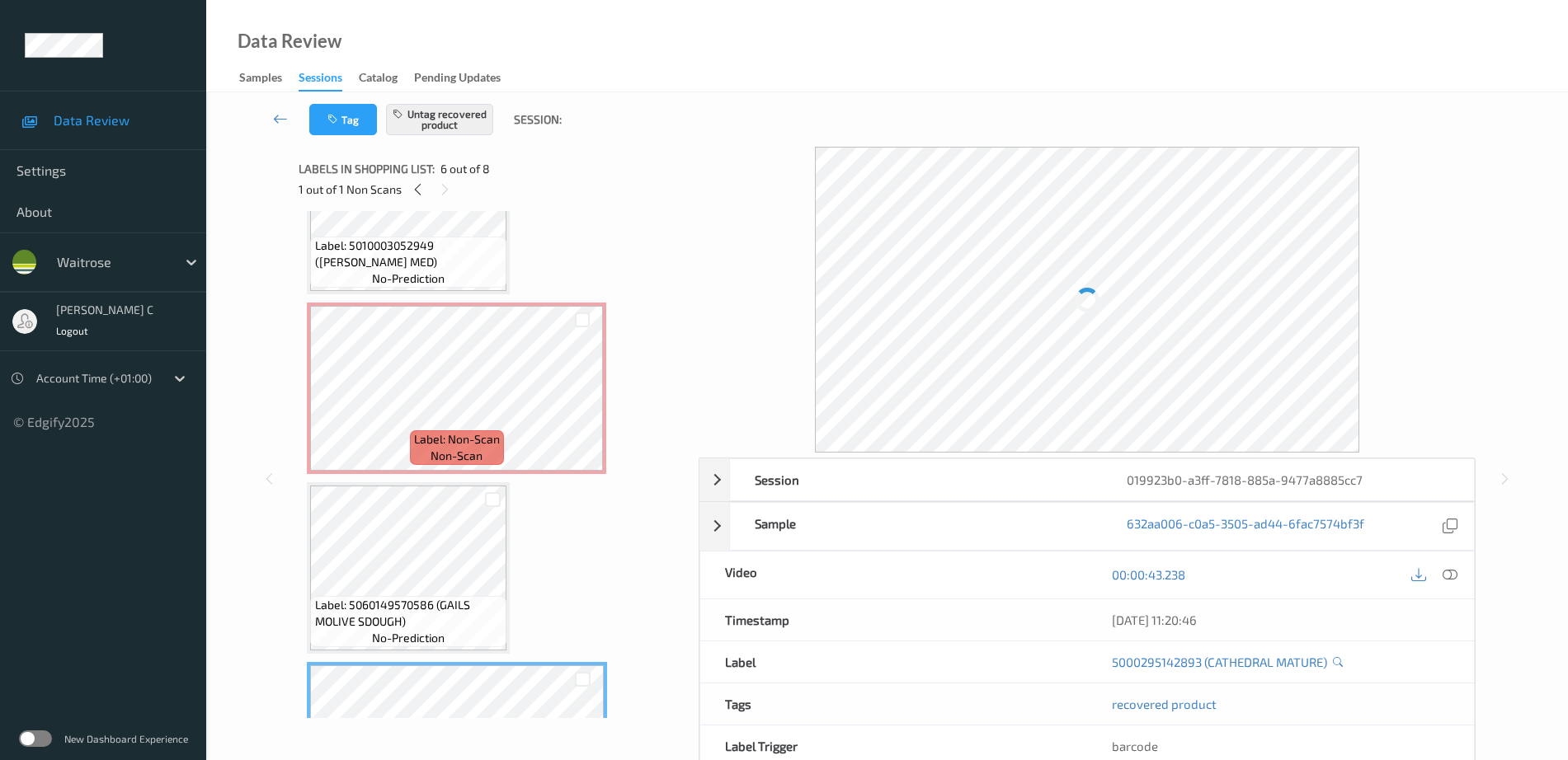
scroll to position [368, 0]
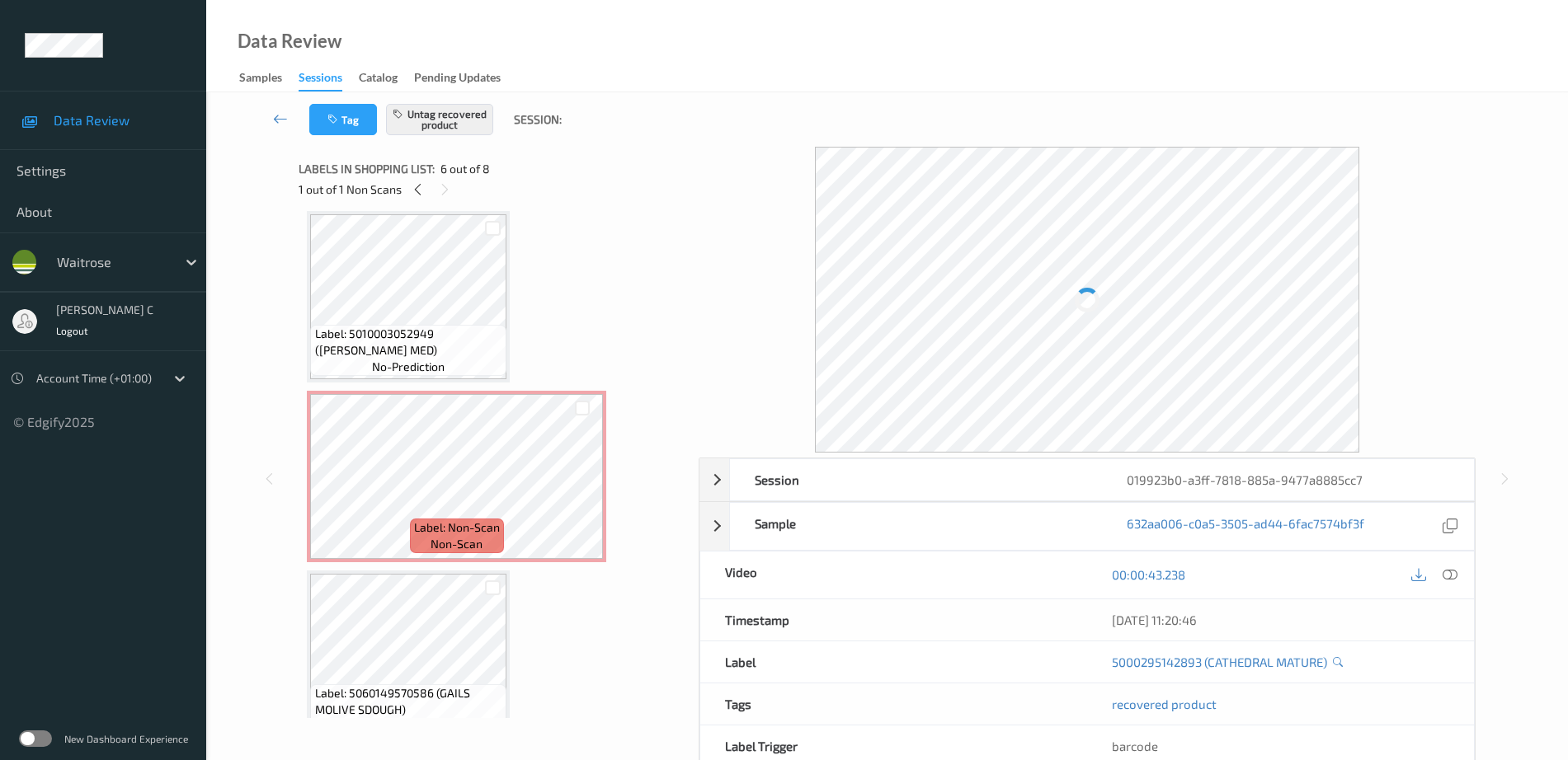
click at [402, 327] on span "Label: 5010003052949 (HOVIS BOB MED)" at bounding box center [409, 342] width 188 height 33
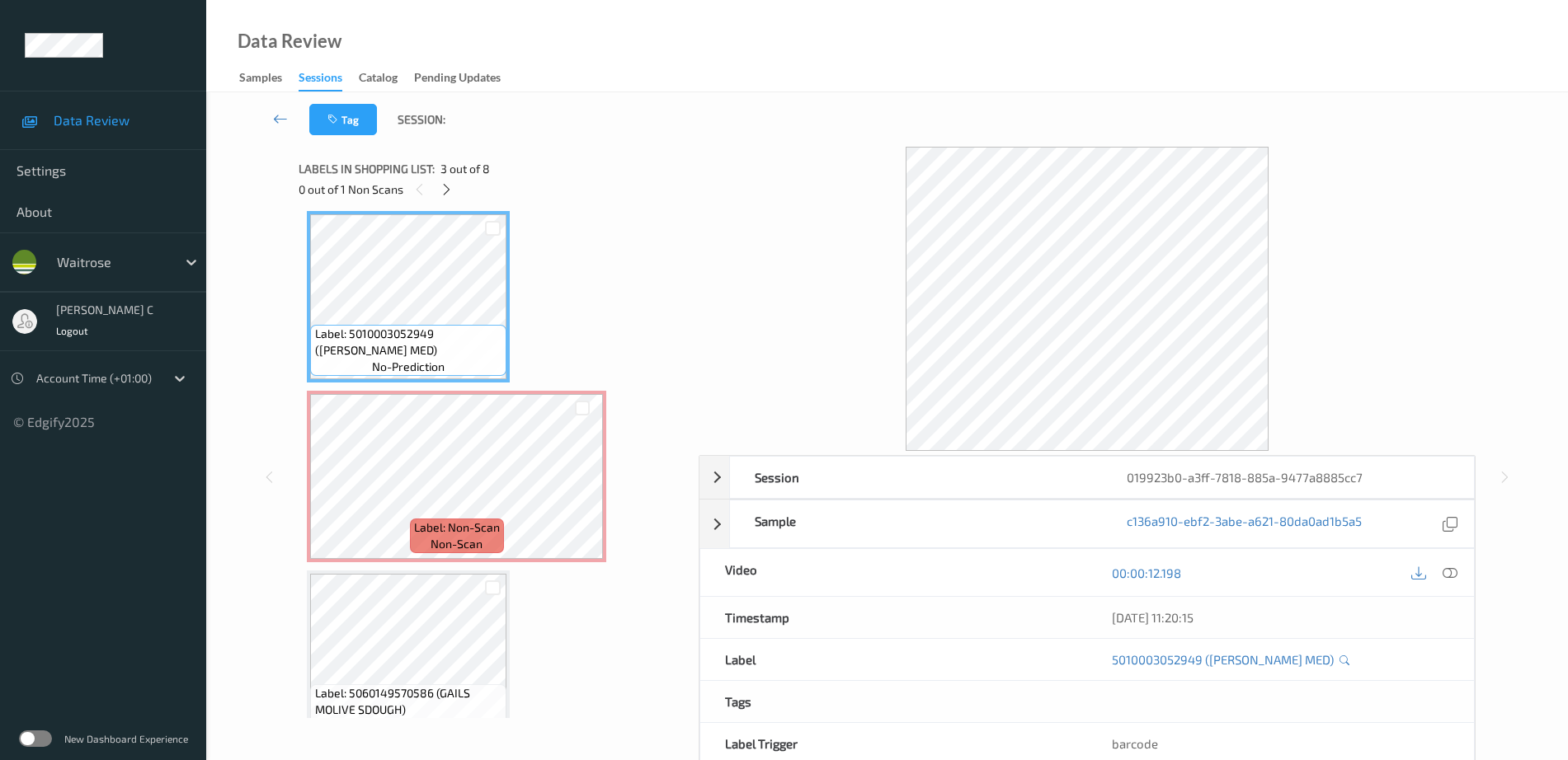
click at [1455, 572] on icon at bounding box center [1449, 572] width 15 height 15
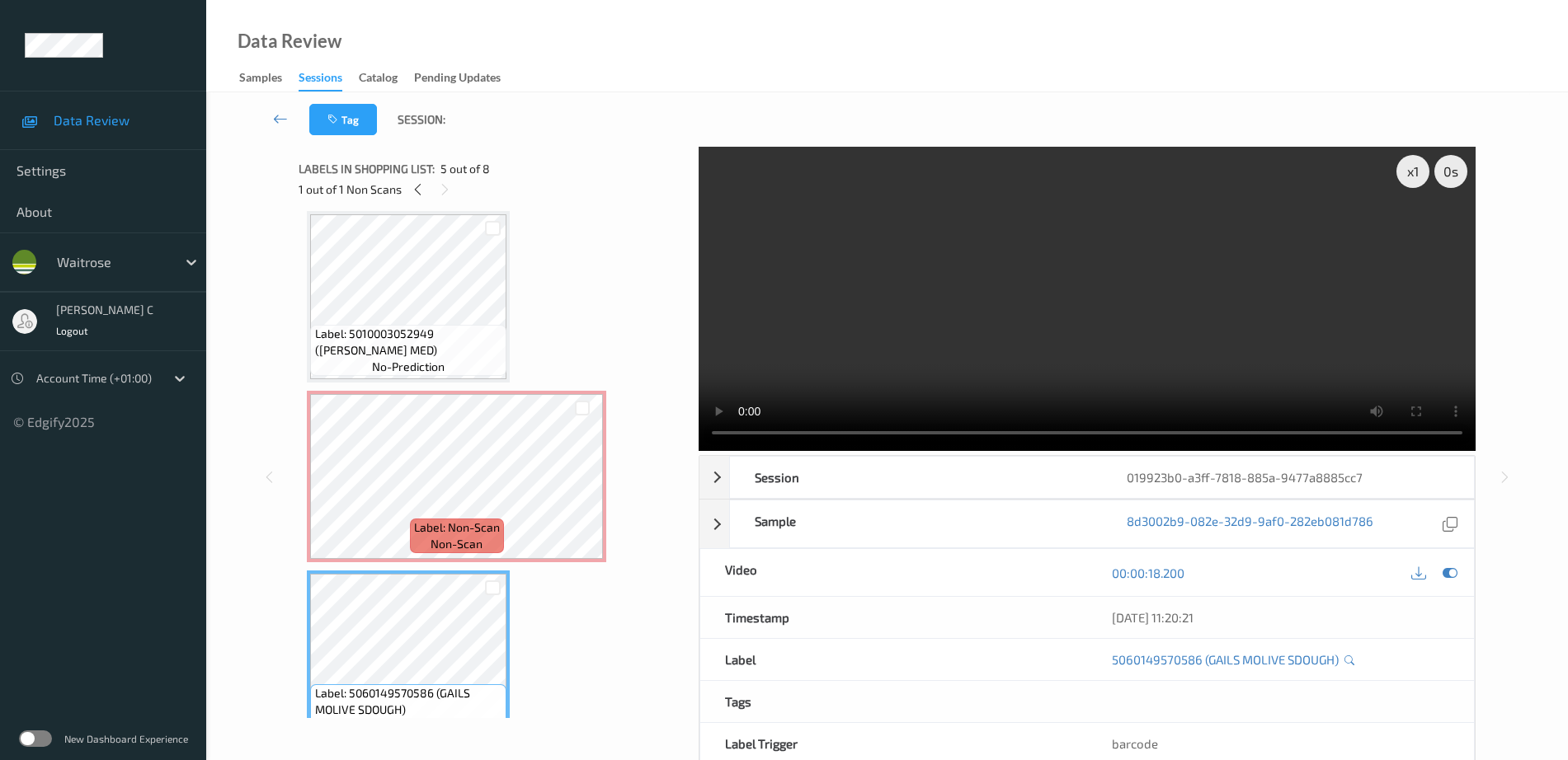
click at [443, 355] on span "Label: 5010003052949 (HOVIS BOB MED)" at bounding box center [409, 342] width 188 height 33
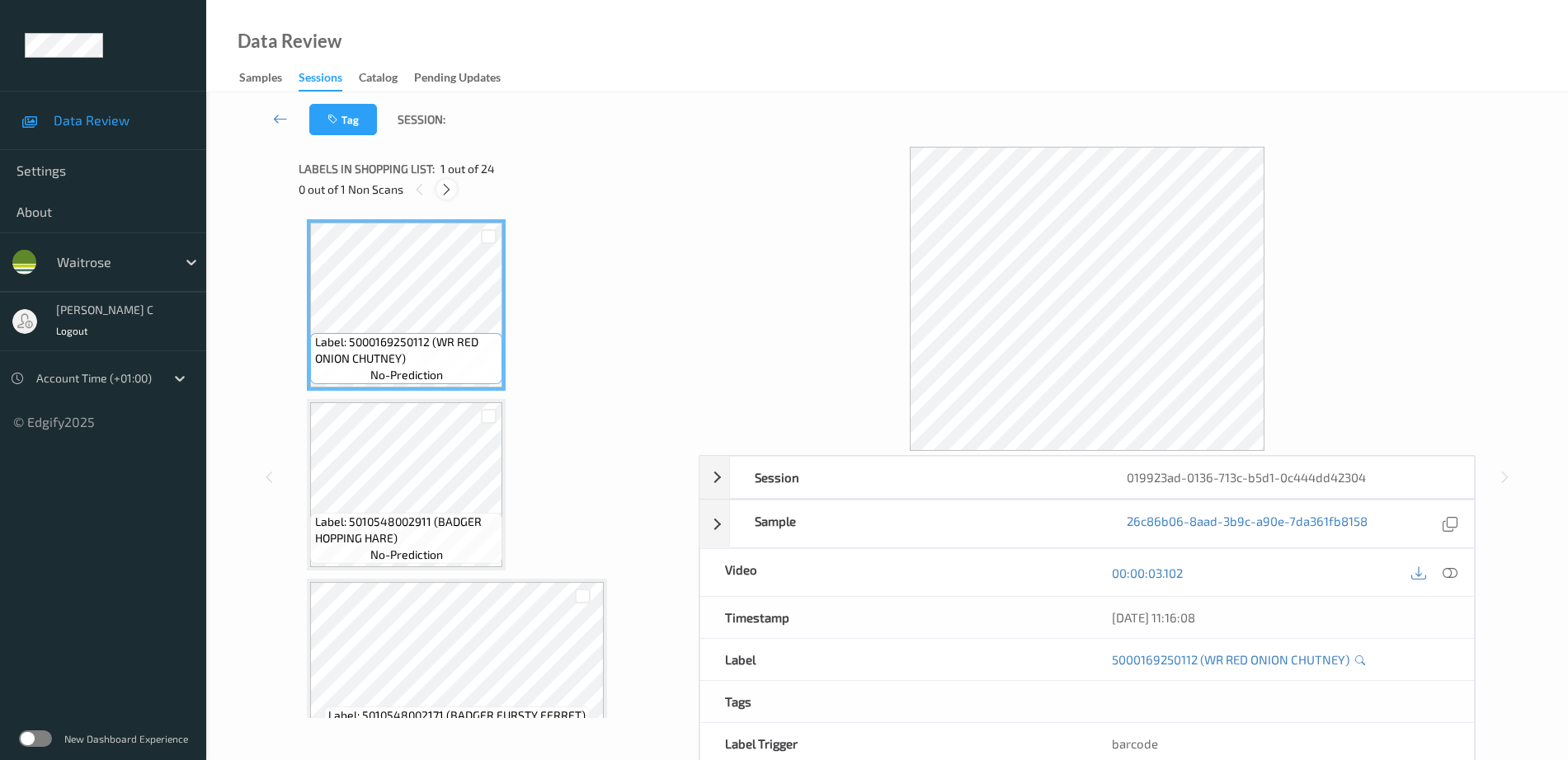
click at [452, 189] on icon at bounding box center [447, 189] width 14 height 15
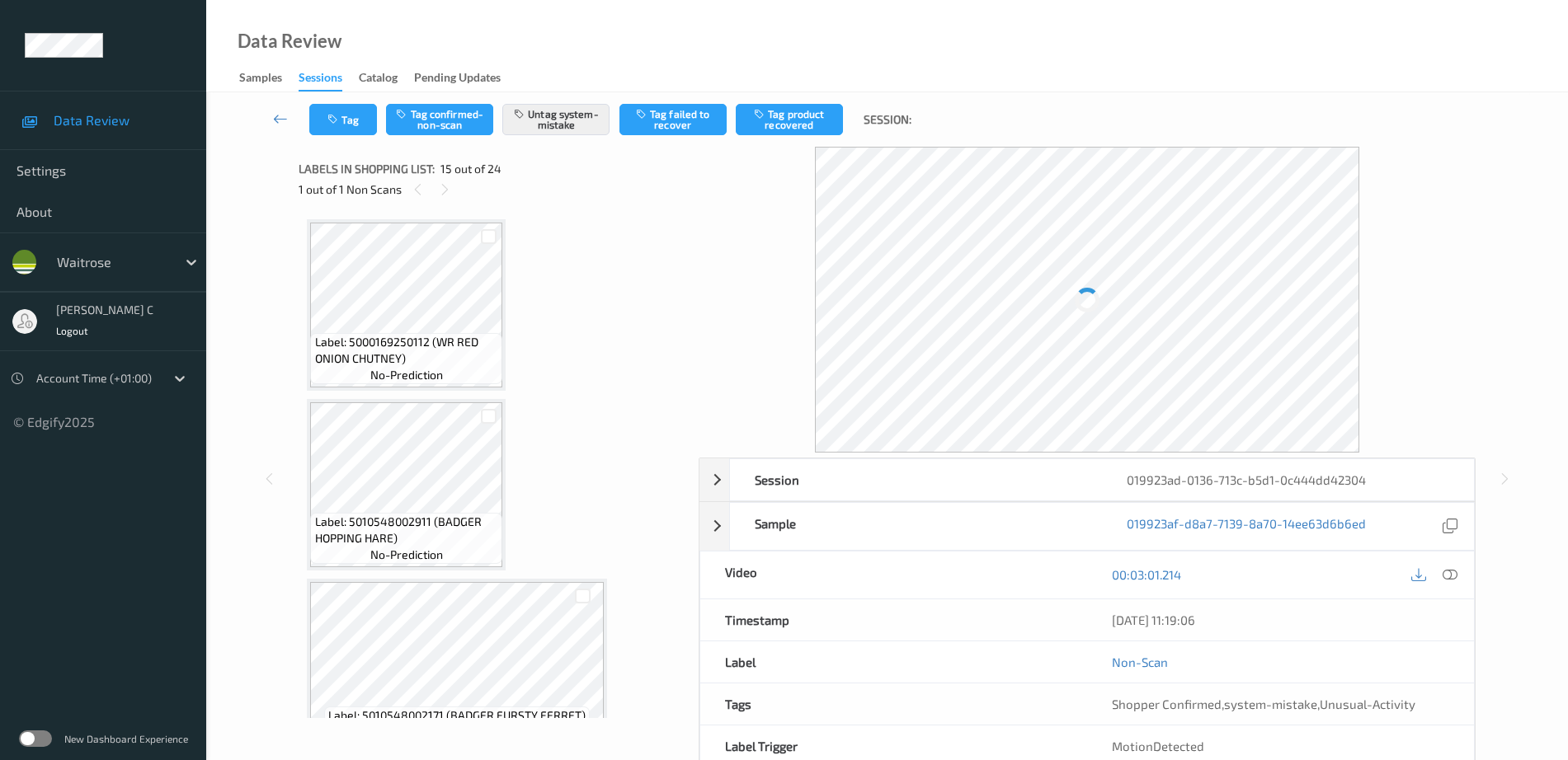
scroll to position [2344, 0]
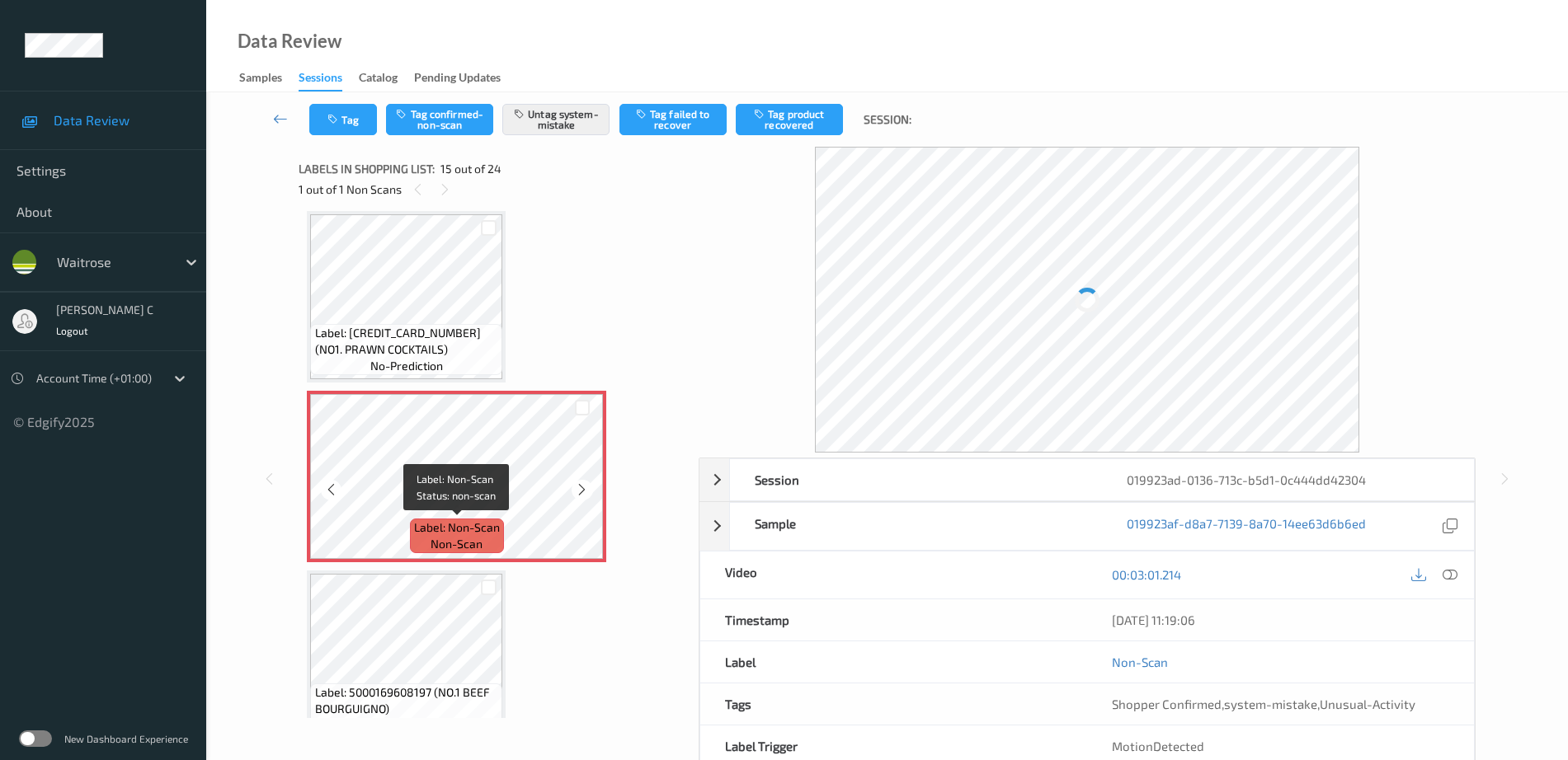
click at [446, 521] on span "Label: Non-Scan" at bounding box center [457, 527] width 86 height 16
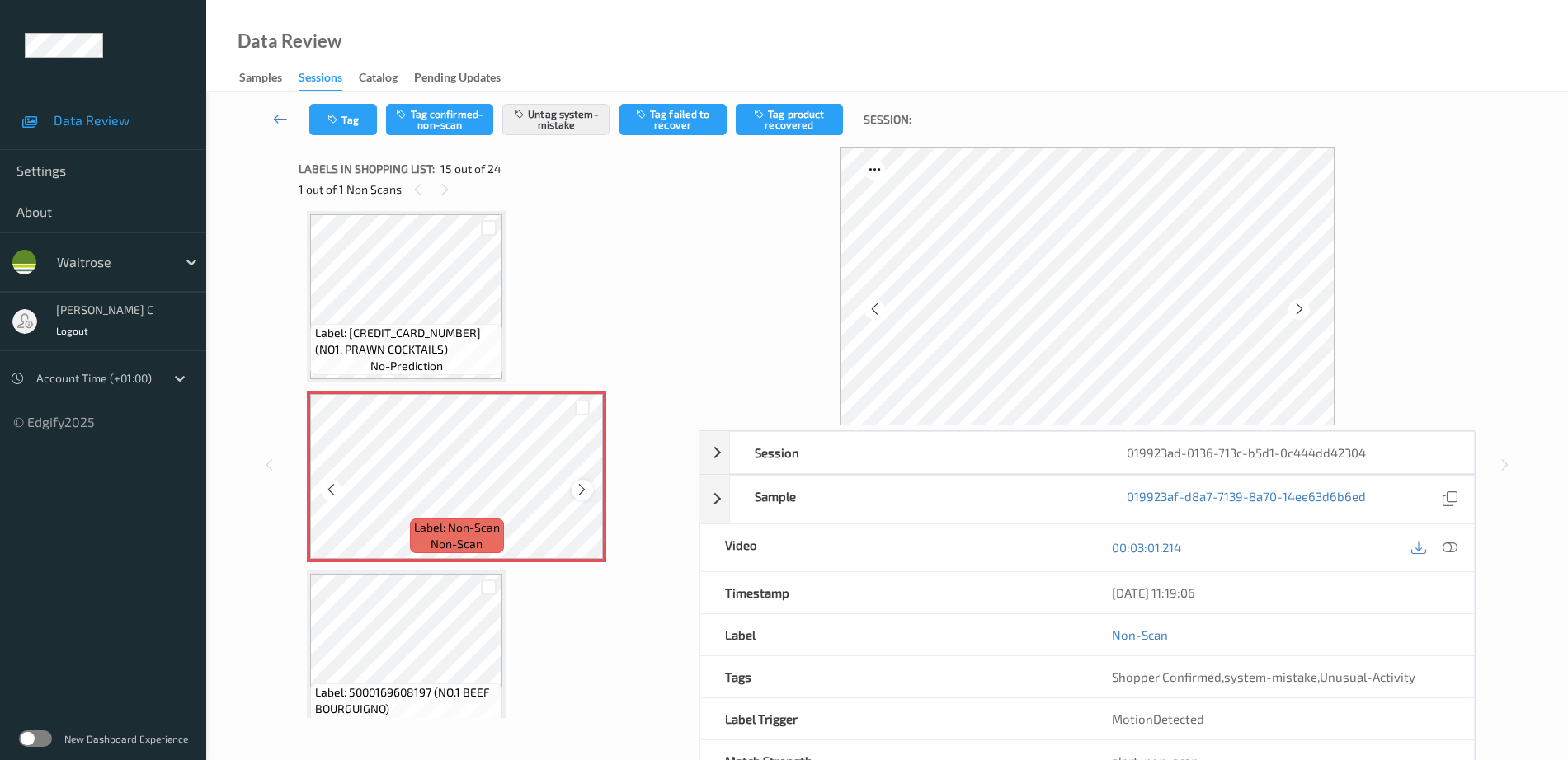
click at [583, 488] on icon at bounding box center [582, 489] width 14 height 15
click at [398, 338] on span "Label: 5000169674277 (NO1. PRAWN COCKTAILS)" at bounding box center [407, 341] width 184 height 33
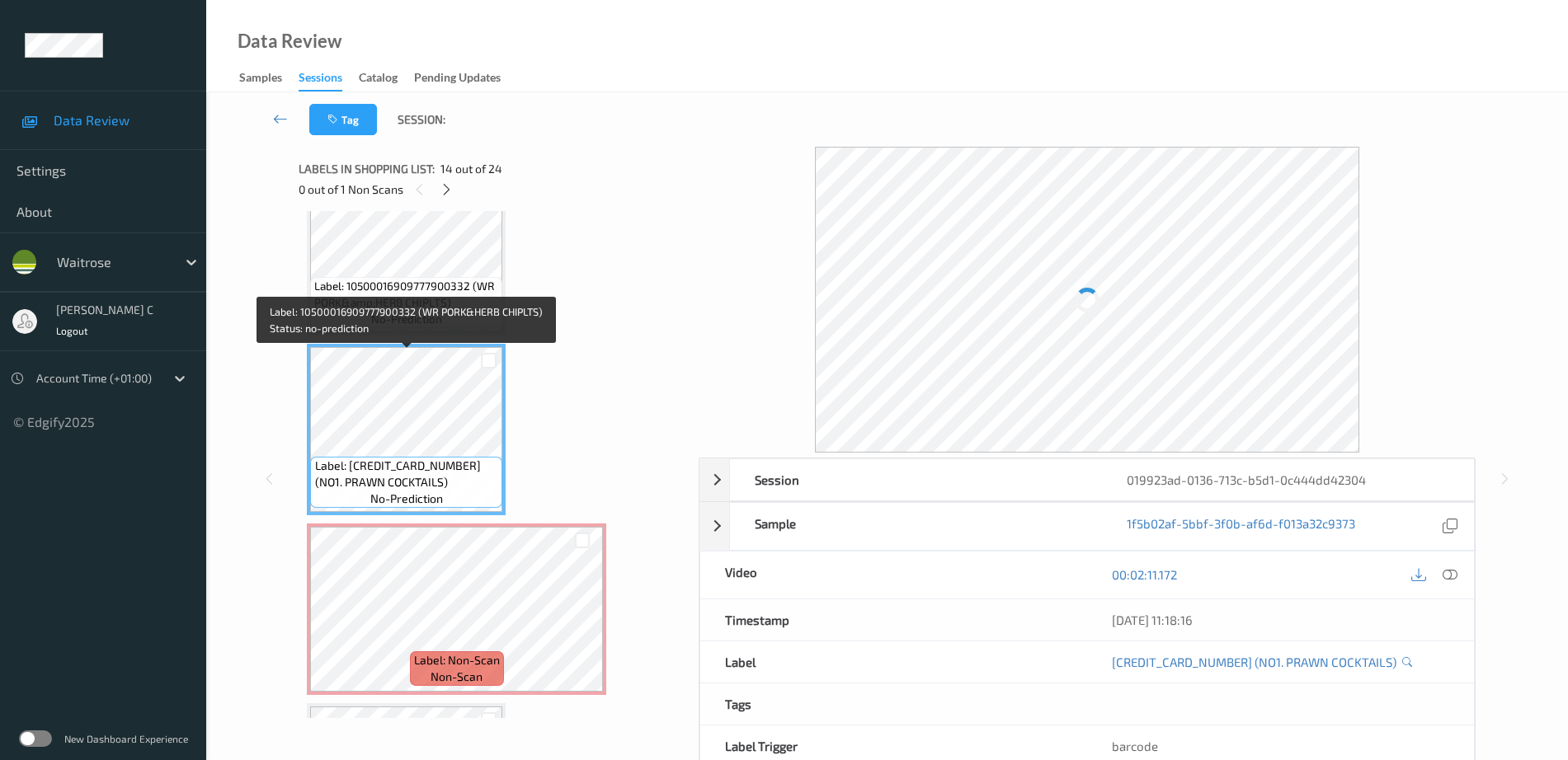
scroll to position [2242, 0]
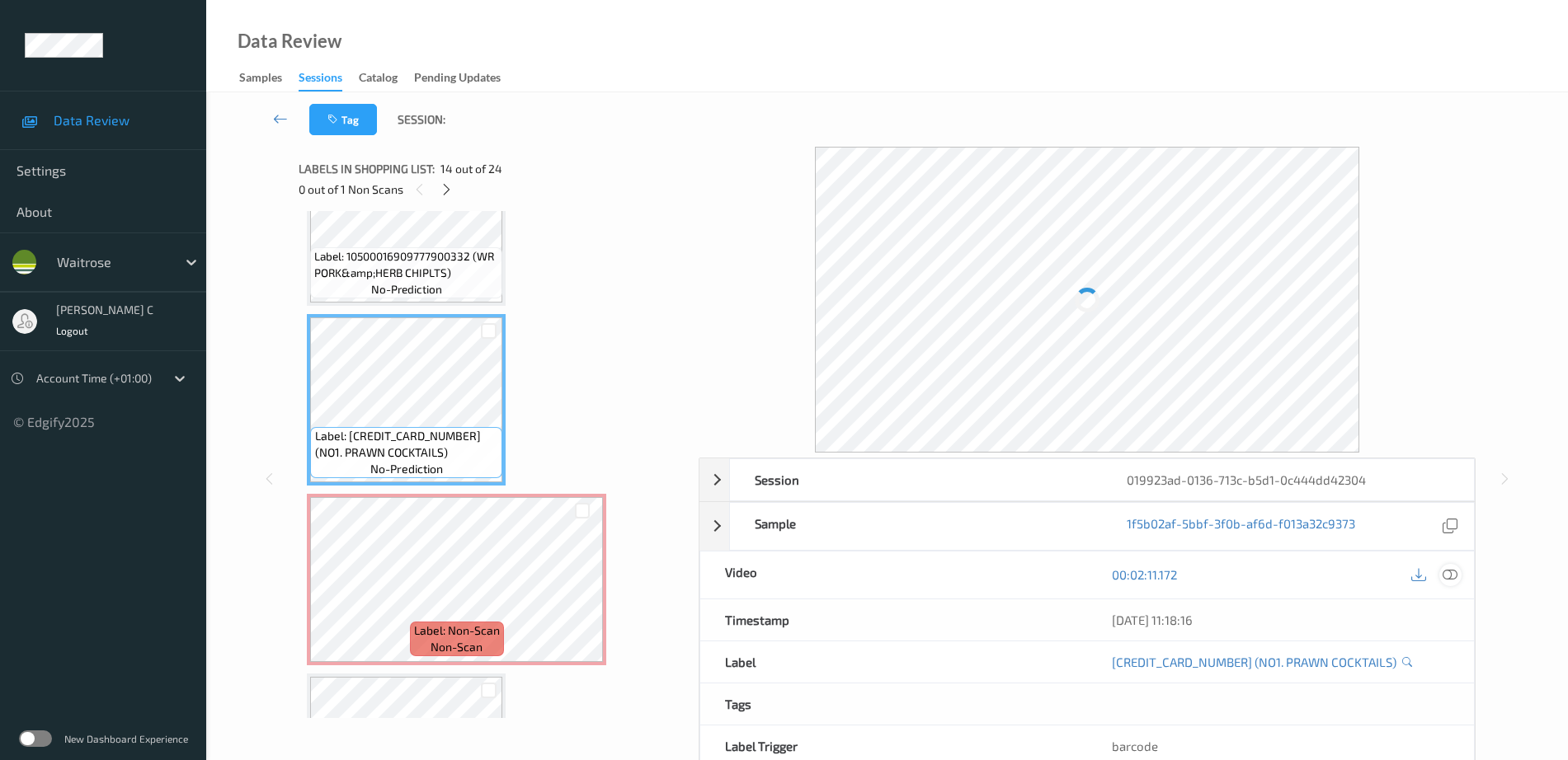
click at [1444, 571] on icon at bounding box center [1449, 574] width 15 height 15
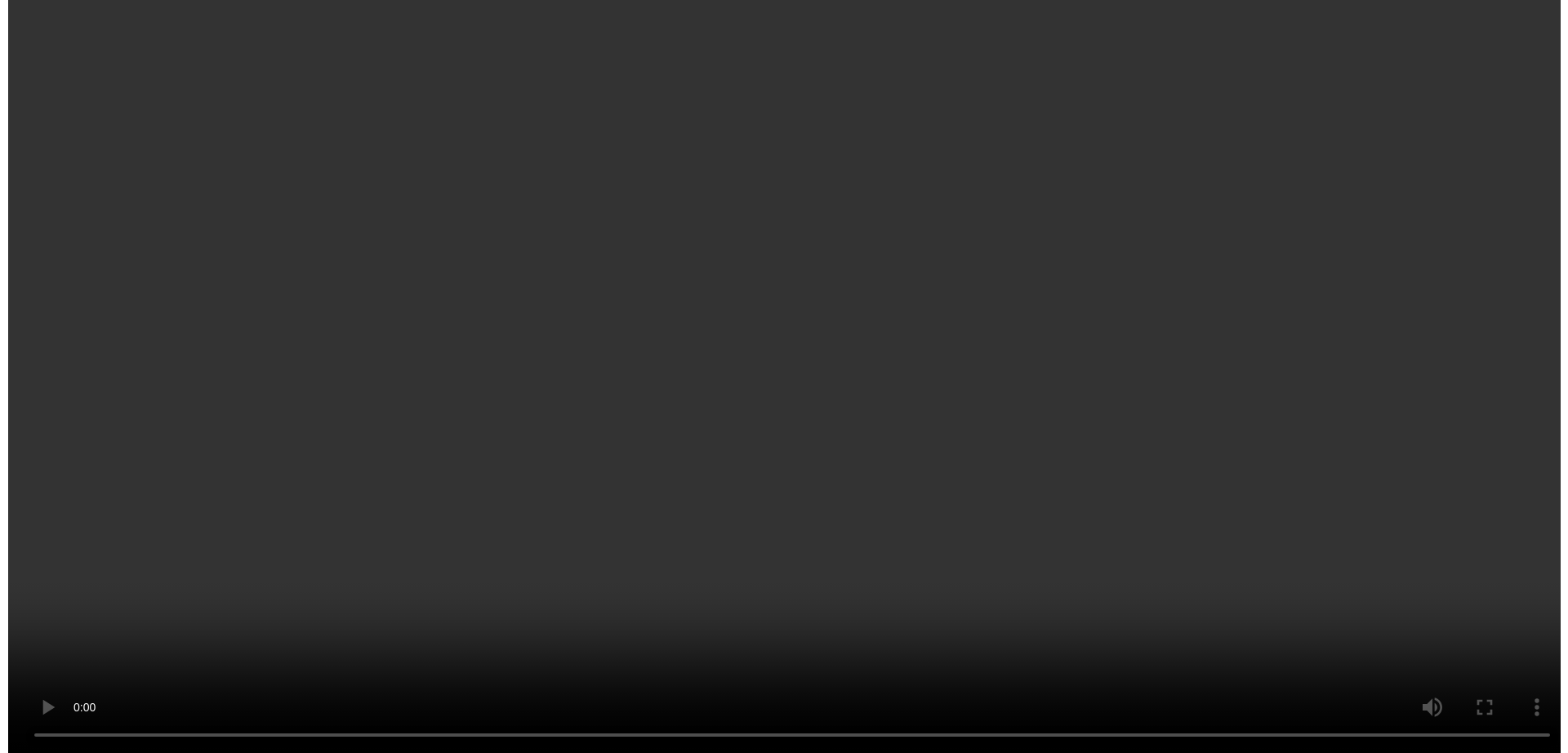
scroll to position [2323, 0]
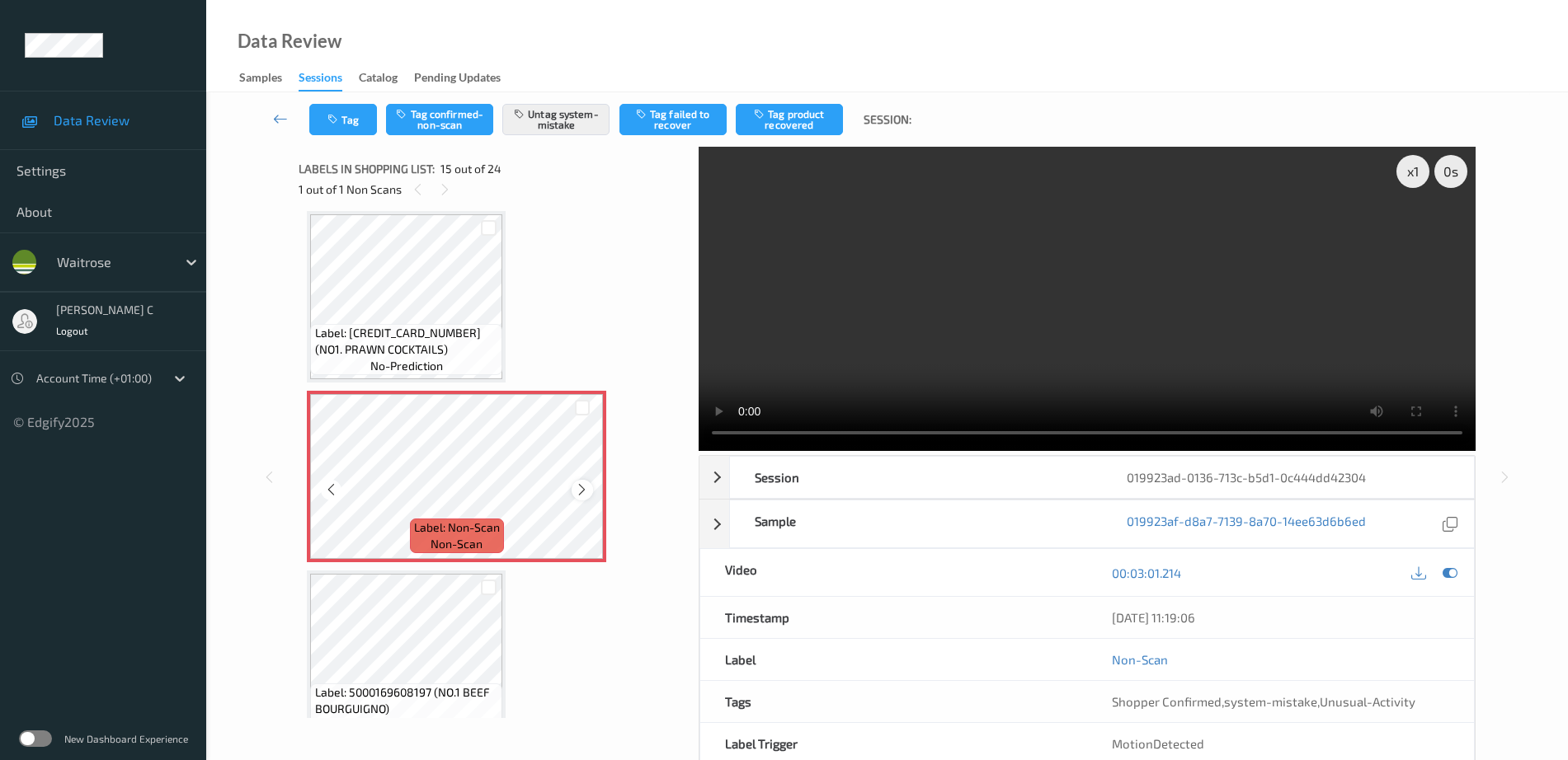
click at [585, 487] on icon at bounding box center [582, 489] width 14 height 15
click at [365, 122] on button "Tag" at bounding box center [343, 119] width 68 height 31
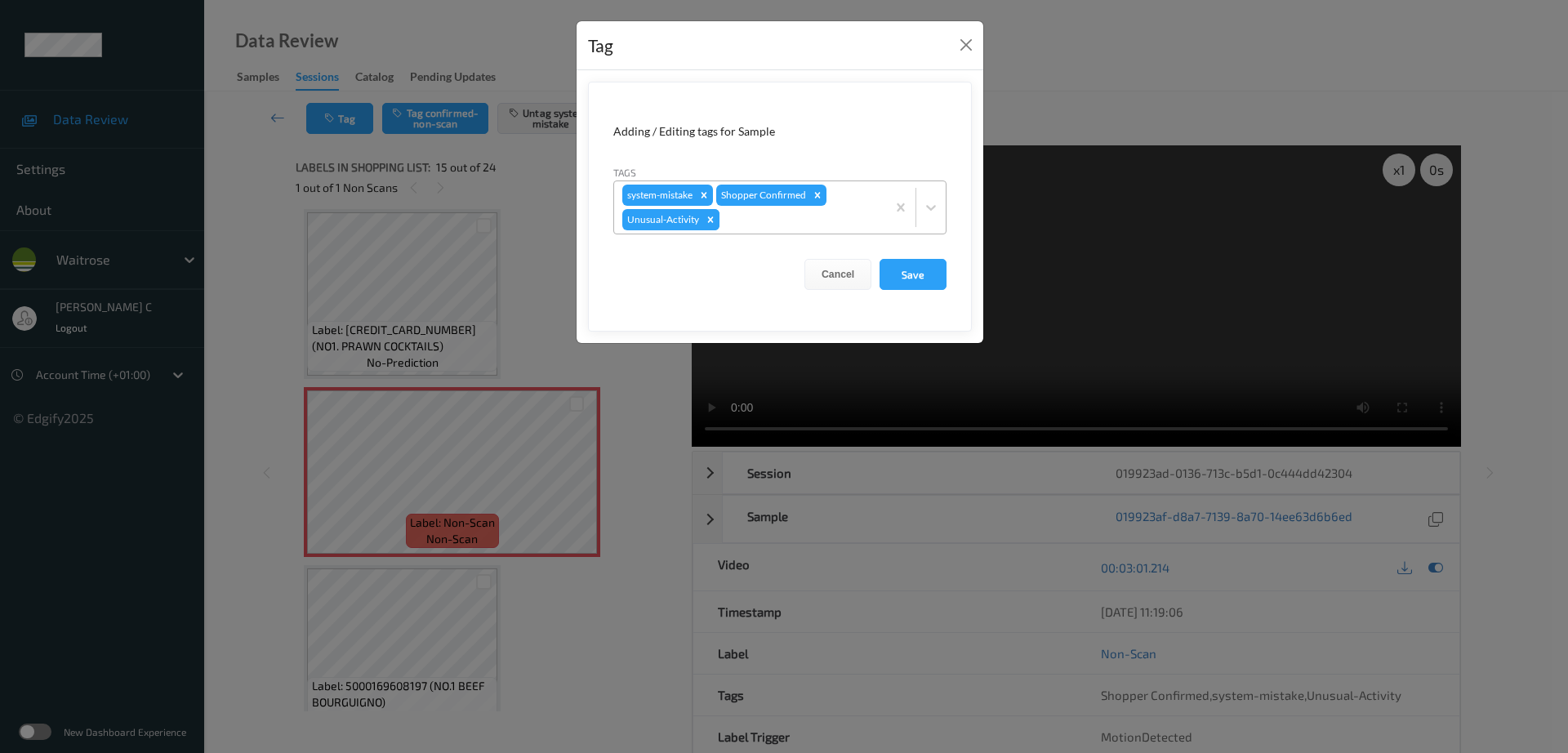
click at [713, 221] on icon "Remove Unusual-Activity" at bounding box center [711, 219] width 12 height 12
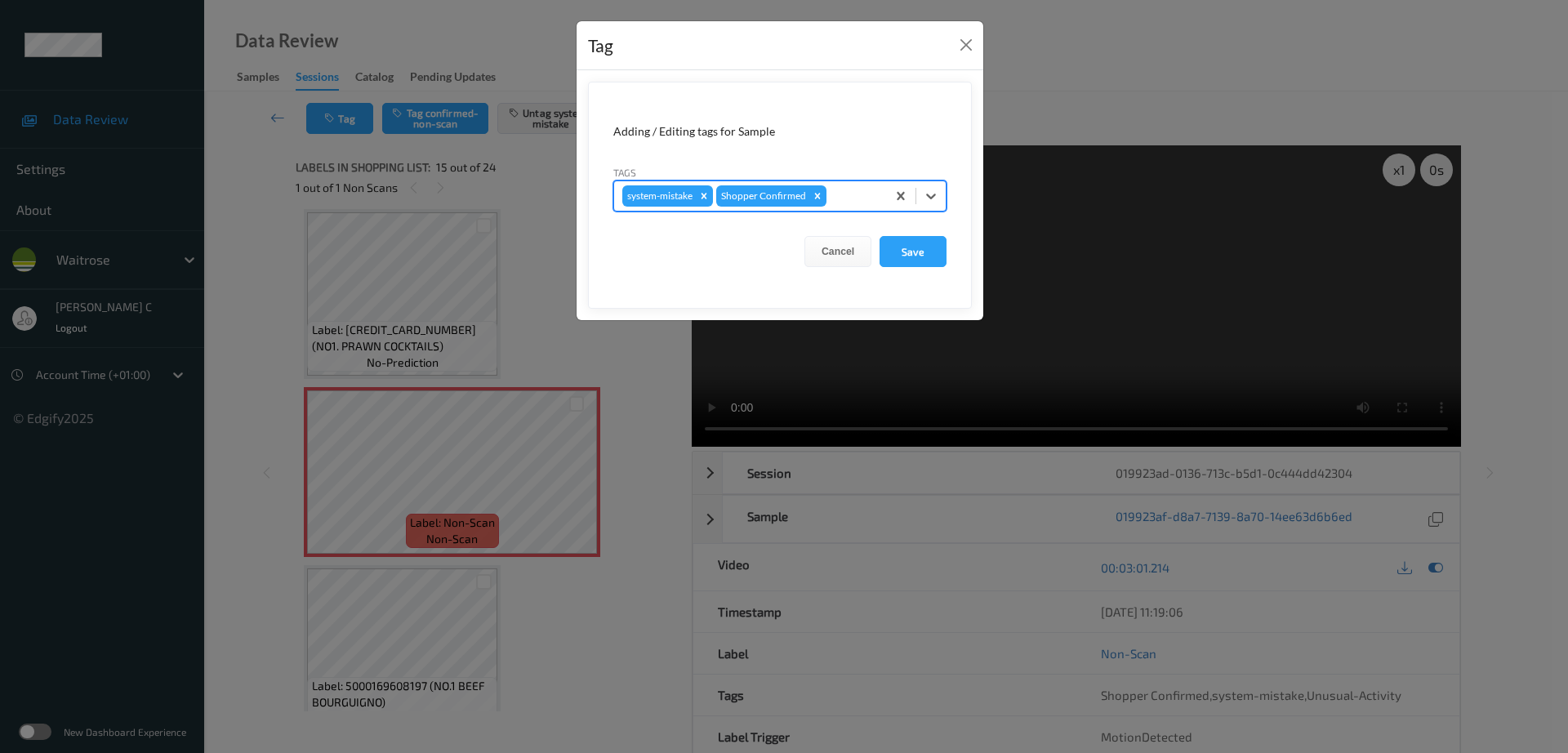
type input "b"
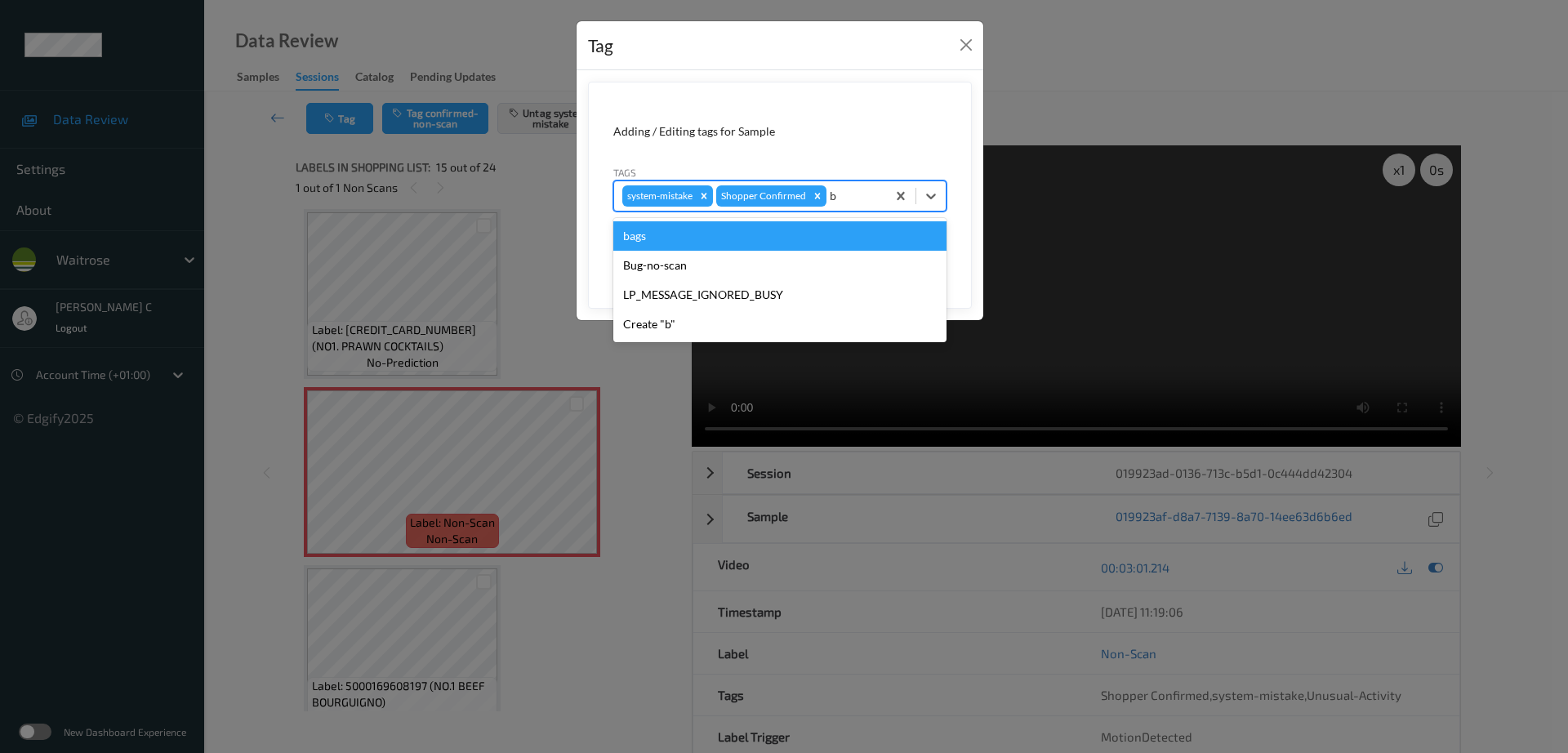
click at [714, 238] on div "bags" at bounding box center [780, 235] width 334 height 29
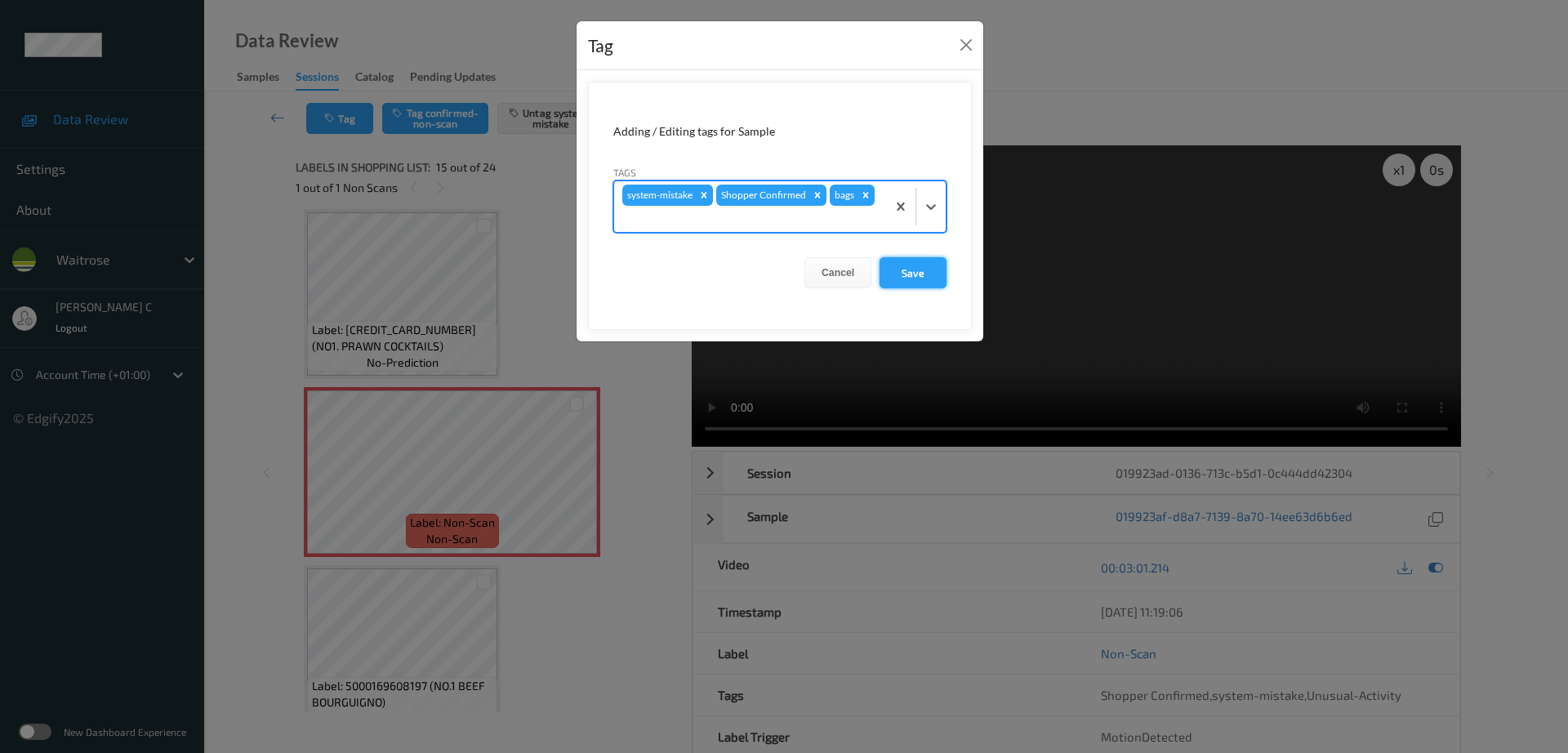
click at [915, 268] on button "Save" at bounding box center [913, 273] width 67 height 31
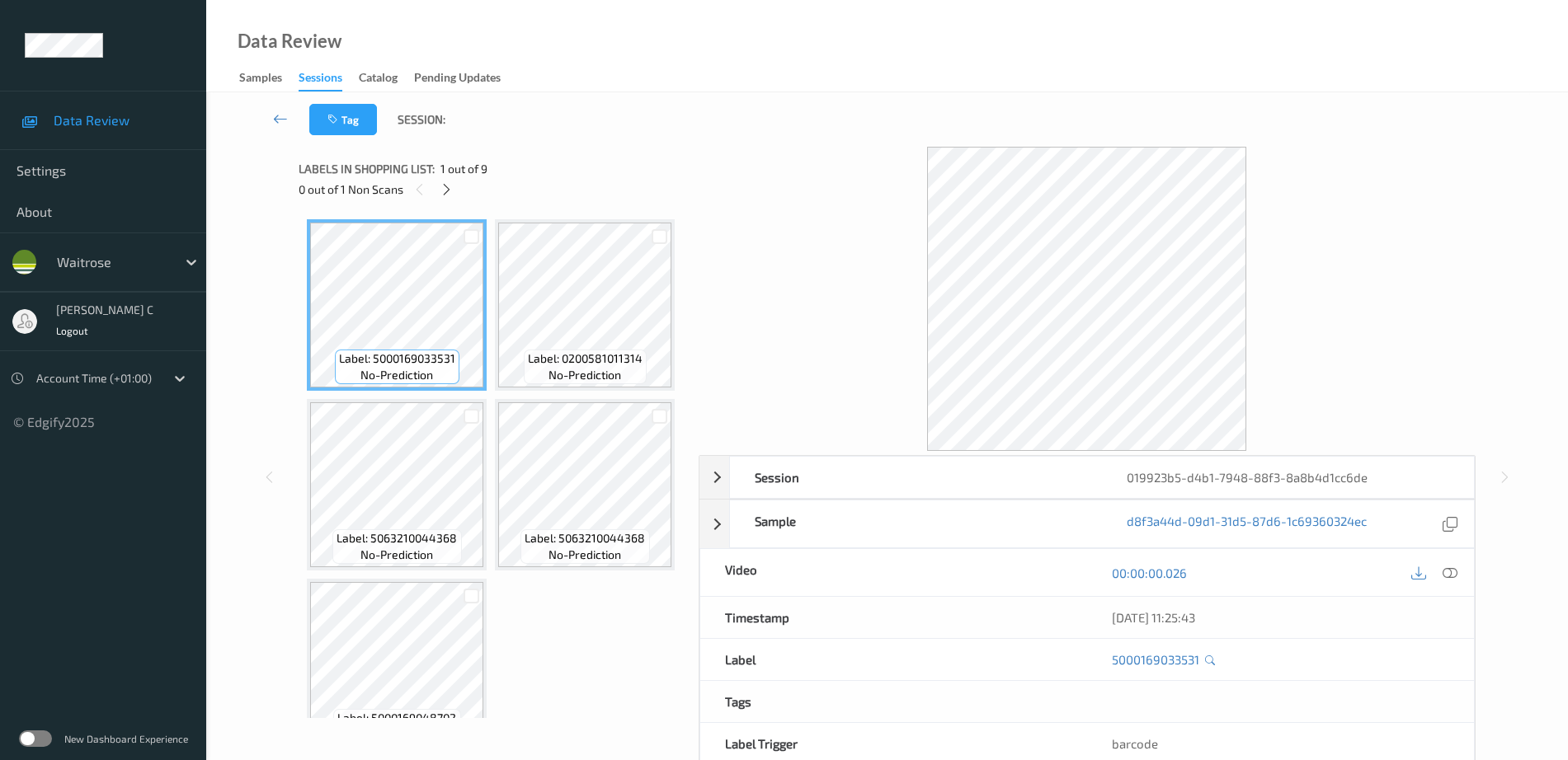
click at [457, 187] on div "0 out of 1 Non Scans" at bounding box center [492, 188] width 389 height 21
click at [455, 187] on div at bounding box center [446, 188] width 21 height 21
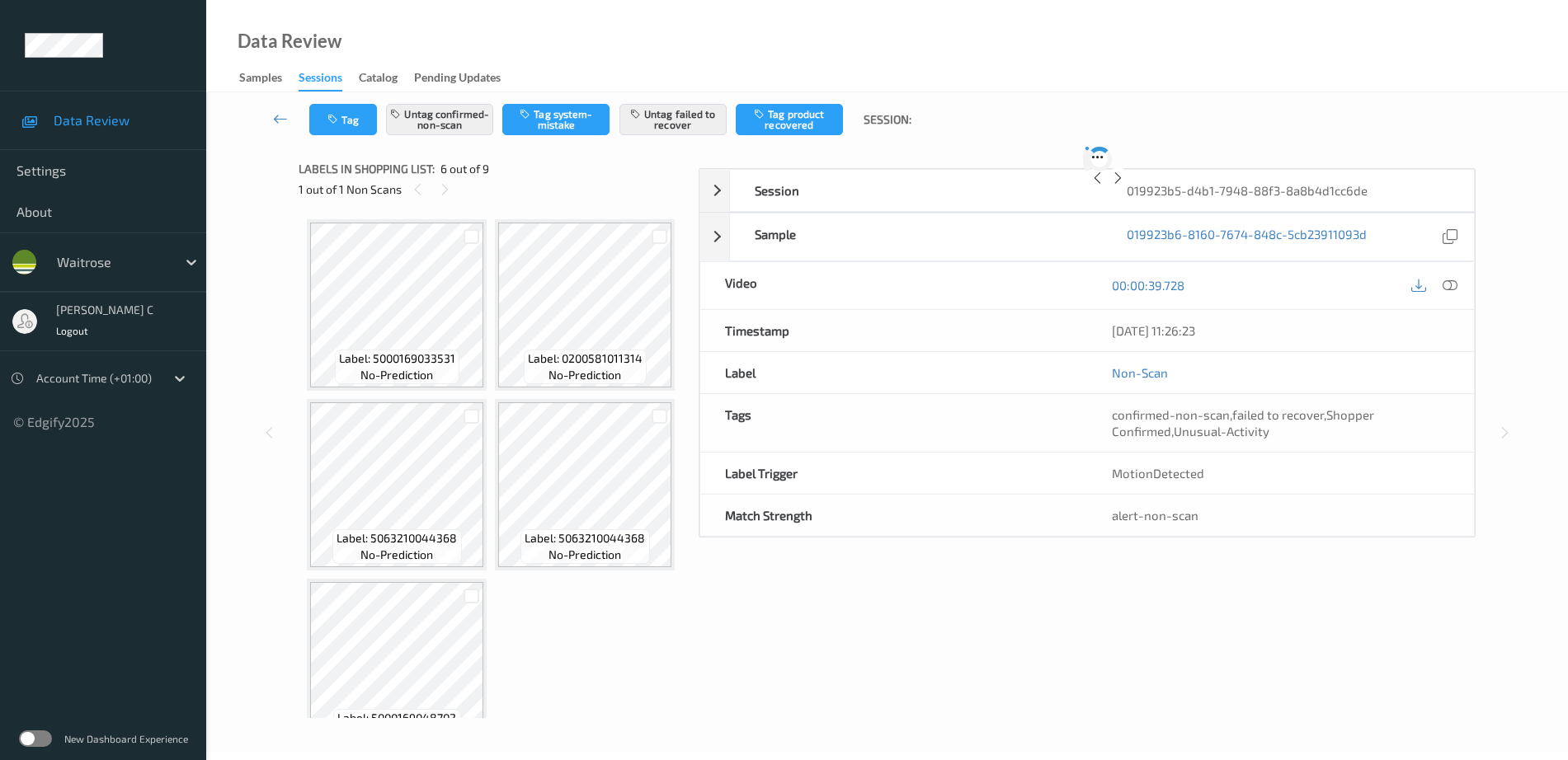
scroll to position [727, 0]
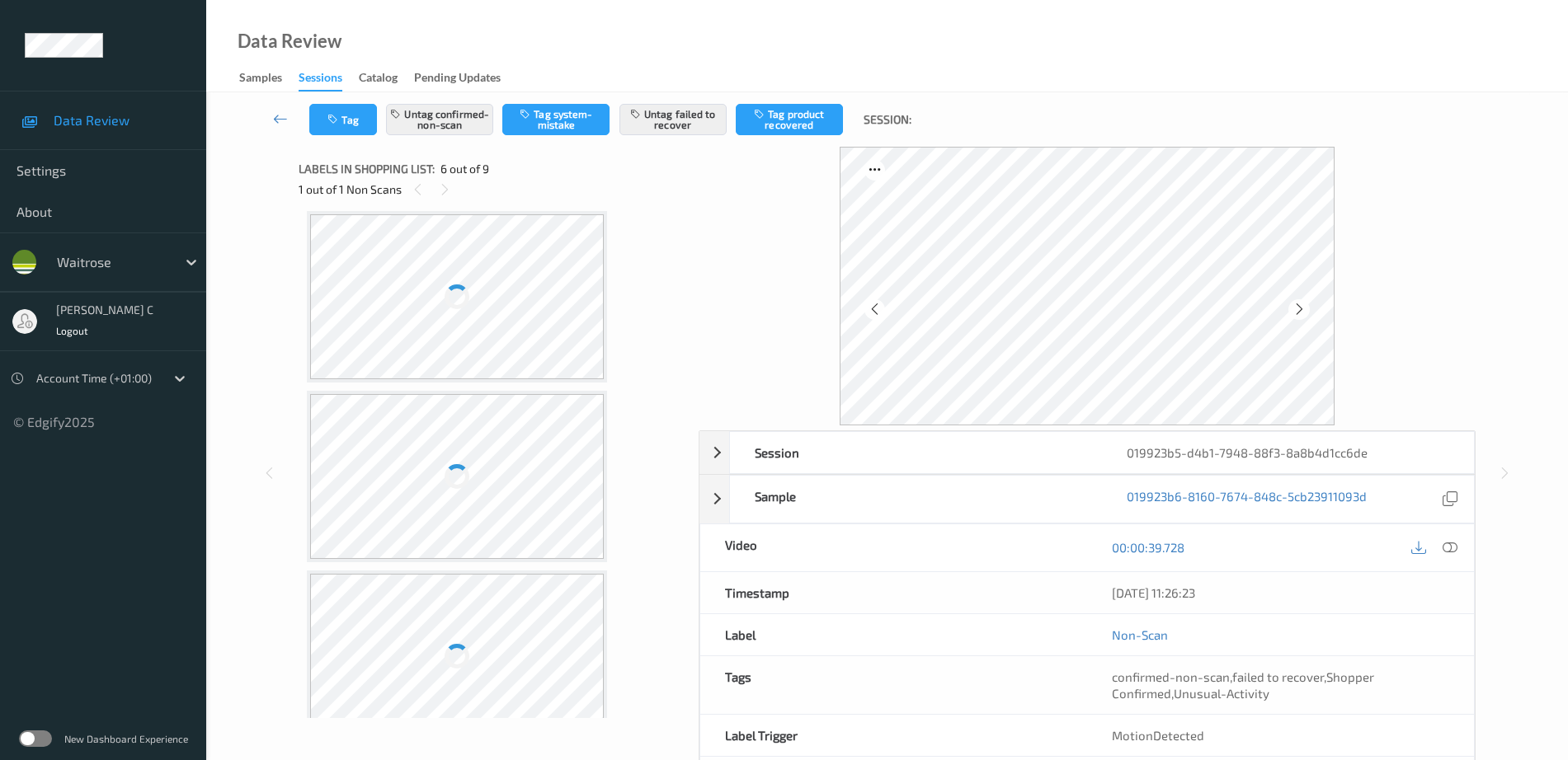
click at [493, 199] on div at bounding box center [457, 117] width 294 height 165
click at [345, 113] on button "Tag" at bounding box center [343, 119] width 68 height 31
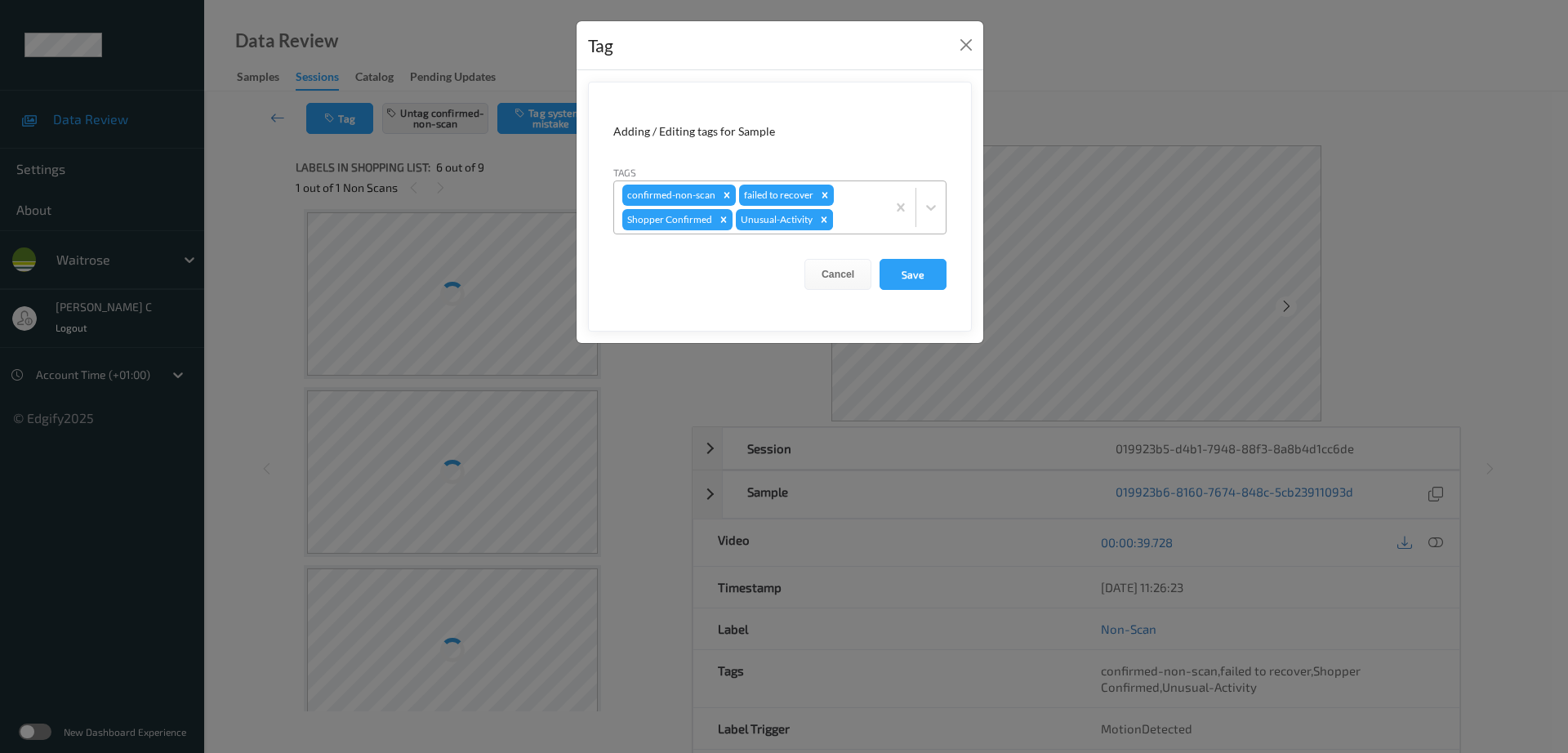
click at [825, 222] on icon "Remove Unusual-Activity" at bounding box center [824, 219] width 12 height 12
click at [911, 284] on button "Save" at bounding box center [913, 274] width 67 height 31
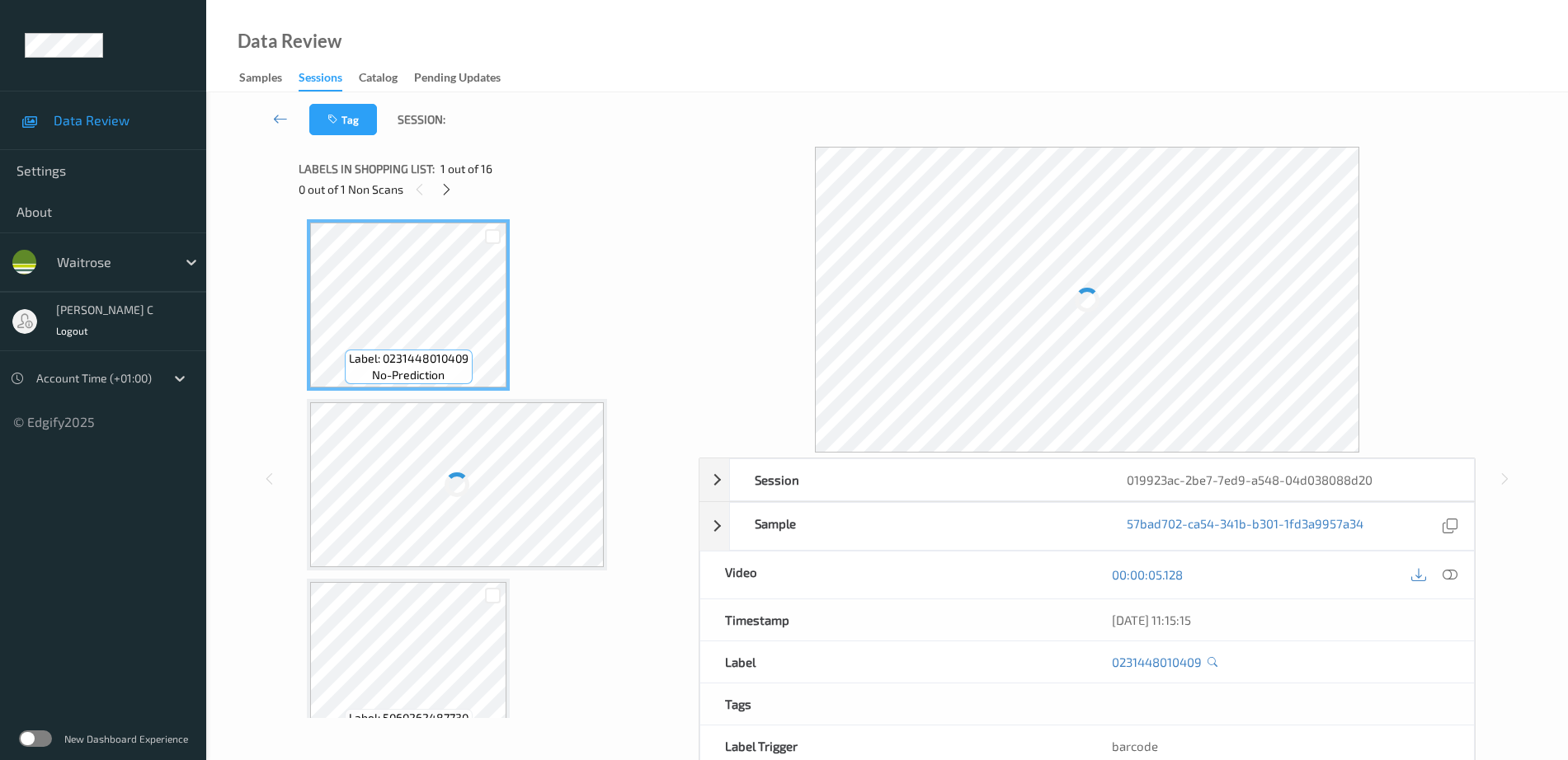
click at [452, 176] on span "1 out of 16" at bounding box center [466, 169] width 52 height 16
click at [450, 184] on icon at bounding box center [447, 189] width 14 height 15
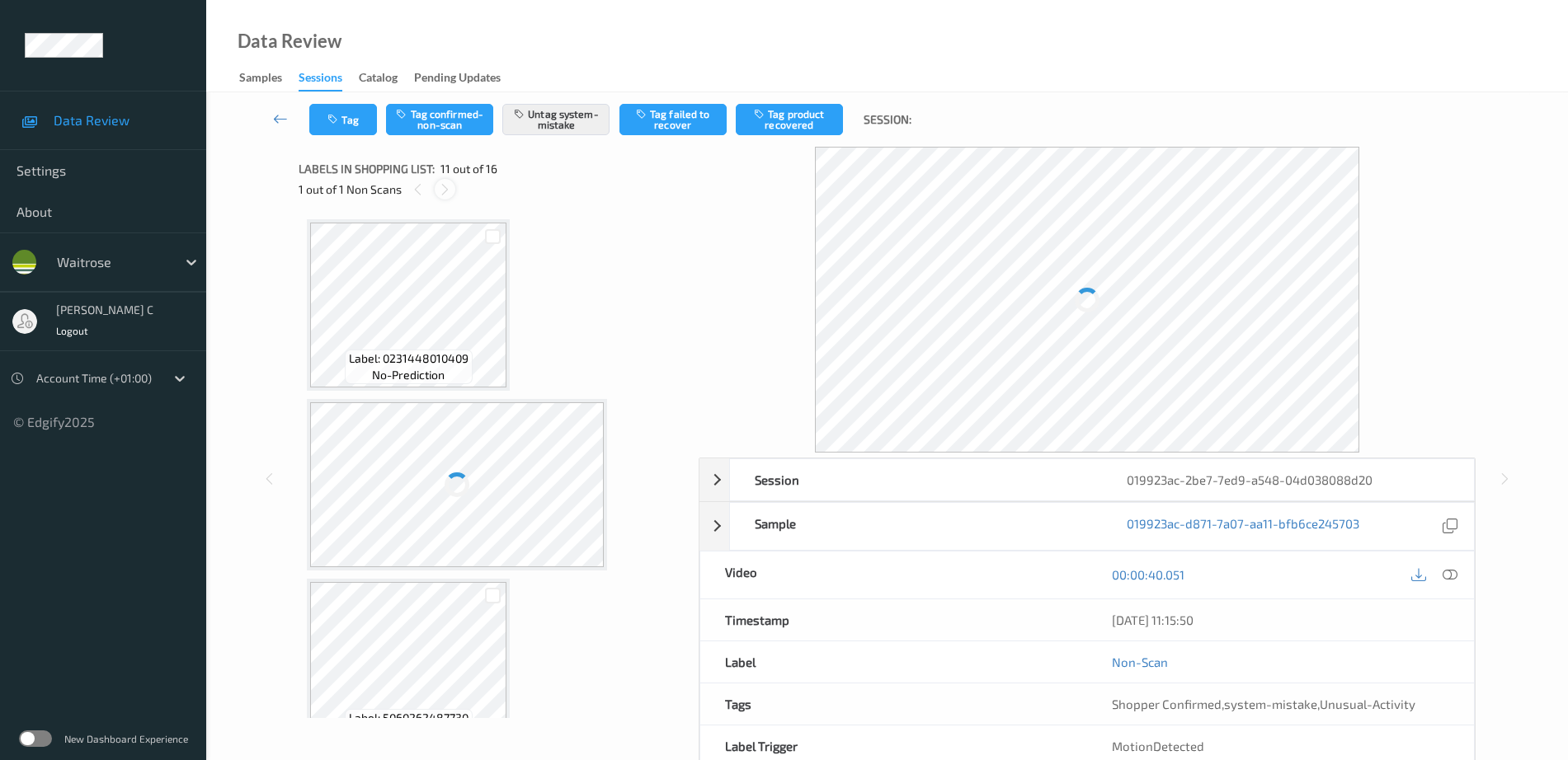
scroll to position [1625, 0]
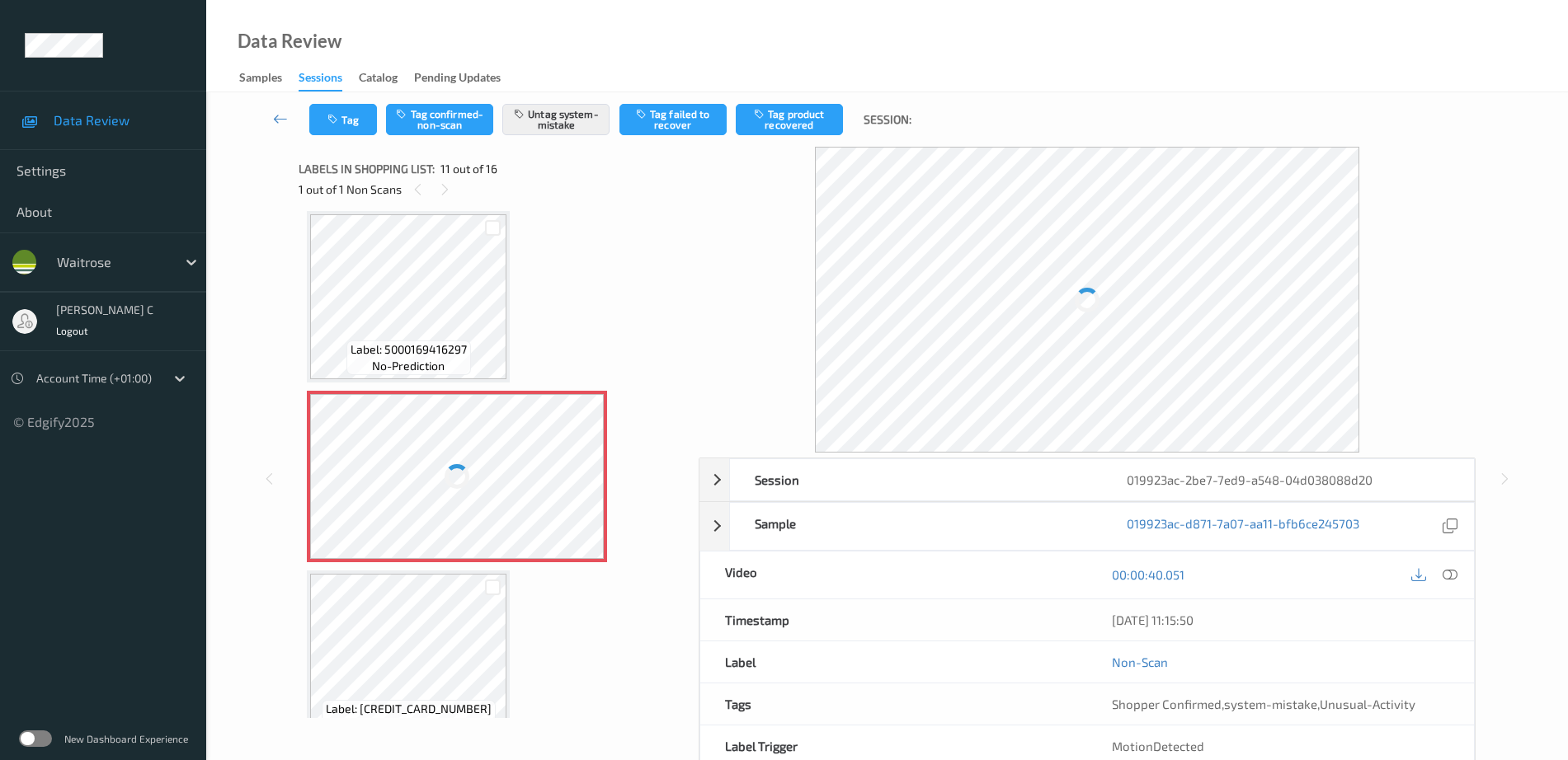
click at [460, 489] on div at bounding box center [457, 476] width 294 height 165
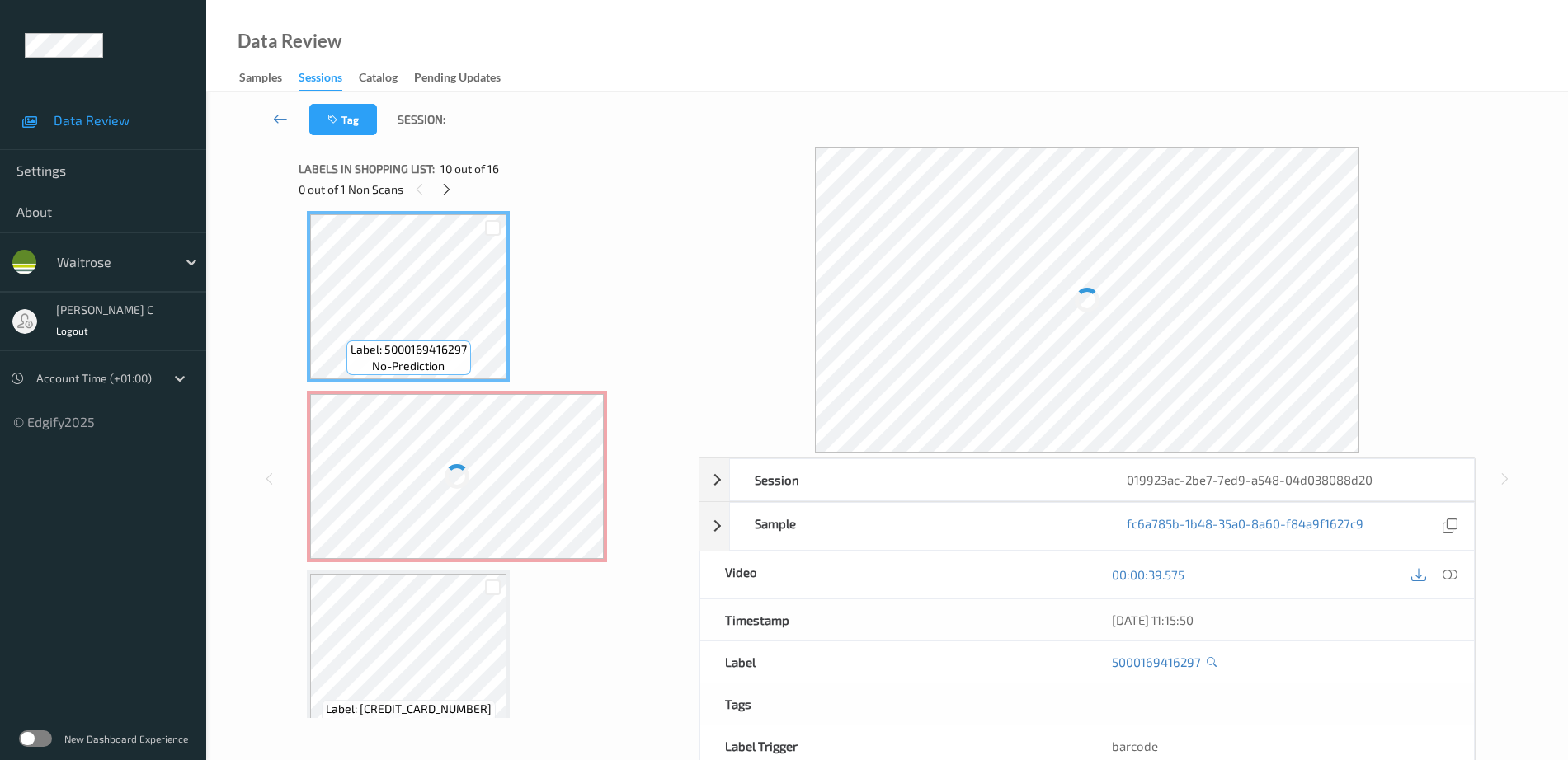
click at [468, 483] on div at bounding box center [457, 476] width 294 height 165
click at [1454, 578] on icon at bounding box center [1449, 574] width 15 height 15
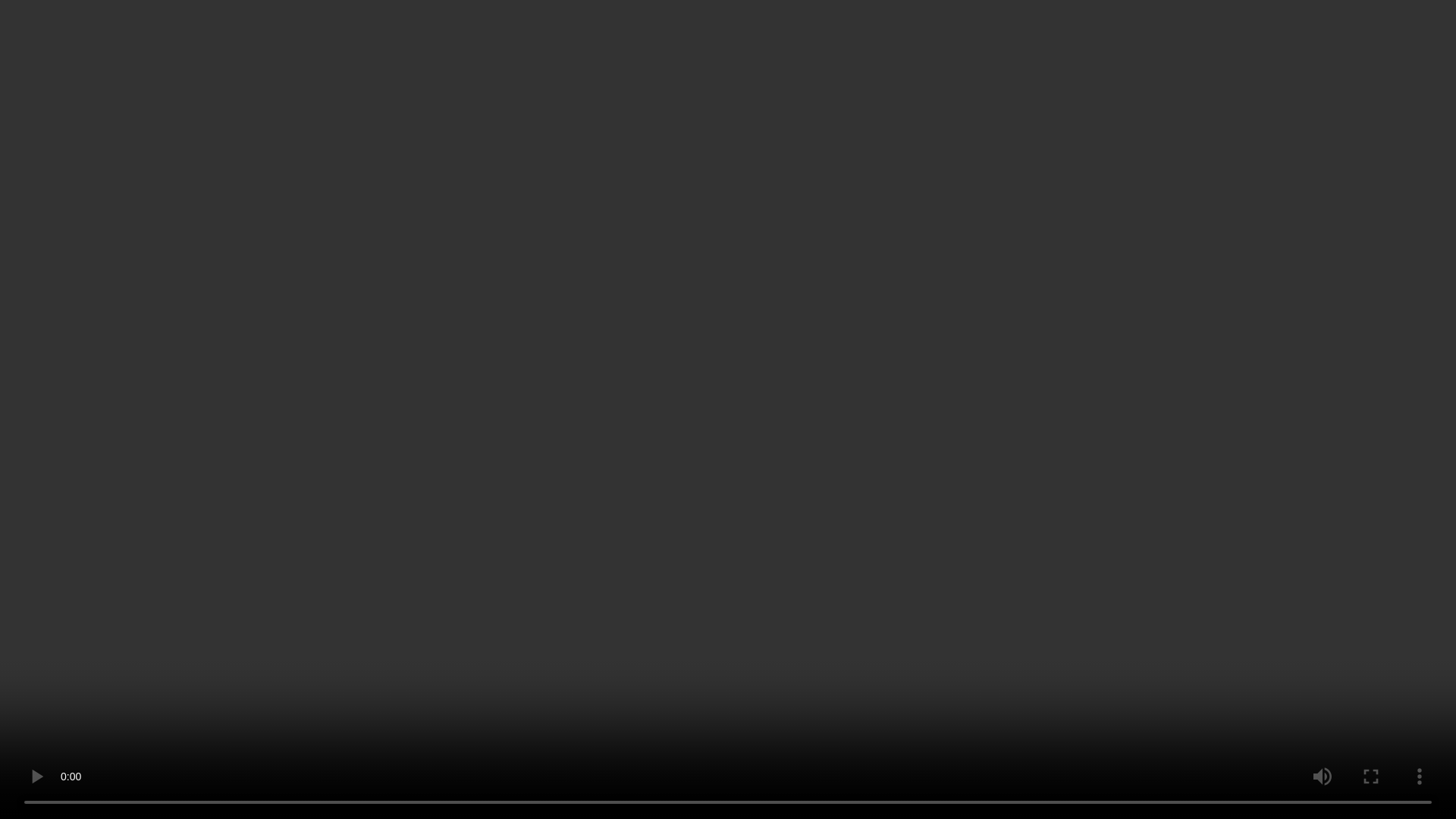
click at [751, 62] on video at bounding box center [728, 409] width 1456 height 819
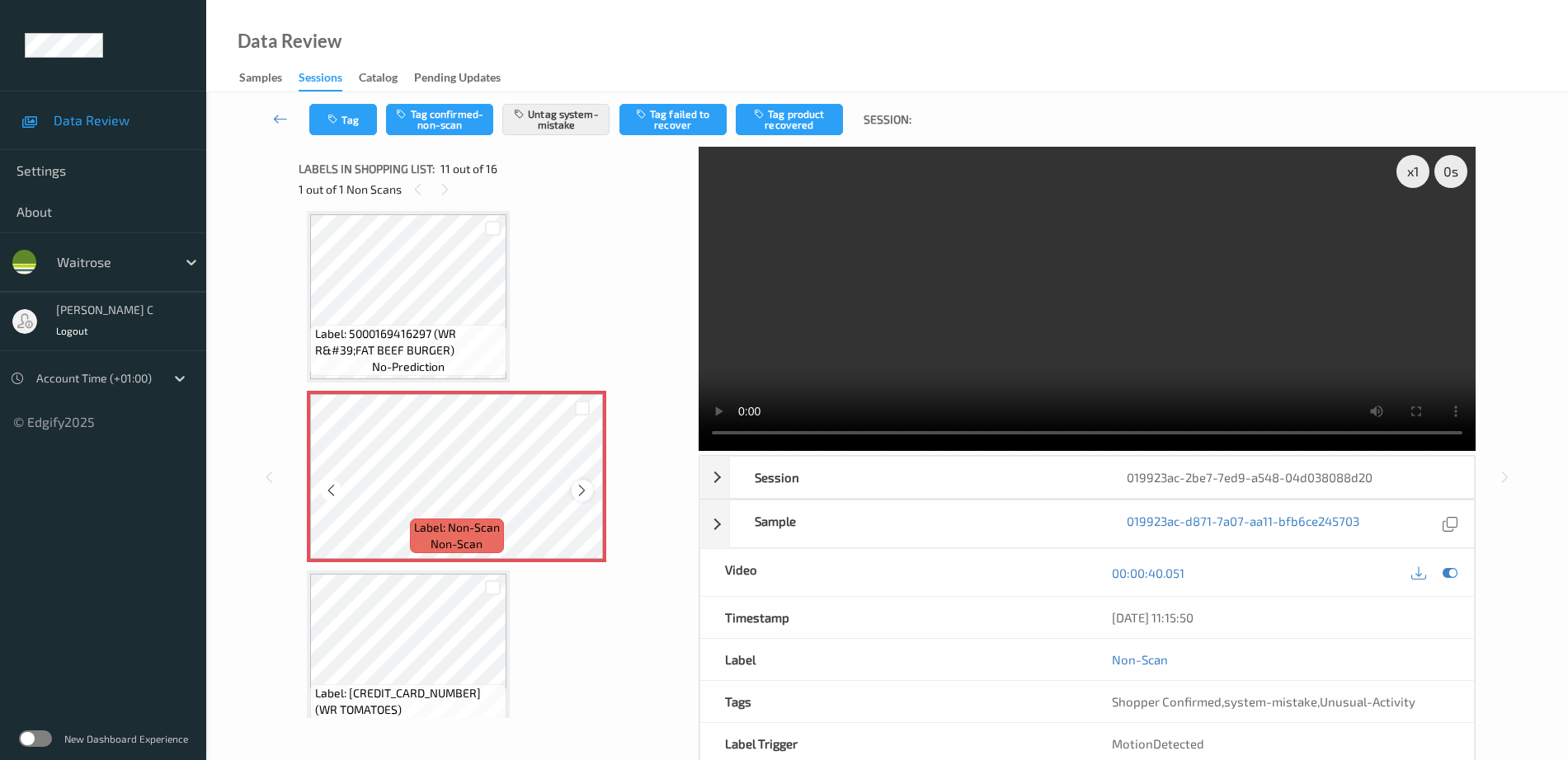
click at [585, 495] on icon at bounding box center [582, 490] width 14 height 15
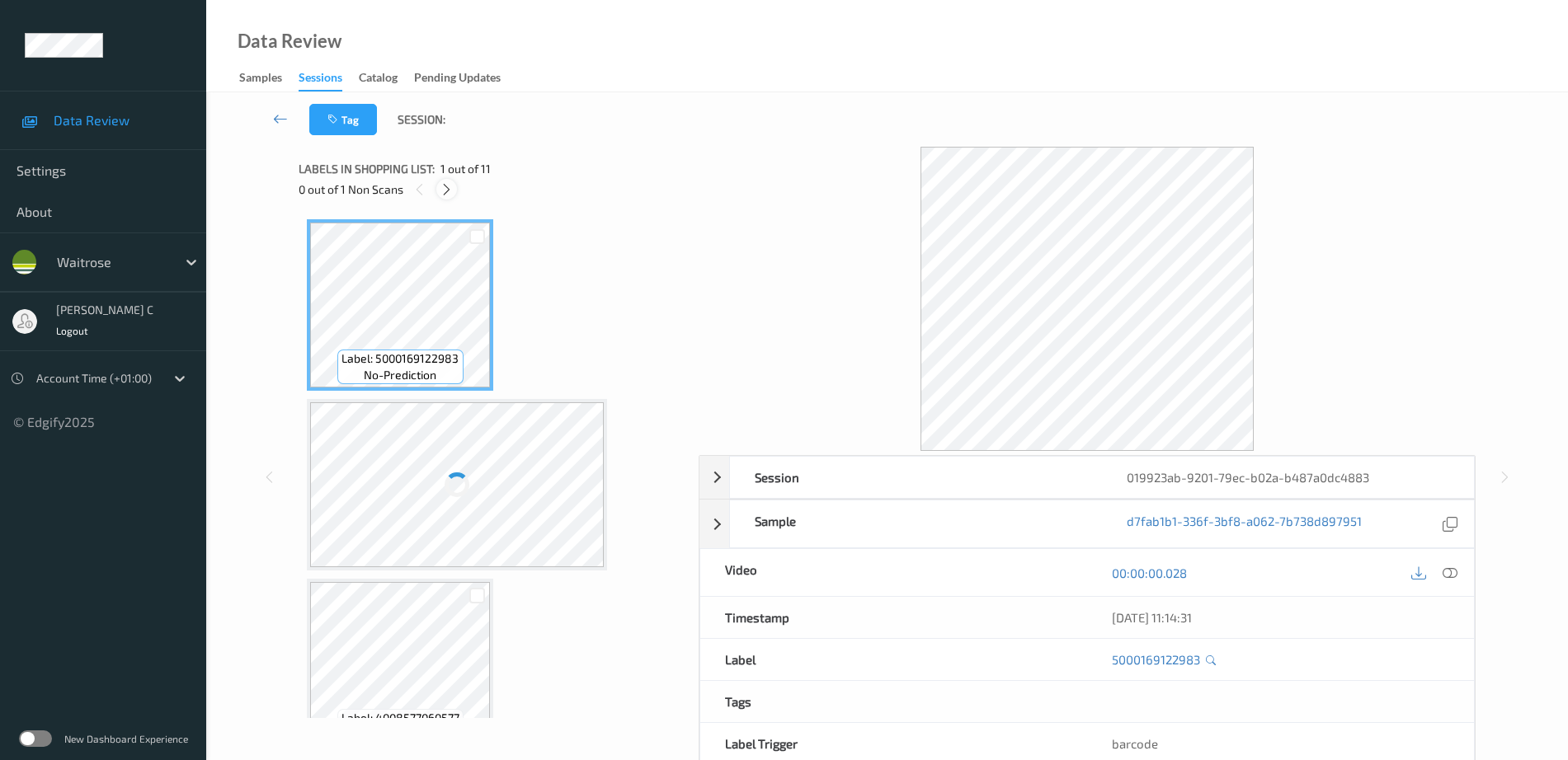
click at [444, 187] on icon at bounding box center [447, 189] width 14 height 15
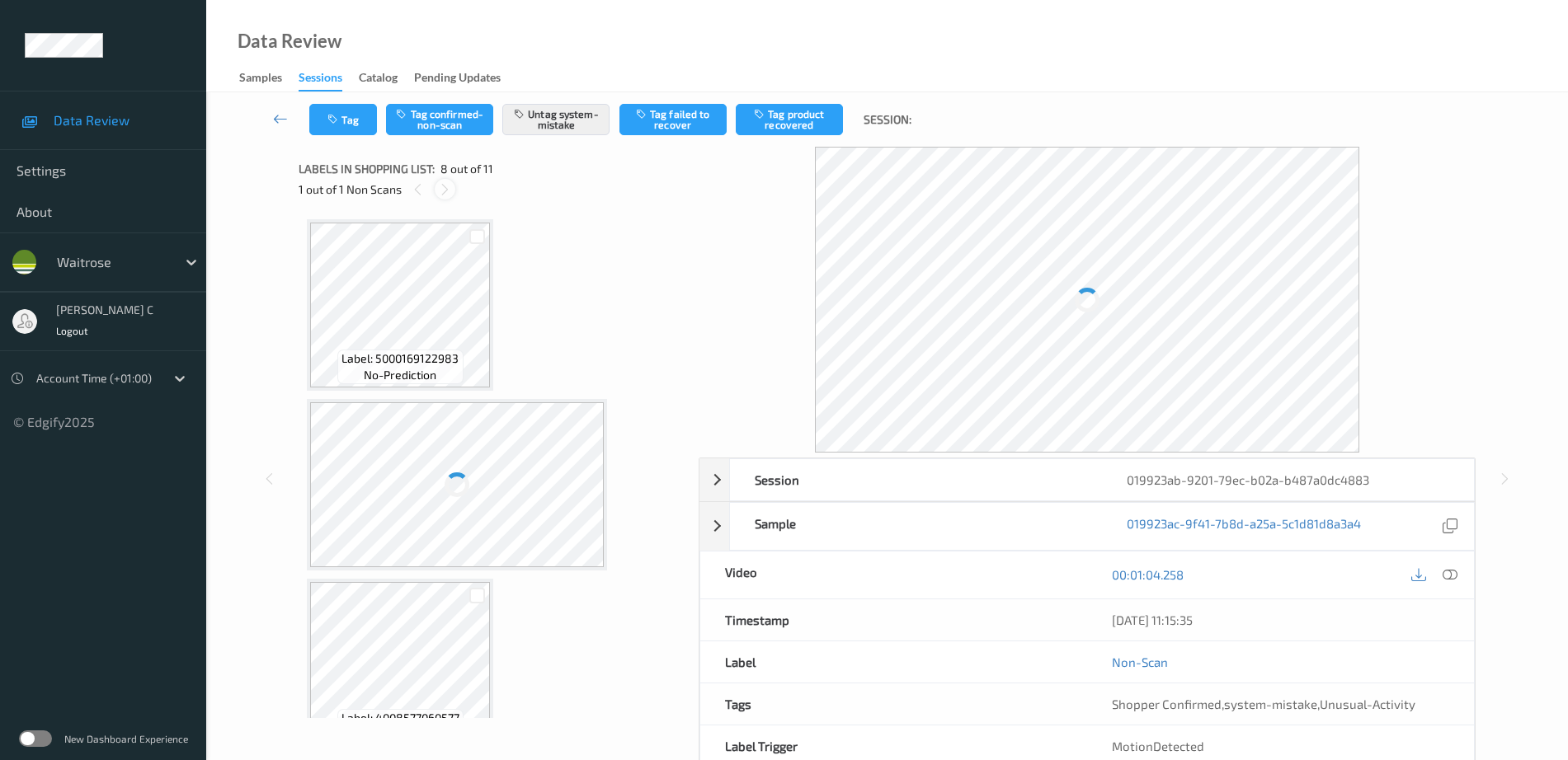
scroll to position [1087, 0]
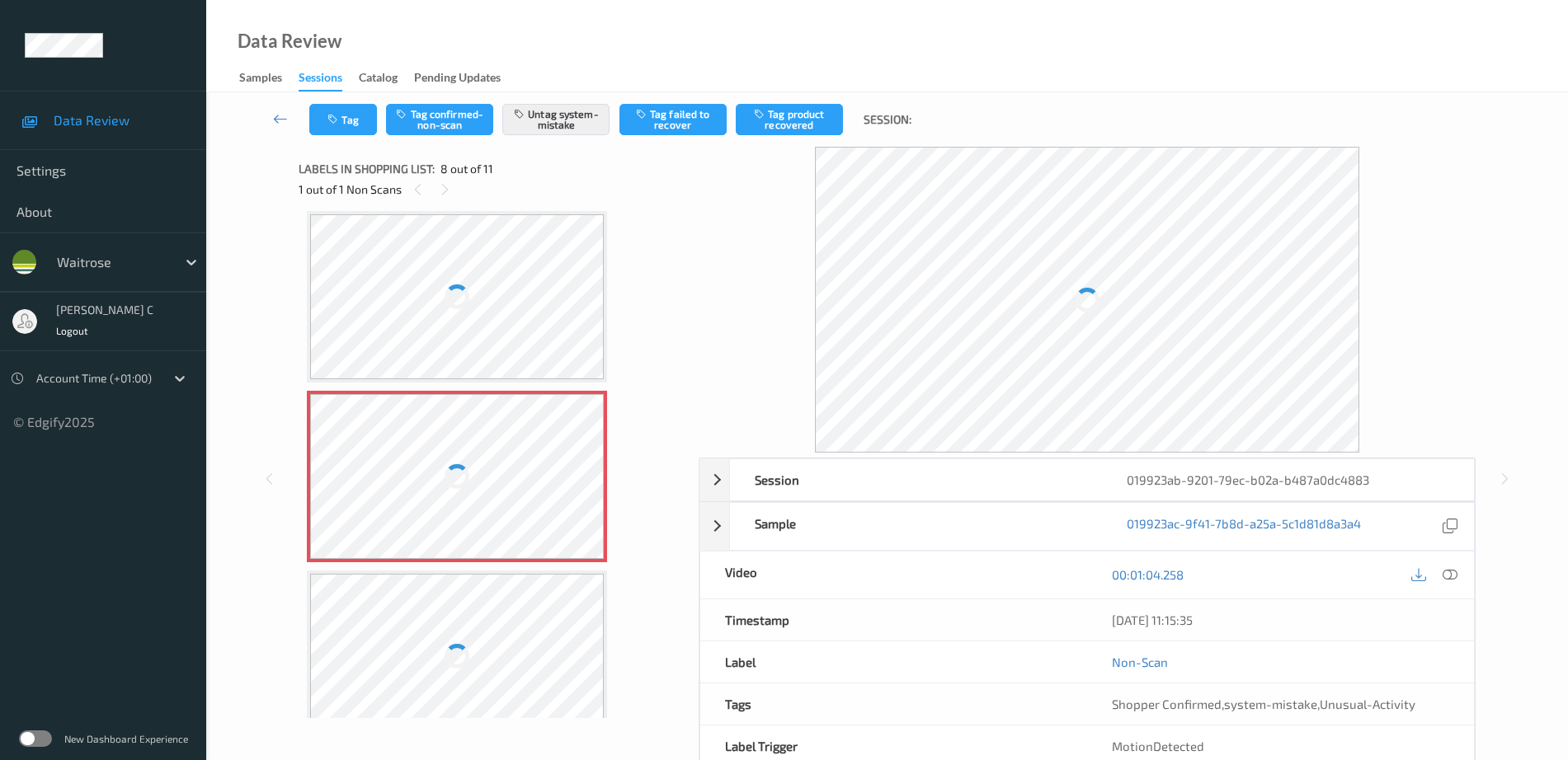
click at [471, 490] on div at bounding box center [457, 476] width 294 height 165
click at [453, 316] on div at bounding box center [457, 296] width 294 height 165
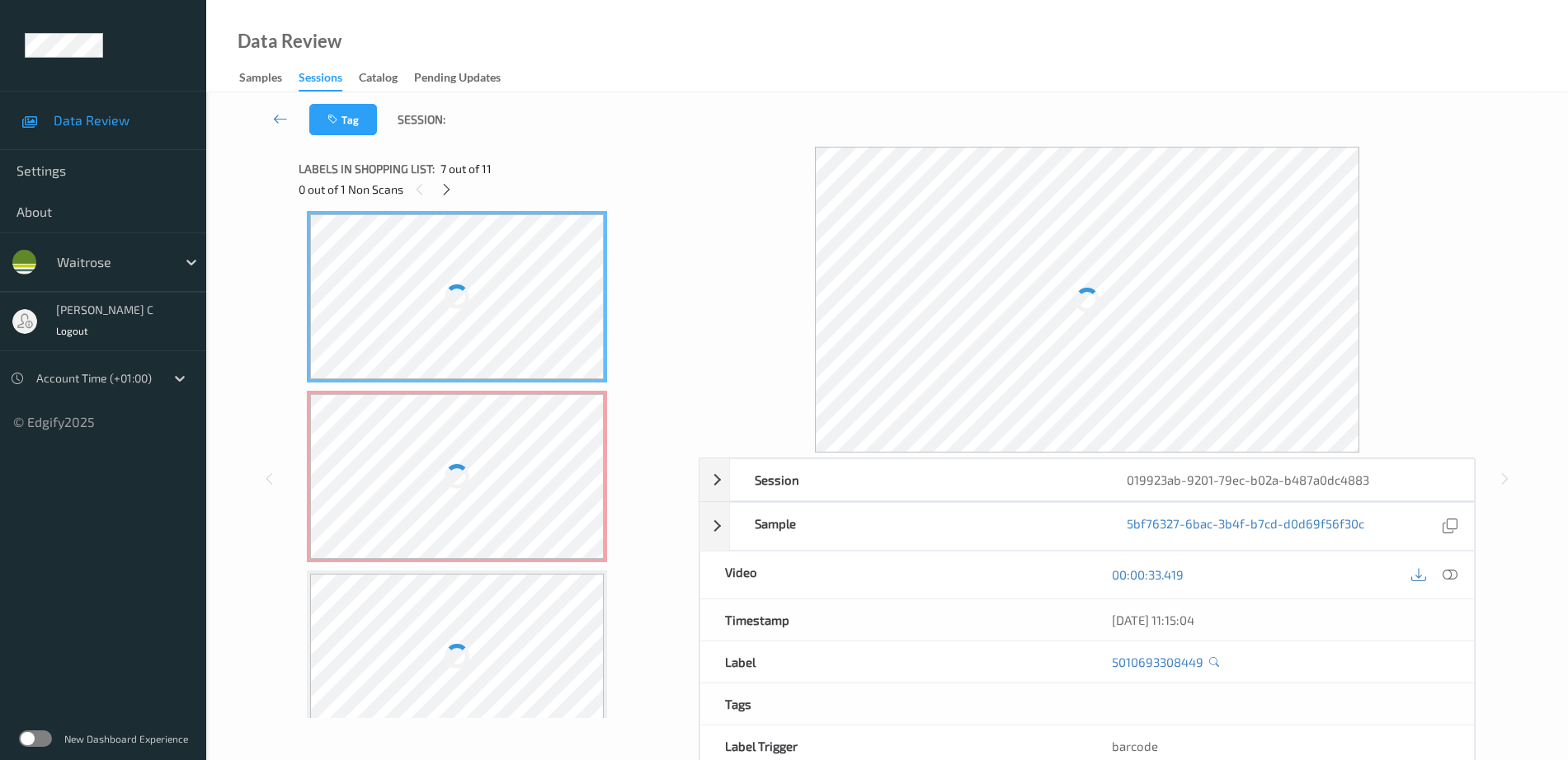
scroll to position [983, 0]
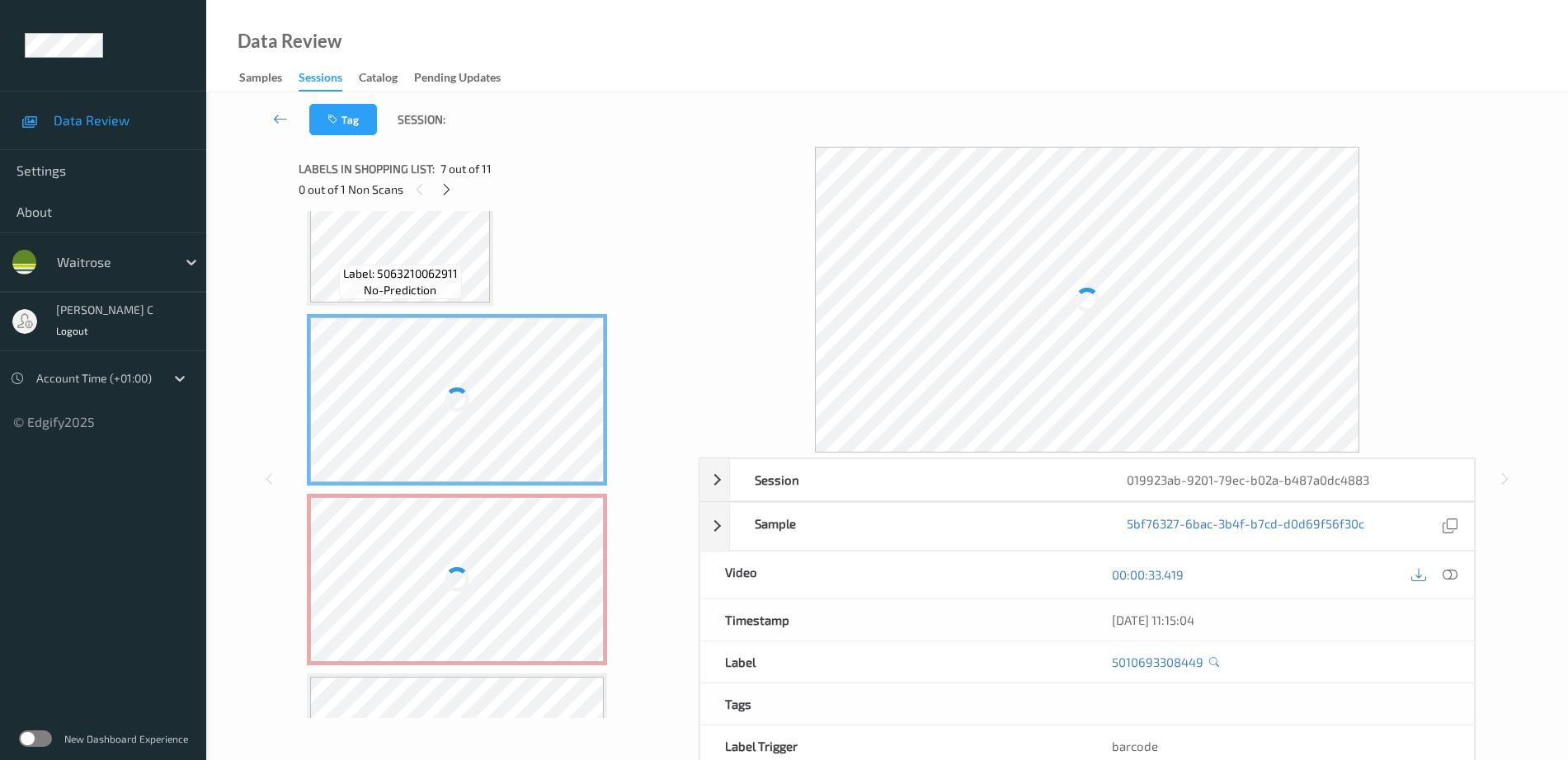
click at [449, 281] on div "Label: 5063210062911 no-prediction" at bounding box center [400, 281] width 123 height 35
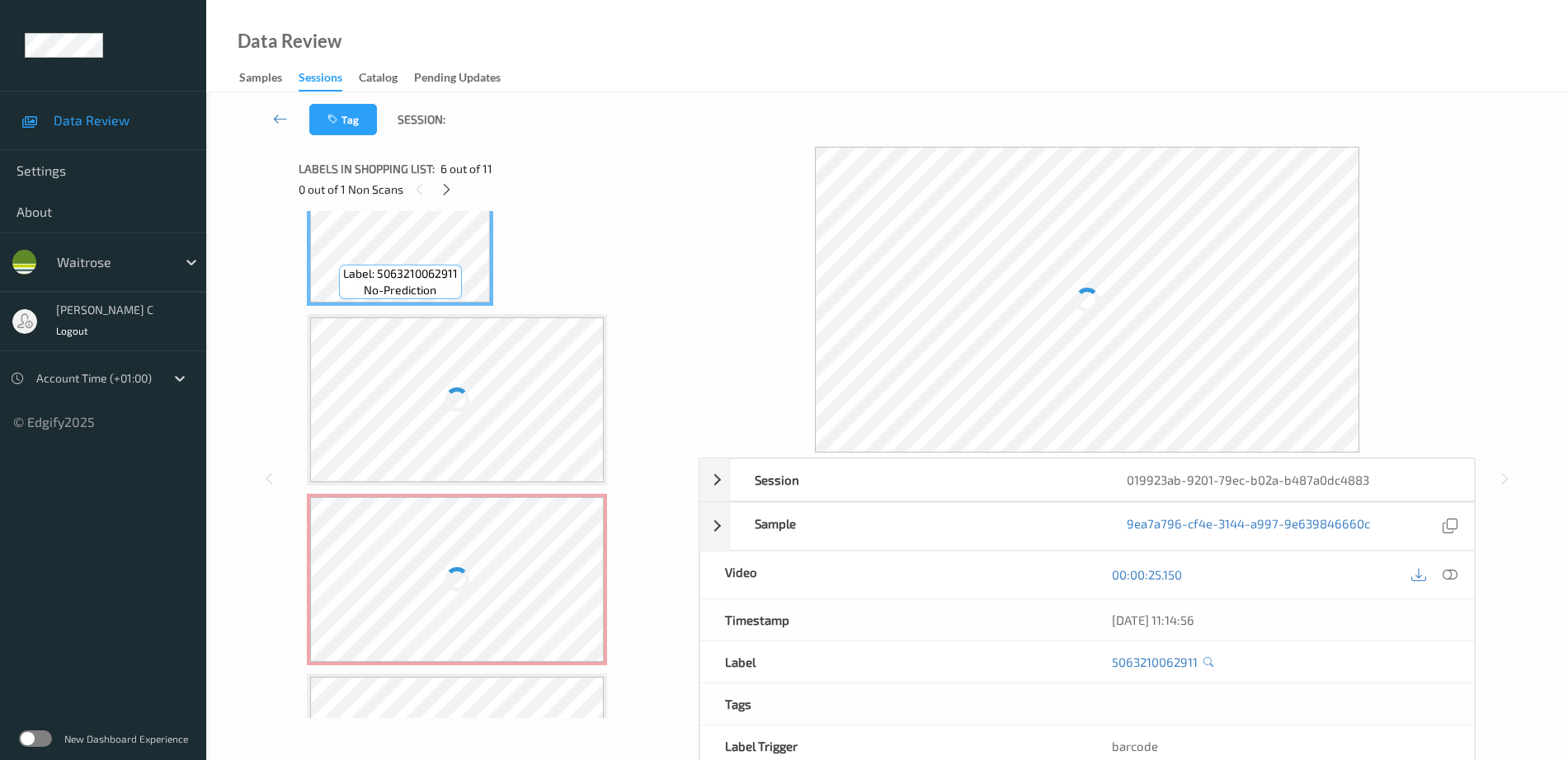
click at [1452, 573] on icon at bounding box center [1449, 574] width 15 height 15
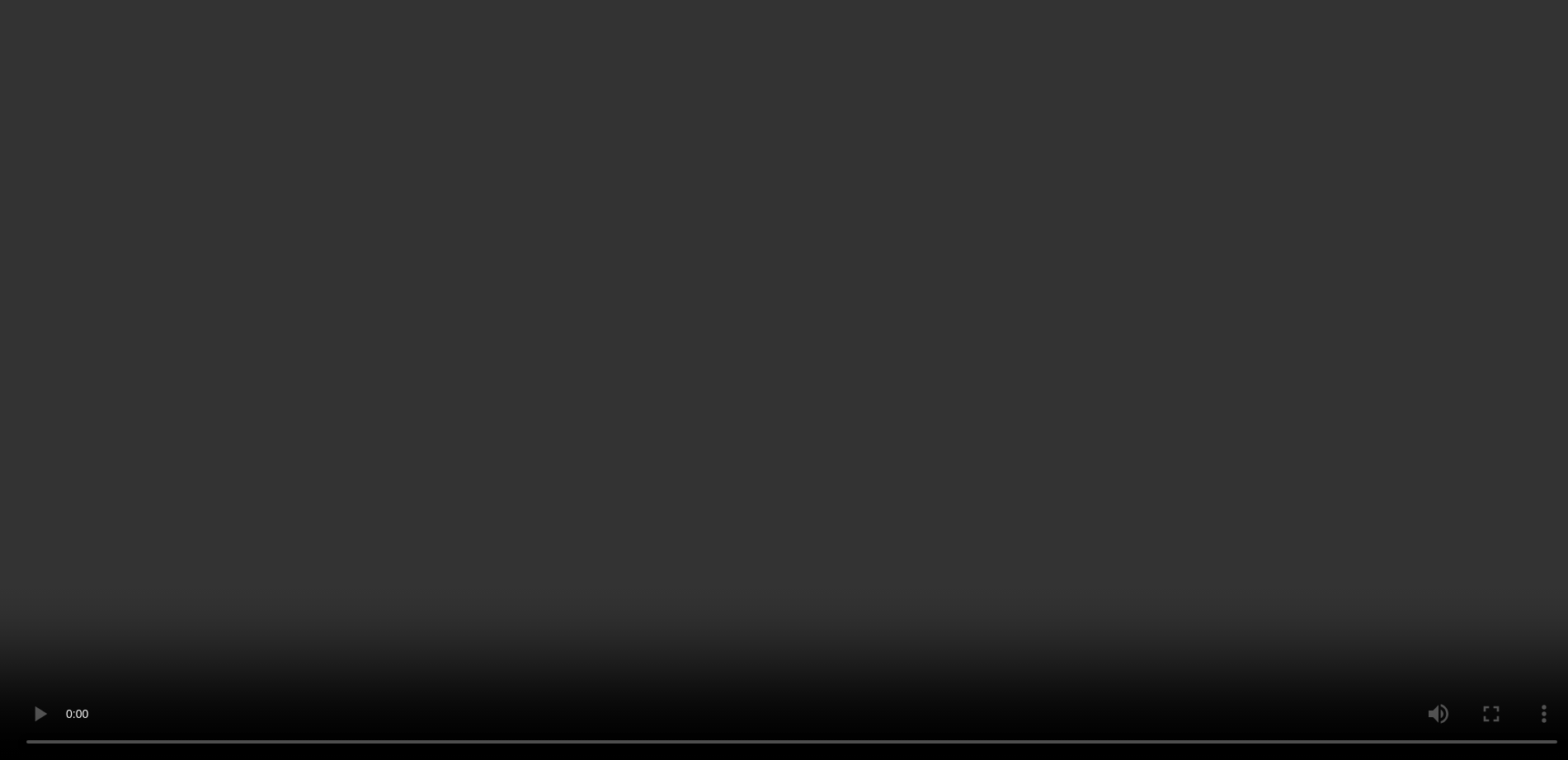
scroll to position [1173, 0]
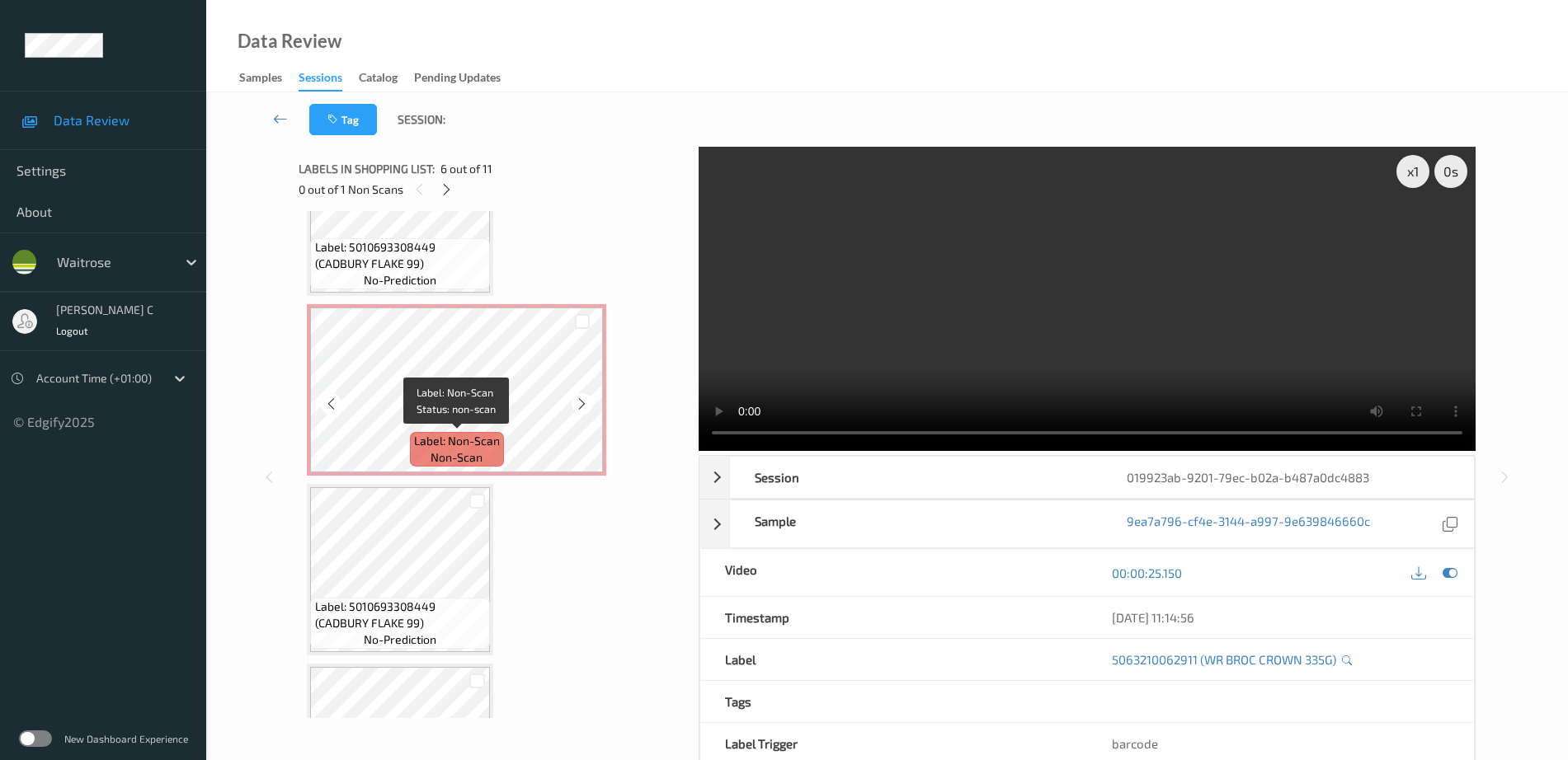
click at [459, 445] on span "Label: Non-Scan" at bounding box center [457, 441] width 86 height 16
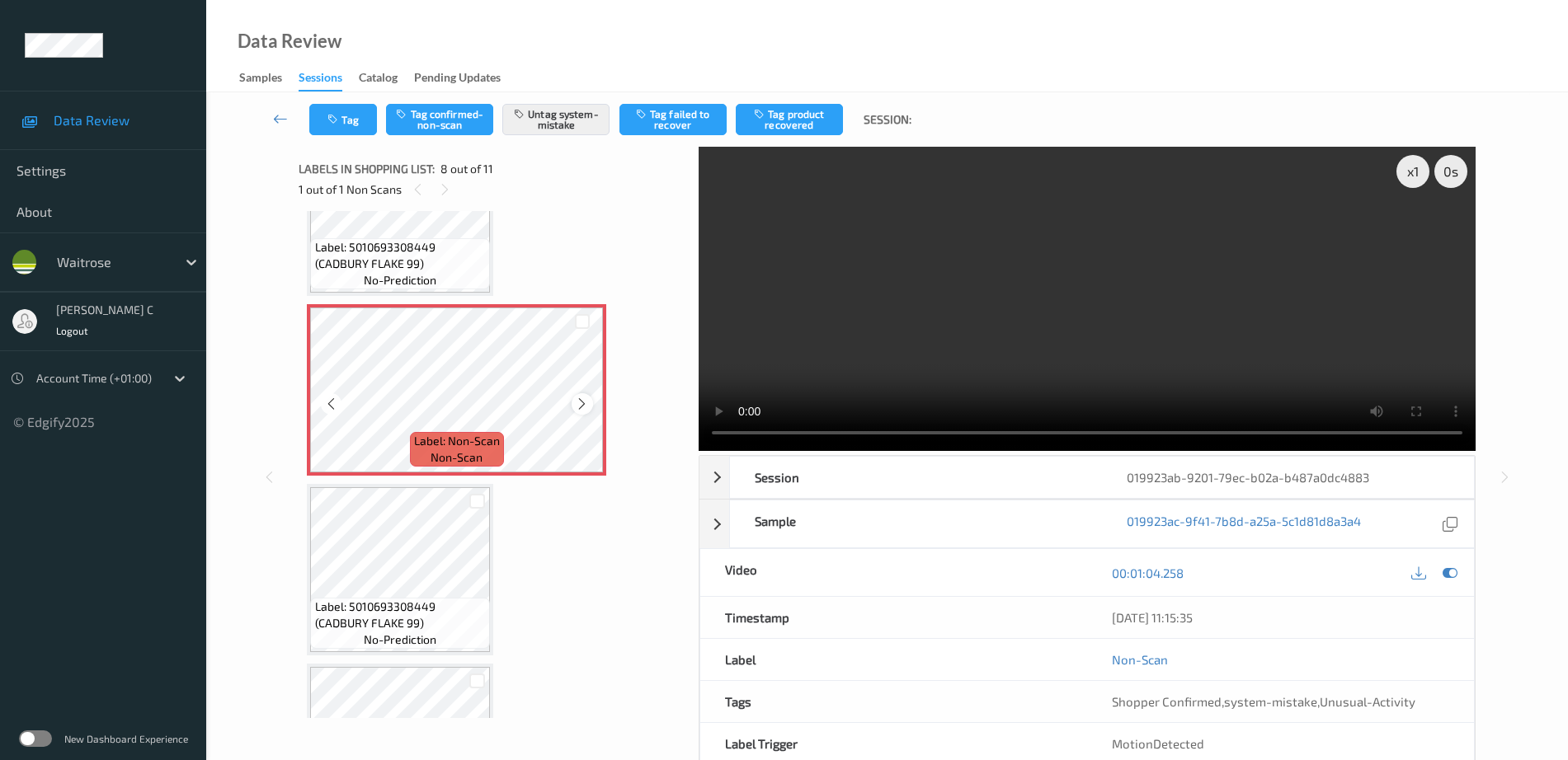
click at [586, 405] on icon at bounding box center [582, 404] width 14 height 15
click at [586, 406] on icon at bounding box center [582, 404] width 14 height 15
click at [389, 260] on span "Label: 5010693308449 (CADBURY FLAKE 99)" at bounding box center [401, 255] width 172 height 33
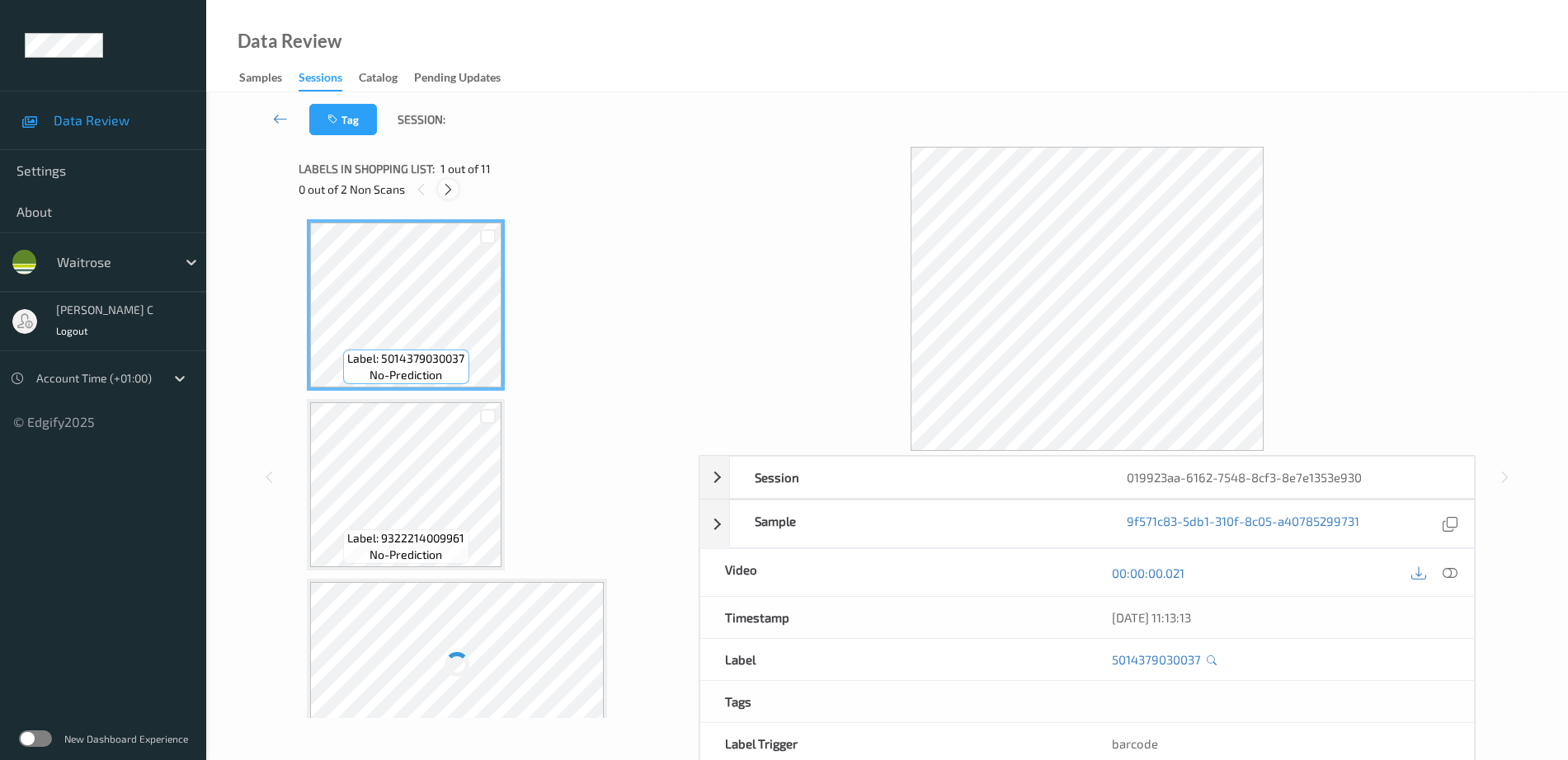
click at [446, 186] on icon at bounding box center [449, 189] width 14 height 15
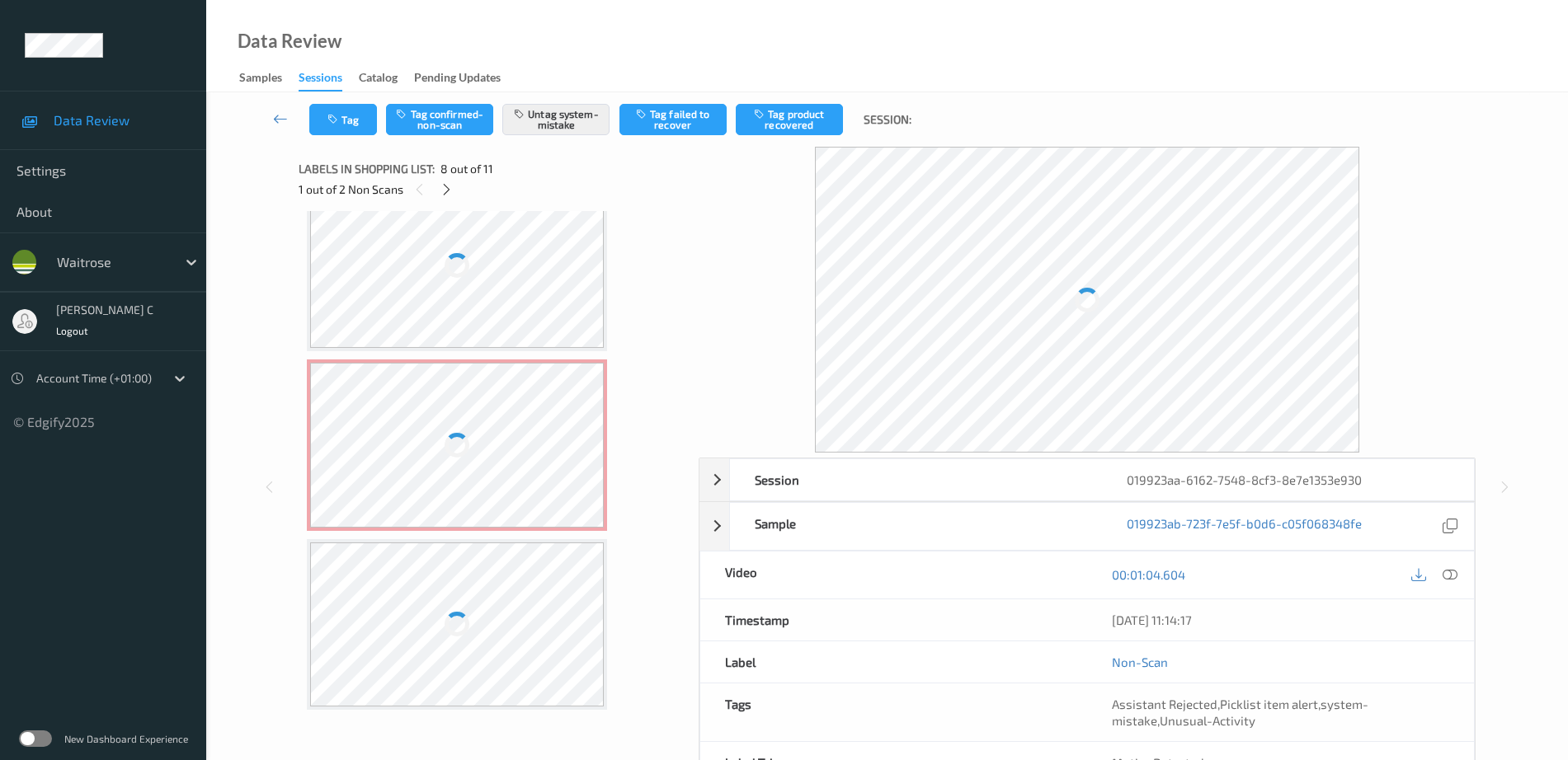
scroll to position [1065, 0]
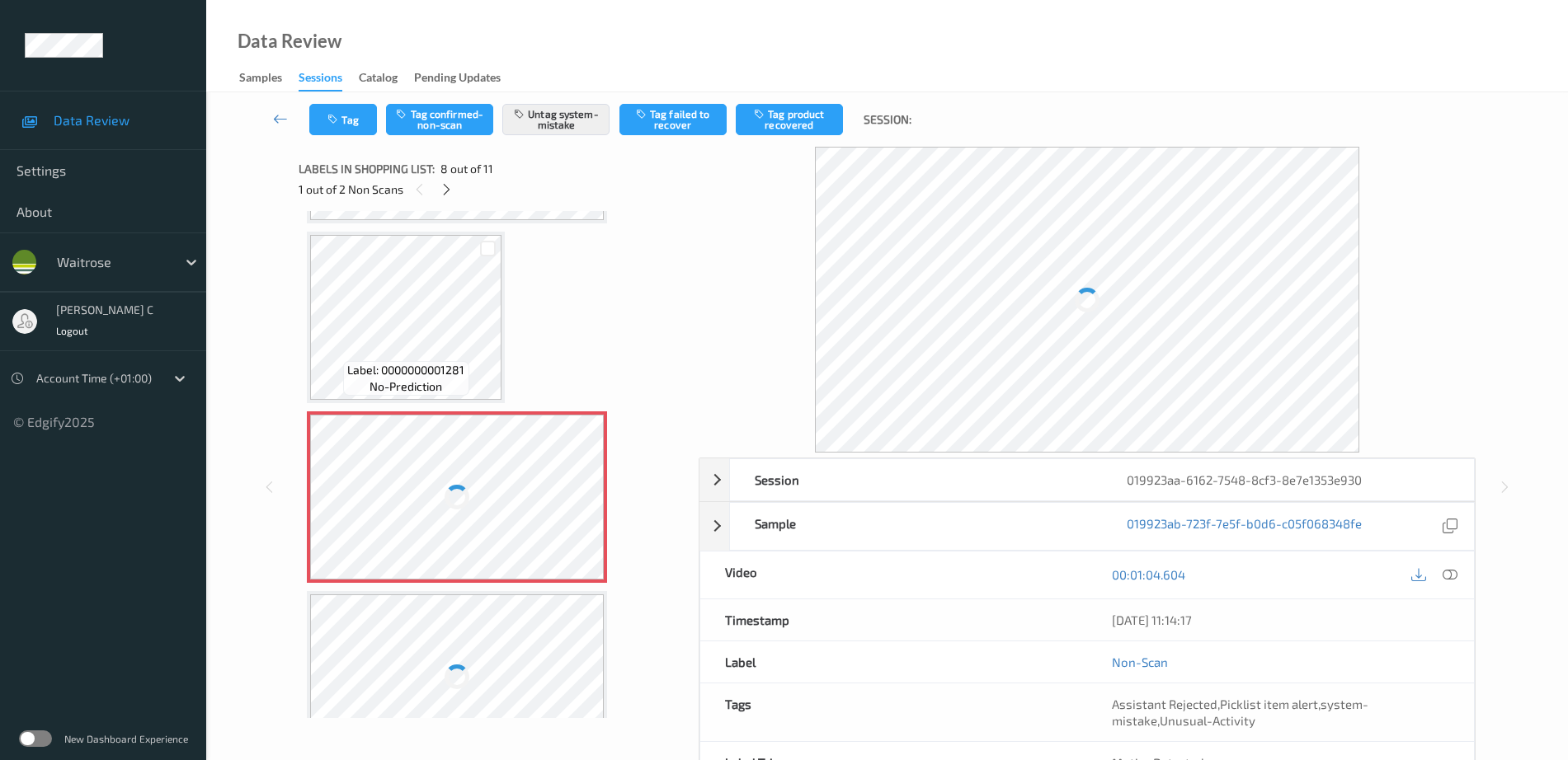
click at [508, 315] on div "Label: 5014379030037 no-prediction Label: 9322214009961 no-prediction Label: 50…" at bounding box center [492, 137] width 372 height 1967
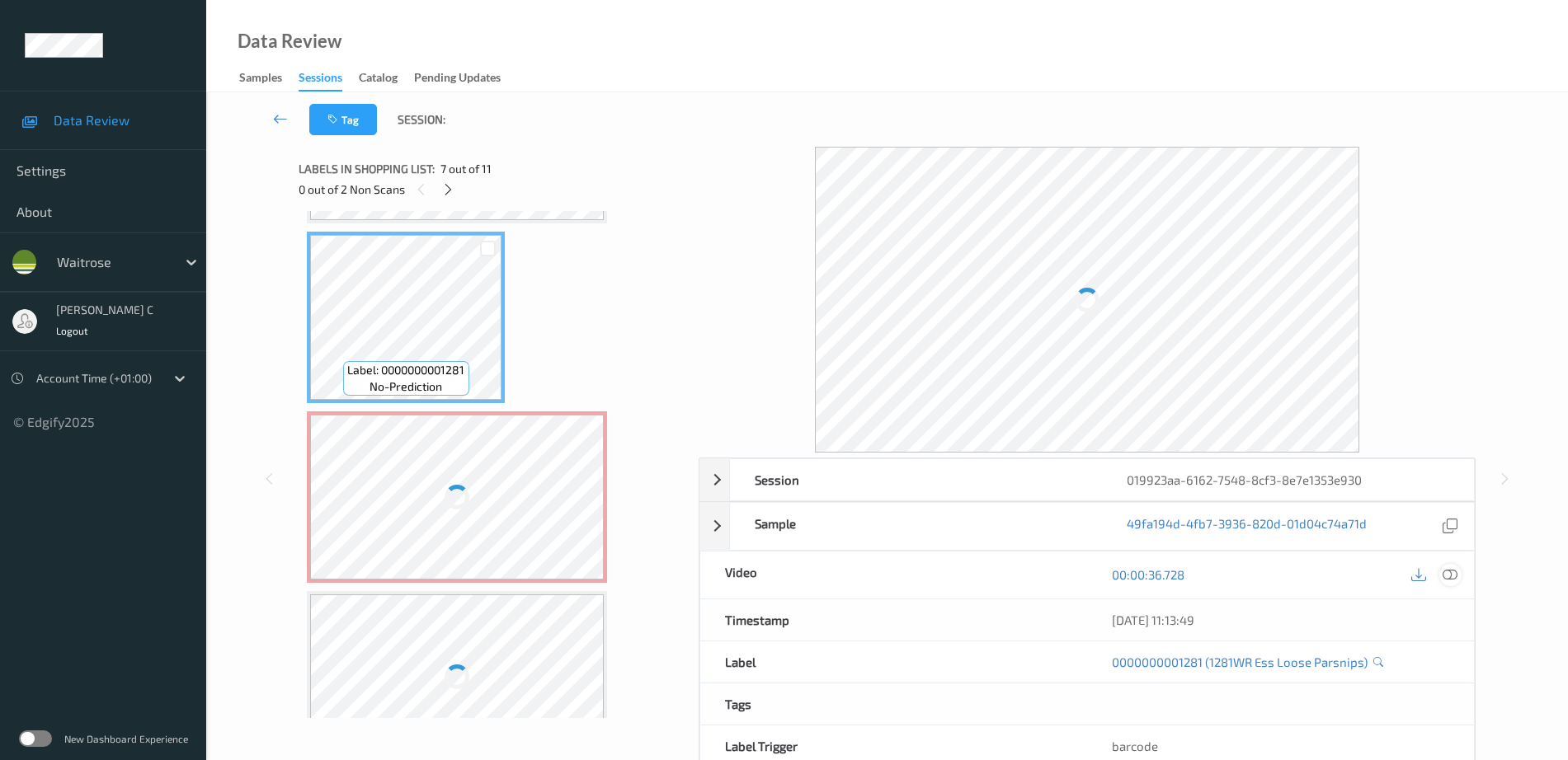
click at [1455, 577] on icon at bounding box center [1449, 574] width 15 height 15
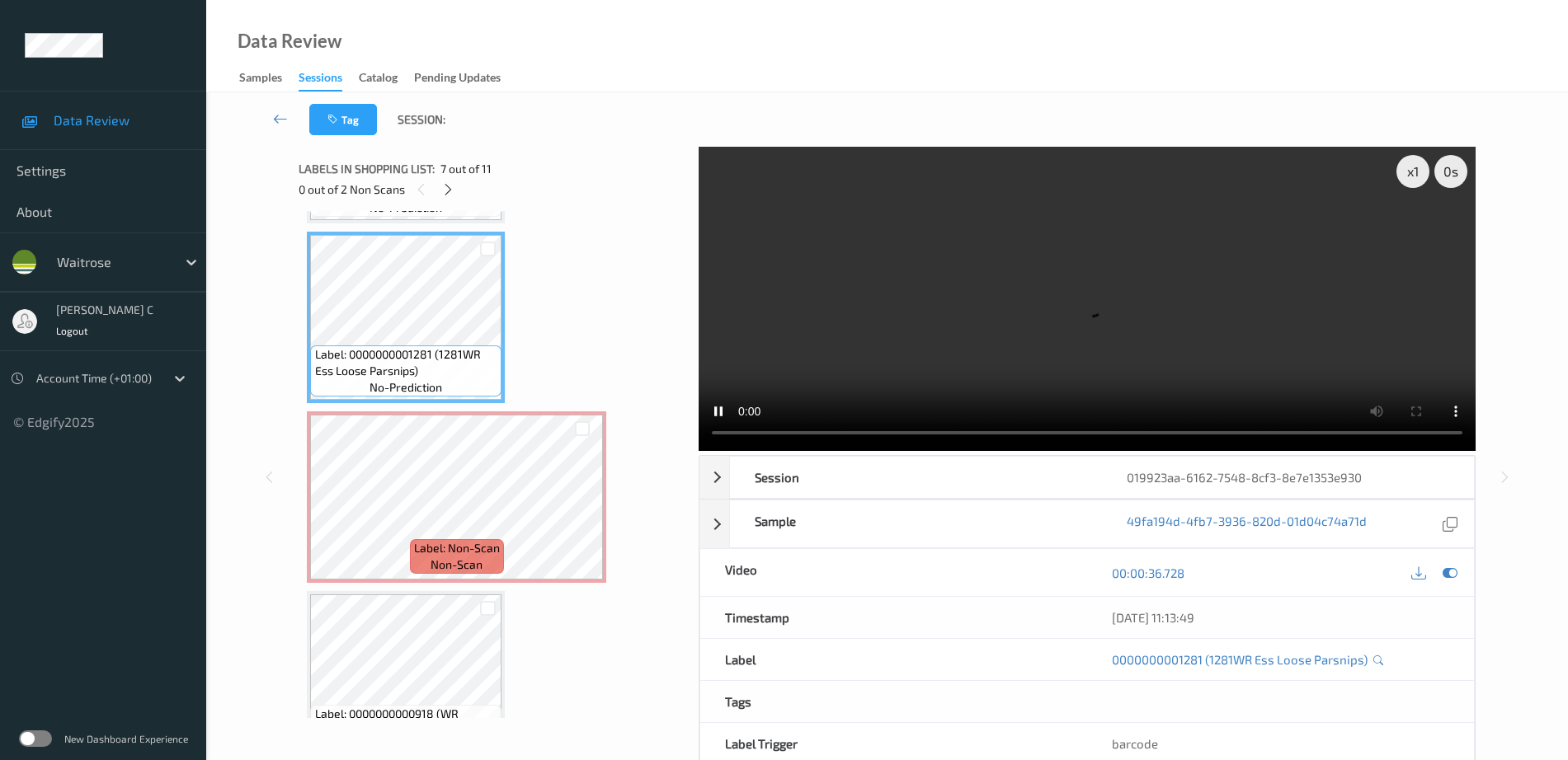
scroll to position [1067, 0]
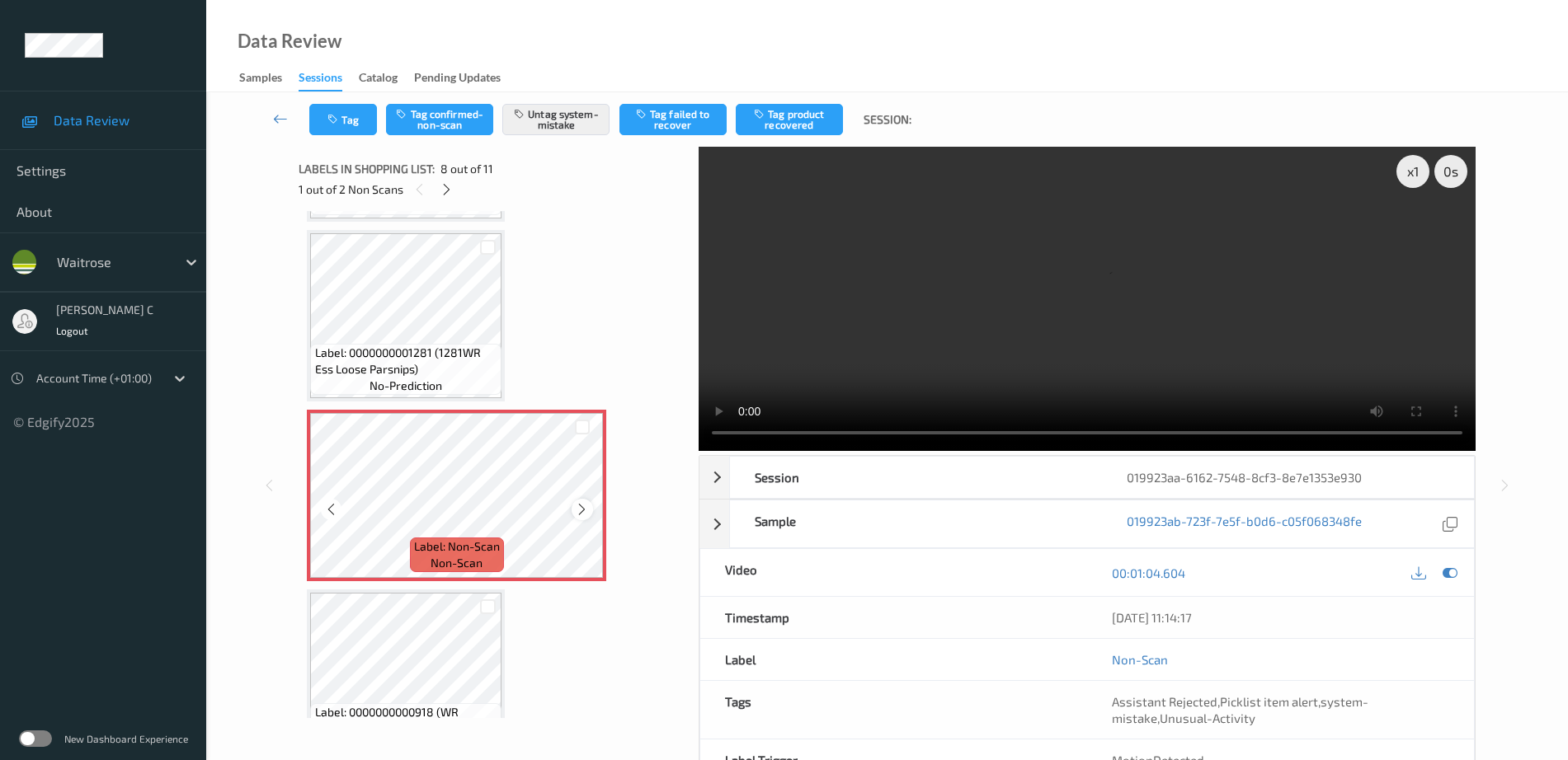
click at [583, 517] on div at bounding box center [582, 508] width 21 height 21
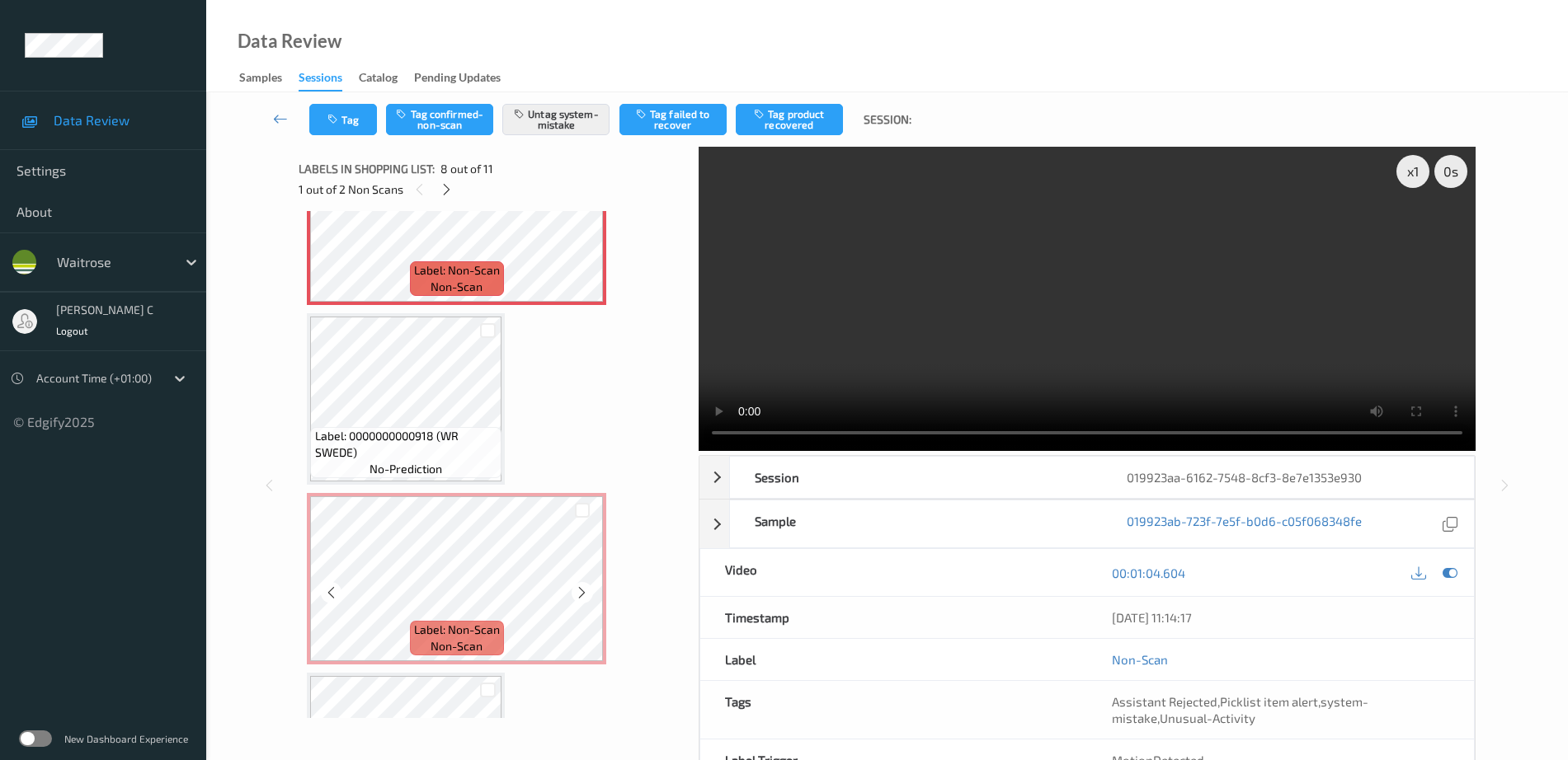
scroll to position [1376, 0]
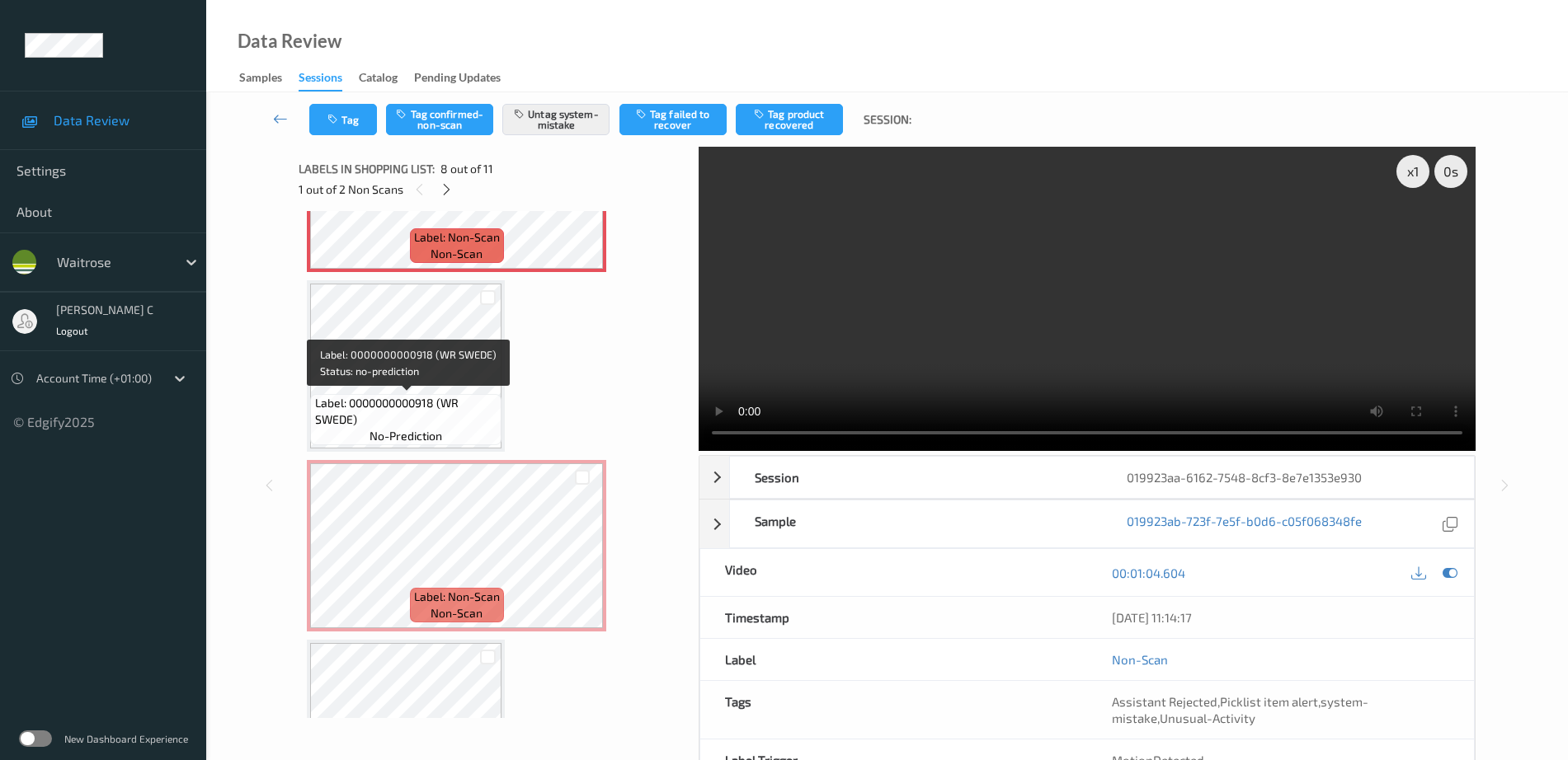
click at [385, 405] on span "Label: 0000000000918 (WR SWEDE)" at bounding box center [407, 411] width 183 height 33
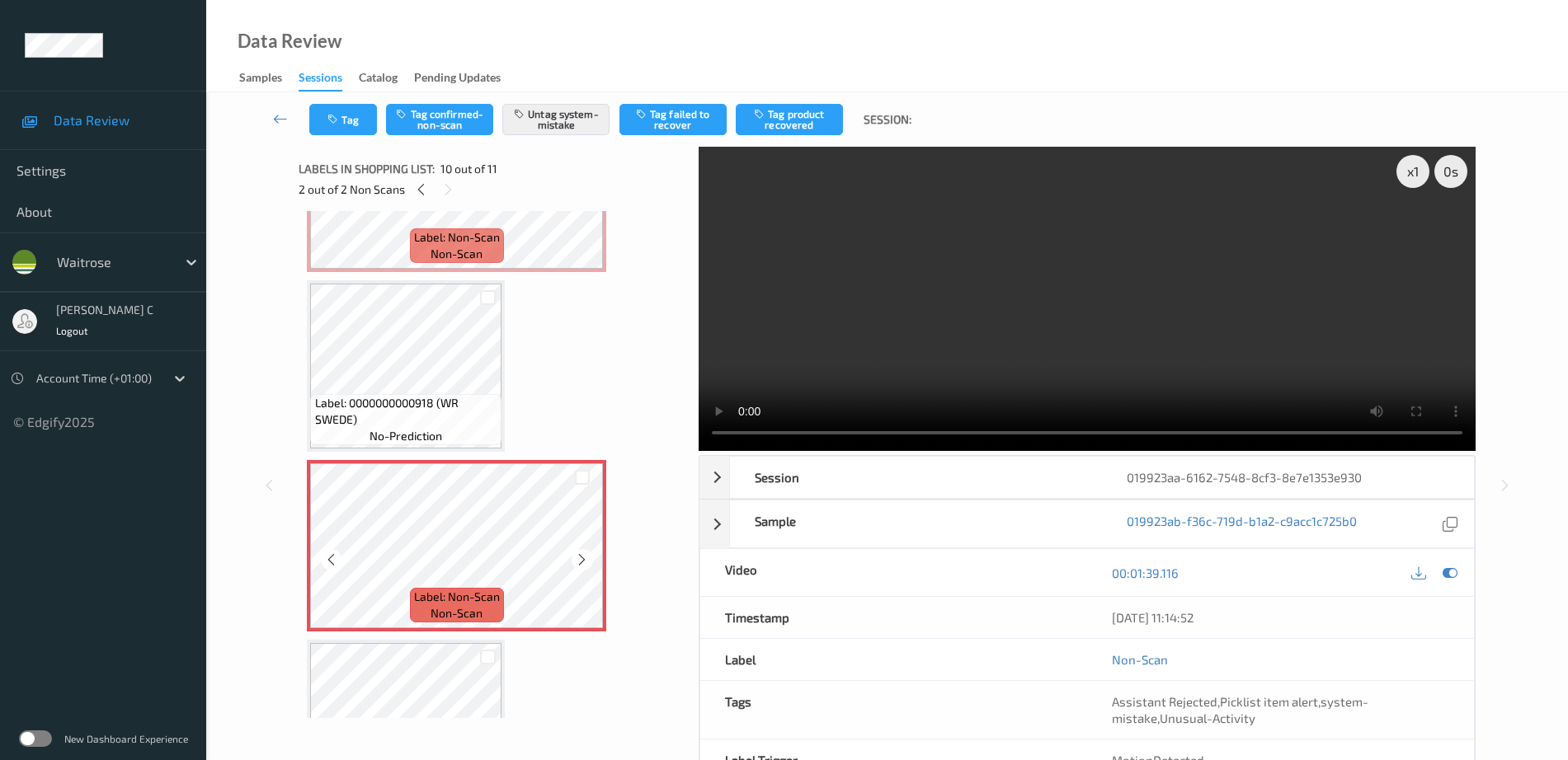
scroll to position [1478, 0]
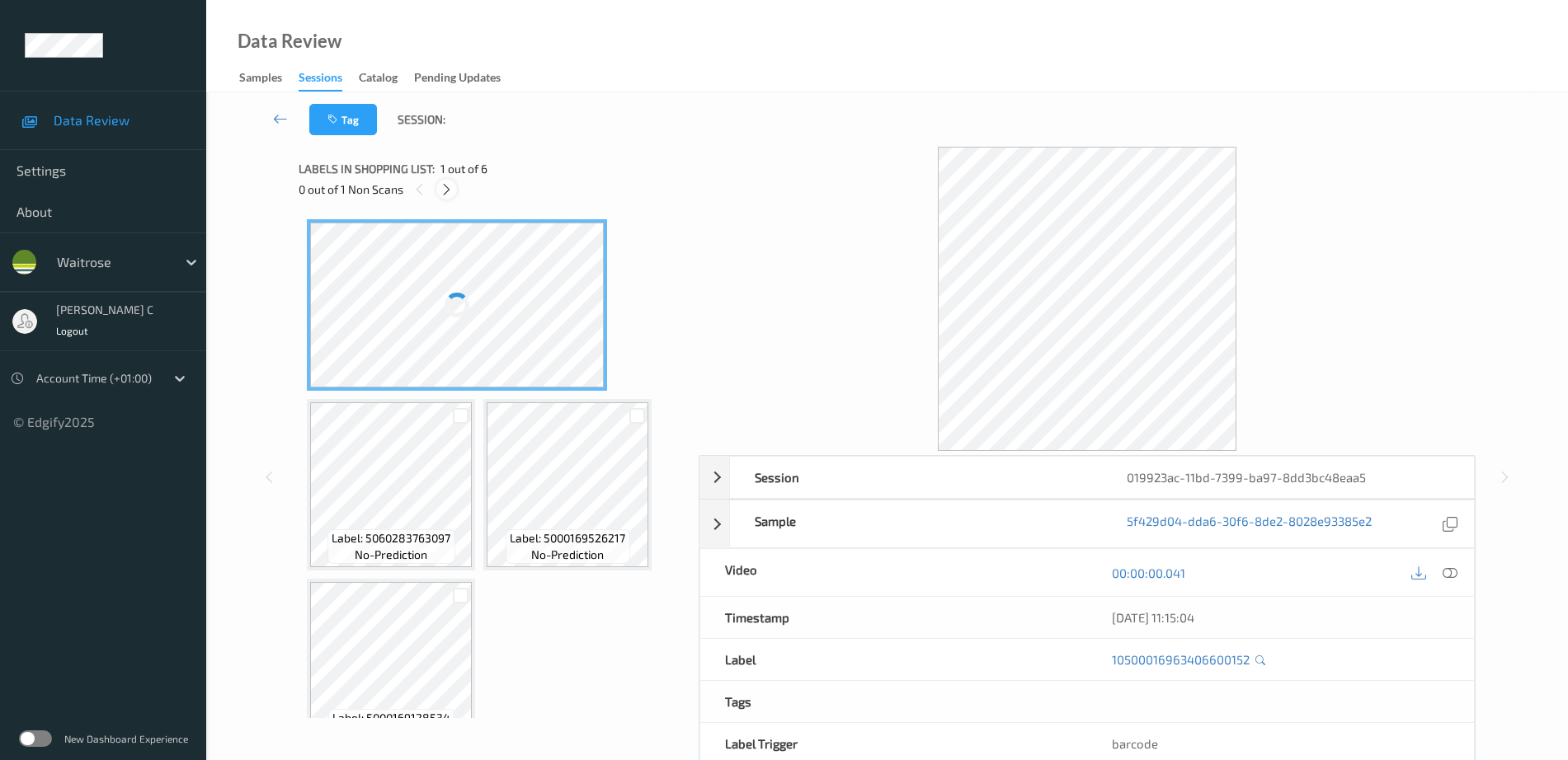
click at [440, 182] on icon at bounding box center [447, 189] width 14 height 15
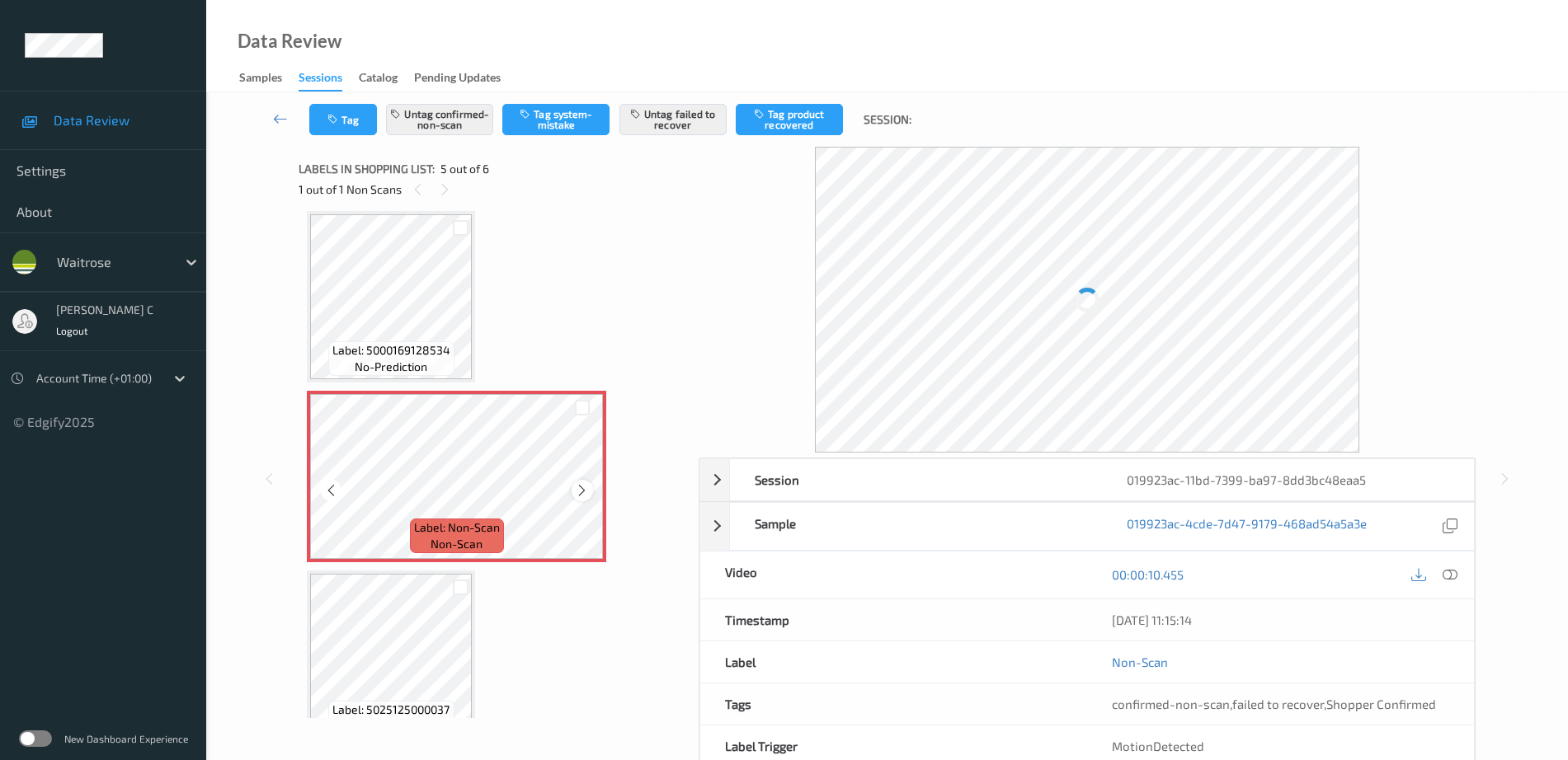
click at [580, 488] on icon at bounding box center [582, 490] width 14 height 15
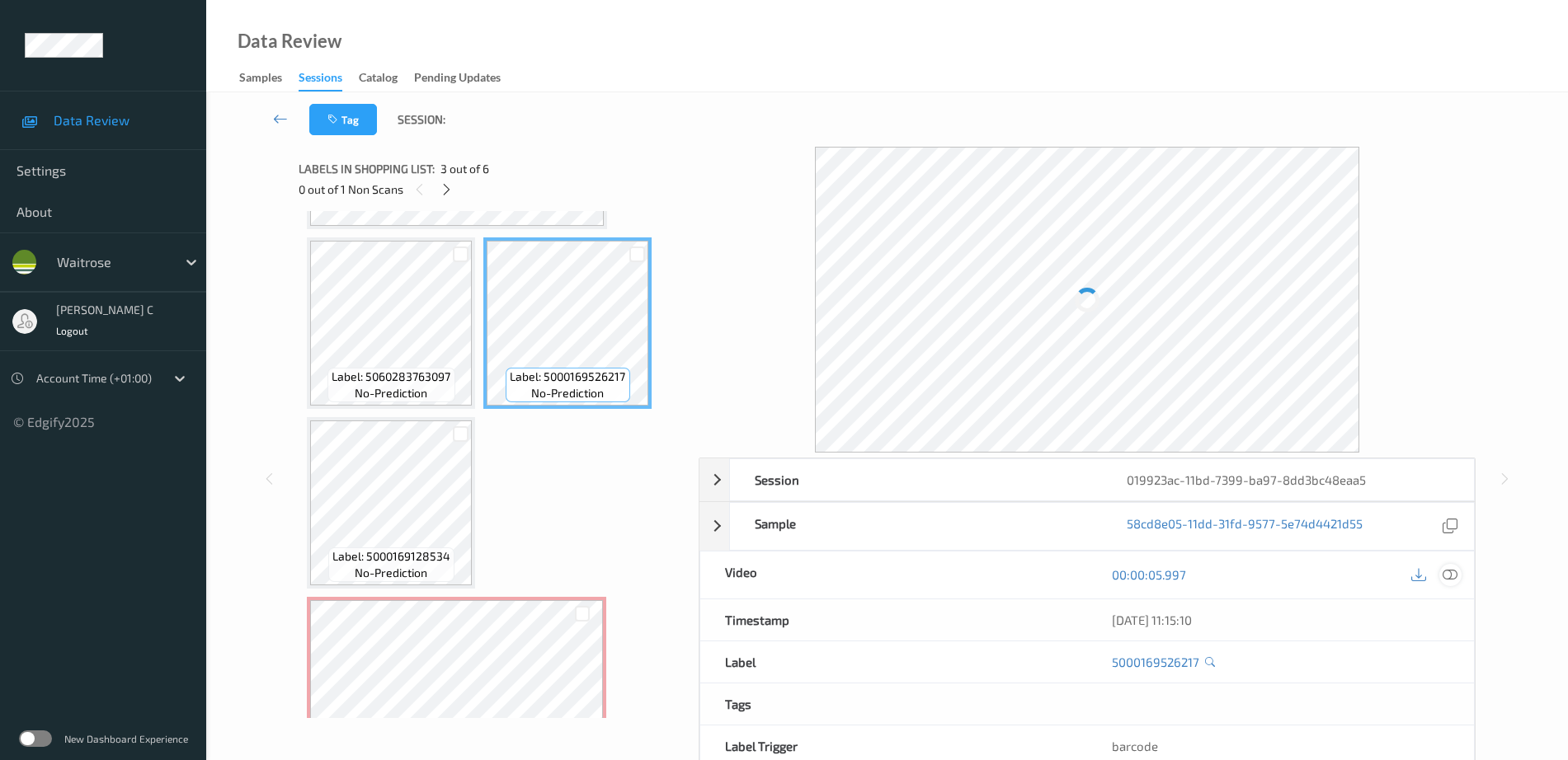
click at [1454, 576] on icon at bounding box center [1449, 574] width 15 height 15
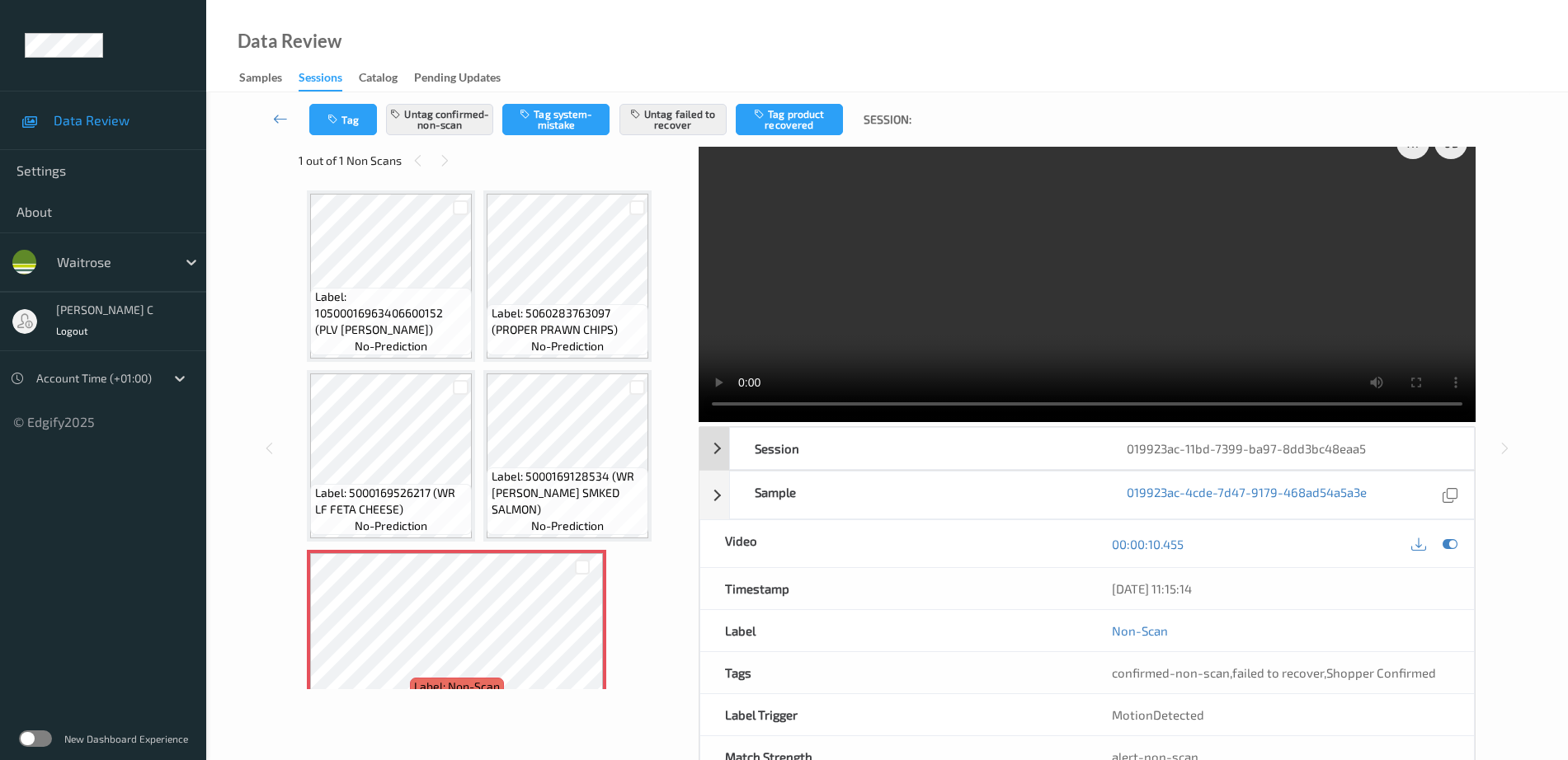
scroll to position [0, 0]
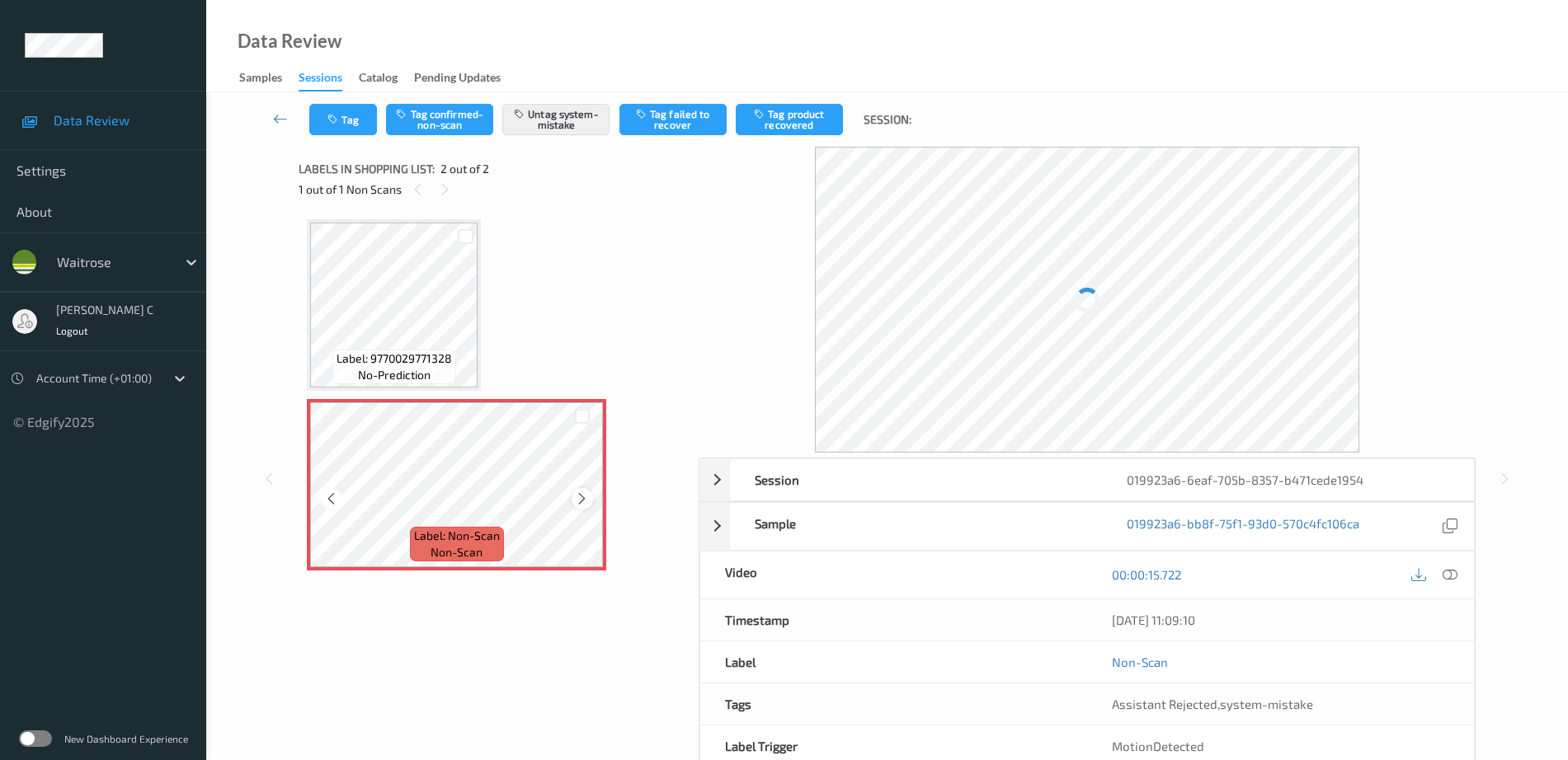
click at [586, 500] on icon at bounding box center [582, 498] width 14 height 15
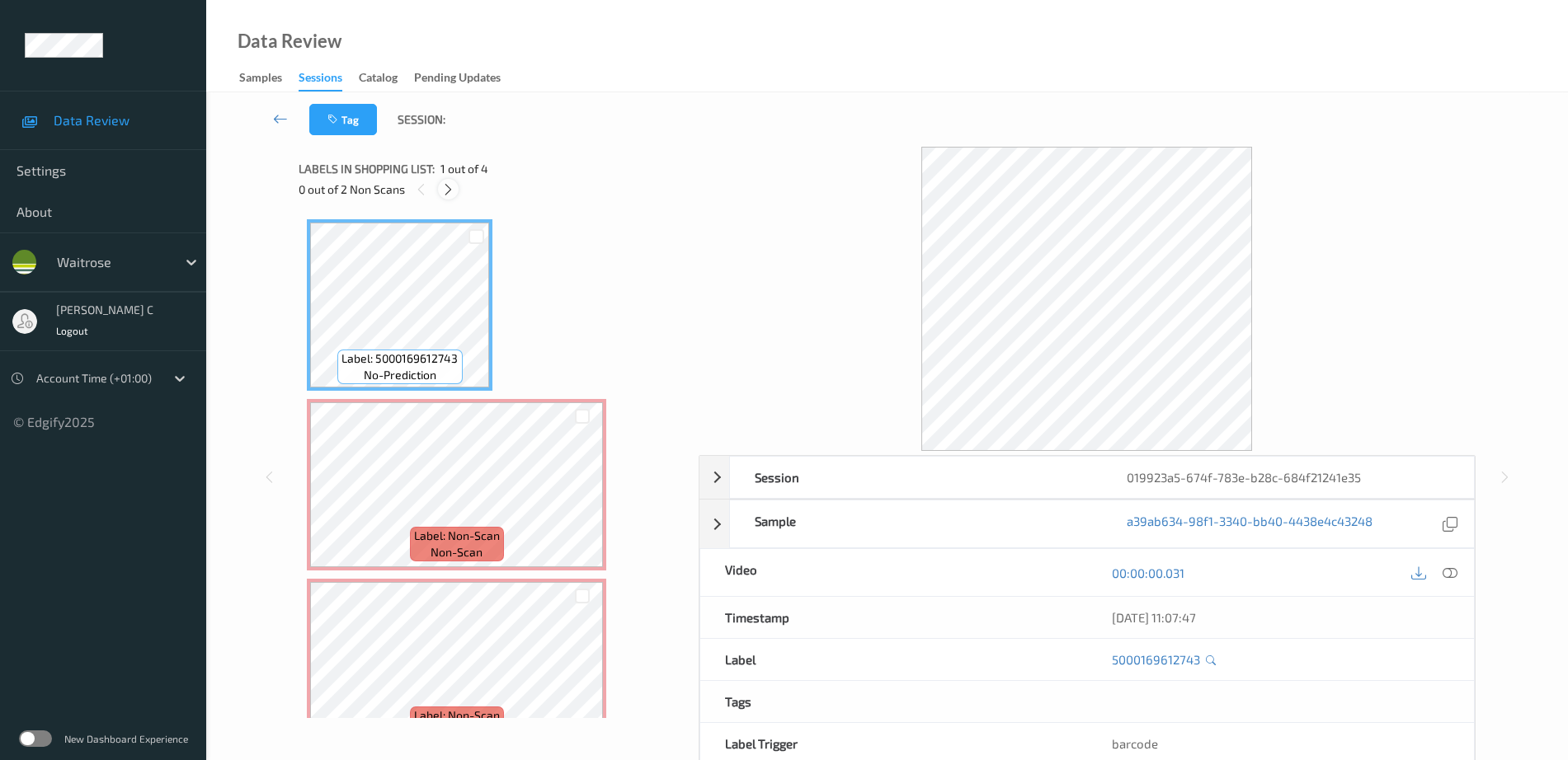
click at [446, 183] on icon at bounding box center [449, 189] width 14 height 15
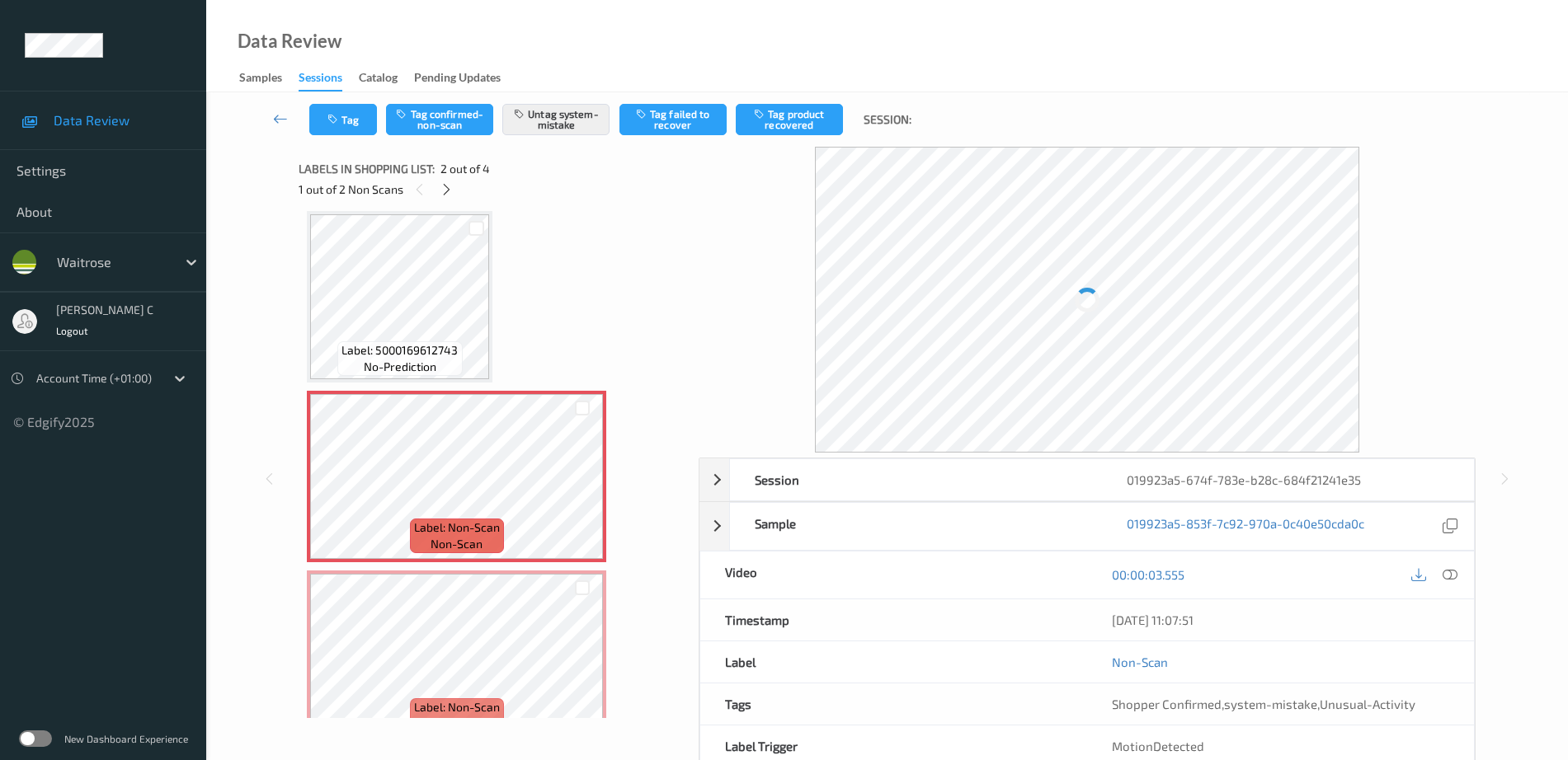
scroll to position [214, 0]
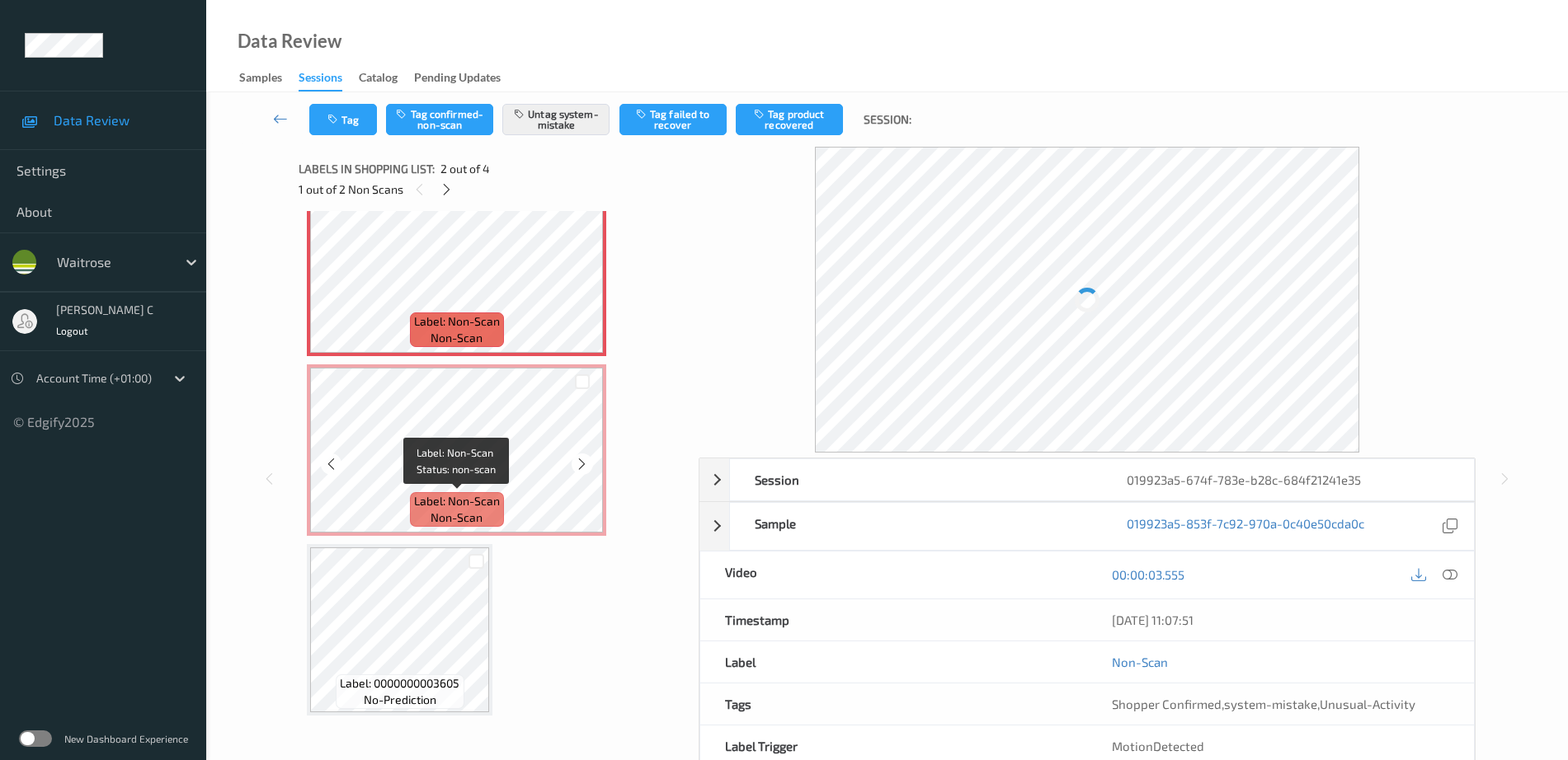
click at [490, 521] on div "Label: Non-Scan non-scan" at bounding box center [457, 509] width 94 height 35
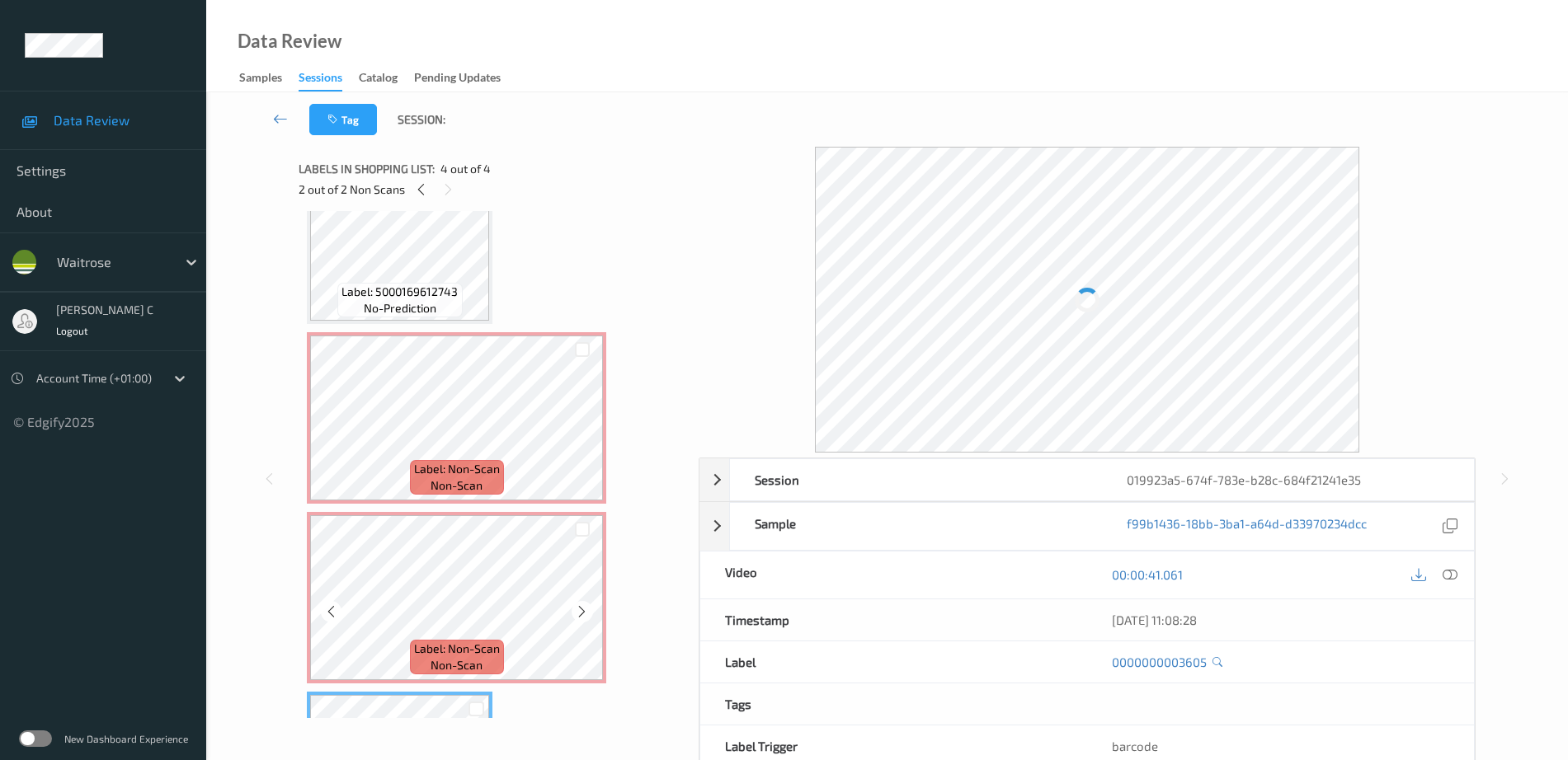
scroll to position [0, 0]
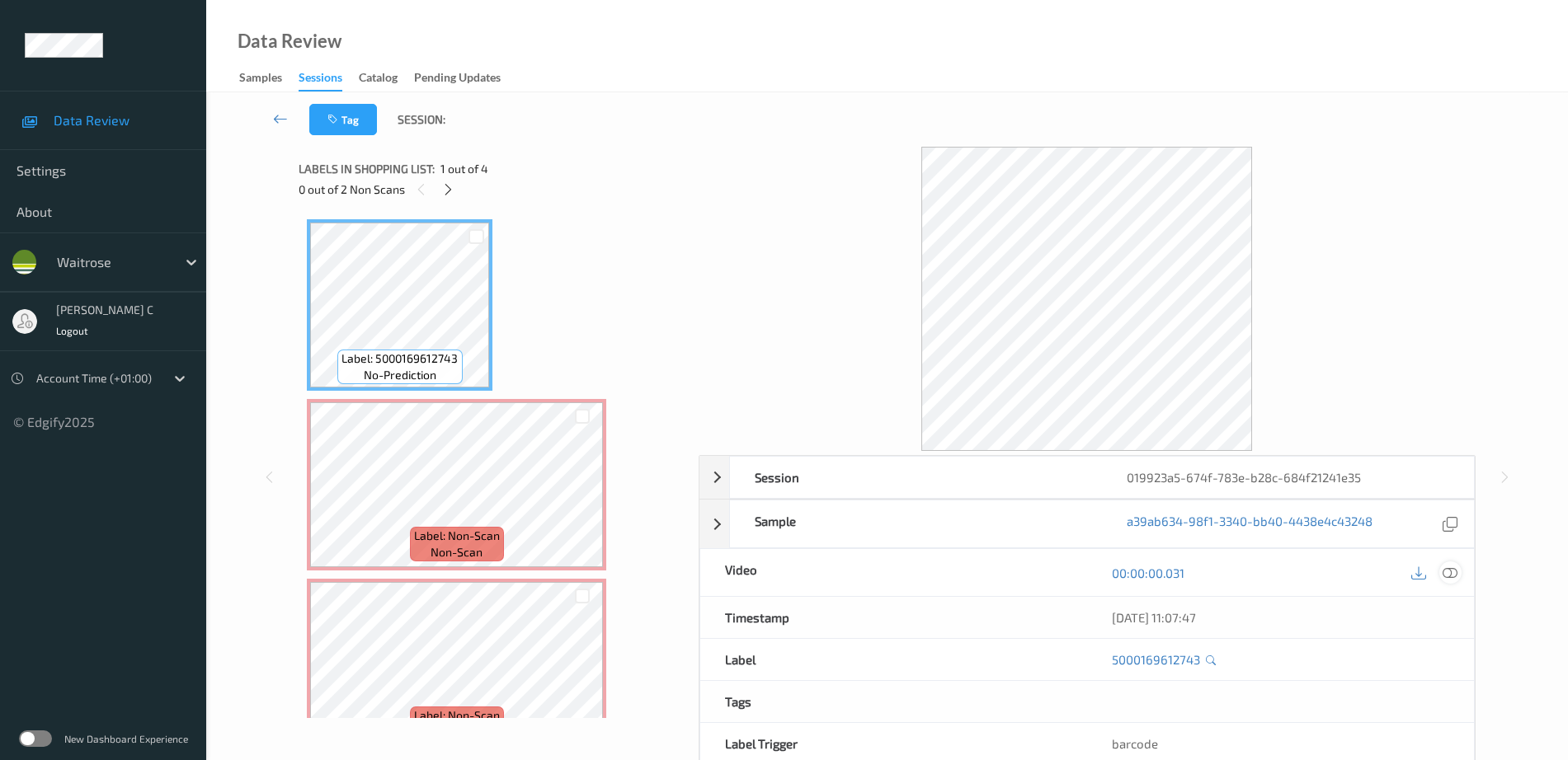
click at [1451, 573] on icon at bounding box center [1449, 572] width 15 height 15
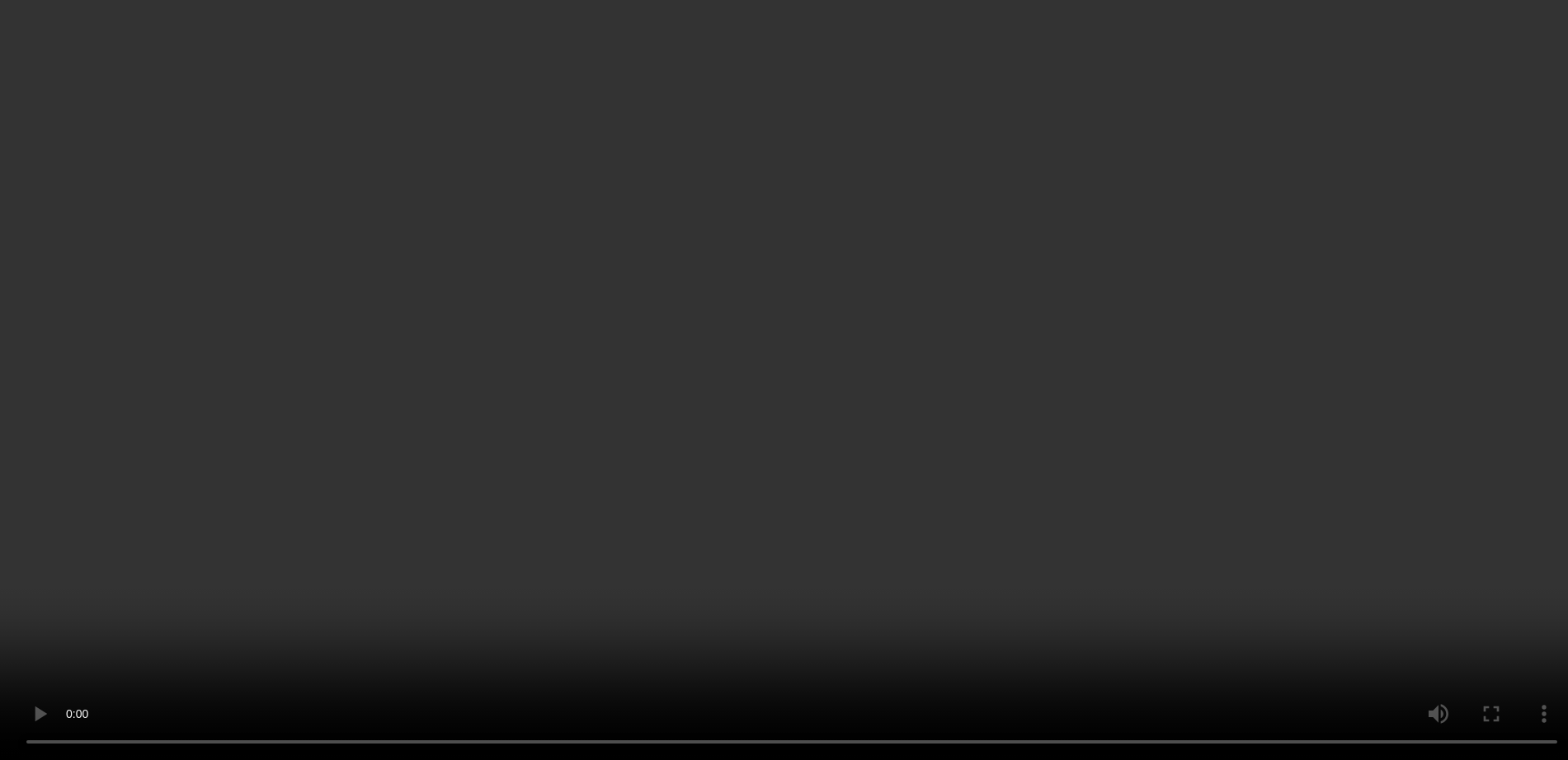
scroll to position [103, 0]
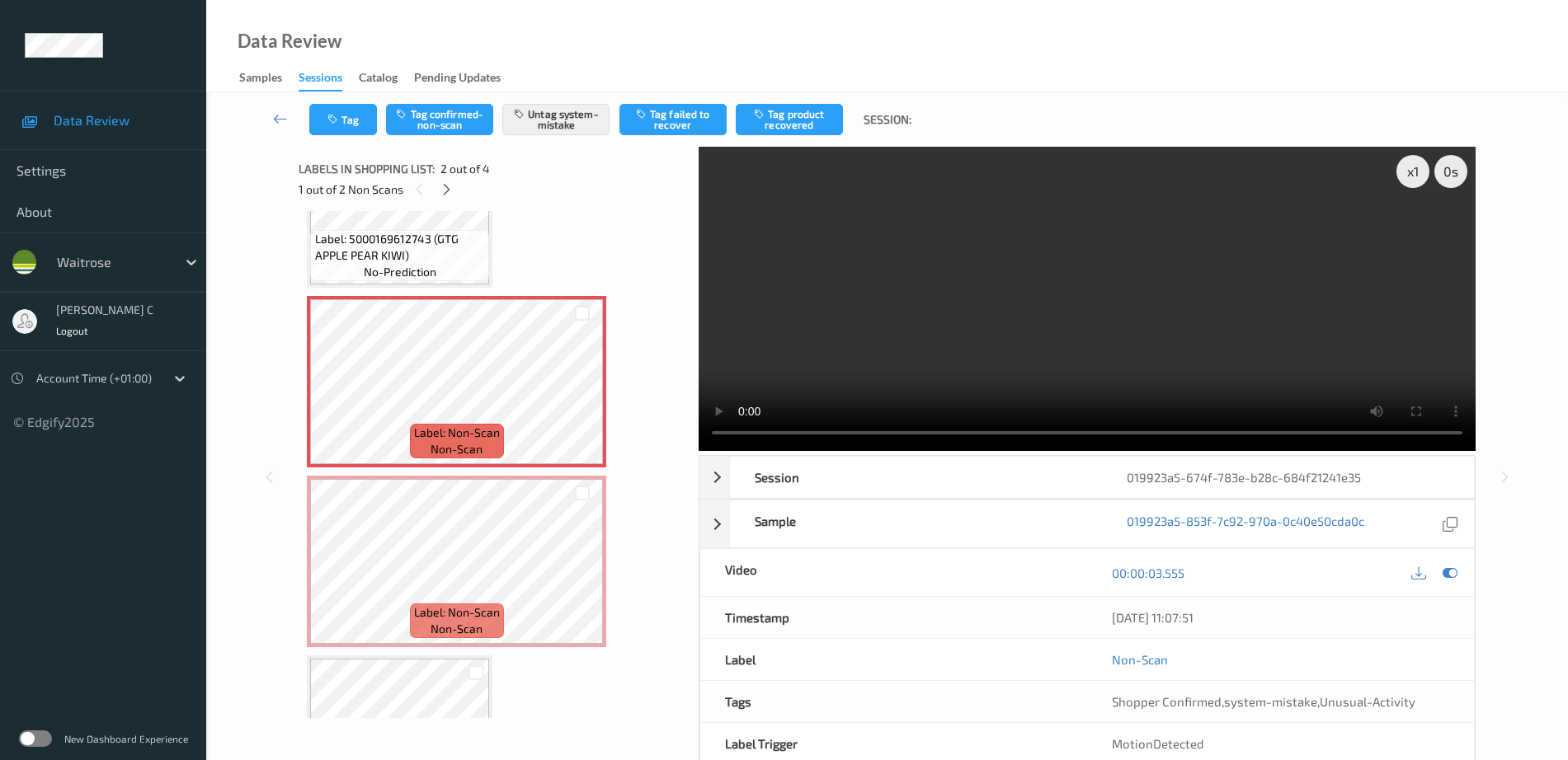
click at [411, 248] on span "Label: 5000169612743 (GTG APPLE PEAR KIWI)" at bounding box center [400, 246] width 171 height 33
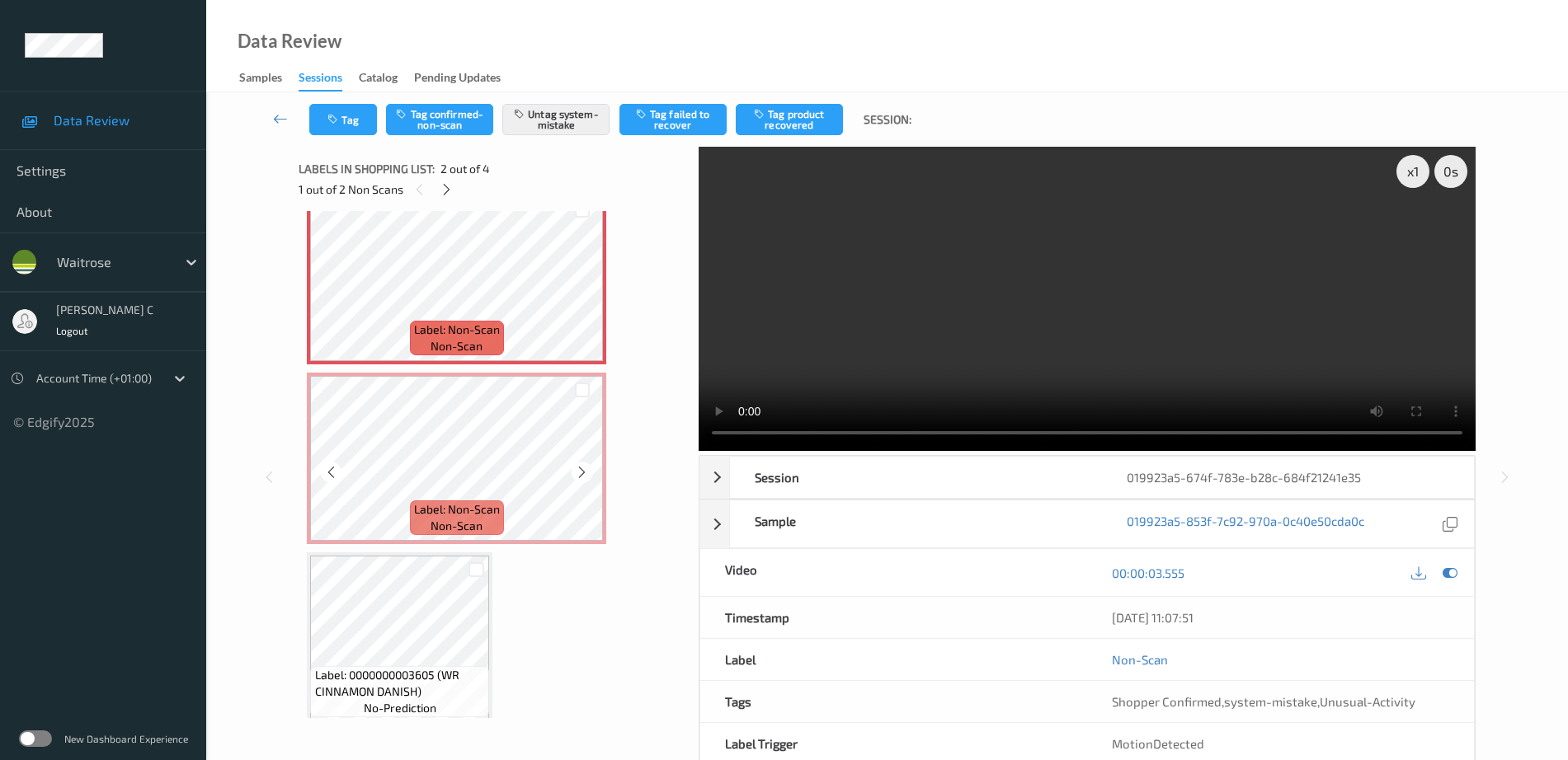
click at [455, 528] on span "non-scan" at bounding box center [457, 526] width 52 height 16
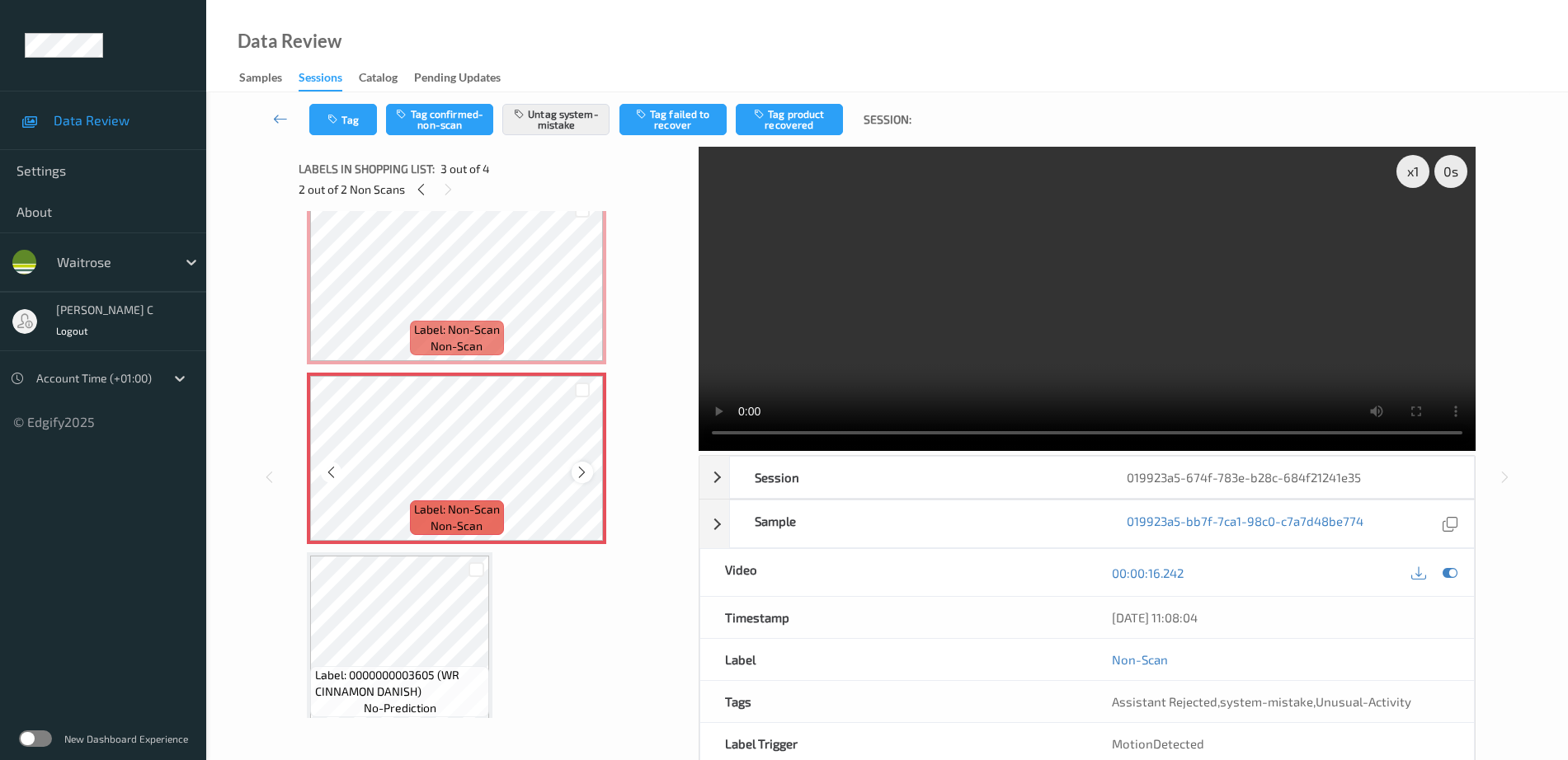
click at [582, 472] on icon at bounding box center [582, 472] width 14 height 15
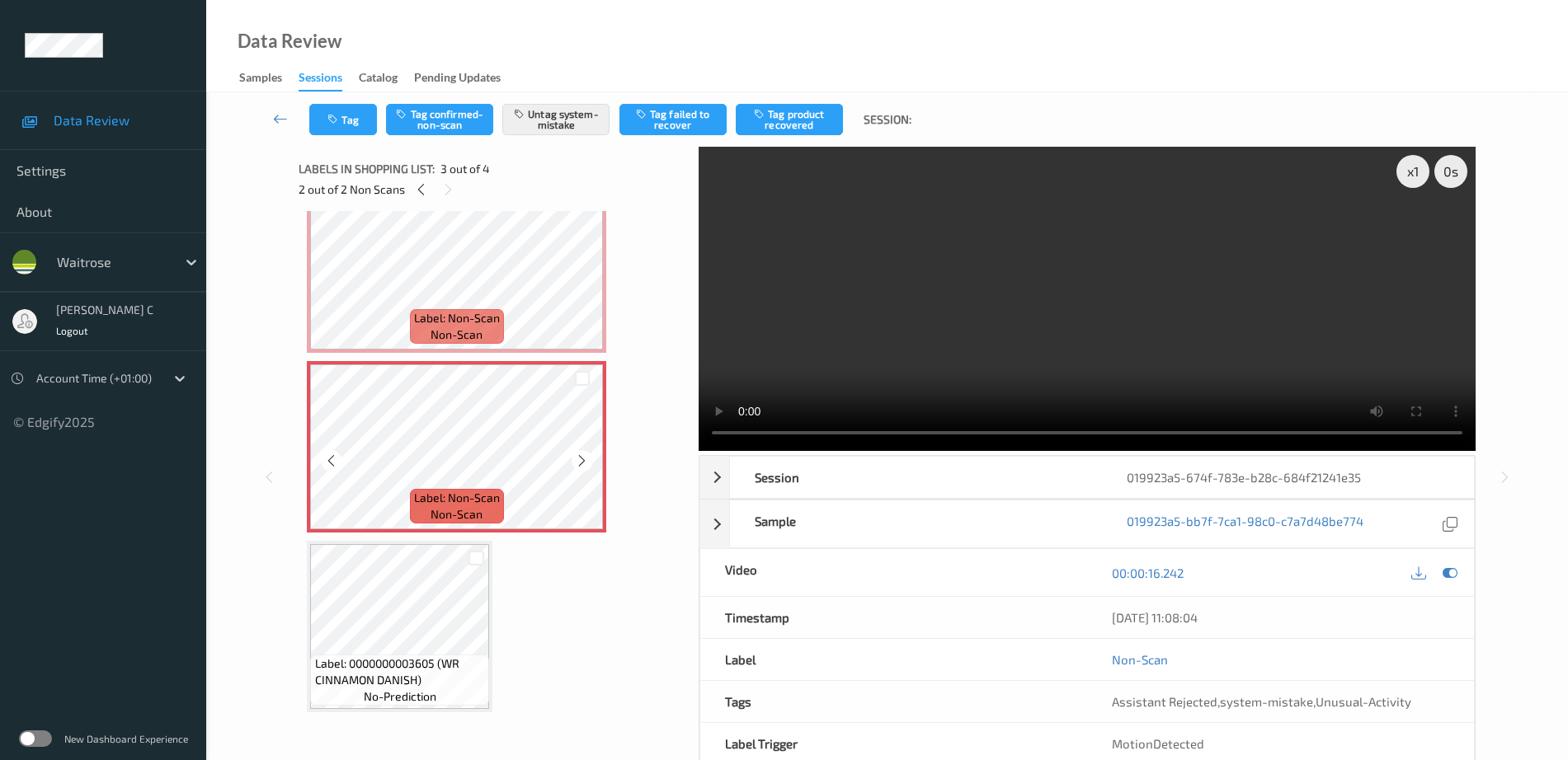
scroll to position [220, 0]
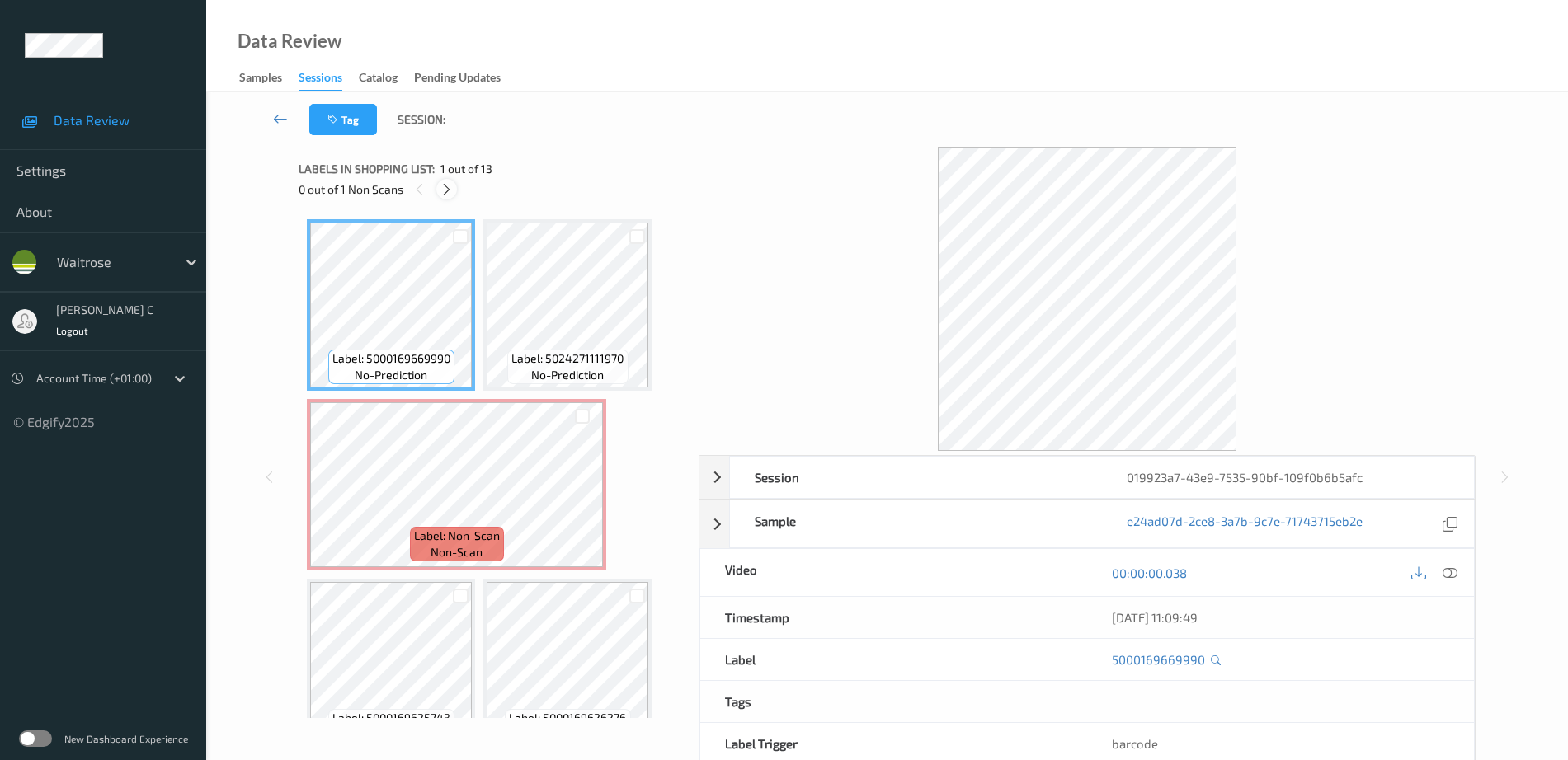
click at [450, 186] on icon at bounding box center [447, 189] width 14 height 15
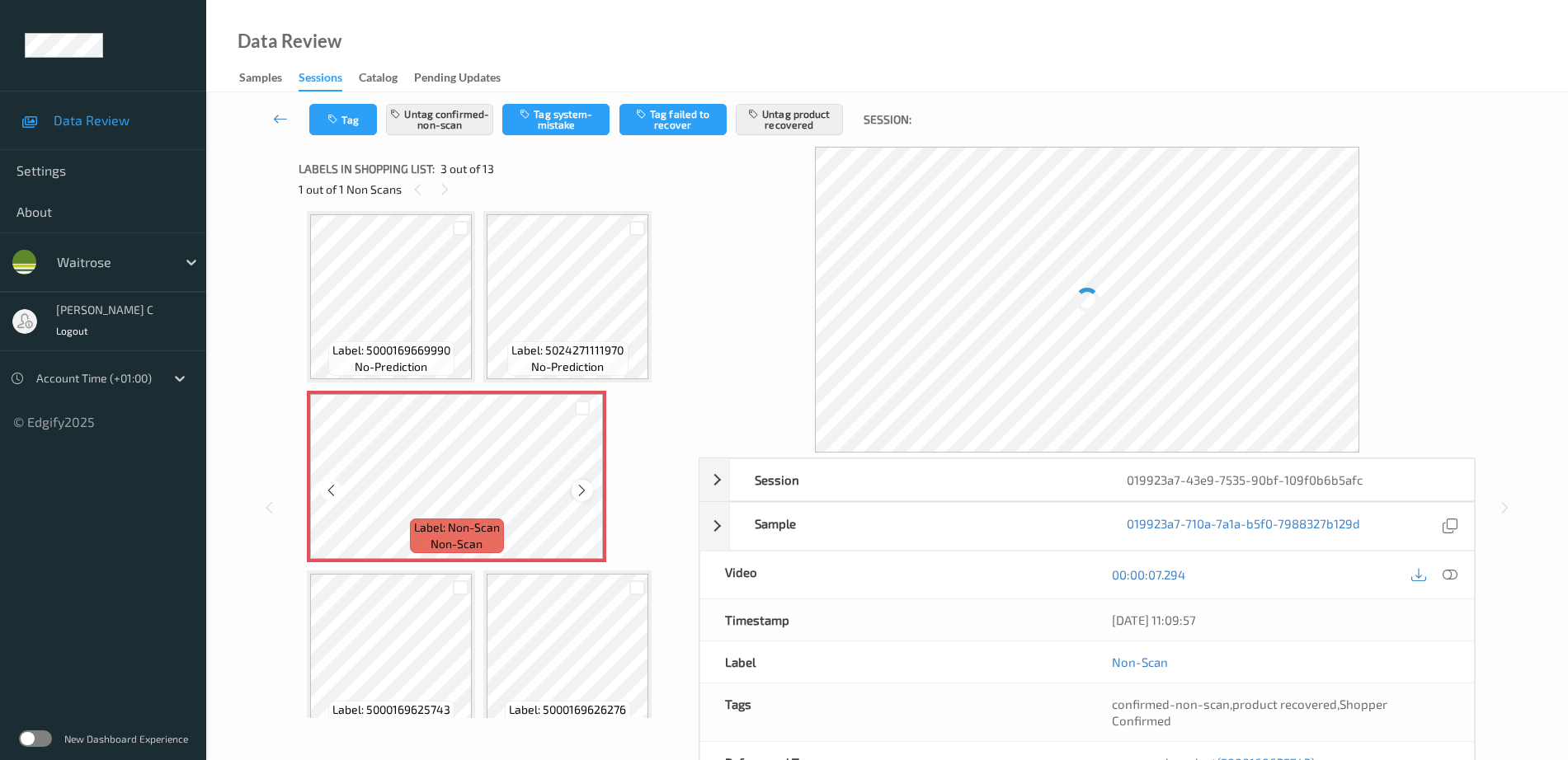
click at [586, 495] on icon at bounding box center [582, 490] width 14 height 15
click at [586, 494] on icon at bounding box center [582, 490] width 14 height 15
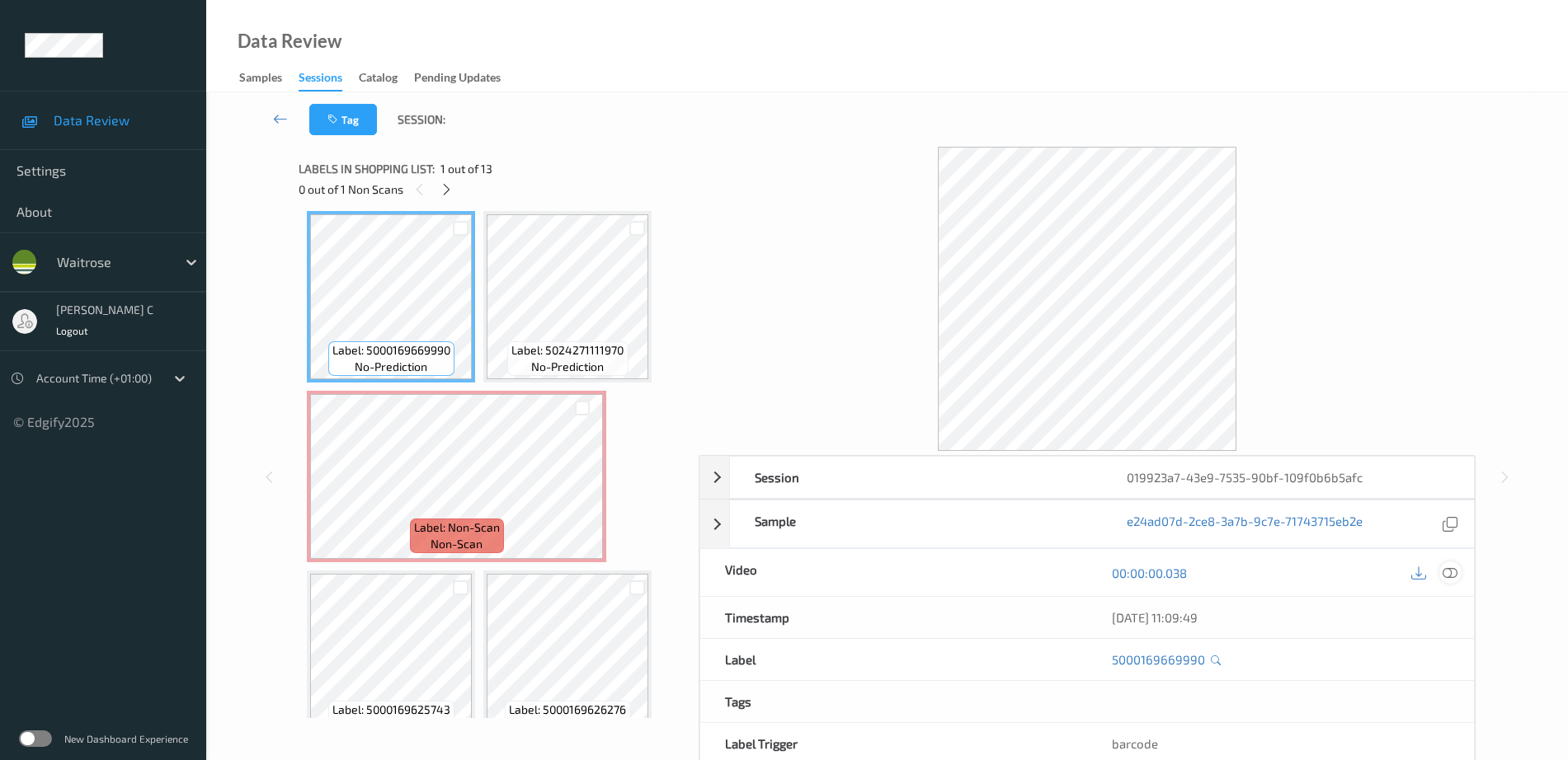
click at [1453, 575] on icon at bounding box center [1449, 572] width 15 height 15
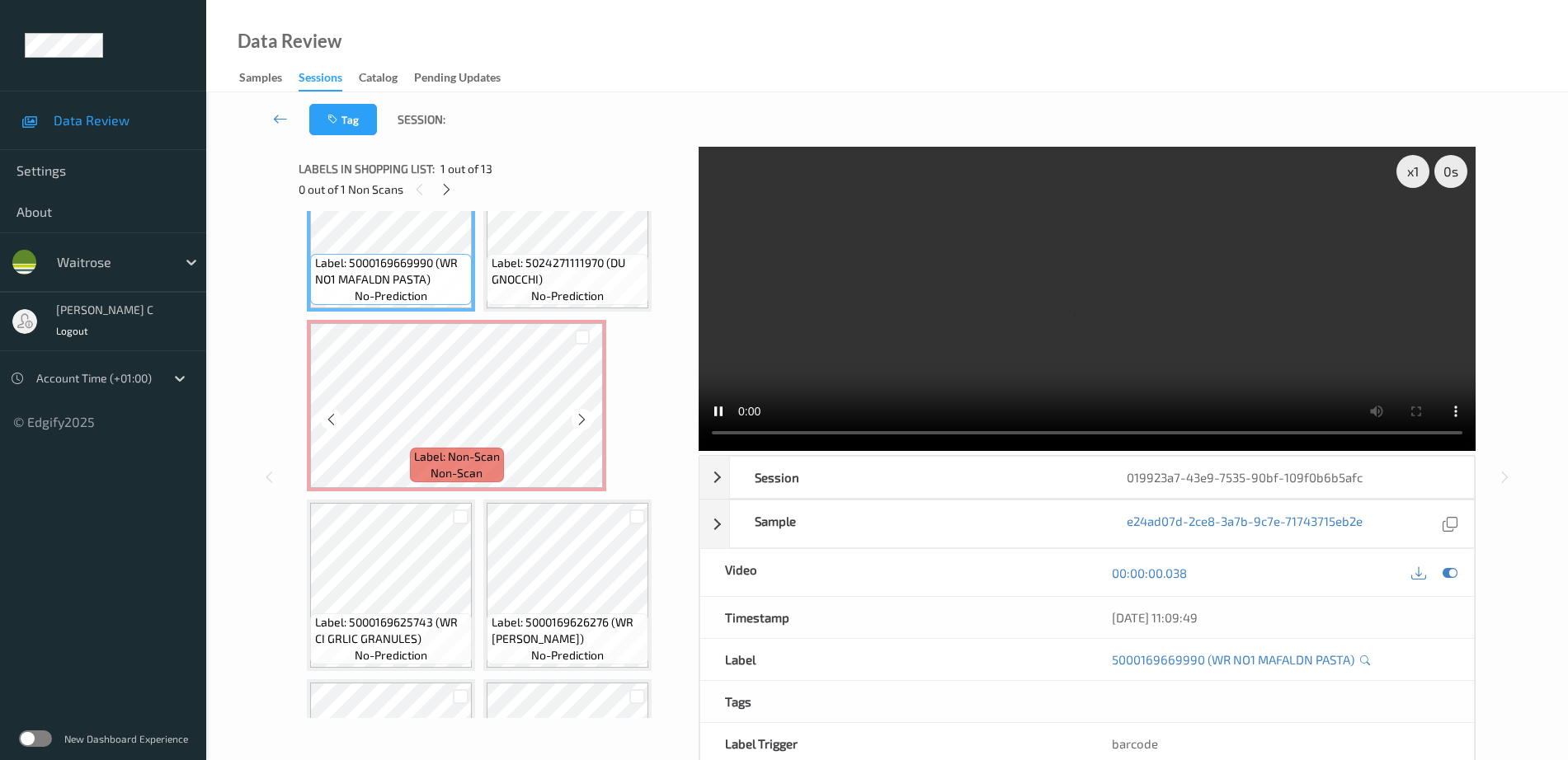
scroll to position [112, 0]
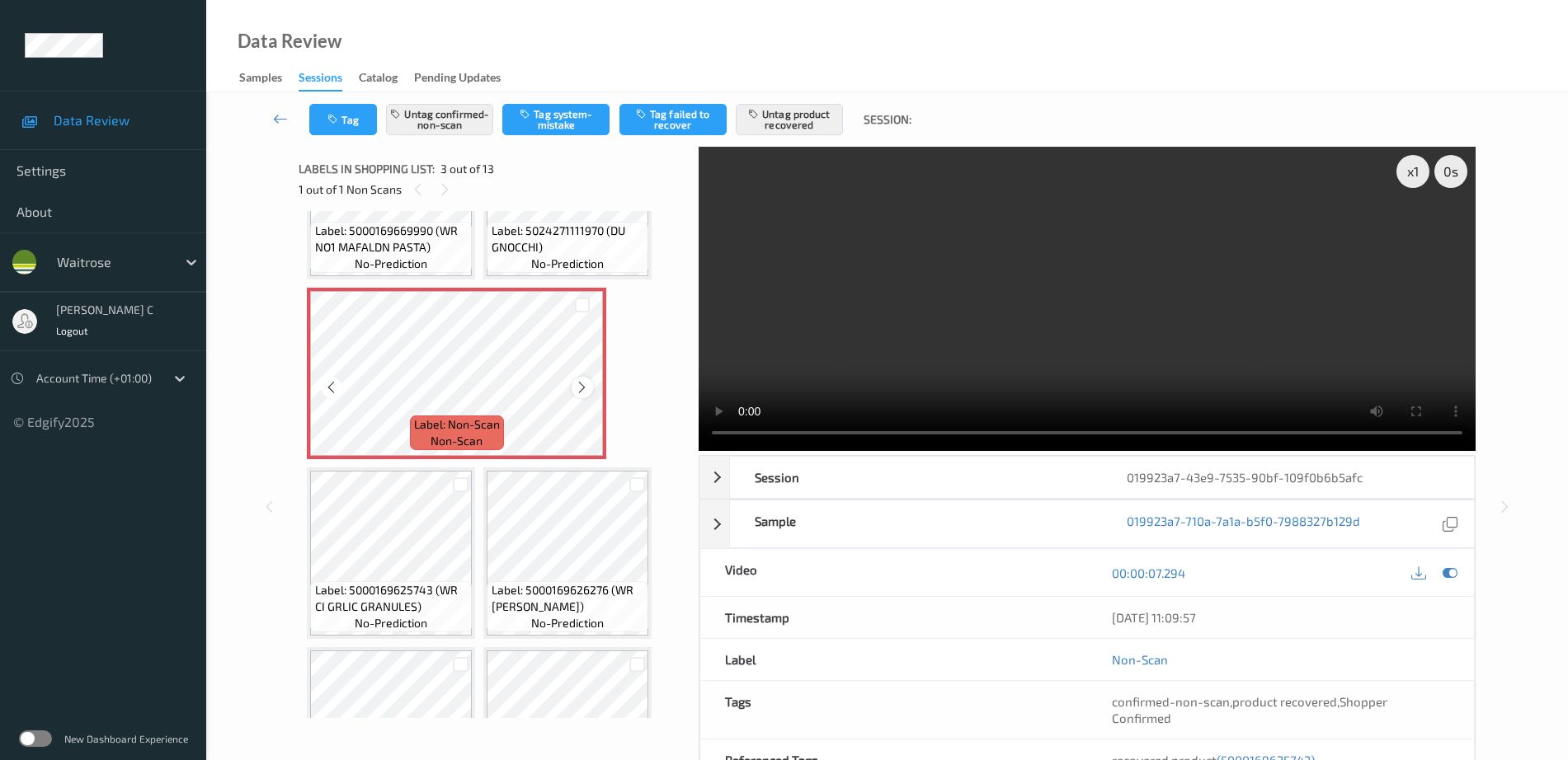
click at [580, 387] on icon at bounding box center [582, 388] width 14 height 15
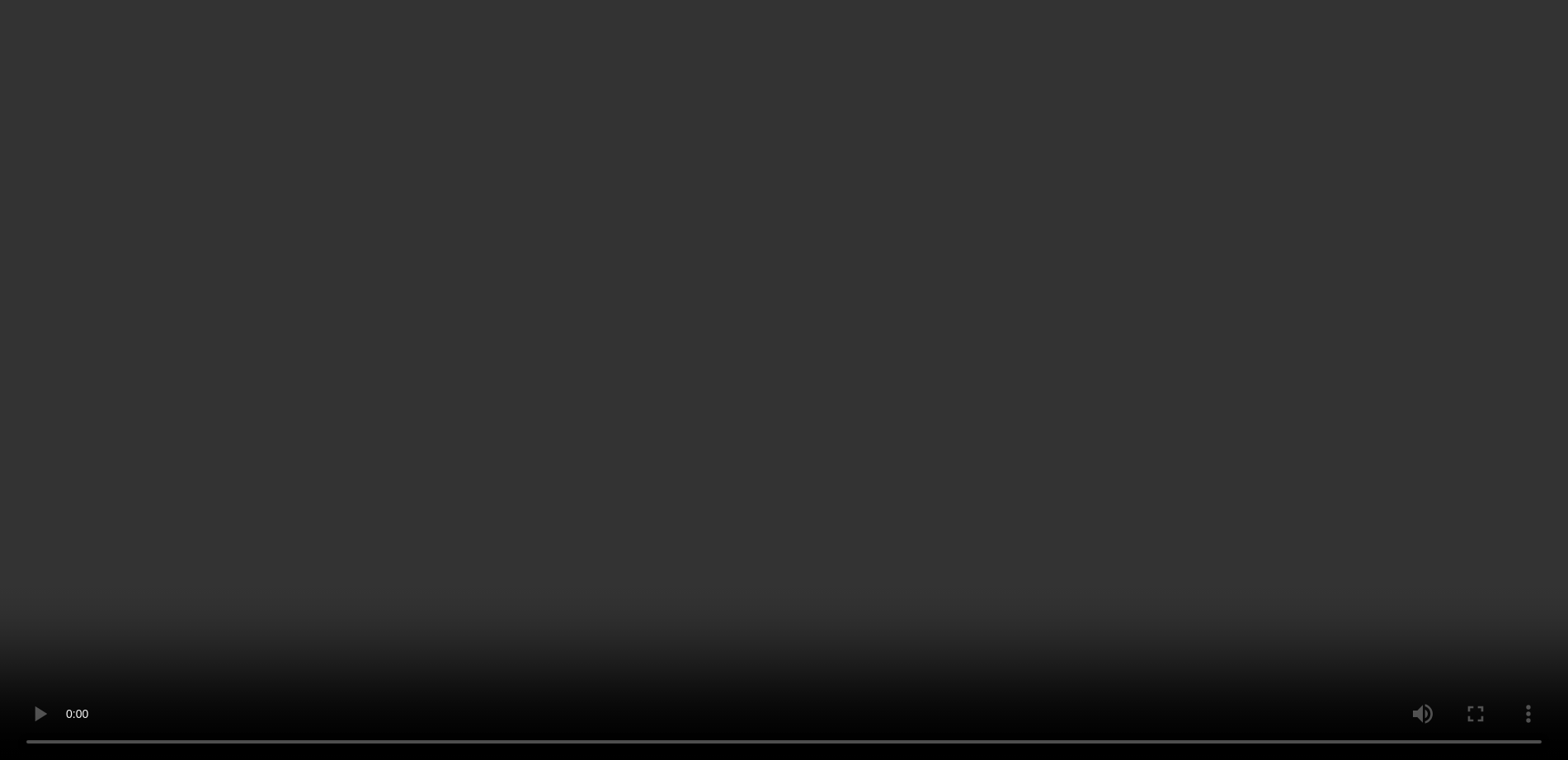
scroll to position [0, 0]
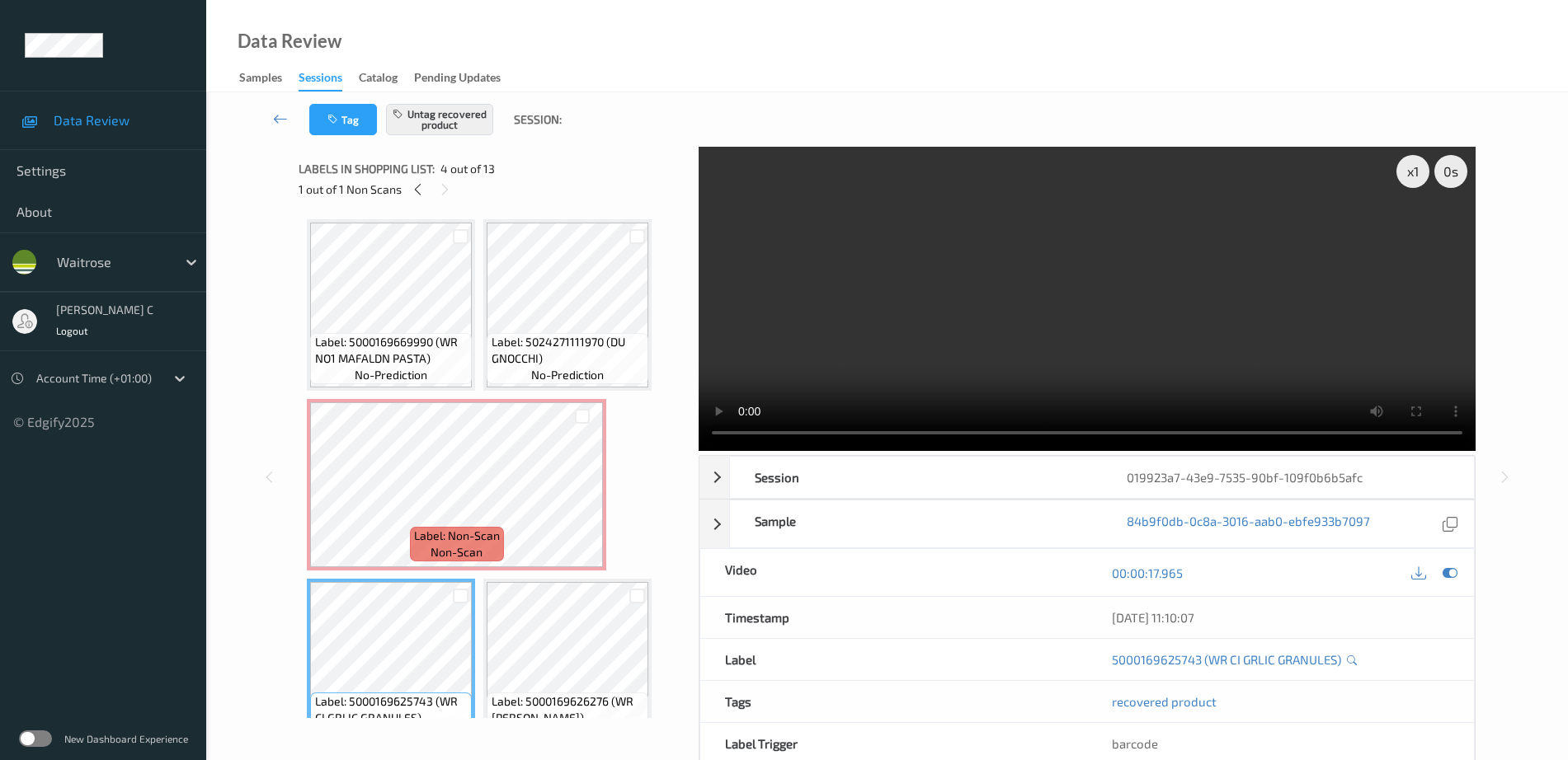
click at [574, 340] on span "Label: 5024271111970 (DU GNOCCHI)" at bounding box center [568, 350] width 154 height 33
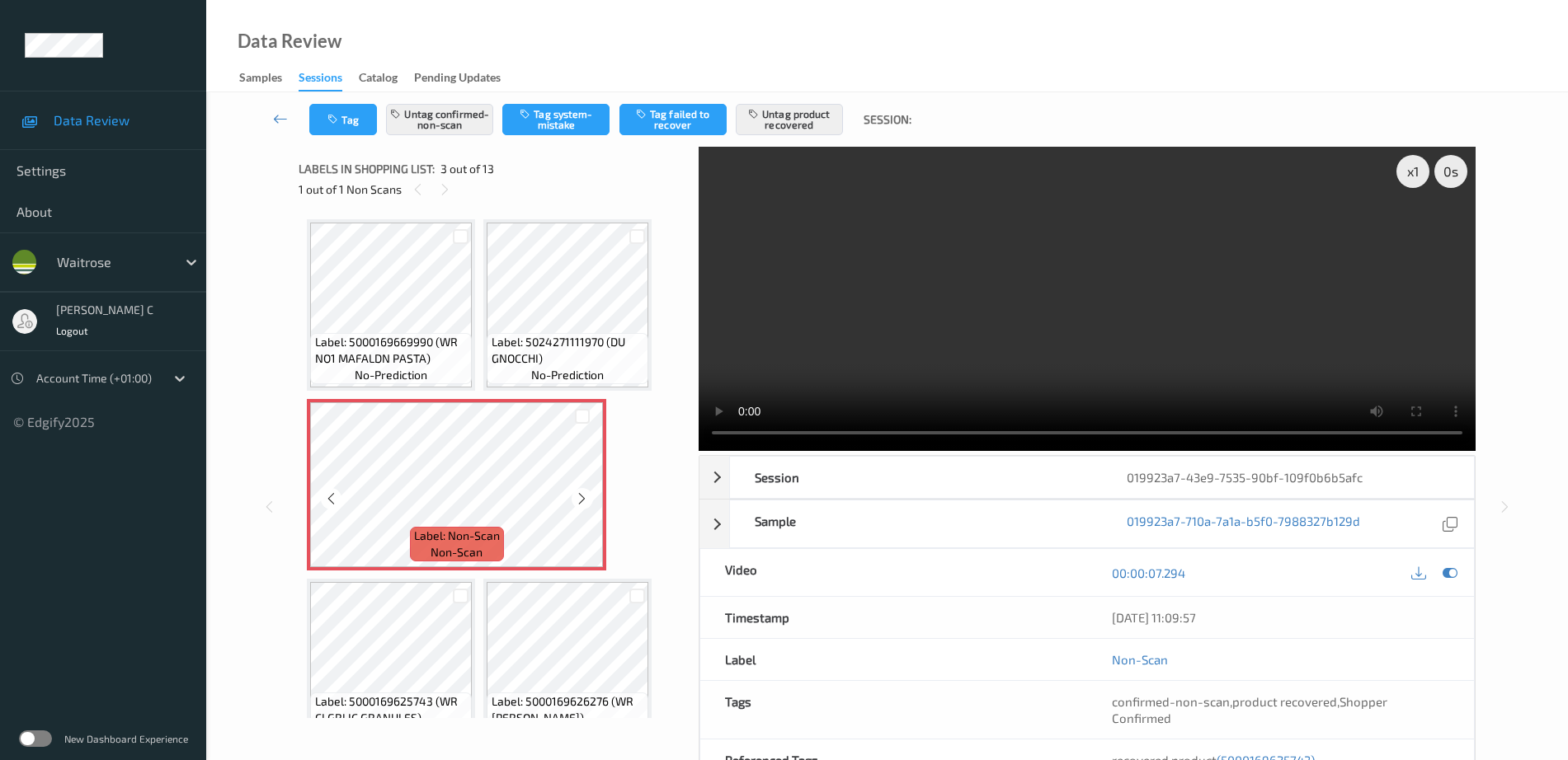
scroll to position [103, 0]
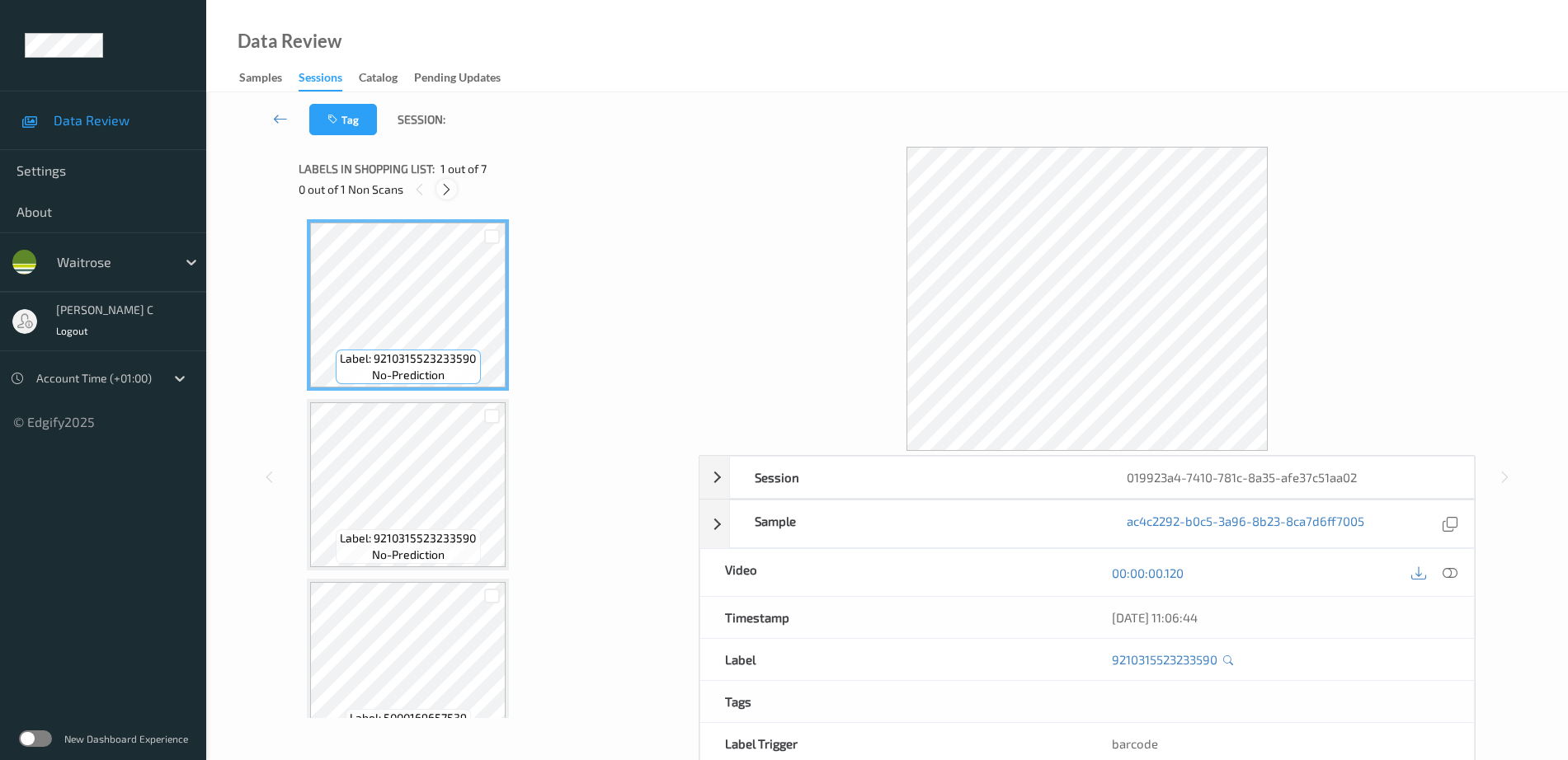
click at [450, 192] on icon at bounding box center [447, 189] width 14 height 15
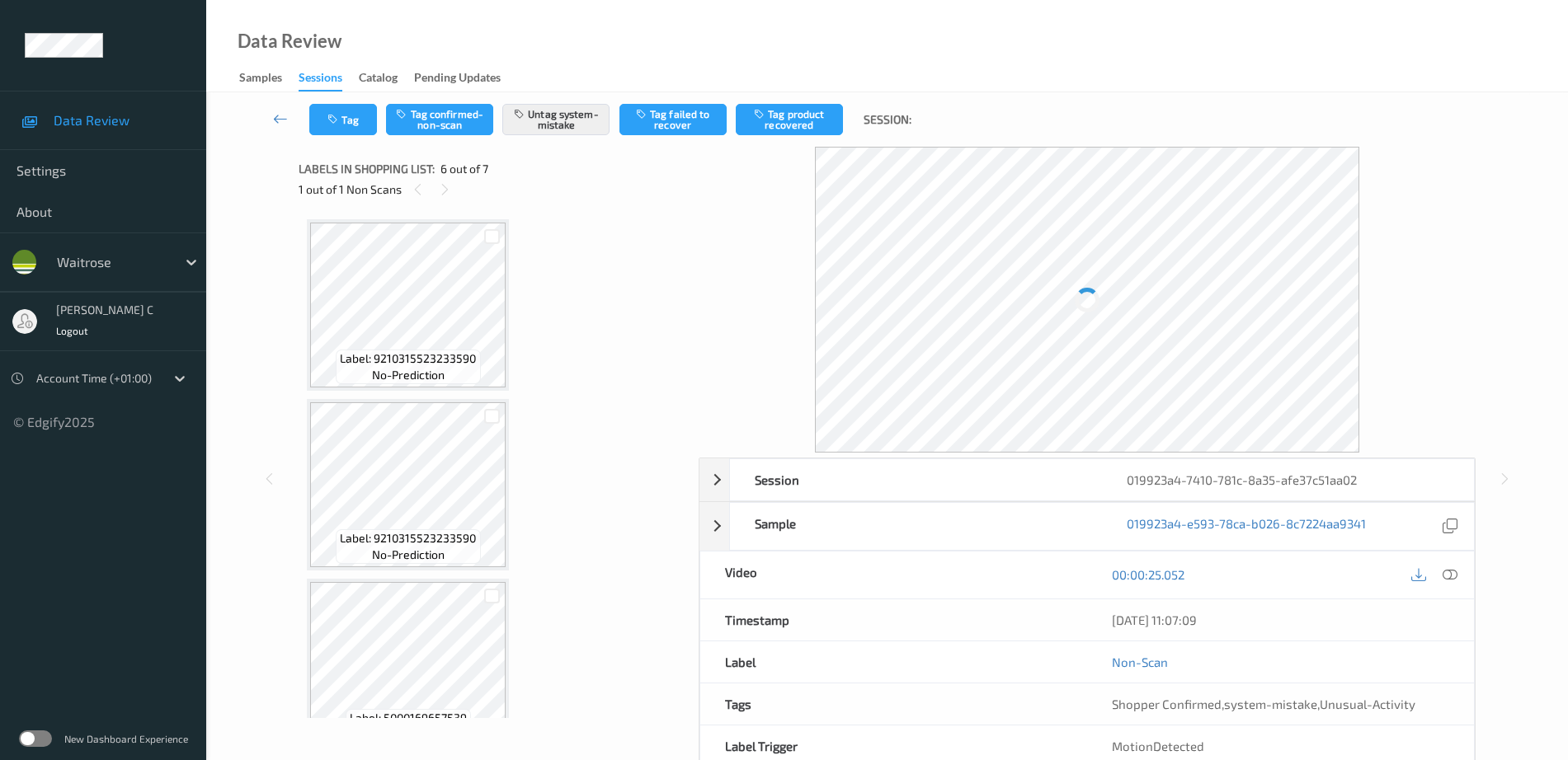
scroll to position [727, 0]
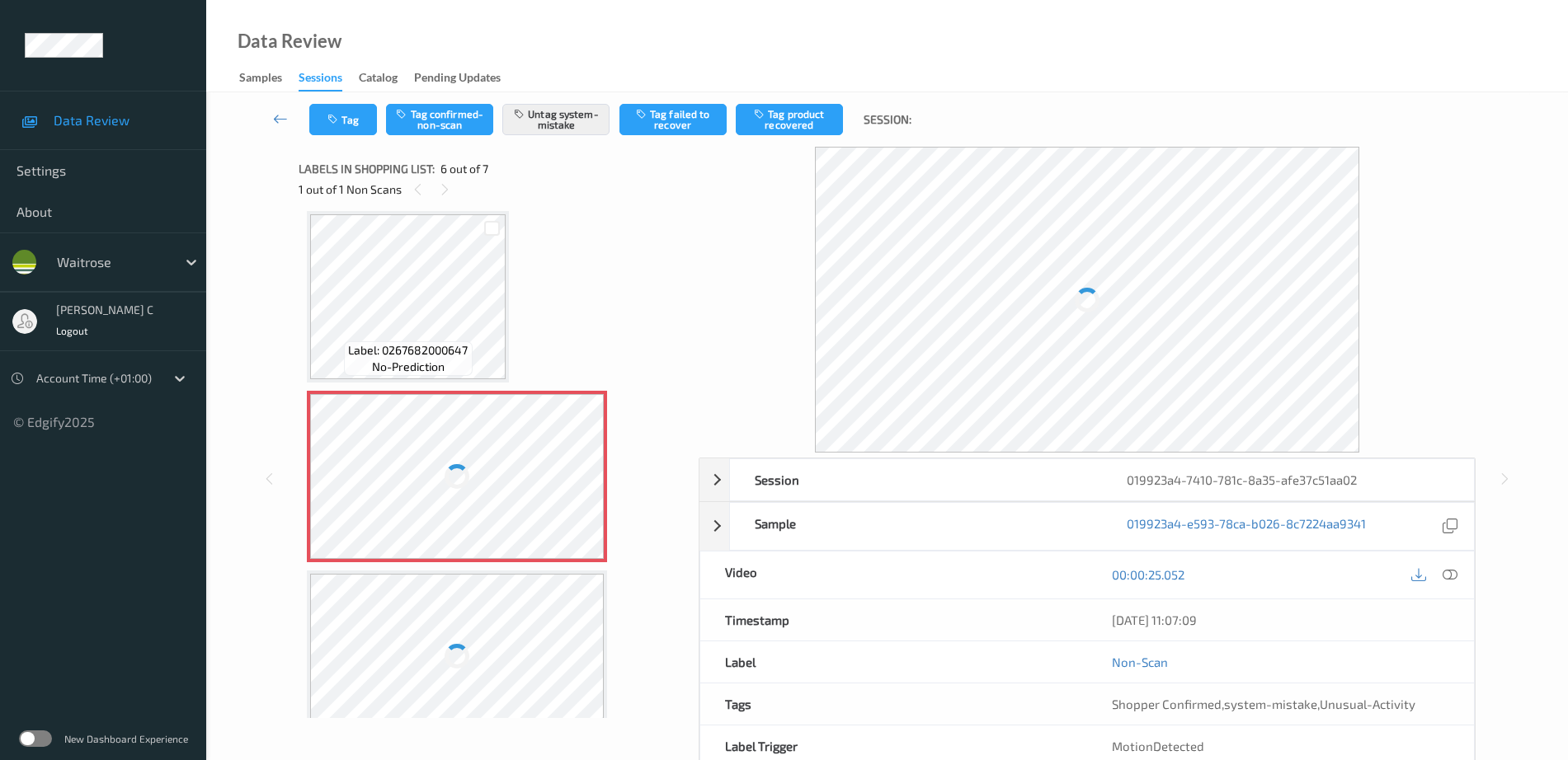
click at [449, 520] on div at bounding box center [457, 476] width 294 height 165
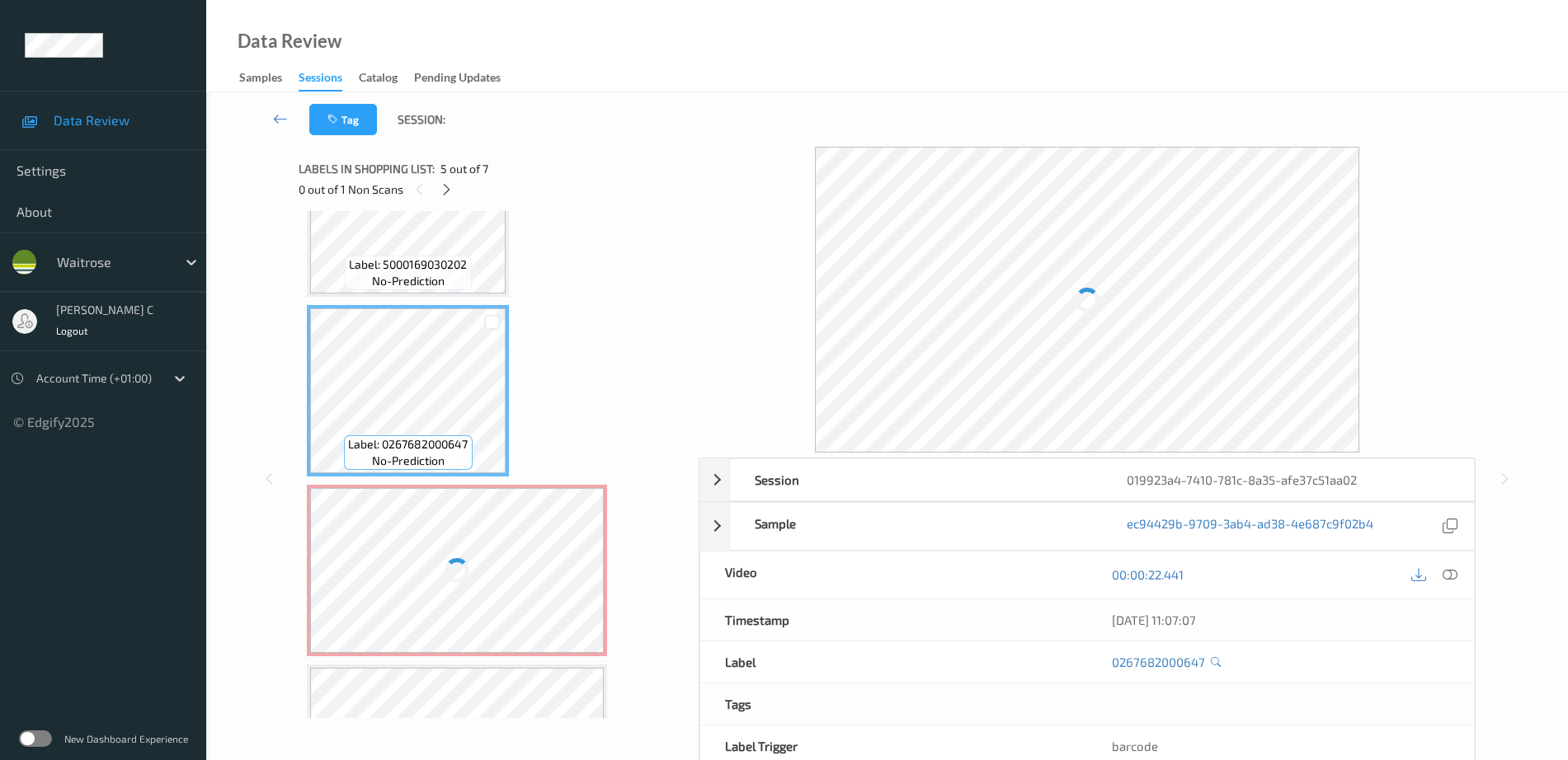
scroll to position [521, 0]
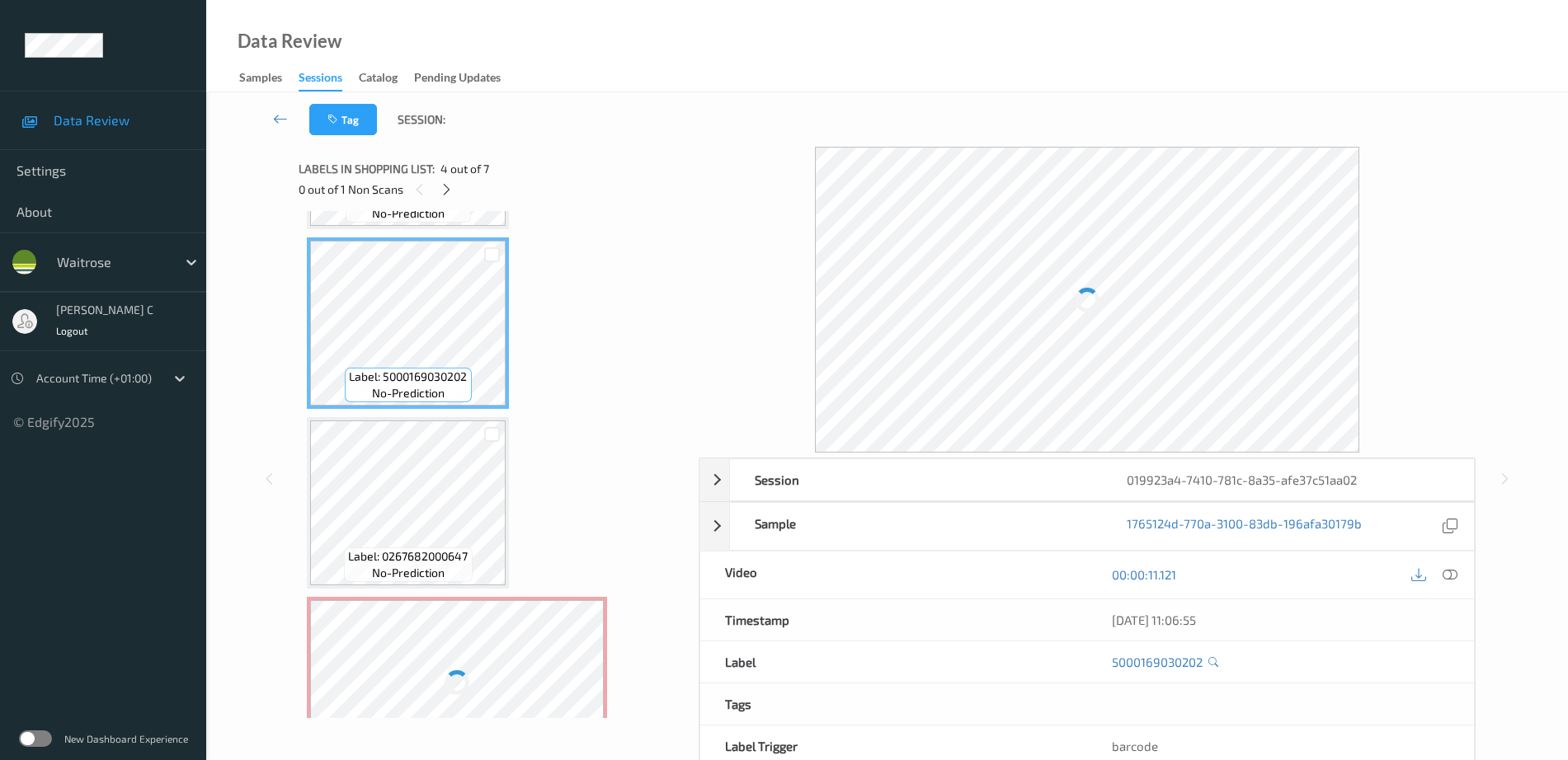
click at [1463, 573] on div "00:00:11.121" at bounding box center [1280, 574] width 387 height 47
click at [1454, 581] on icon at bounding box center [1449, 574] width 15 height 15
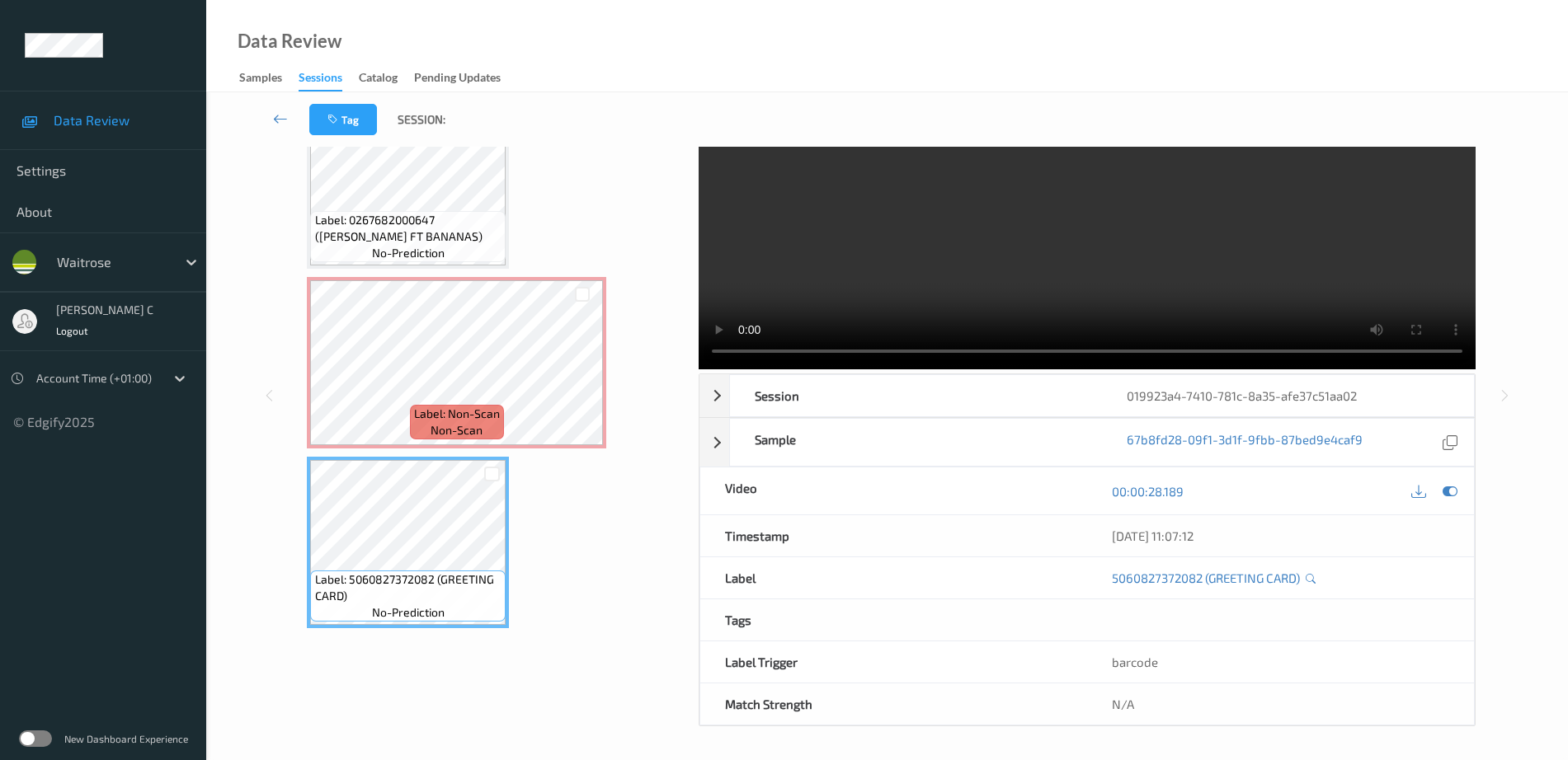
scroll to position [656, 0]
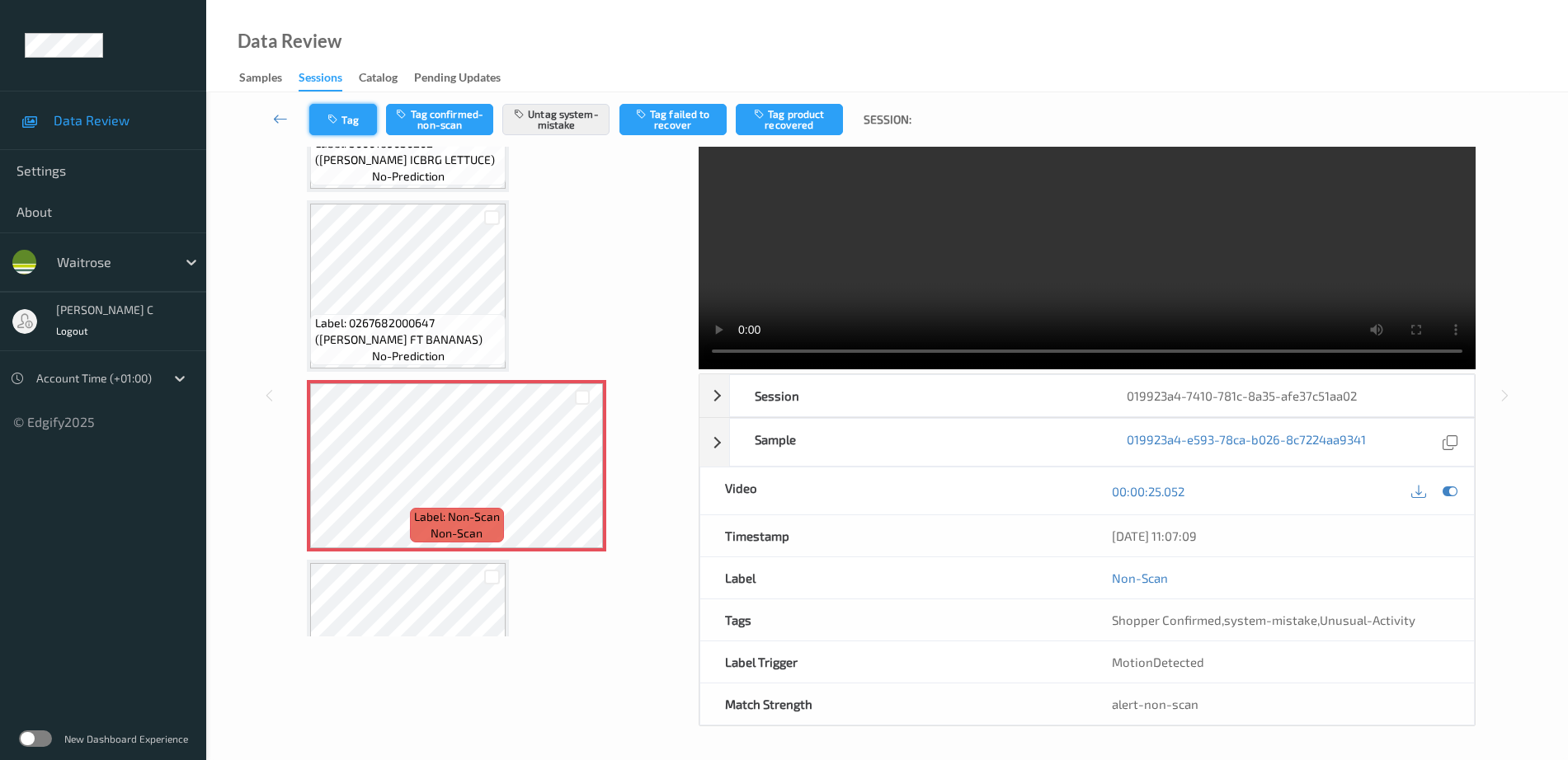
click at [337, 115] on icon "button" at bounding box center [334, 119] width 14 height 12
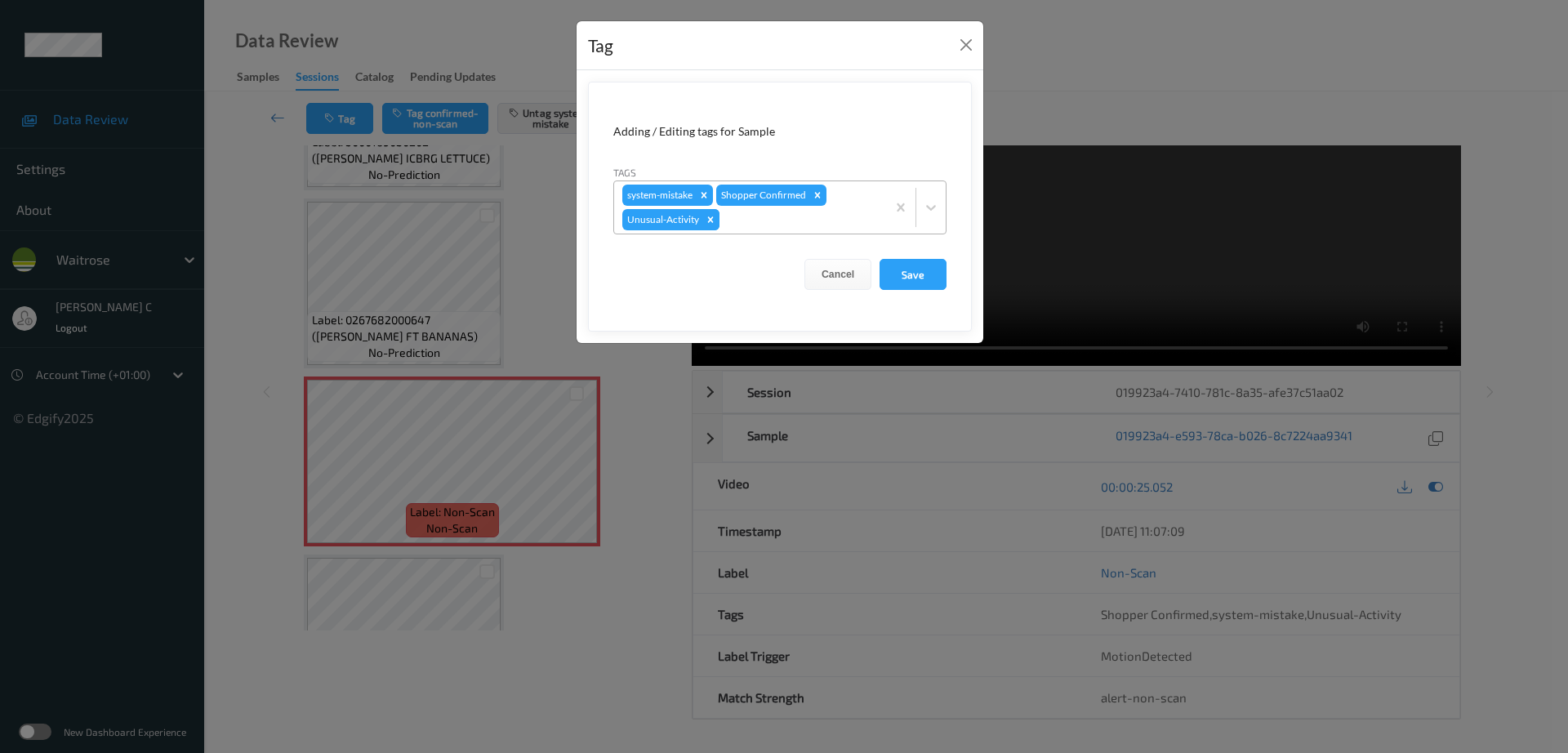
click at [713, 219] on icon "Remove Unusual-Activity" at bounding box center [711, 219] width 12 height 12
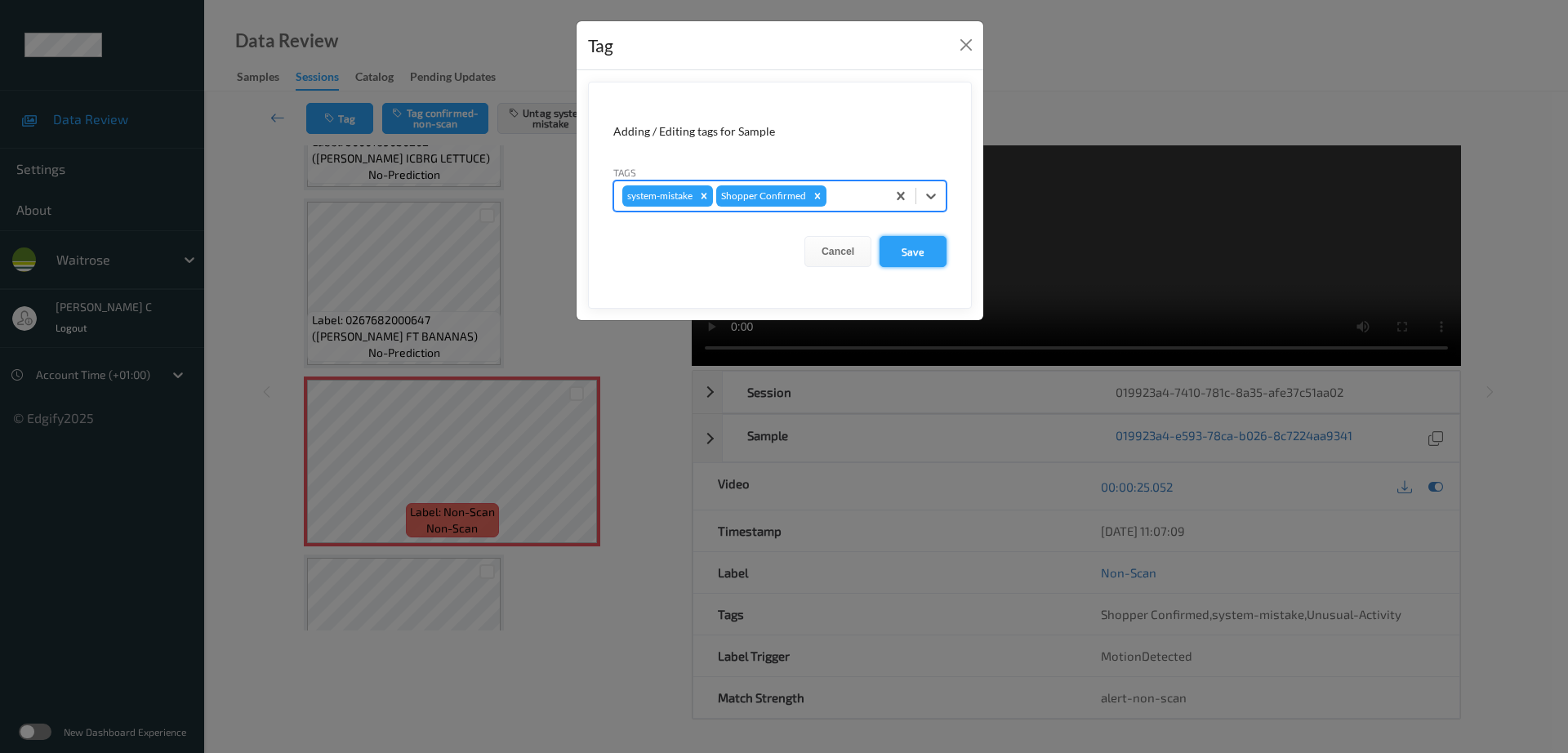
click at [943, 242] on button "Save" at bounding box center [913, 251] width 67 height 31
click at [940, 248] on button "Save" at bounding box center [913, 251] width 67 height 31
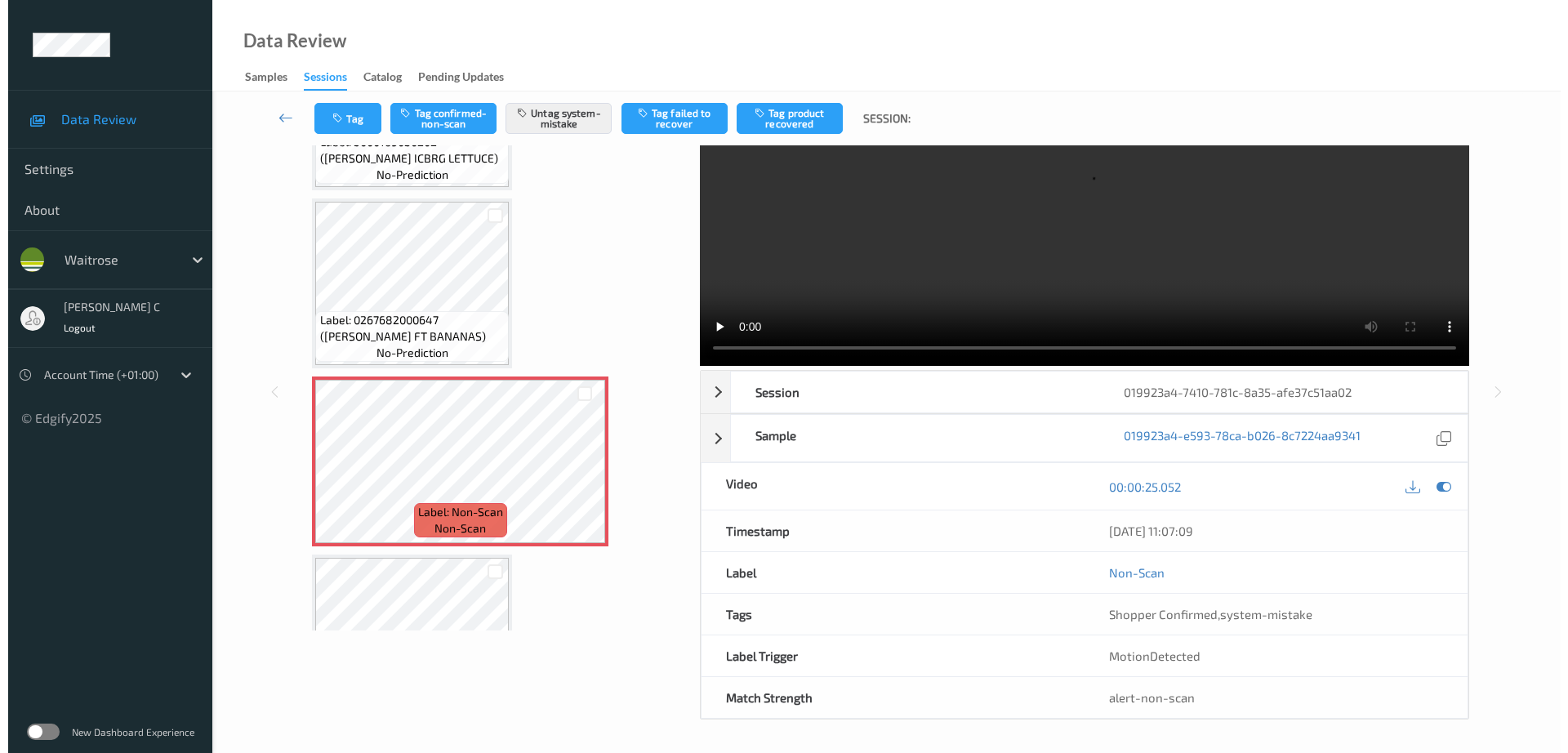
scroll to position [0, 0]
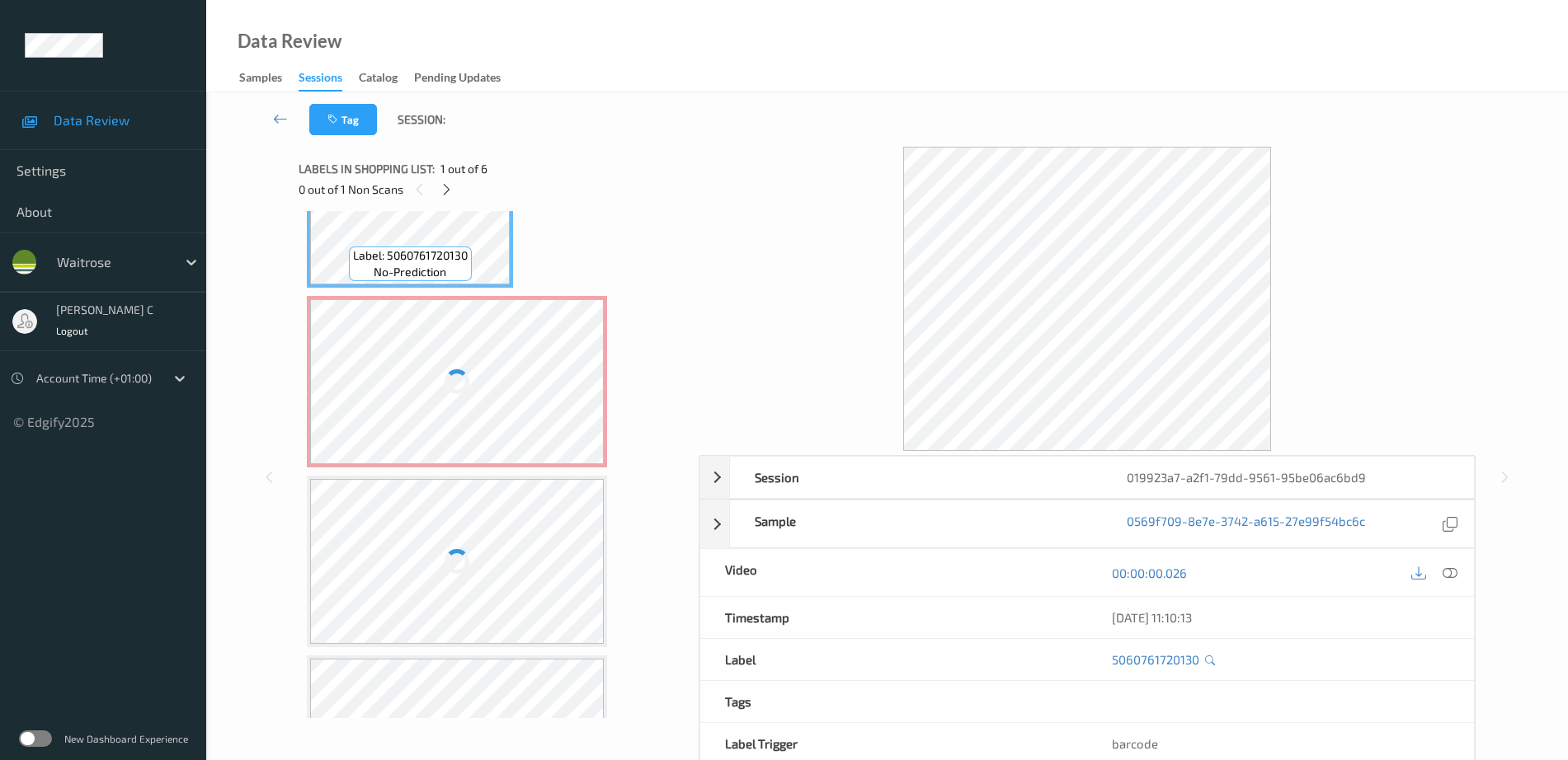
click at [477, 487] on div at bounding box center [457, 561] width 294 height 165
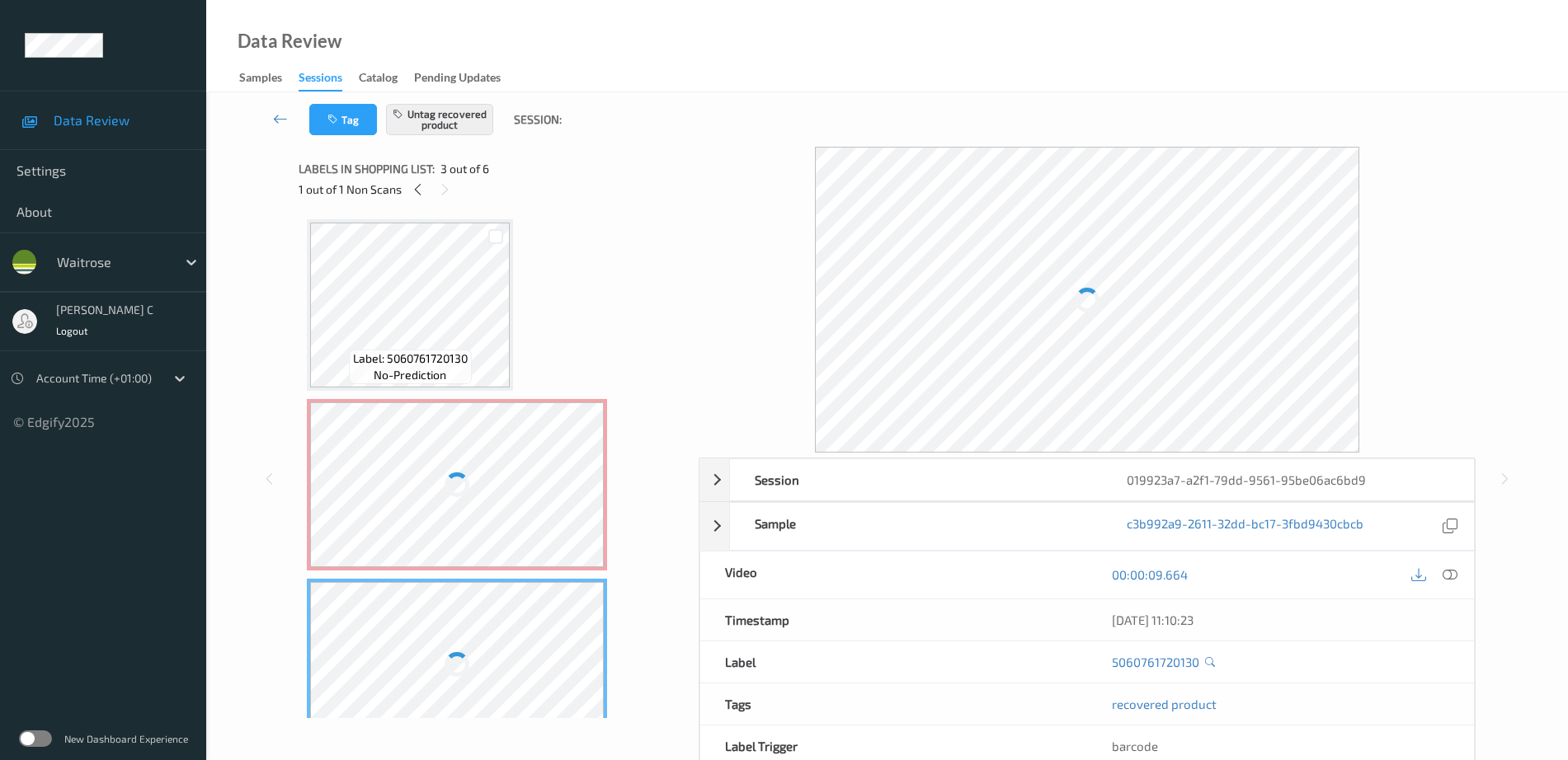
click at [457, 372] on div "Label: 5060761720130 no-prediction" at bounding box center [410, 366] width 123 height 35
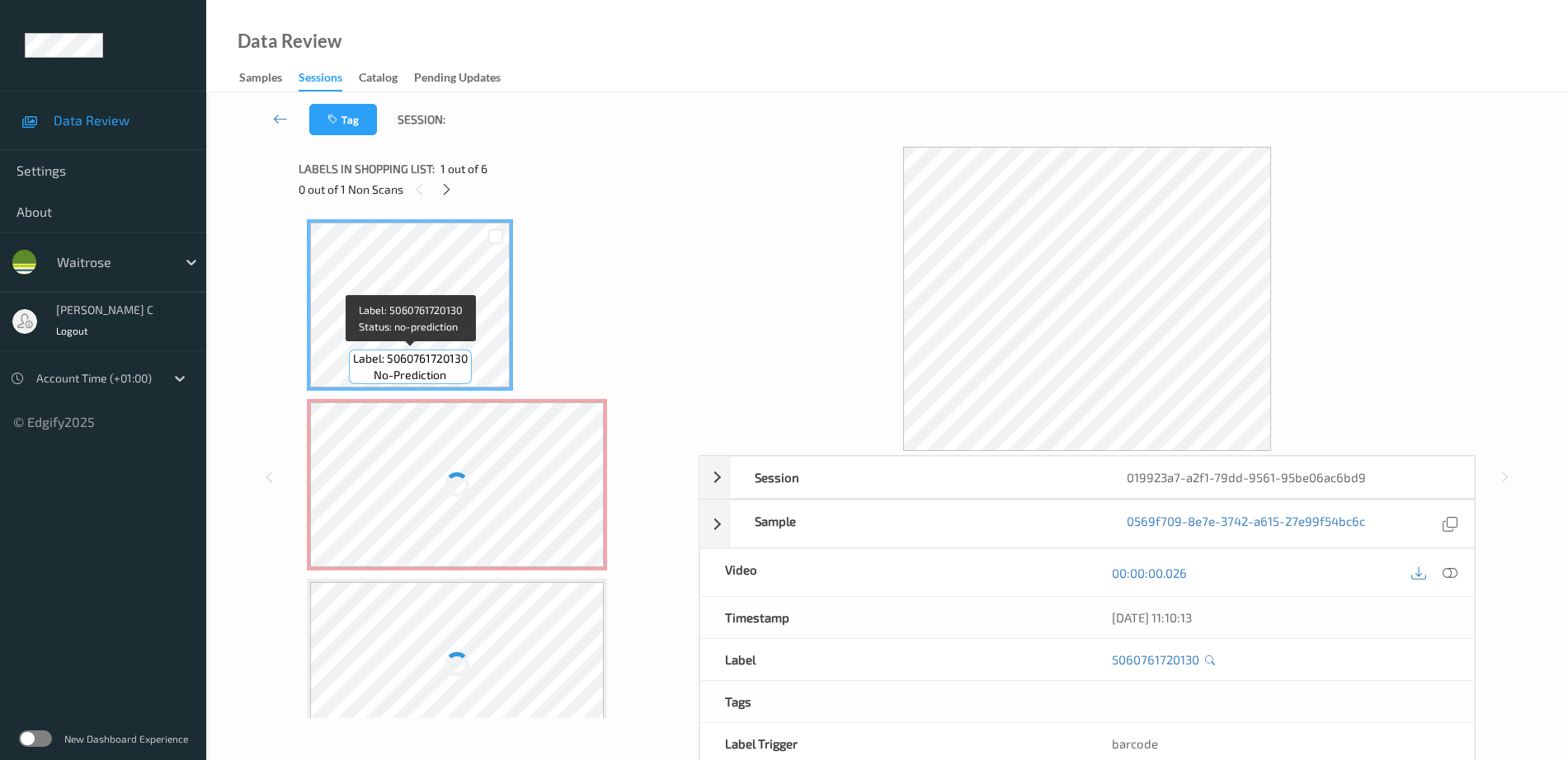
click at [487, 528] on div at bounding box center [457, 484] width 294 height 165
click at [1453, 576] on icon at bounding box center [1449, 572] width 15 height 15
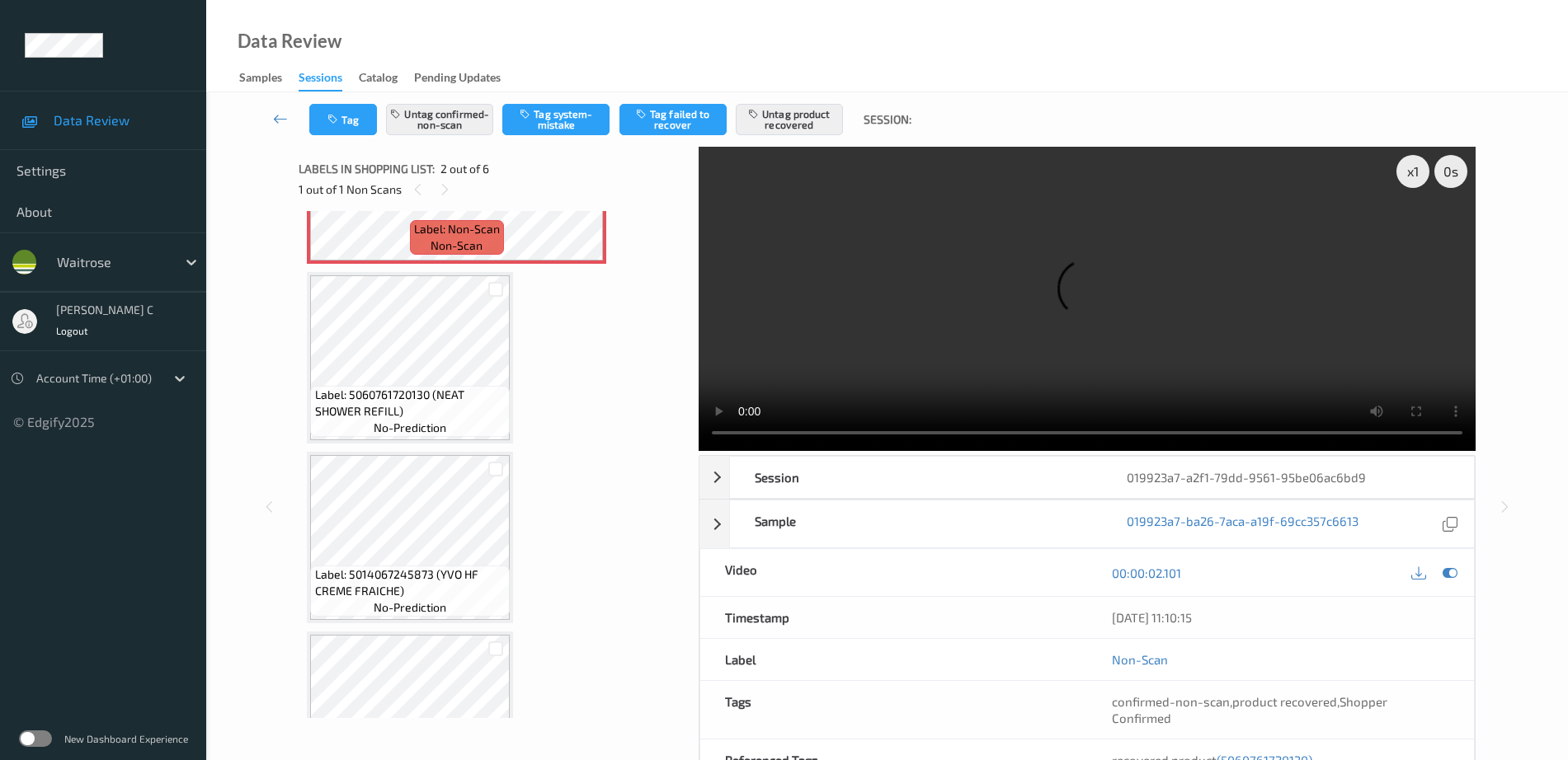
scroll to position [309, 0]
click at [435, 415] on span "Label: 5060761720130 (NEAT SHOWER REFILL)" at bounding box center [411, 400] width 191 height 33
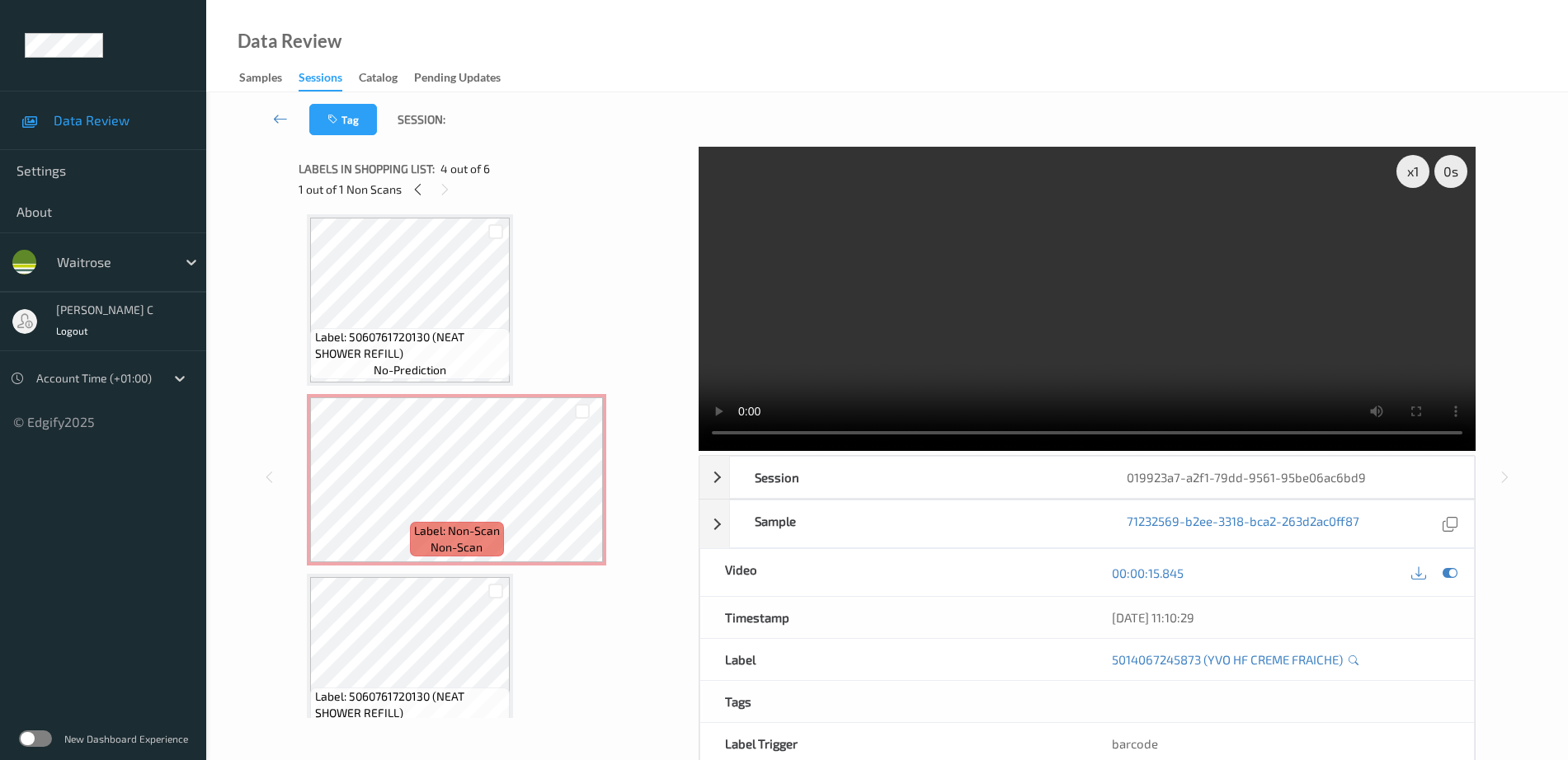
scroll to position [0, 0]
click at [436, 360] on span "Label: 5060761720130 (NEAT SHOWER REFILL)" at bounding box center [411, 350] width 191 height 33
